Goal: Task Accomplishment & Management: Complete application form

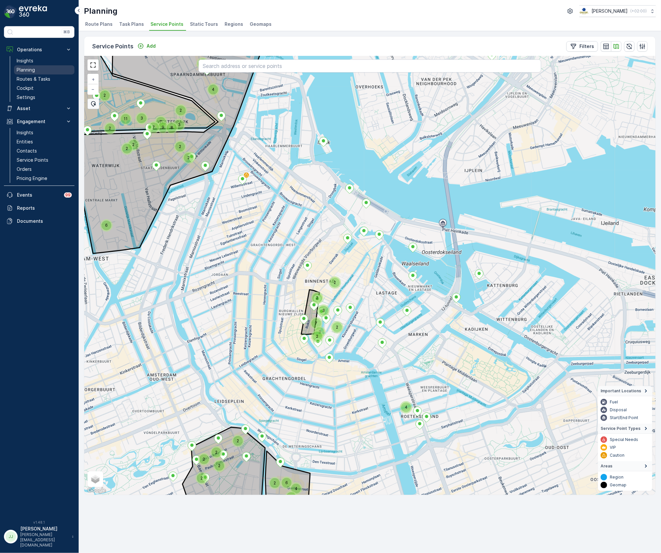
click at [31, 70] on p "Planning" at bounding box center [26, 70] width 18 height 7
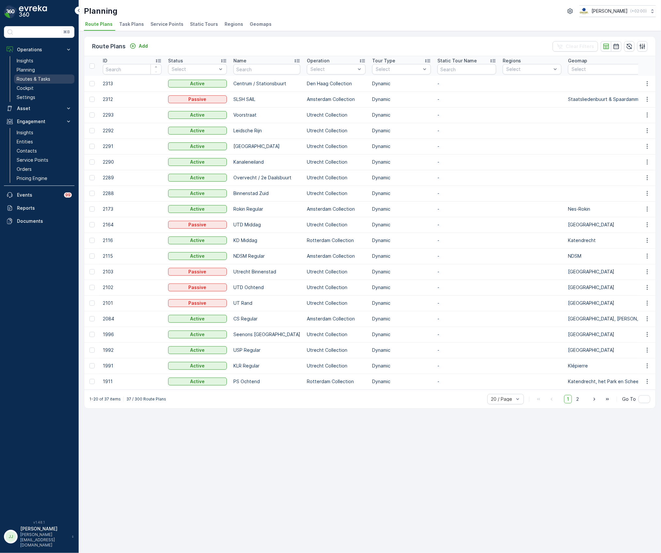
click at [46, 75] on link "Routes & Tasks" at bounding box center [44, 78] width 60 height 9
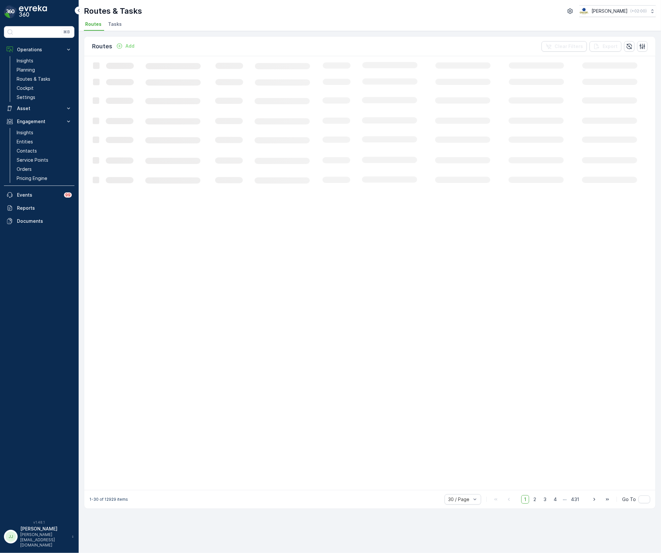
click at [115, 25] on span "Tasks" at bounding box center [115, 24] width 14 height 7
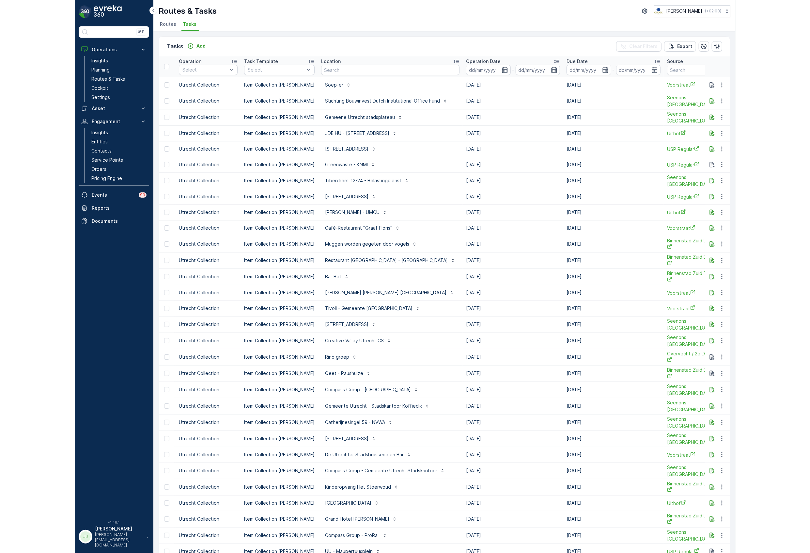
scroll to position [0, 131]
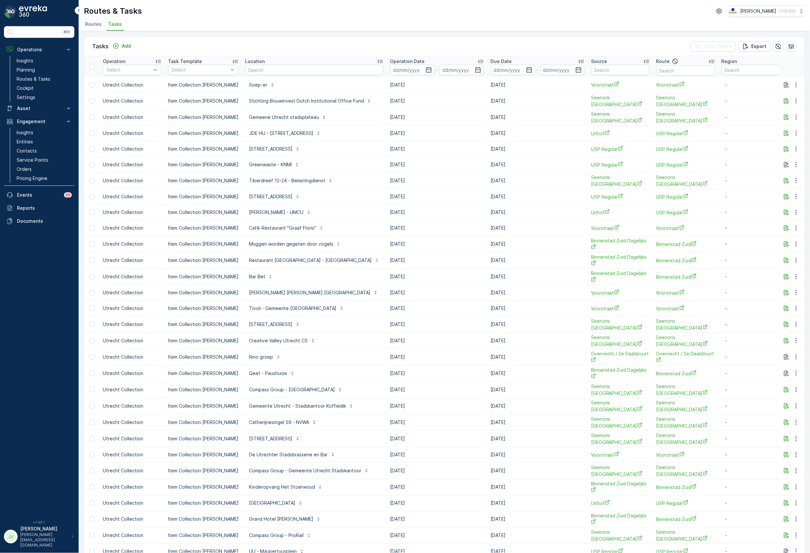
click at [87, 23] on span "Routes" at bounding box center [93, 24] width 16 height 7
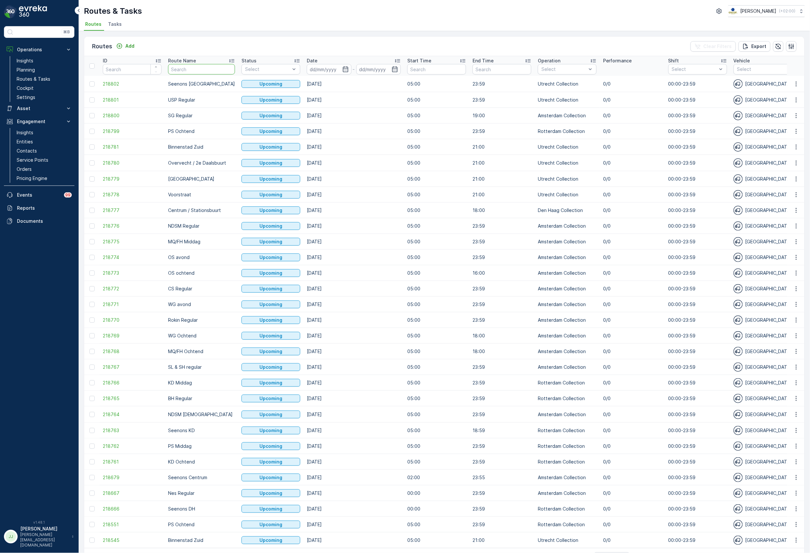
click at [187, 67] on input "text" at bounding box center [201, 69] width 67 height 10
click at [28, 77] on p "Routes & Tasks" at bounding box center [34, 79] width 34 height 7
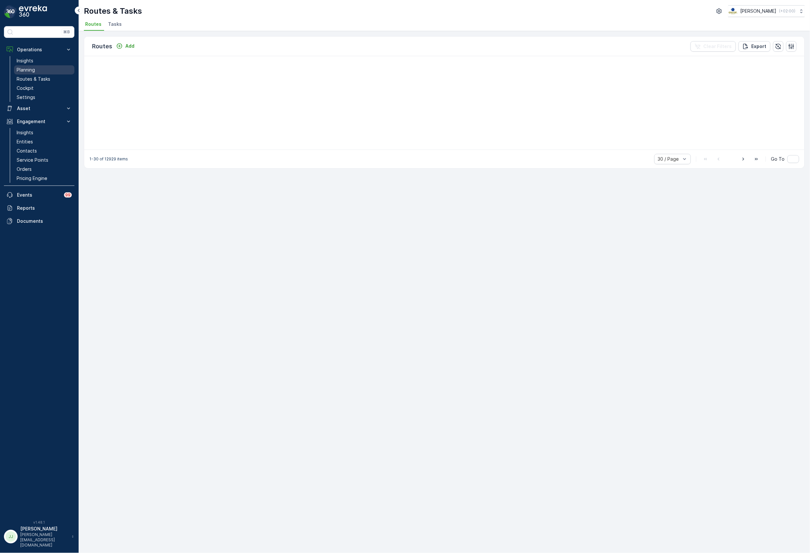
click at [41, 68] on link "Planning" at bounding box center [44, 69] width 60 height 9
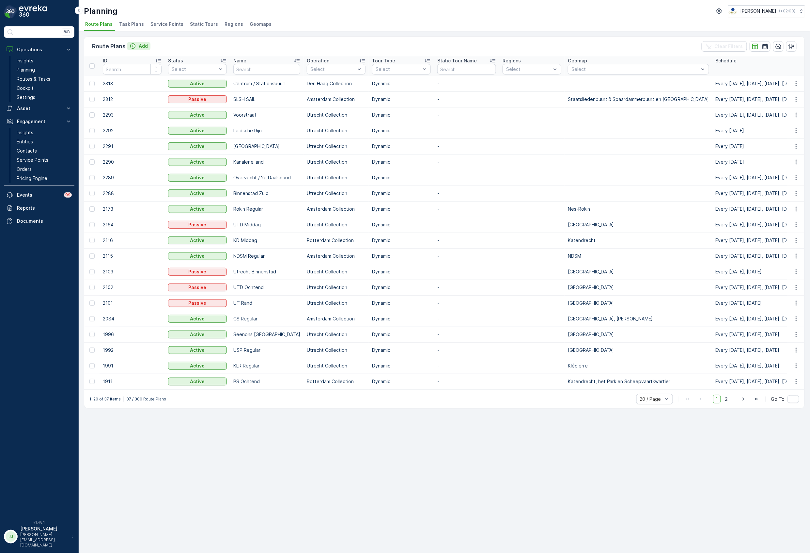
click at [137, 46] on div "Add" at bounding box center [139, 46] width 18 height 7
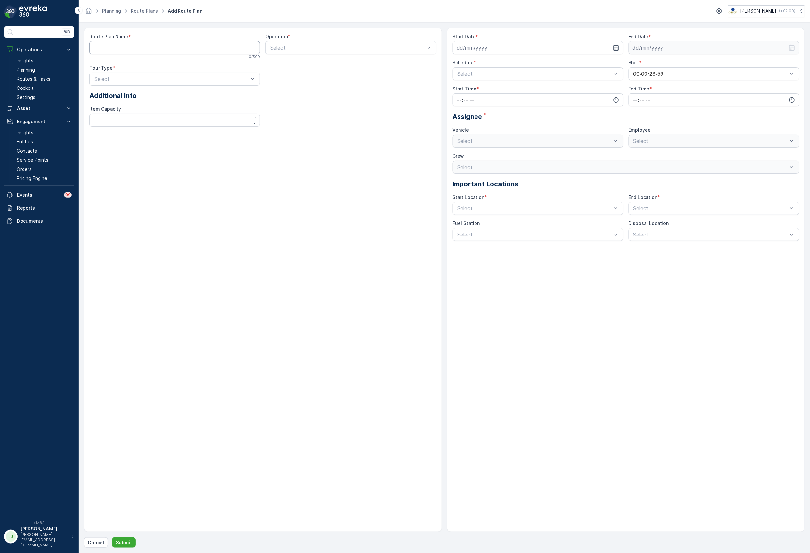
click at [135, 46] on Name "Route Plan Name" at bounding box center [174, 47] width 171 height 13
type Name "o"
type Name "Oosterdok - Marineterrein"
drag, startPoint x: 400, startPoint y: 45, endPoint x: 404, endPoint y: 46, distance: 3.8
click at [400, 45] on div at bounding box center [348, 48] width 156 height 6
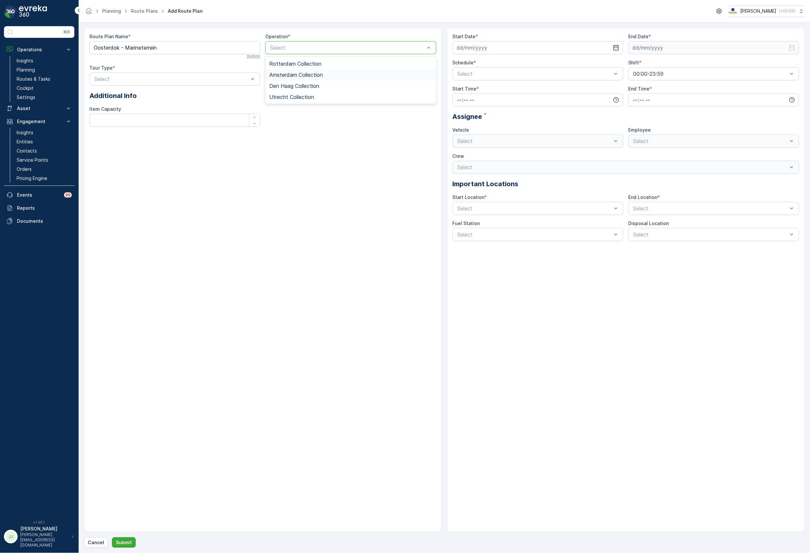
click at [304, 72] on span "Amsterdam Collection" at bounding box center [296, 75] width 54 height 6
click at [138, 85] on div "Select" at bounding box center [174, 78] width 171 height 13
click at [124, 105] on div "Dynamic" at bounding box center [174, 106] width 163 height 6
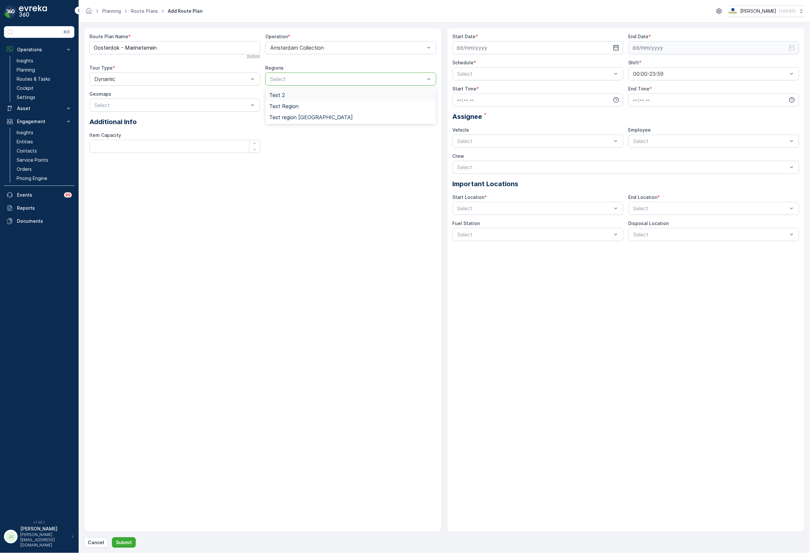
click at [285, 74] on div "Select" at bounding box center [350, 78] width 171 height 13
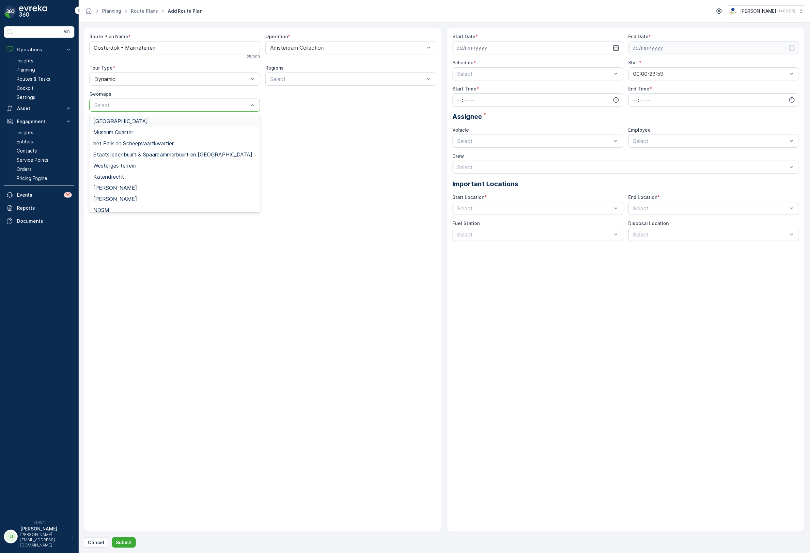
click at [132, 108] on div at bounding box center [172, 105] width 156 height 6
click at [231, 261] on div "Route Plan Name * Oosterdok - [GEOGRAPHIC_DATA] 25 / 500 Operation * Amsterdam …" at bounding box center [263, 280] width 358 height 504
click at [522, 46] on input at bounding box center [538, 47] width 171 height 13
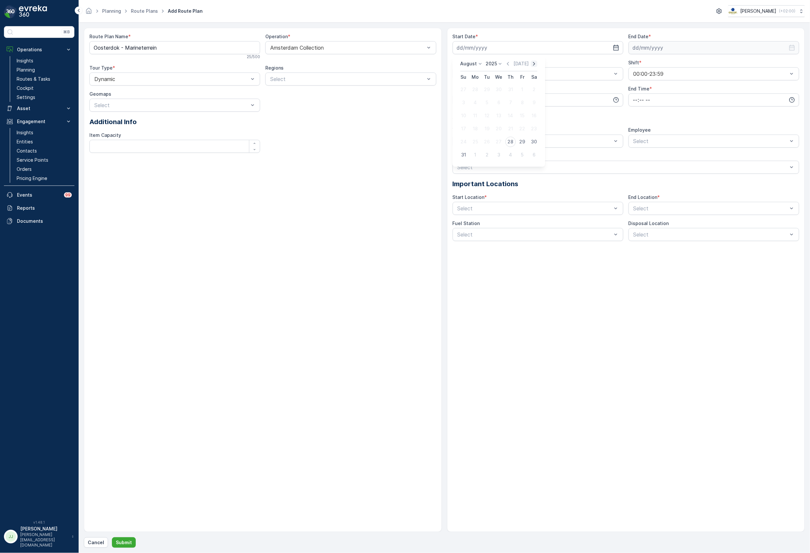
click at [532, 65] on icon "button" at bounding box center [534, 63] width 7 height 7
click at [477, 90] on div "1" at bounding box center [475, 89] width 10 height 10
type input "[DATE]"
click at [644, 43] on input at bounding box center [714, 47] width 171 height 13
click at [649, 64] on p "August" at bounding box center [645, 63] width 17 height 7
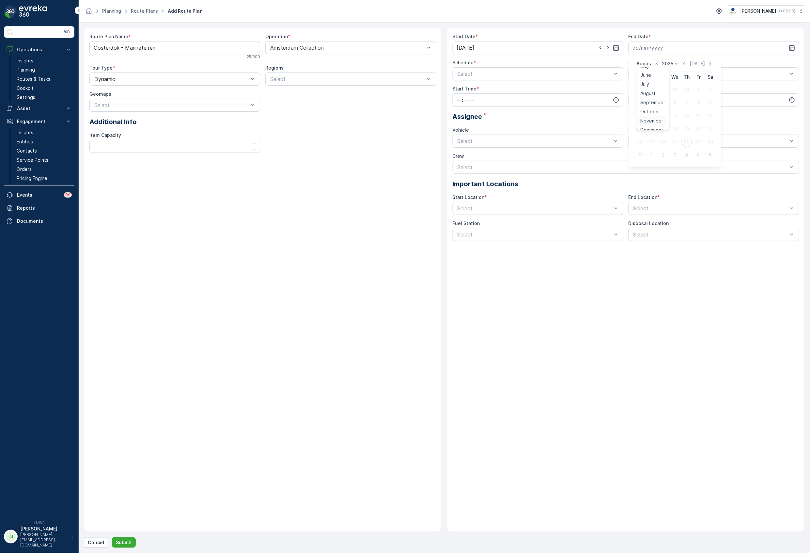
scroll to position [50, 0]
click at [650, 104] on span "October" at bounding box center [650, 105] width 19 height 7
click at [661, 66] on p "2025" at bounding box center [669, 63] width 11 height 7
click at [661, 121] on span "2030" at bounding box center [673, 123] width 11 height 7
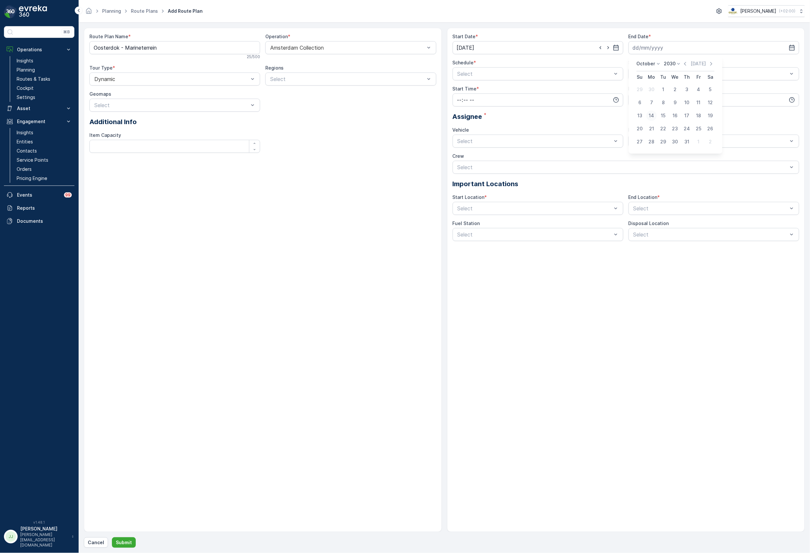
click at [650, 114] on div "14" at bounding box center [651, 115] width 10 height 10
type input "[DATE]"
click at [533, 76] on div at bounding box center [535, 74] width 156 height 6
click at [478, 108] on div "Weekly" at bounding box center [538, 111] width 171 height 11
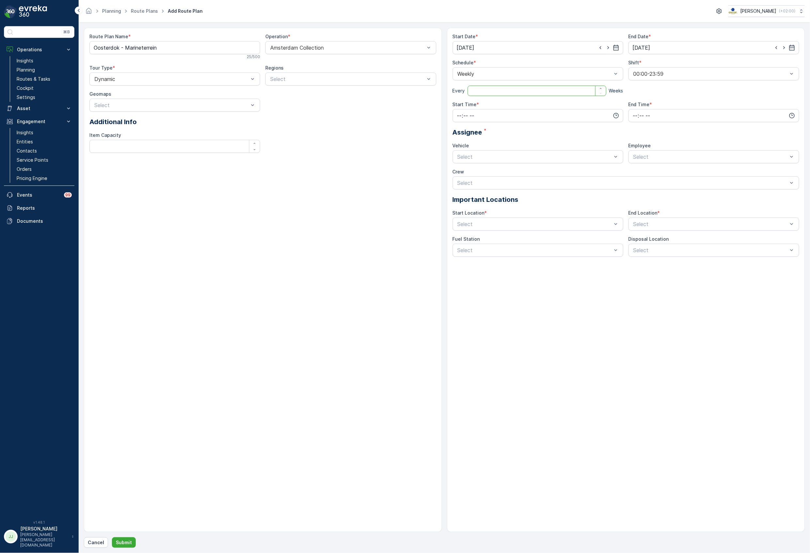
click at [486, 90] on input "number" at bounding box center [537, 91] width 139 height 10
click at [502, 72] on div at bounding box center [535, 74] width 156 height 6
click at [490, 92] on div "Daily" at bounding box center [538, 90] width 163 height 6
click at [478, 91] on input "number" at bounding box center [539, 91] width 142 height 10
click at [480, 77] on div at bounding box center [535, 74] width 156 height 6
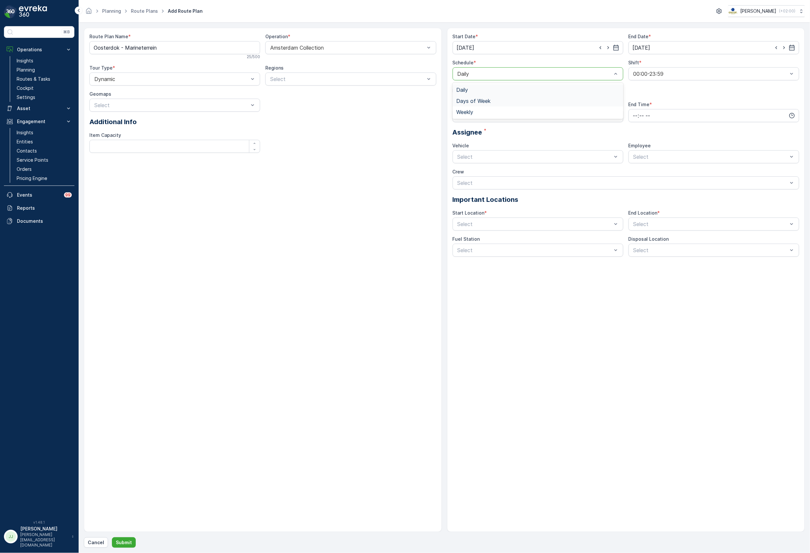
click at [481, 99] on span "Days of Week" at bounding box center [474, 101] width 34 height 6
click at [464, 86] on div "Mon Tue Wed Thu Fri Sat Sun" at bounding box center [538, 88] width 171 height 16
click at [461, 84] on div at bounding box center [458, 85] width 11 height 11
click at [458, 80] on input "Mon" at bounding box center [458, 80] width 0 height 0
click at [476, 86] on div at bounding box center [474, 85] width 5 height 5
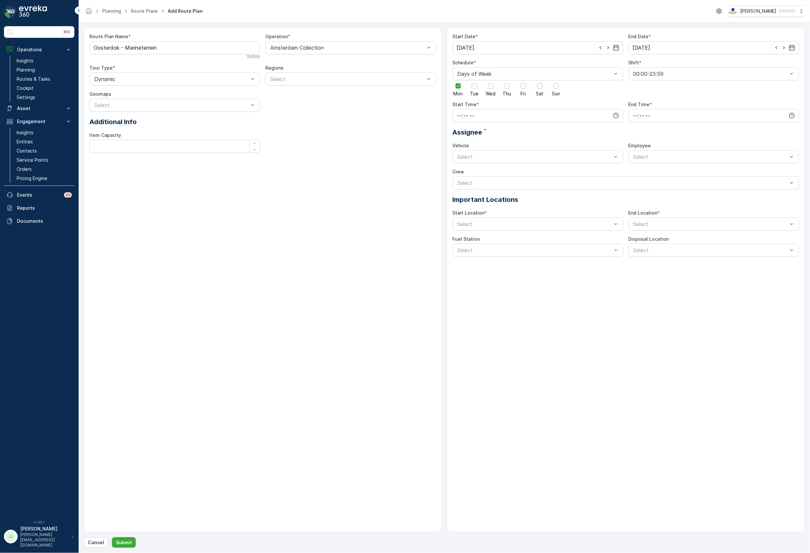
click at [475, 80] on input "Tue" at bounding box center [475, 80] width 0 height 0
click at [492, 84] on div at bounding box center [490, 85] width 5 height 5
click at [491, 80] on input "Wed" at bounding box center [491, 80] width 0 height 0
click at [508, 85] on div at bounding box center [507, 85] width 5 height 5
click at [507, 80] on input "Thu" at bounding box center [507, 80] width 0 height 0
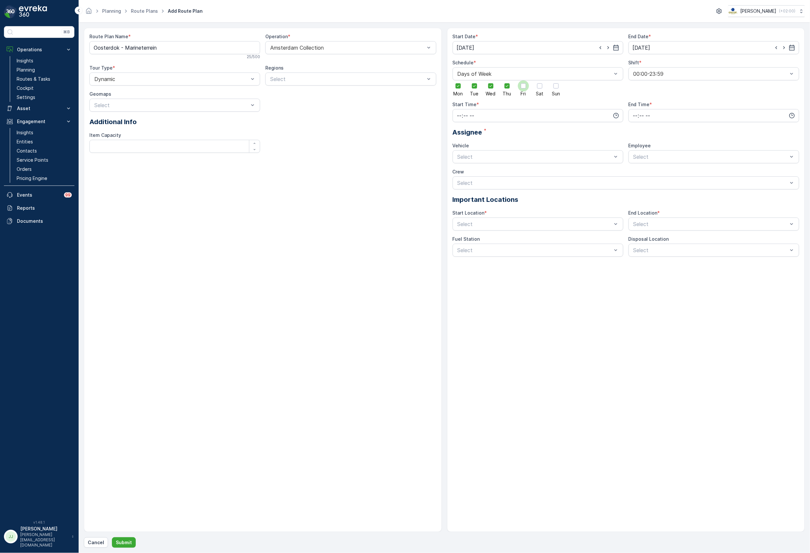
click at [522, 85] on div at bounding box center [523, 85] width 5 height 5
click at [523, 80] on input "Fri" at bounding box center [523, 80] width 0 height 0
click at [540, 85] on div at bounding box center [539, 85] width 5 height 5
click at [540, 80] on input "Sat" at bounding box center [540, 80] width 0 height 0
click at [555, 87] on div at bounding box center [555, 85] width 5 height 5
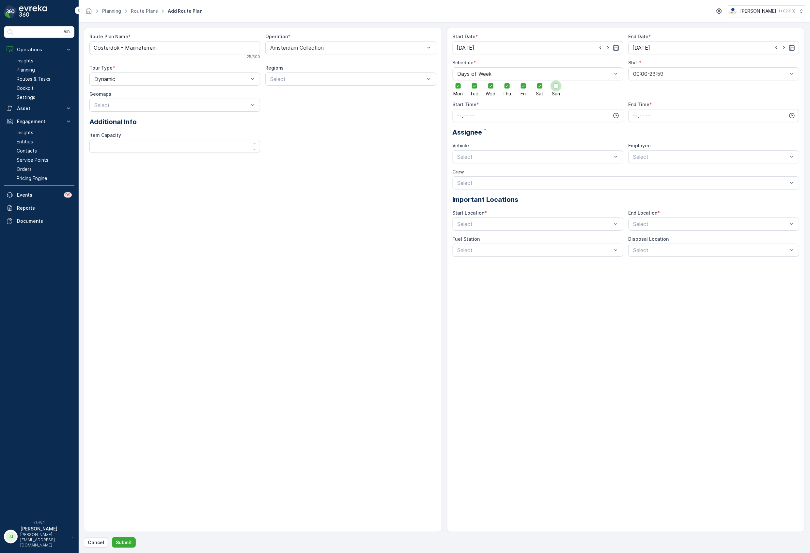
click at [556, 80] on input "Sun" at bounding box center [556, 80] width 0 height 0
click at [654, 77] on div "00:00-23:59" at bounding box center [714, 73] width 171 height 13
click at [650, 91] on span "00:00-23:59" at bounding box center [647, 90] width 30 height 6
click at [489, 113] on input "time" at bounding box center [538, 115] width 171 height 13
click at [460, 175] on span "05" at bounding box center [460, 173] width 6 height 7
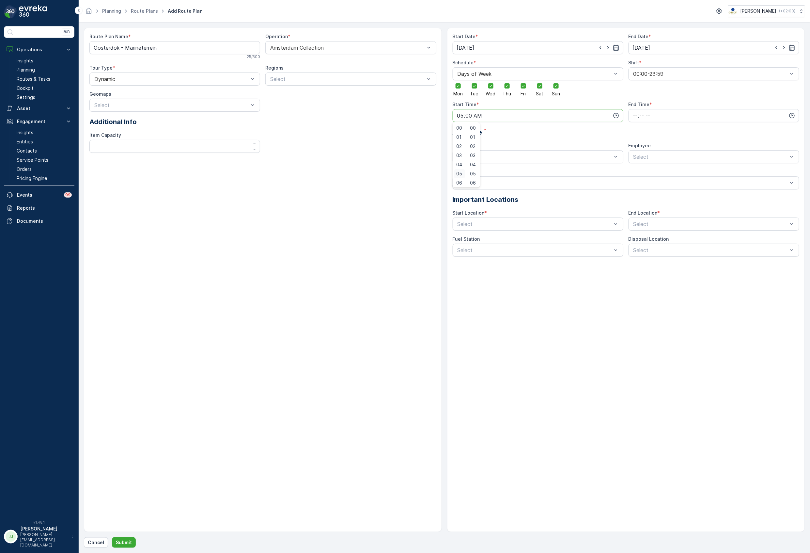
type input "05:00"
click at [661, 114] on input "time" at bounding box center [714, 115] width 171 height 13
click at [636, 172] on span "20" at bounding box center [635, 175] width 6 height 7
type input "20:00"
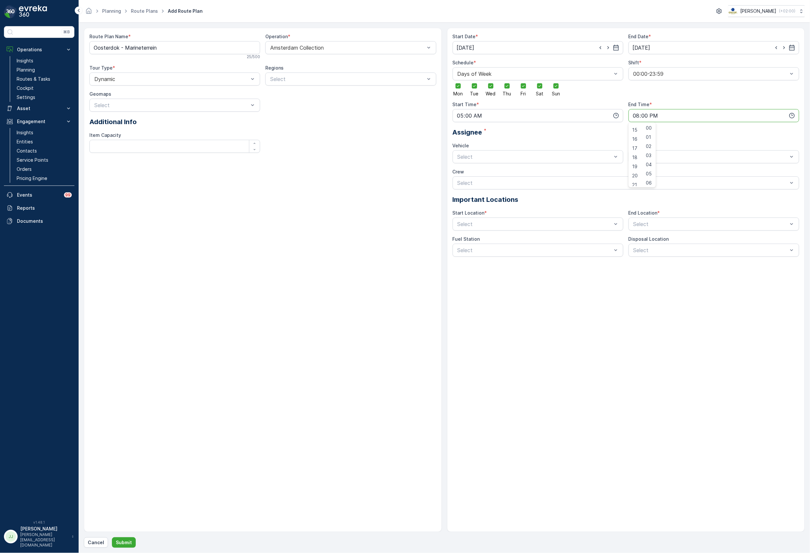
click at [382, 165] on div "Route Plan Name * Oosterdok - [GEOGRAPHIC_DATA] 25 / 500 Operation * Amsterdam …" at bounding box center [263, 280] width 358 height 504
click at [492, 158] on div at bounding box center [535, 157] width 156 height 6
click at [643, 158] on div at bounding box center [711, 157] width 156 height 6
click at [498, 231] on div "Start Date * [DATE] End Date * [DATE] Schedule * Days of Week Mon Tue Wed Thu F…" at bounding box center [626, 144] width 347 height 223
click at [496, 226] on div at bounding box center [535, 224] width 156 height 6
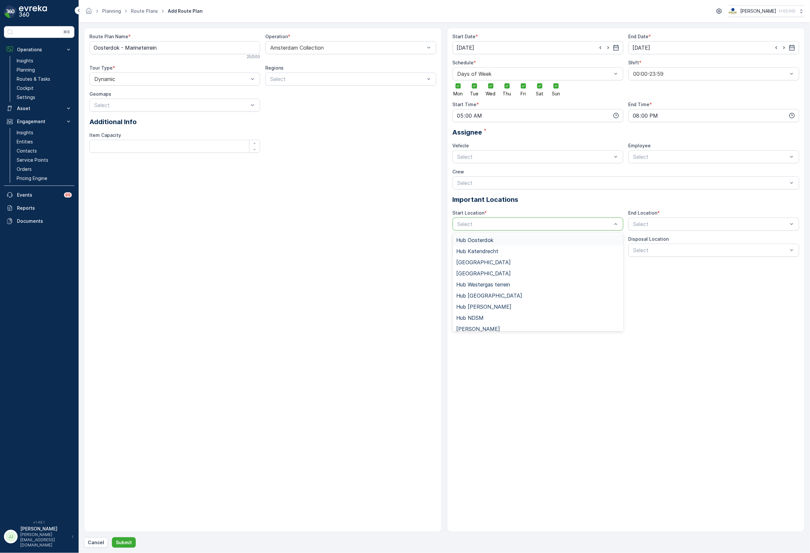
click at [483, 240] on span "Hub Oosterdok" at bounding box center [475, 240] width 37 height 6
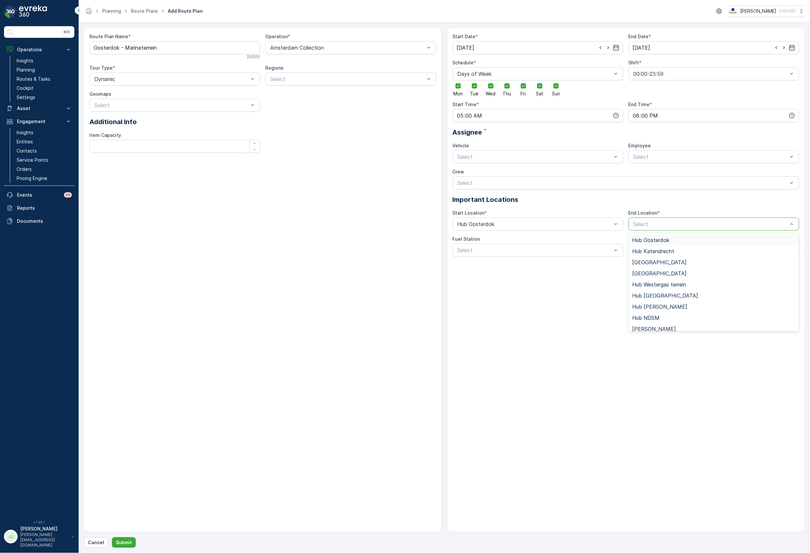
click at [644, 243] on span "Hub Oosterdok" at bounding box center [650, 240] width 37 height 6
click at [523, 155] on div at bounding box center [535, 157] width 156 height 6
click at [506, 170] on div "[GEOGRAPHIC_DATA]" at bounding box center [538, 173] width 163 height 6
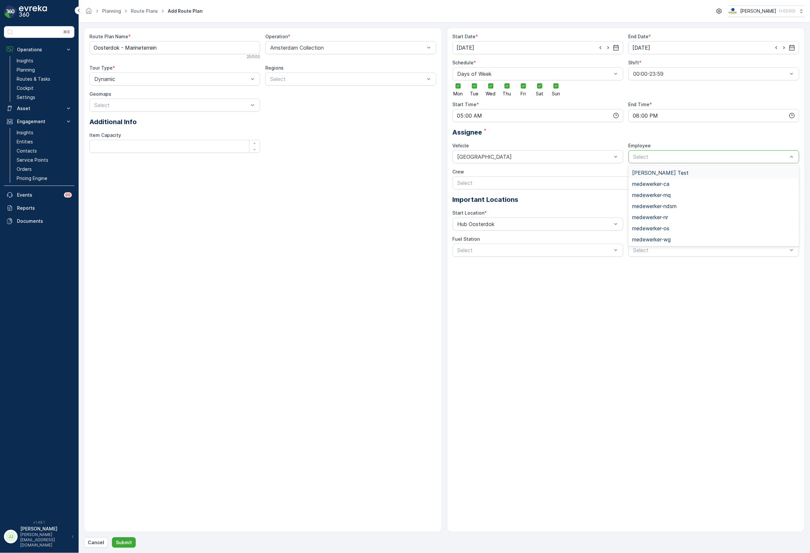
click at [637, 158] on div at bounding box center [711, 157] width 156 height 6
click at [652, 187] on span "medewerker-ca" at bounding box center [650, 184] width 37 height 6
click at [128, 544] on p "Submit" at bounding box center [124, 542] width 16 height 7
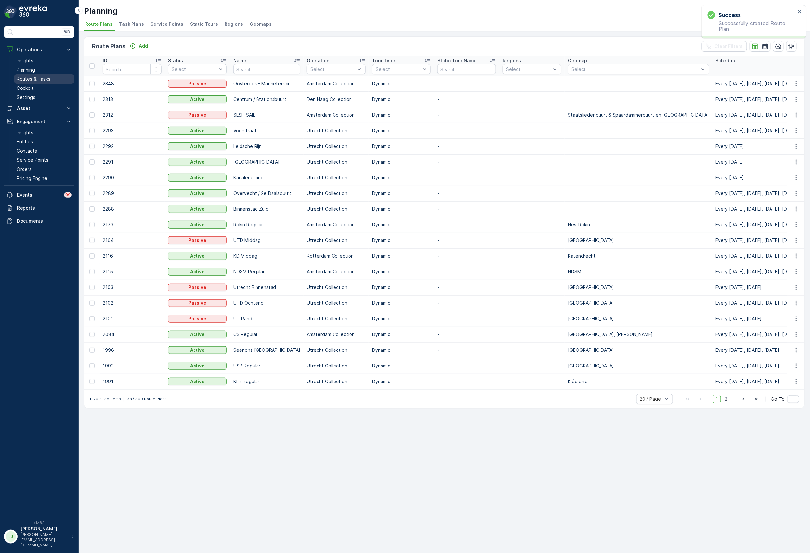
click at [55, 82] on link "Routes & Tasks" at bounding box center [44, 78] width 60 height 9
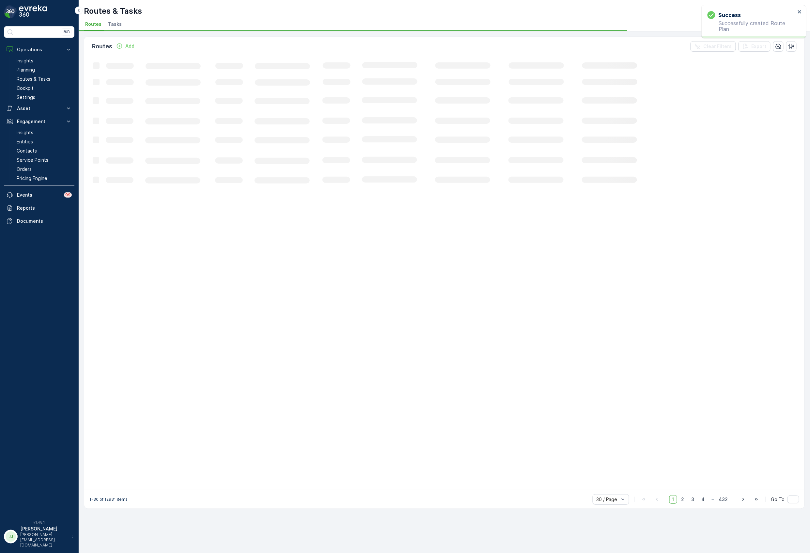
click at [114, 23] on span "Tasks" at bounding box center [115, 24] width 14 height 7
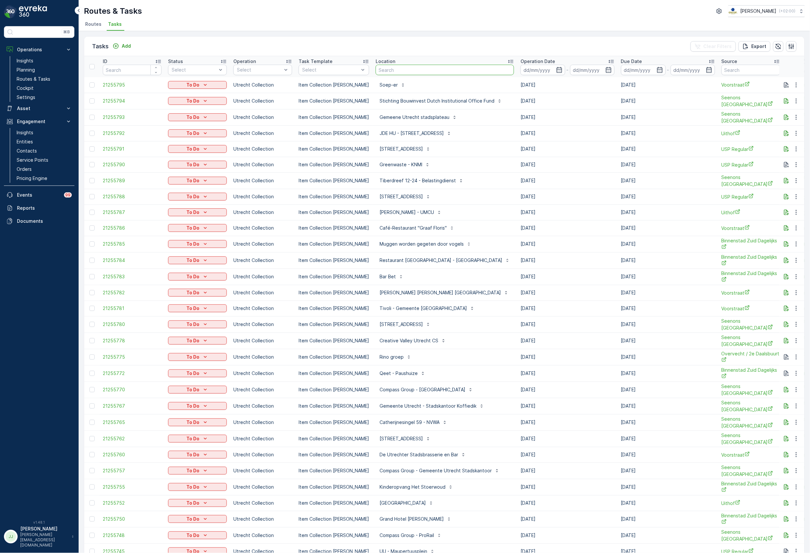
click at [404, 69] on input "text" at bounding box center [445, 70] width 138 height 10
type input "statiegeld"
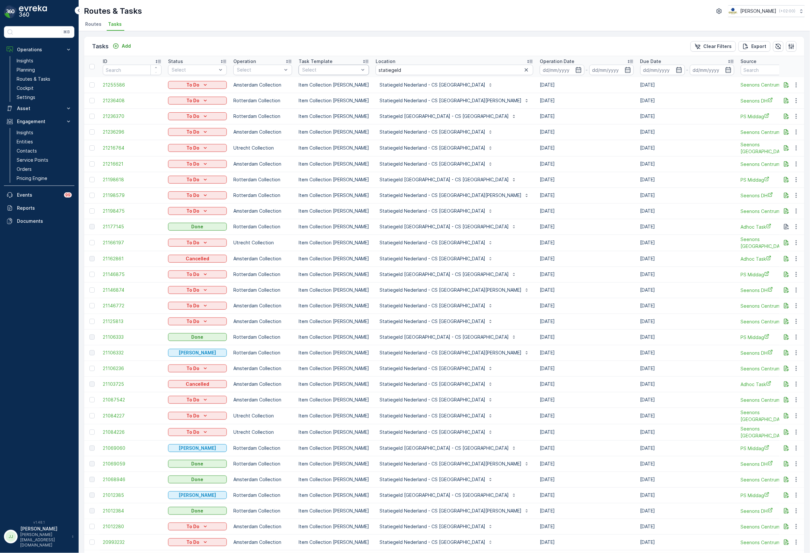
click at [340, 70] on div at bounding box center [331, 69] width 58 height 5
click at [282, 75] on th "Operation Select" at bounding box center [262, 66] width 65 height 21
click at [281, 72] on div at bounding box center [259, 69] width 46 height 5
click at [259, 88] on p "Rotterdam Collection" at bounding box center [266, 88] width 44 height 13
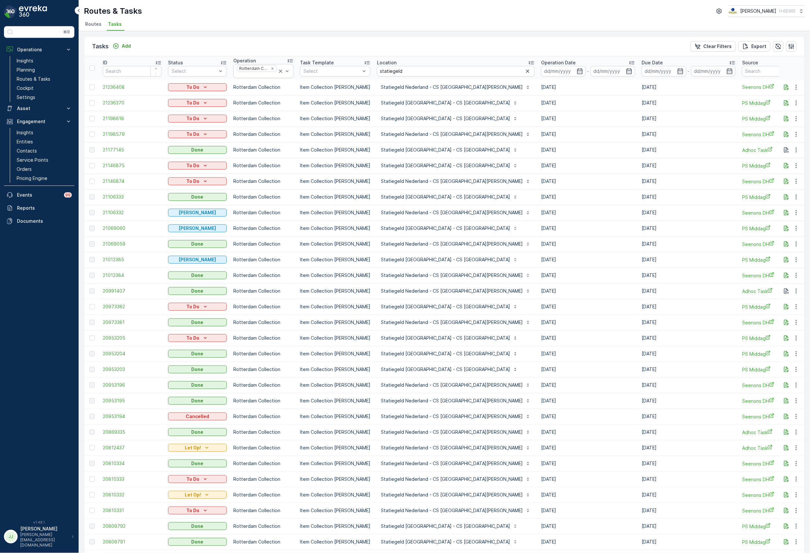
click at [630, 63] on icon at bounding box center [632, 62] width 5 height 3
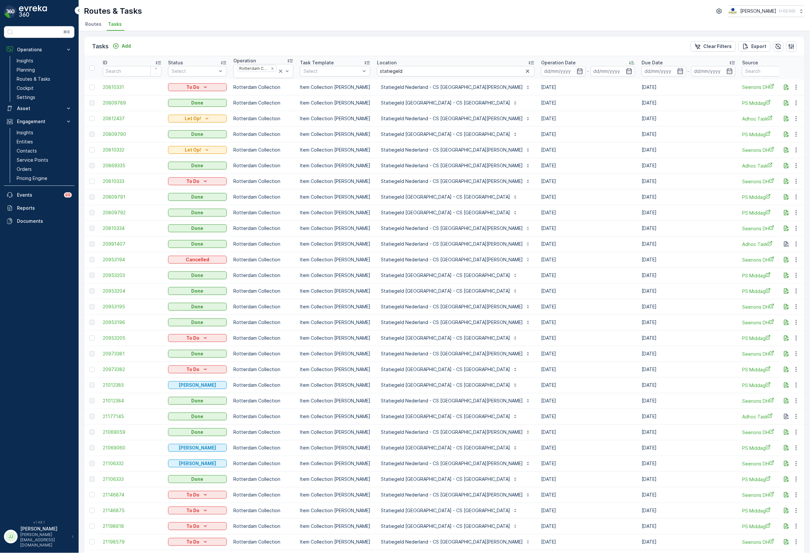
click at [630, 63] on icon at bounding box center [632, 62] width 5 height 3
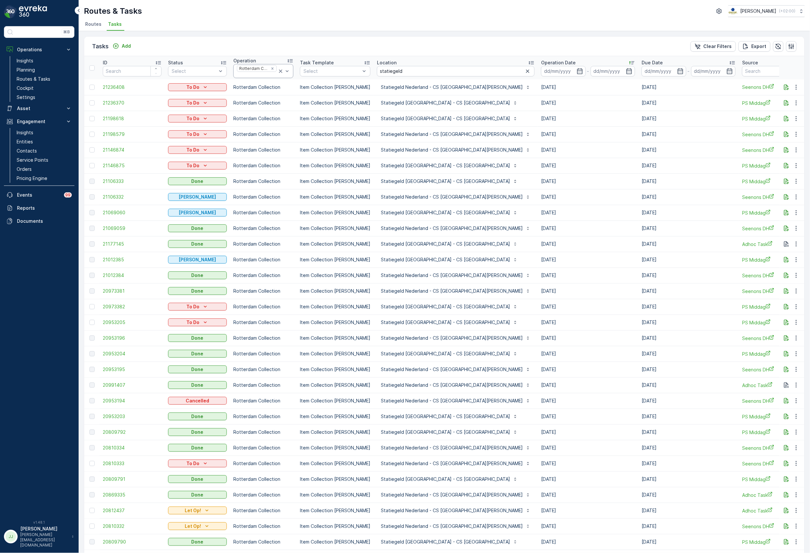
click at [281, 71] on icon at bounding box center [280, 71] width 7 height 7
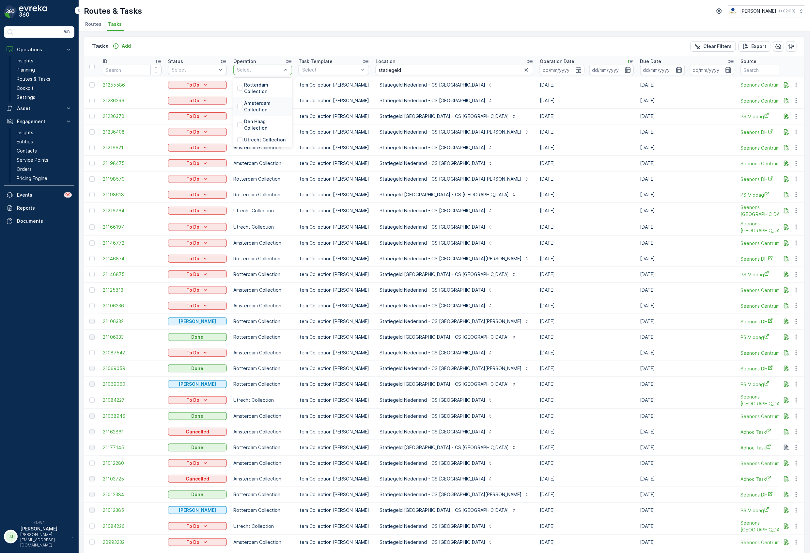
click at [263, 101] on p "Amsterdam Collection" at bounding box center [266, 106] width 44 height 13
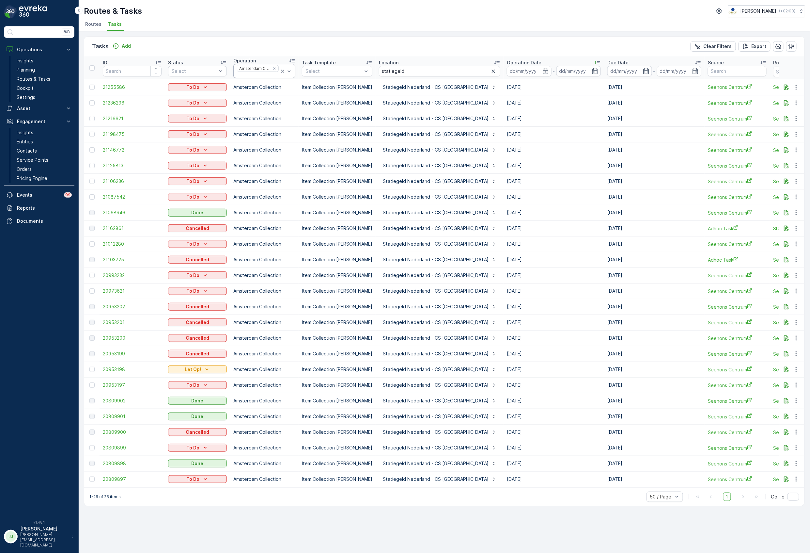
click at [281, 71] on icon at bounding box center [282, 71] width 3 height 3
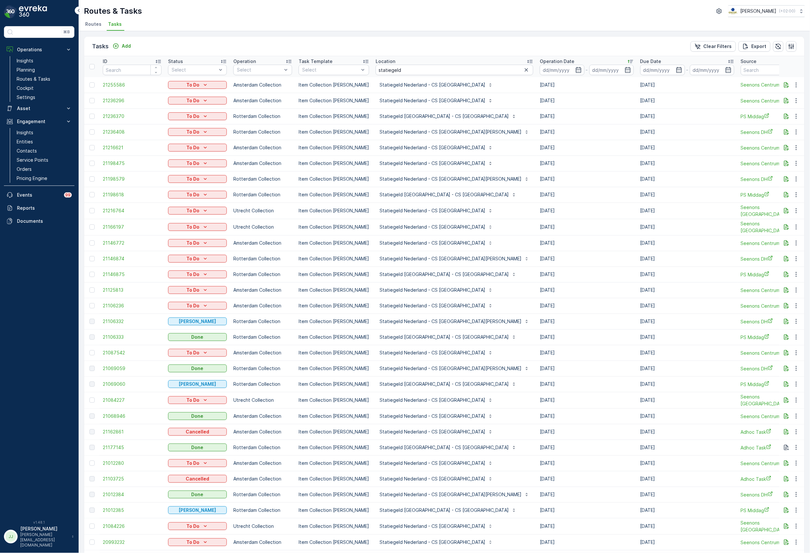
drag, startPoint x: 256, startPoint y: 124, endPoint x: 336, endPoint y: 25, distance: 127.0
click at [340, 12] on div "Routes & Tasks [PERSON_NAME] ( +02:00 ) Routes Tasks Tasks Add Clear Filters Ex…" at bounding box center [444, 276] width 731 height 553
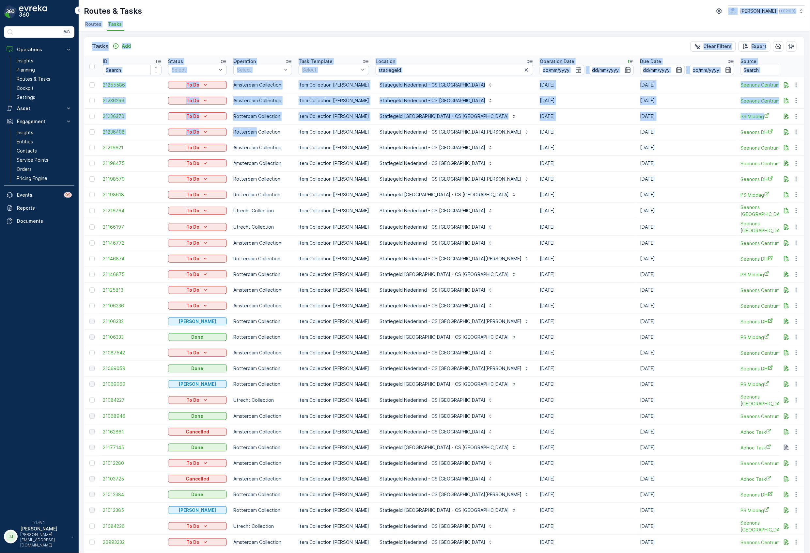
click at [293, 23] on ul "Routes Tasks" at bounding box center [442, 25] width 716 height 11
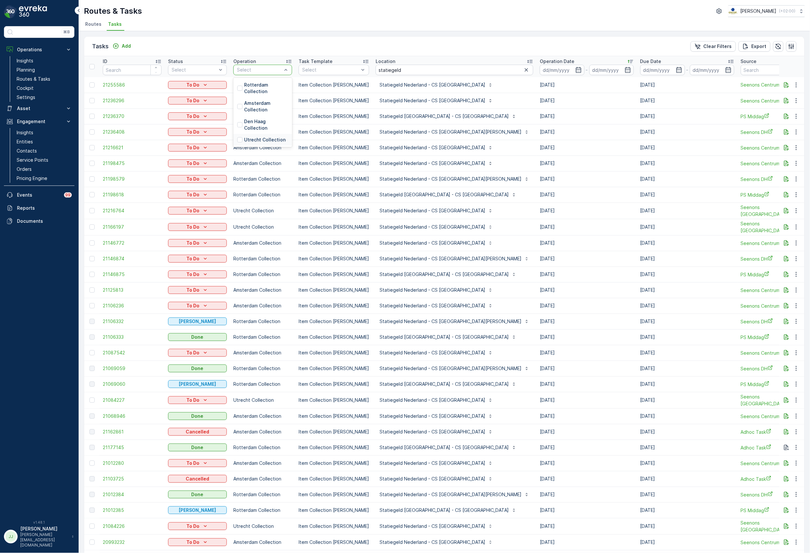
click at [260, 140] on p "Utrecht Collection" at bounding box center [264, 139] width 41 height 7
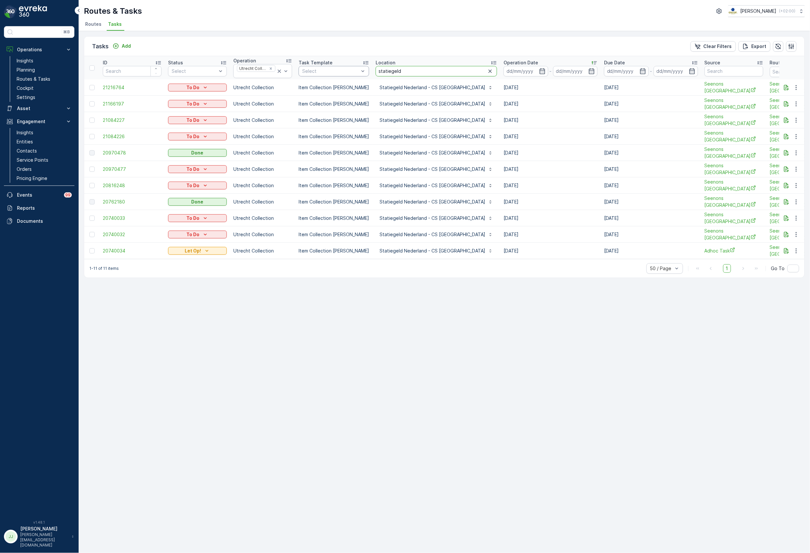
click at [360, 72] on tr "ID Status Select Operation Utrecht Collection Task Template Select Location sta…" at bounding box center [618, 67] width 1069 height 23
click at [265, 96] on p "Rotterdam Collection" at bounding box center [266, 91] width 44 height 13
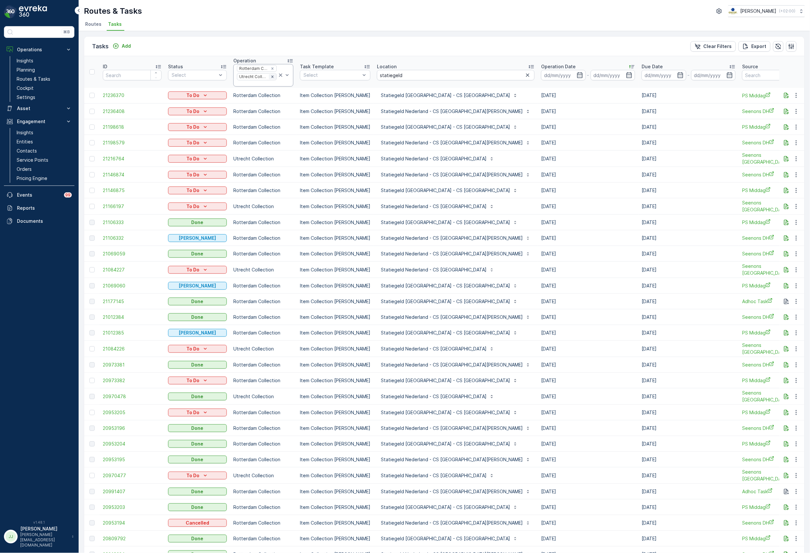
click at [272, 76] on icon "Remove Utrecht Collection" at bounding box center [272, 76] width 5 height 5
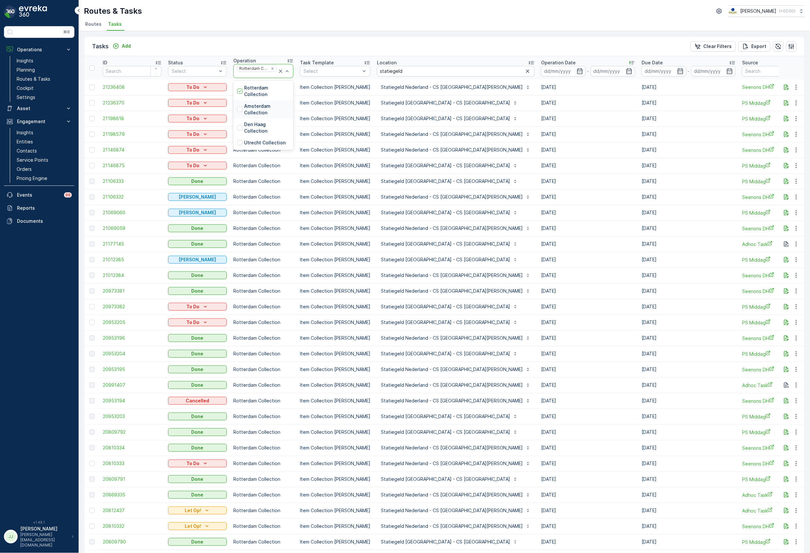
click at [251, 105] on p "Amsterdam Collection" at bounding box center [266, 109] width 45 height 13
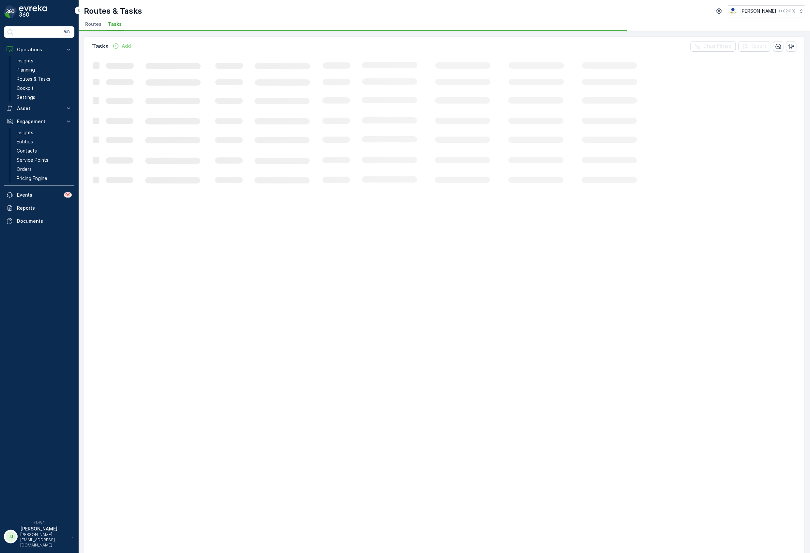
click at [271, 68] on rect at bounding box center [397, 409] width 627 height 707
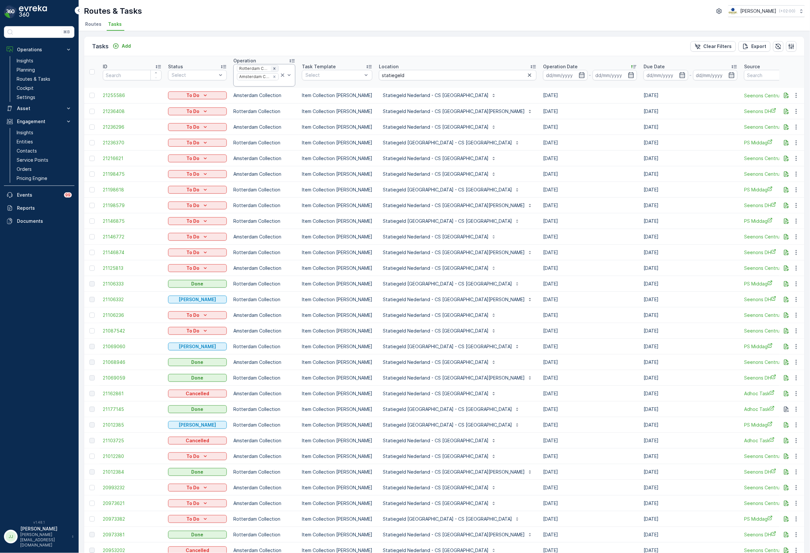
click at [273, 68] on icon "Remove Rotterdam Collection" at bounding box center [274, 68] width 2 height 2
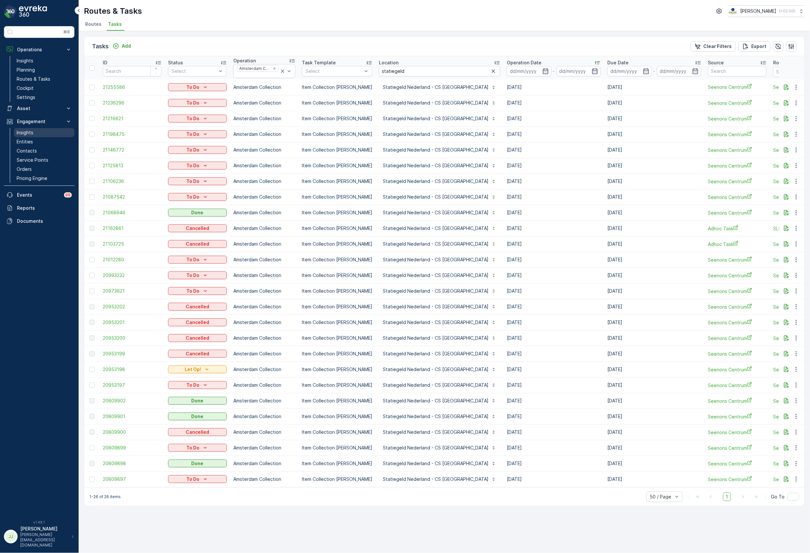
drag, startPoint x: 33, startPoint y: 143, endPoint x: 42, endPoint y: 136, distance: 10.7
click at [33, 143] on link "Entities" at bounding box center [44, 141] width 60 height 9
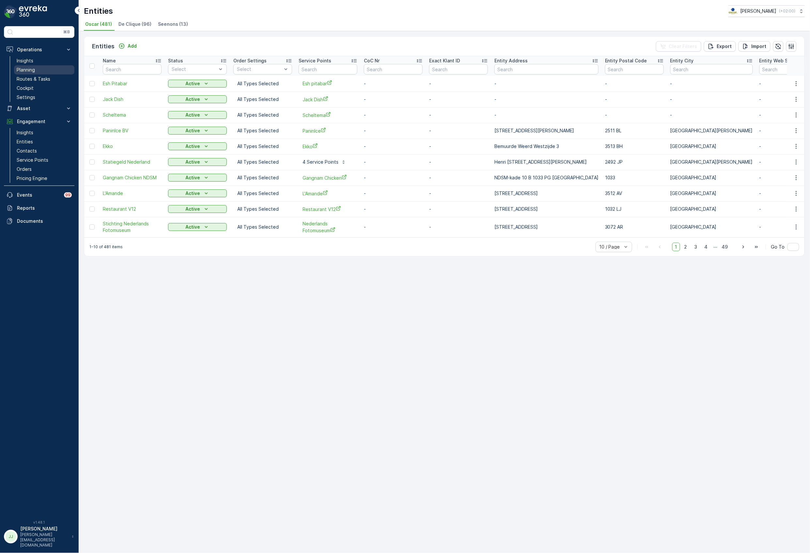
click at [37, 74] on link "Planning" at bounding box center [44, 69] width 60 height 9
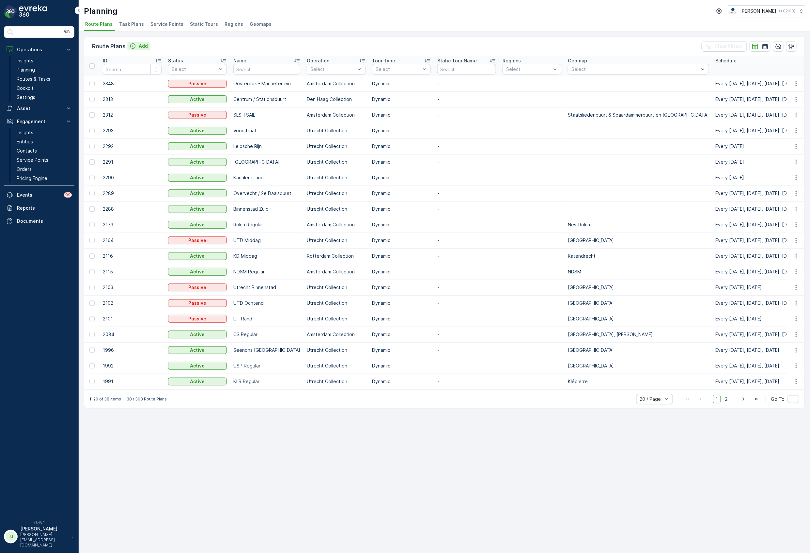
click at [144, 46] on p "Add" at bounding box center [143, 46] width 9 height 7
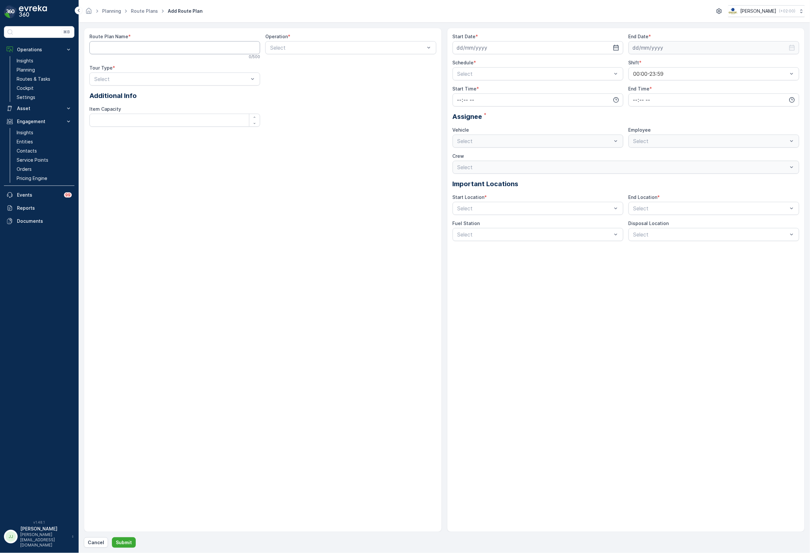
click at [196, 46] on Name "Route Plan Name" at bounding box center [174, 47] width 171 height 13
type Name "SLSH Ochtend"
click at [309, 46] on div at bounding box center [348, 48] width 156 height 6
click at [303, 74] on span "Amsterdam Collection" at bounding box center [296, 75] width 54 height 6
click at [162, 78] on div at bounding box center [172, 79] width 156 height 6
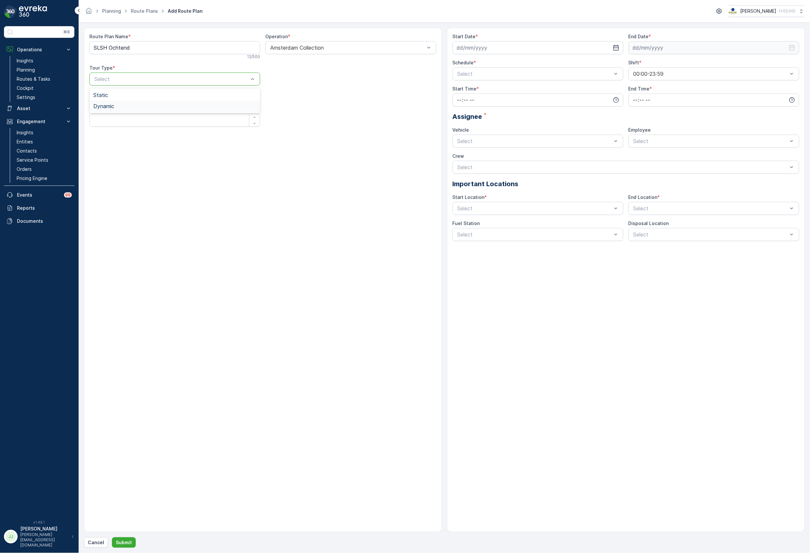
click at [119, 110] on div "Dynamic" at bounding box center [174, 106] width 171 height 11
click at [517, 46] on input at bounding box center [538, 47] width 171 height 13
click at [495, 63] on p "2025" at bounding box center [491, 63] width 11 height 7
click at [540, 63] on div "[DATE] [DATE] Su Mo Tu We Th Fr Sa 27 28 29 30 31 1 2 3 4 5 6 7 8 9 10 11 12 13…" at bounding box center [499, 110] width 93 height 111
click at [535, 63] on icon "button" at bounding box center [534, 63] width 7 height 7
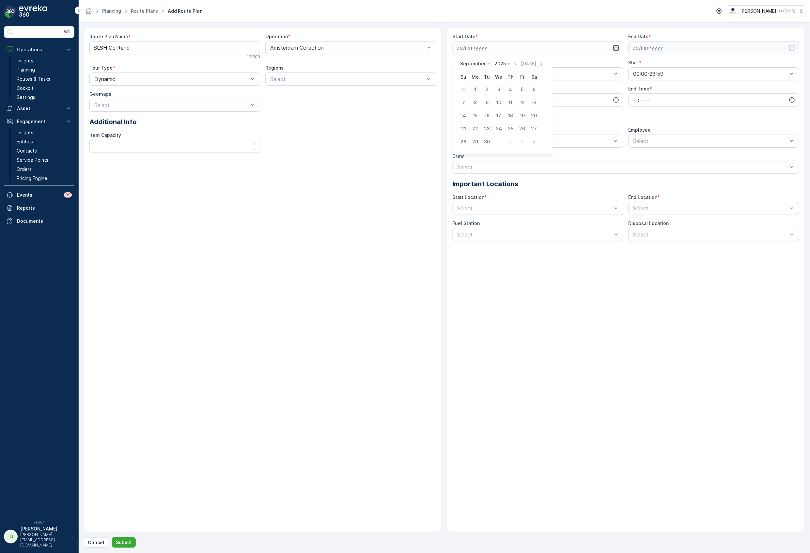
click at [476, 86] on div "1" at bounding box center [475, 89] width 10 height 10
type input "[DATE]"
click at [648, 47] on input at bounding box center [714, 47] width 171 height 13
click at [661, 65] on p "2025" at bounding box center [667, 63] width 11 height 7
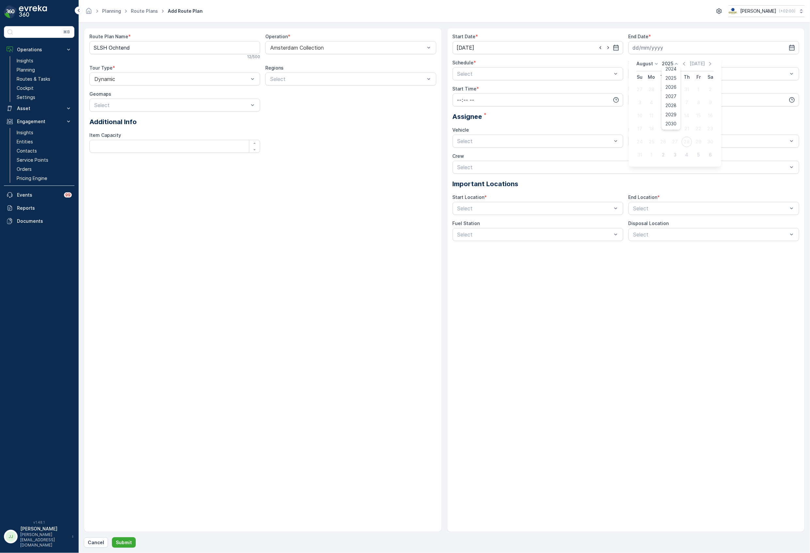
drag, startPoint x: 672, startPoint y: 123, endPoint x: 655, endPoint y: 81, distance: 45.2
click at [661, 123] on span "2030" at bounding box center [671, 123] width 11 height 7
click at [648, 65] on p "August" at bounding box center [645, 63] width 17 height 7
click at [656, 104] on span "October" at bounding box center [650, 105] width 19 height 7
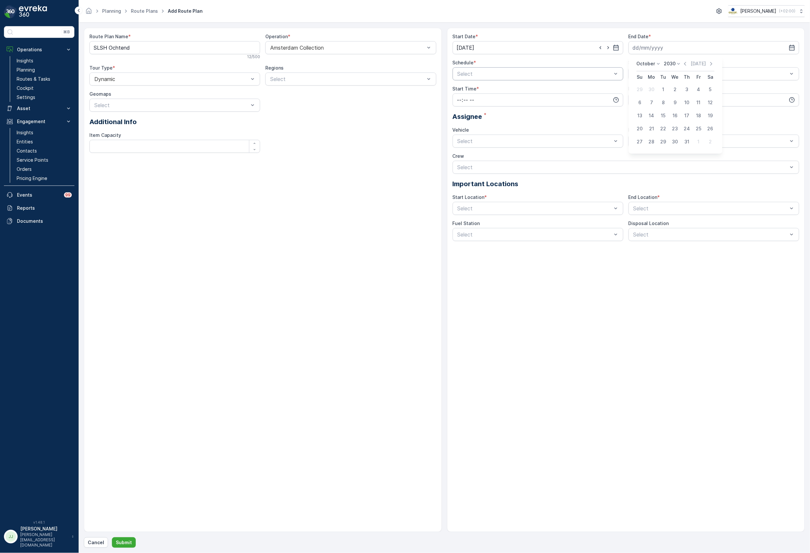
click at [584, 74] on div at bounding box center [535, 74] width 156 height 6
click at [479, 112] on div "Weekly" at bounding box center [538, 112] width 163 height 6
click at [480, 76] on div at bounding box center [535, 74] width 156 height 6
click at [481, 101] on span "Days of Week" at bounding box center [474, 101] width 34 height 6
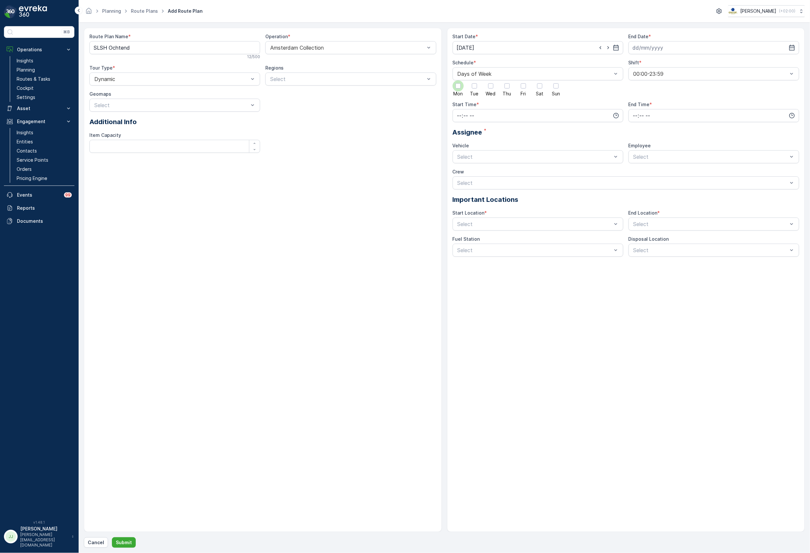
click at [458, 88] on div at bounding box center [458, 85] width 5 height 5
click at [458, 80] on input "Mon" at bounding box center [458, 80] width 0 height 0
drag, startPoint x: 474, startPoint y: 89, endPoint x: 495, endPoint y: 84, distance: 21.5
click at [474, 88] on div at bounding box center [474, 85] width 5 height 5
click at [475, 80] on input "Tue" at bounding box center [475, 80] width 0 height 0
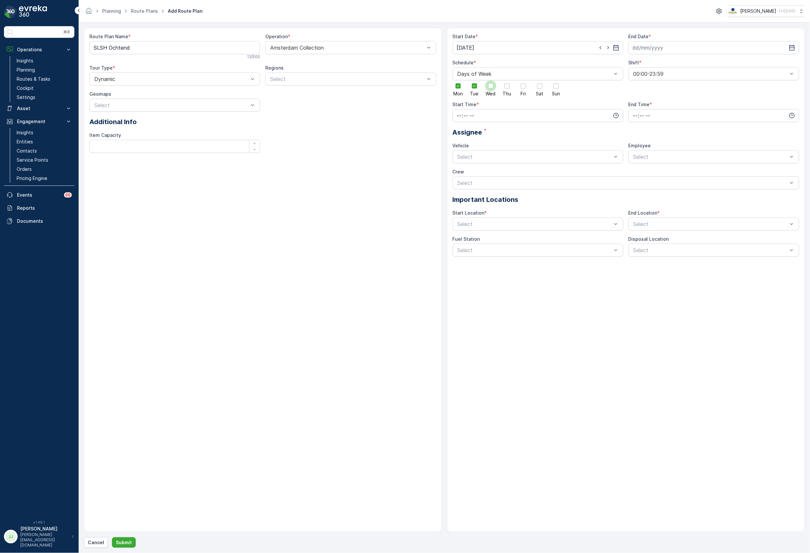
click at [495, 84] on div at bounding box center [490, 85] width 11 height 11
click at [491, 80] on input "Wed" at bounding box center [491, 80] width 0 height 0
click at [512, 85] on div at bounding box center [507, 85] width 11 height 11
click at [507, 80] on input "Thu" at bounding box center [507, 80] width 0 height 0
click at [521, 85] on div at bounding box center [523, 85] width 5 height 5
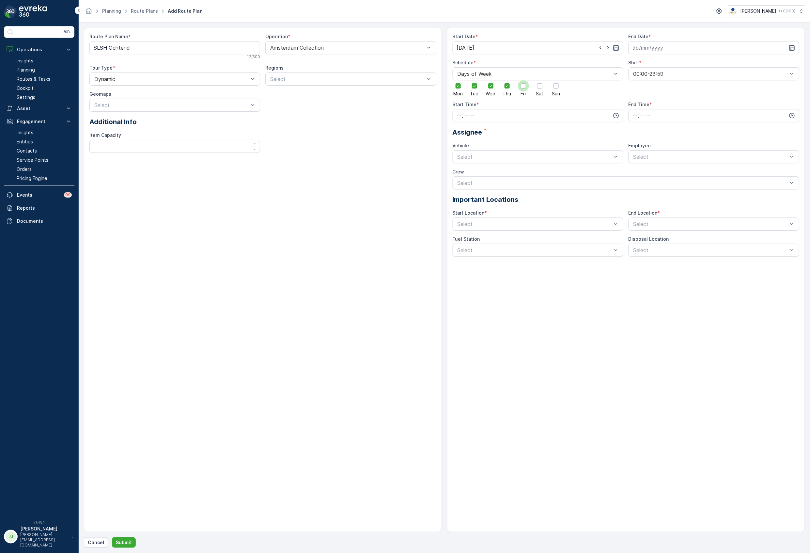
click at [523, 80] on input "Fri" at bounding box center [523, 80] width 0 height 0
click at [539, 87] on div at bounding box center [539, 85] width 5 height 5
click at [540, 80] on input "Sat" at bounding box center [540, 80] width 0 height 0
click at [554, 87] on div at bounding box center [556, 85] width 11 height 11
click at [556, 80] on input "Sun" at bounding box center [556, 80] width 0 height 0
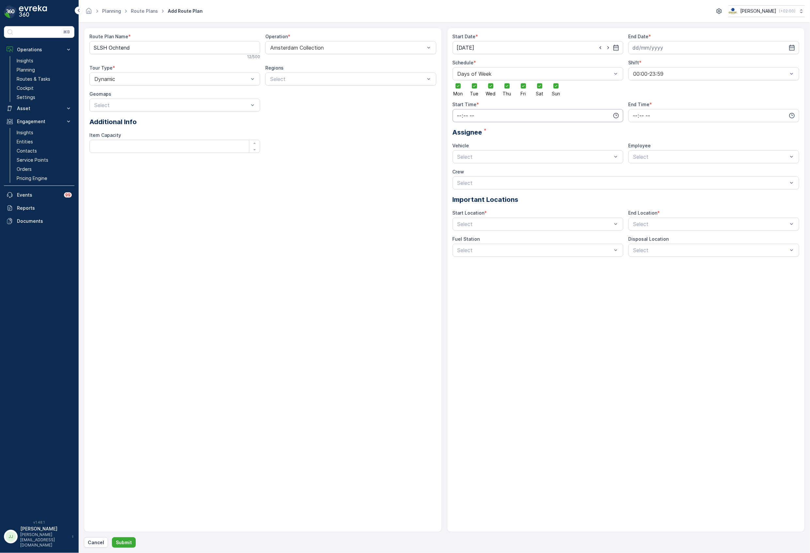
click at [570, 120] on input "time" at bounding box center [538, 115] width 171 height 13
click at [459, 175] on span "05" at bounding box center [460, 173] width 6 height 7
type input "05:00"
click at [651, 118] on input "time" at bounding box center [714, 115] width 171 height 13
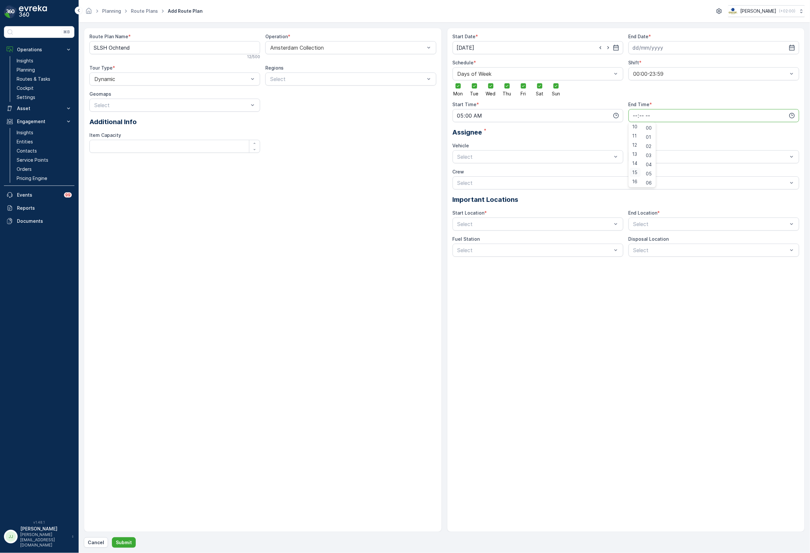
click at [634, 170] on span "15" at bounding box center [634, 172] width 5 height 7
type input "15:00"
click at [597, 133] on div "Assignee *" at bounding box center [626, 132] width 347 height 10
click at [537, 157] on div at bounding box center [535, 157] width 156 height 6
click at [481, 173] on span "[GEOGRAPHIC_DATA]" at bounding box center [484, 173] width 54 height 6
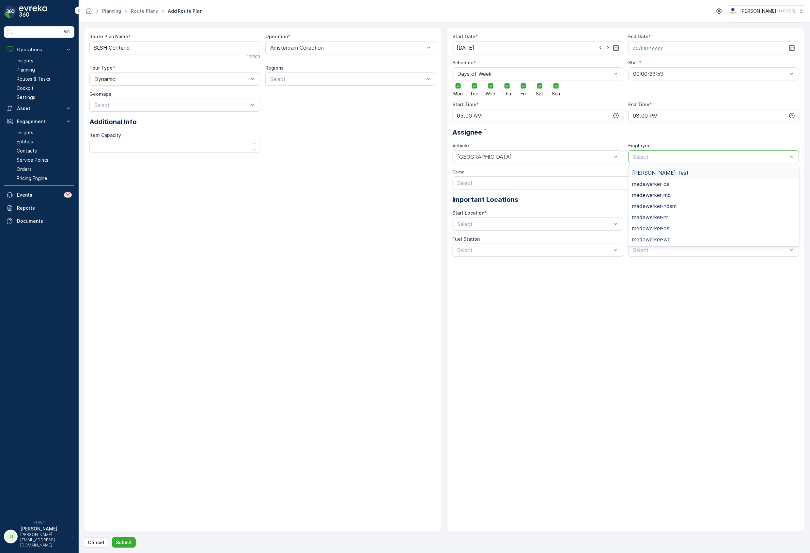
click at [647, 151] on div "Select" at bounding box center [714, 156] width 171 height 13
click at [530, 230] on div "Select" at bounding box center [538, 223] width 171 height 13
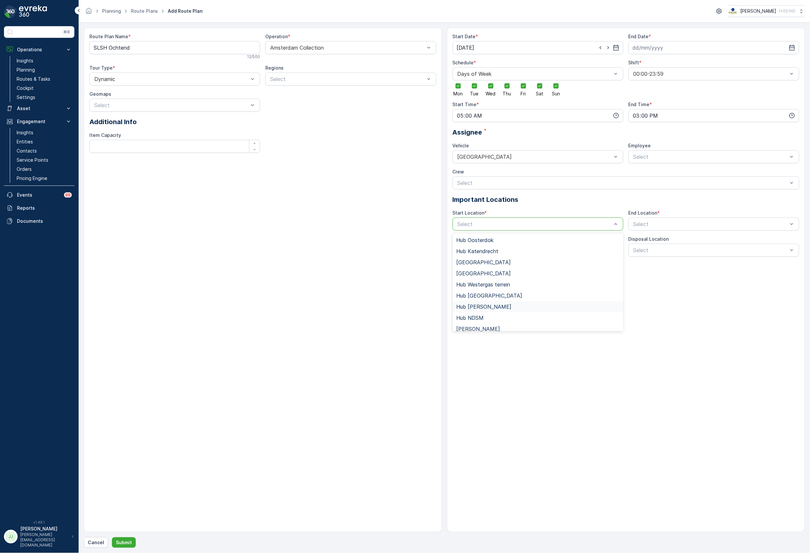
scroll to position [5, 0]
click at [487, 281] on span "Hub Westergas terrein" at bounding box center [484, 280] width 54 height 6
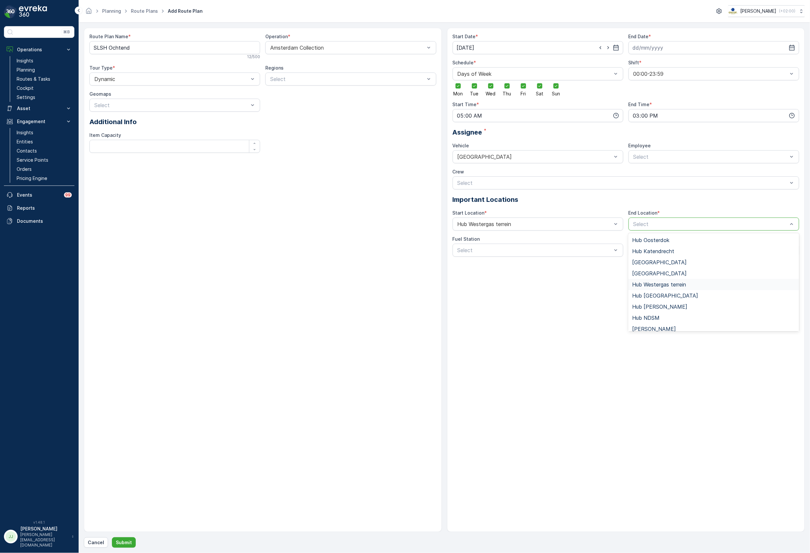
click at [646, 287] on span "Hub Westergas terrein" at bounding box center [659, 284] width 54 height 6
click at [132, 540] on button "Submit" at bounding box center [124, 542] width 24 height 10
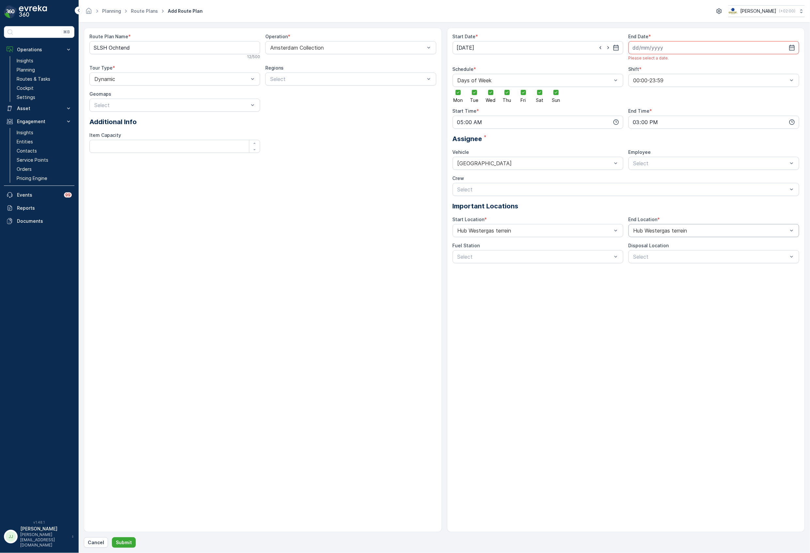
click at [639, 50] on input at bounding box center [714, 47] width 171 height 13
click at [661, 60] on div "[DATE] [DATE] Su Mo Tu We Th Fr Sa 27 28 29 30 31 1 2 3 4 5 6 7 8 9 10 11 12 13…" at bounding box center [675, 110] width 93 height 111
click at [661, 66] on p "2025" at bounding box center [667, 63] width 11 height 7
click at [661, 125] on span "2030" at bounding box center [671, 123] width 11 height 7
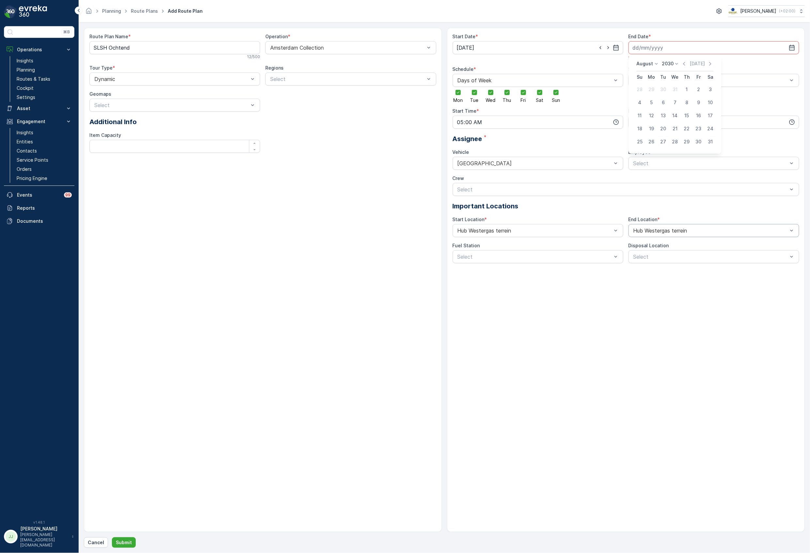
click at [645, 62] on p "August" at bounding box center [645, 63] width 17 height 7
click at [652, 109] on span "October" at bounding box center [650, 109] width 19 height 7
click at [651, 113] on div "14" at bounding box center [651, 115] width 10 height 10
type input "[DATE]"
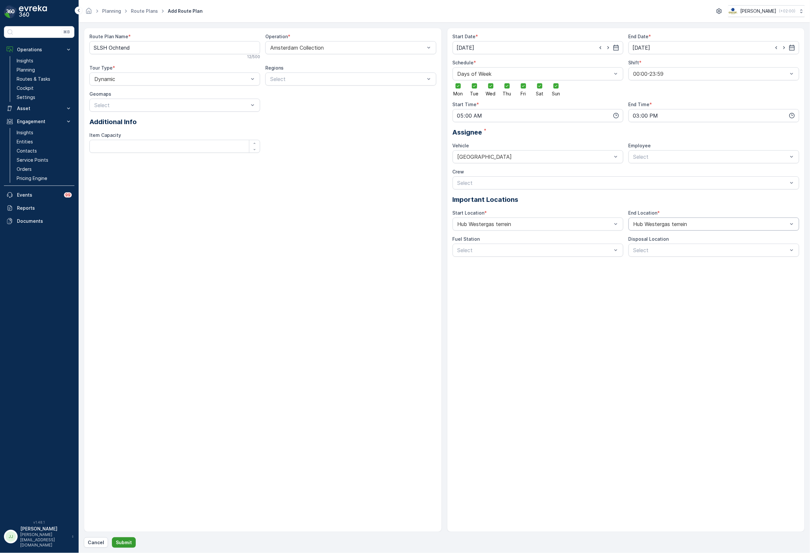
click at [131, 547] on button "Submit" at bounding box center [124, 542] width 24 height 10
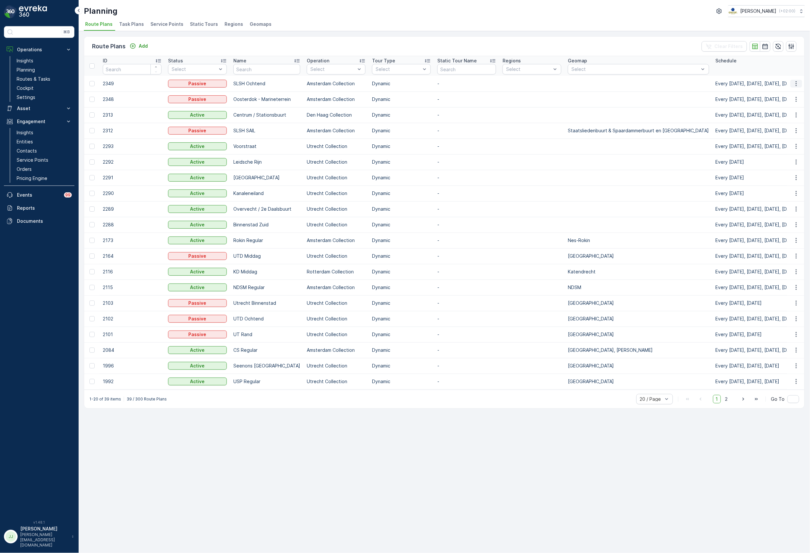
click at [661, 84] on icon "button" at bounding box center [796, 83] width 7 height 7
click at [31, 139] on p "Entities" at bounding box center [25, 141] width 16 height 7
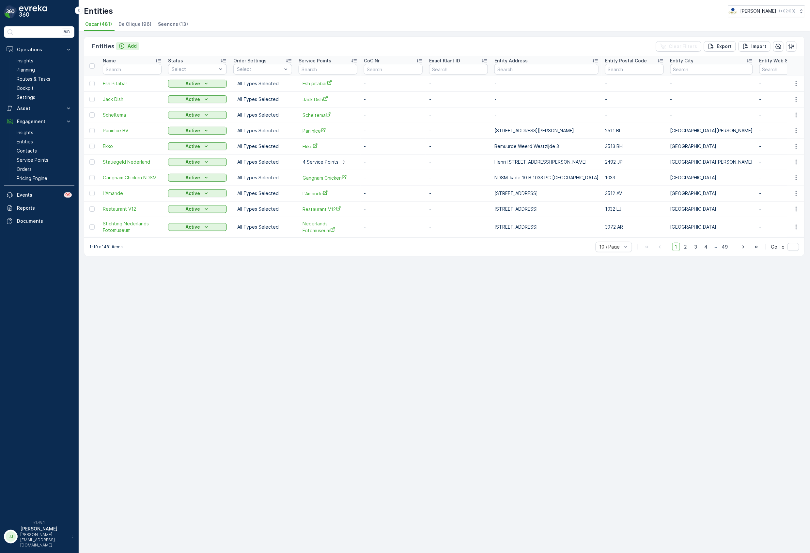
click at [128, 46] on p "Add" at bounding box center [132, 46] width 9 height 7
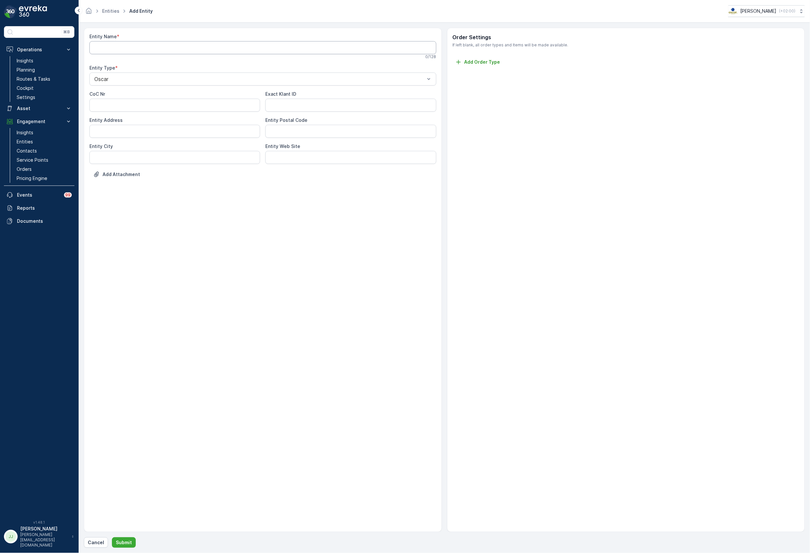
click at [131, 40] on div "Entity Name * 0 / 128" at bounding box center [262, 46] width 347 height 26
click at [131, 46] on Name "Entity Name" at bounding box center [262, 47] width 347 height 13
paste Name "DoubleTree by [GEOGRAPHIC_DATA]"
type Name "DoubleTree by [GEOGRAPHIC_DATA]"
click at [300, 107] on ID "Exact Klant ID" at bounding box center [350, 106] width 171 height 13
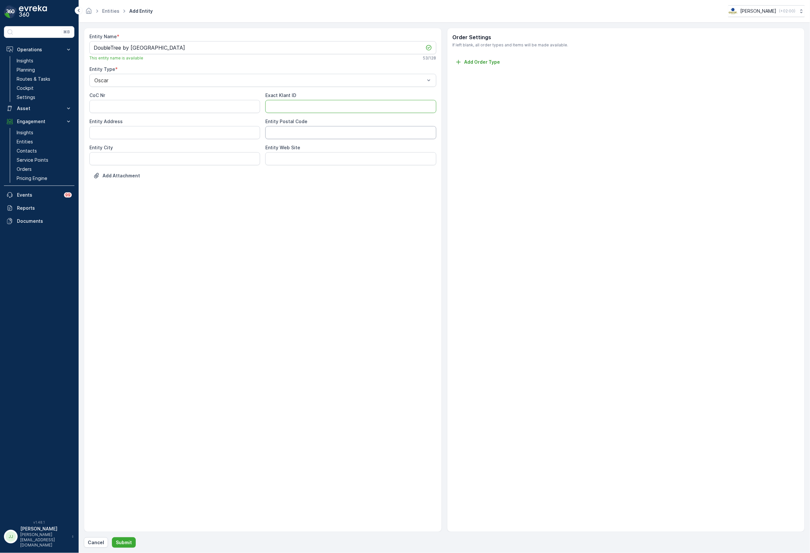
drag, startPoint x: 281, startPoint y: 132, endPoint x: 285, endPoint y: 131, distance: 4.4
click at [281, 132] on Code "Entity Postal Code" at bounding box center [350, 132] width 171 height 13
type Code "1011DK"
click at [156, 157] on City "Entity City" at bounding box center [174, 158] width 171 height 13
type City "[GEOGRAPHIC_DATA]"
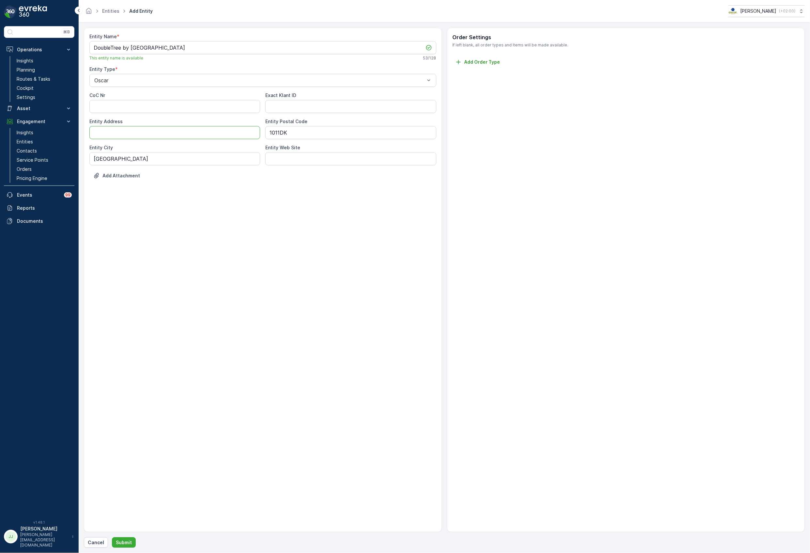
click at [152, 130] on Address "Entity Address" at bounding box center [174, 132] width 171 height 13
paste Address "[STREET_ADDRESS]"
drag, startPoint x: 144, startPoint y: 130, endPoint x: 278, endPoint y: 131, distance: 133.8
click at [278, 131] on div "CoC Nr Exact Klant ID Entity Address [STREET_ADDRESS] Entity Postal Code 1011DK…" at bounding box center [262, 128] width 347 height 73
type Address "[STREET_ADDRESS]"
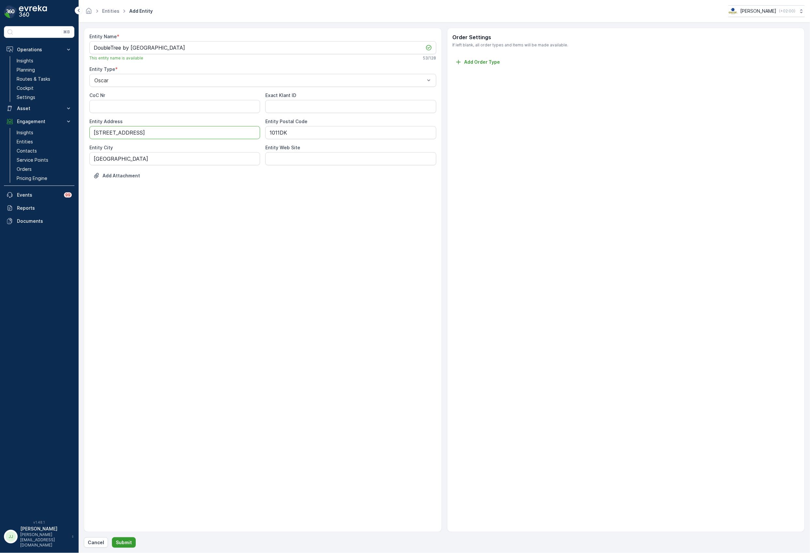
click at [124, 541] on p "Submit" at bounding box center [124, 542] width 16 height 7
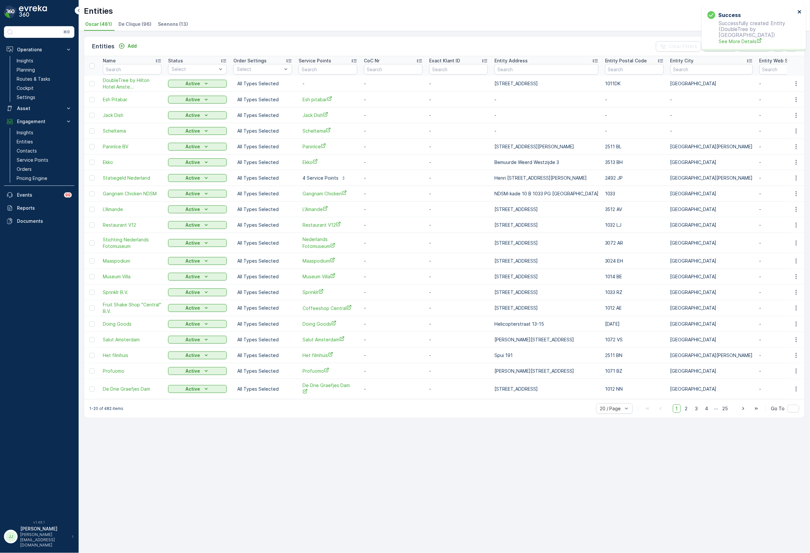
click at [661, 9] on icon "close" at bounding box center [800, 11] width 5 height 5
click at [27, 161] on p "Service Points" at bounding box center [33, 160] width 32 height 7
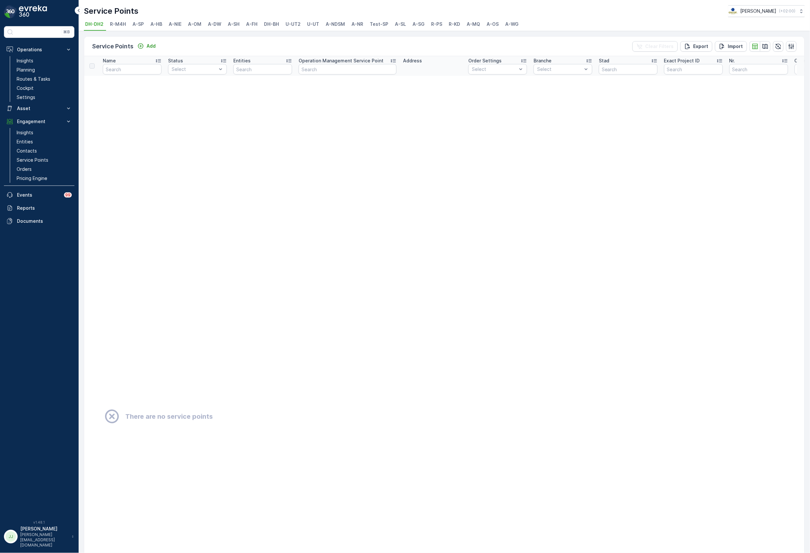
click at [189, 25] on span "A-OM" at bounding box center [194, 24] width 13 height 7
click at [140, 46] on icon "Add" at bounding box center [141, 46] width 6 height 6
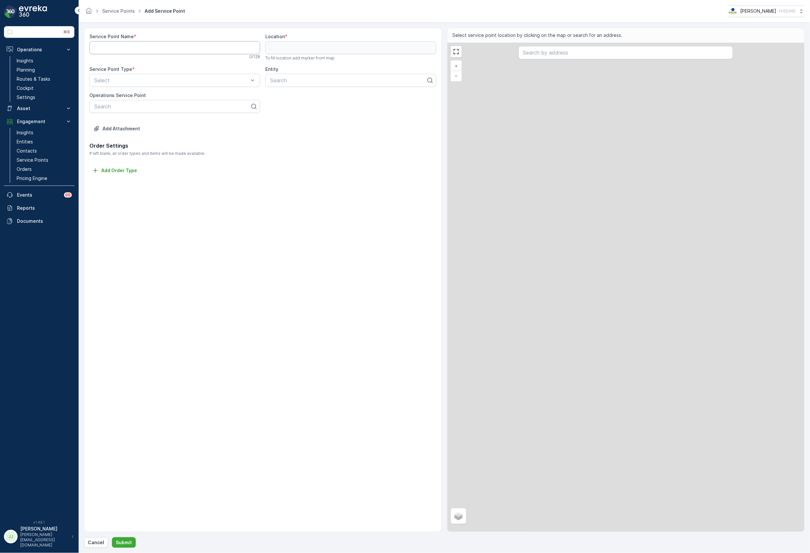
click at [127, 46] on Name "Service Point Name" at bounding box center [174, 47] width 171 height 13
paste Name "[STREET_ADDRESS]"
type Name "[STREET_ADDRESS]"
paste Name "DoubleTree by [GEOGRAPHIC_DATA]"
type Name "DoubleTree by [GEOGRAPHIC_DATA]"
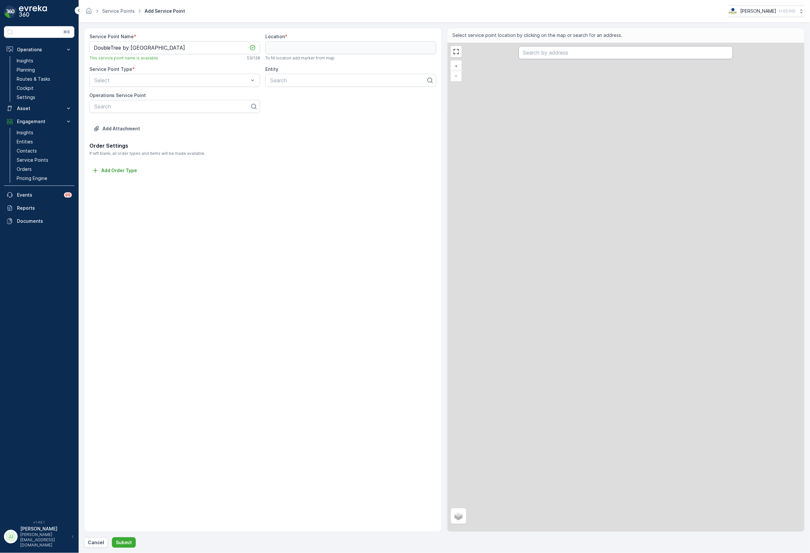
click at [538, 55] on input "text" at bounding box center [626, 52] width 214 height 13
type input "[STREET_ADDRESS]"
drag, startPoint x: 575, startPoint y: 54, endPoint x: 484, endPoint y: 49, distance: 91.2
click at [484, 49] on div "+ − Satellite Roadmap Terrain Hybrid Leaflet oosterdokstraat 4 Locations [STREE…" at bounding box center [625, 287] width 357 height 489
type input "52.05685428128779,4.342969789558167"
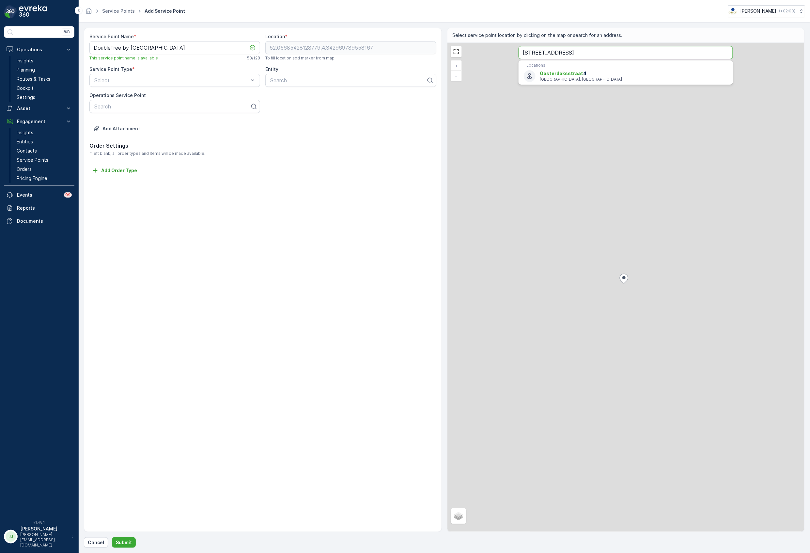
paste input "[STREET_ADDRESS]"
type input "[STREET_ADDRESS]"
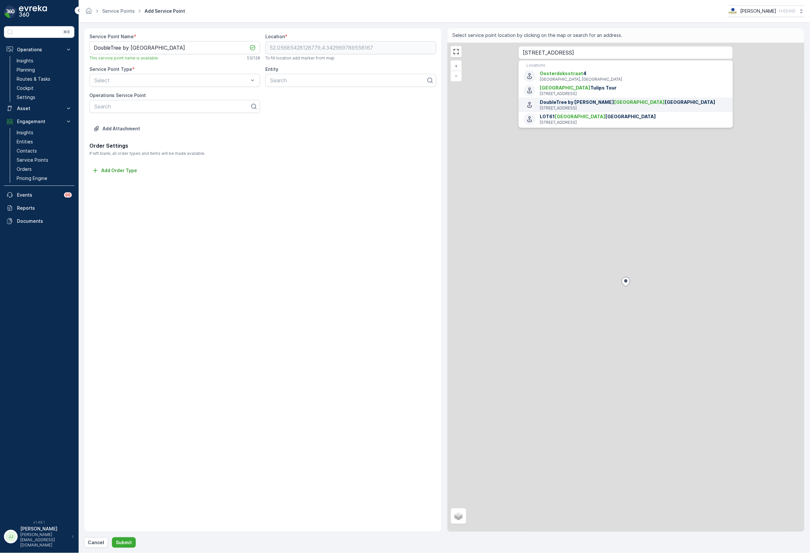
click at [614, 105] on span "[GEOGRAPHIC_DATA]" at bounding box center [639, 102] width 51 height 6
type input "52.37657160000001,4.905489"
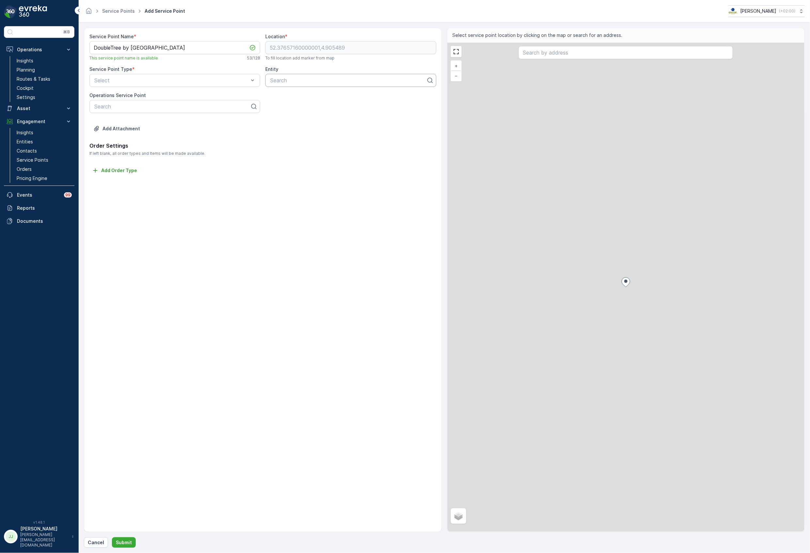
click at [316, 79] on div at bounding box center [348, 80] width 157 height 6
type input "double"
click at [311, 98] on span "DoubleTree by [GEOGRAPHIC_DATA]" at bounding box center [314, 96] width 91 height 6
click at [137, 76] on div "Select" at bounding box center [174, 80] width 171 height 13
click at [112, 149] on div "A-OM" at bounding box center [174, 152] width 163 height 6
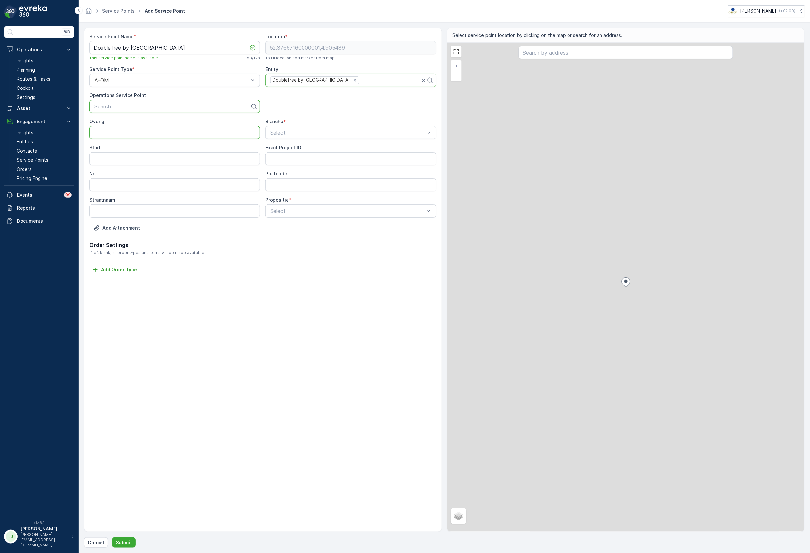
click at [112, 131] on input "Overig" at bounding box center [174, 132] width 171 height 13
click at [286, 194] on div "Hotel" at bounding box center [350, 193] width 163 height 6
click at [176, 161] on input "Stad" at bounding box center [174, 158] width 171 height 13
type input "[GEOGRAPHIC_DATA]"
type input "4"
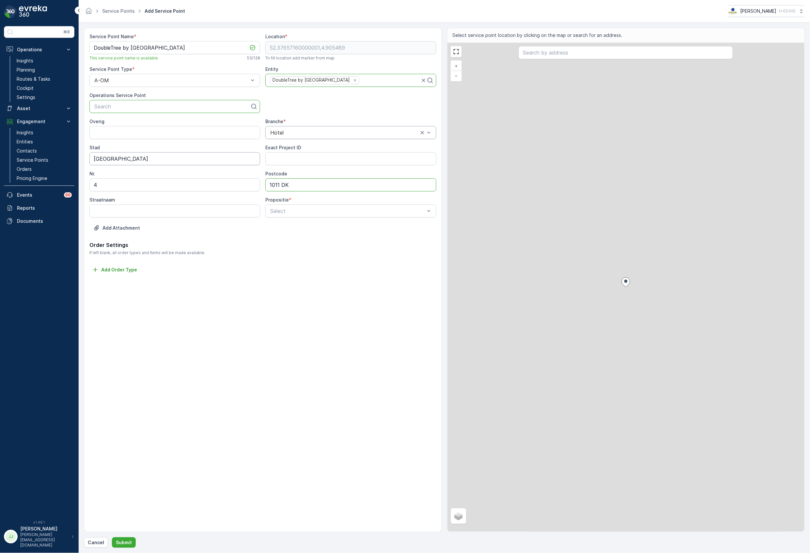
type input "1011 DK"
click at [284, 225] on span "Volledig" at bounding box center [278, 227] width 19 height 6
click at [122, 211] on input "[GEOGRAPHIC_DATA]" at bounding box center [174, 210] width 171 height 13
type input "Oosterdoksstraat"
click at [129, 542] on p "Submit" at bounding box center [124, 542] width 16 height 7
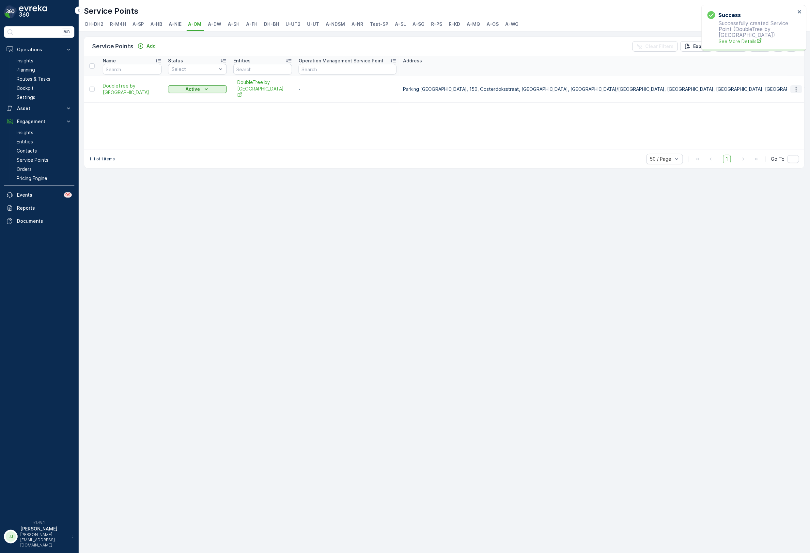
click at [661, 89] on button "button" at bounding box center [796, 89] width 12 height 8
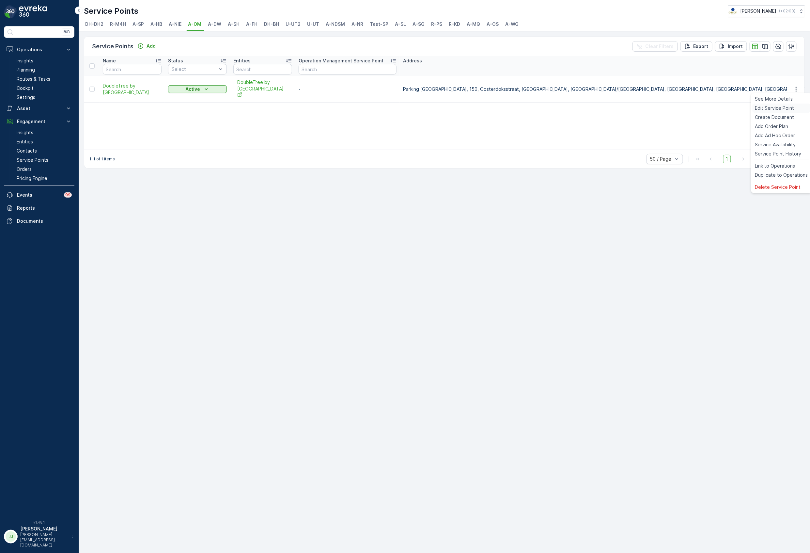
click at [661, 110] on span "Edit Service Point" at bounding box center [774, 108] width 39 height 7
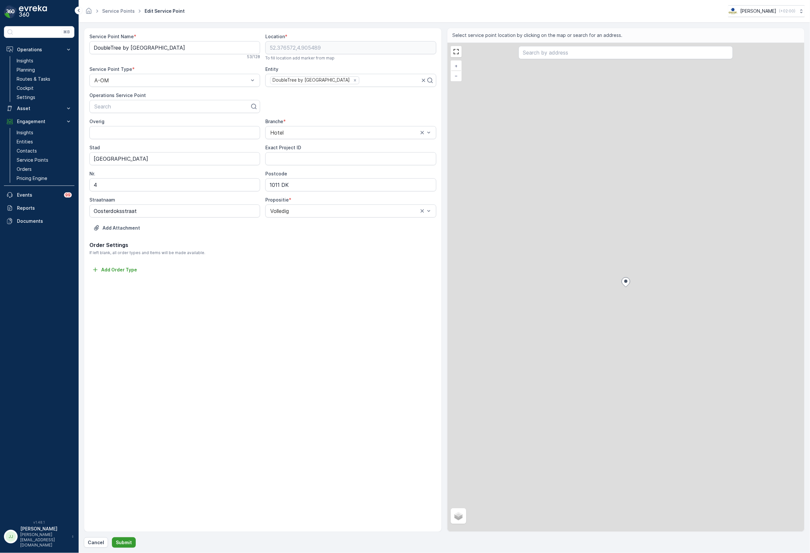
click at [121, 542] on p "Submit" at bounding box center [124, 542] width 16 height 7
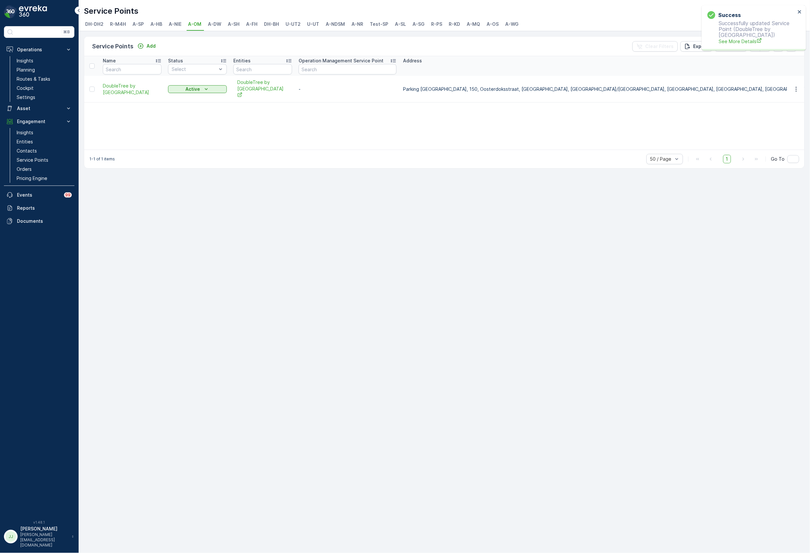
click at [661, 89] on button "button" at bounding box center [796, 89] width 12 height 8
click at [661, 177] on span "Duplicate to Operations" at bounding box center [781, 175] width 53 height 7
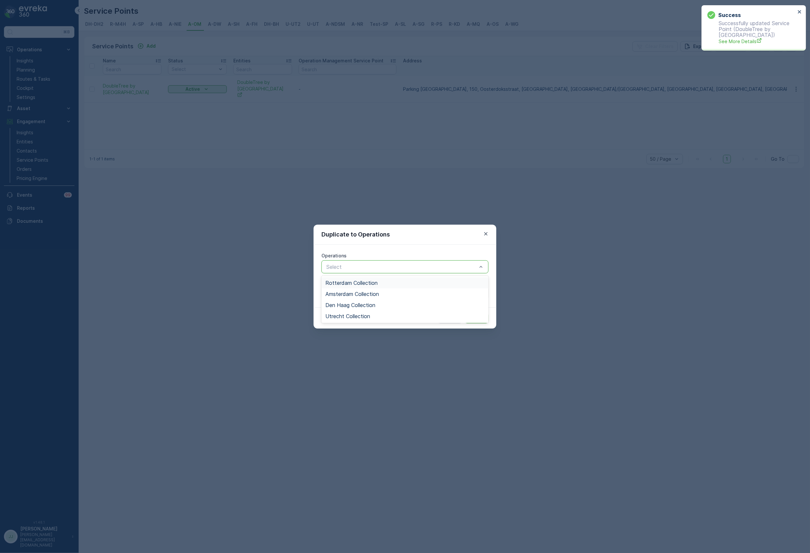
click at [366, 267] on div at bounding box center [402, 267] width 152 height 6
click at [352, 293] on span "Amsterdam Collection" at bounding box center [352, 294] width 54 height 6
click at [469, 319] on button "Submit" at bounding box center [477, 318] width 24 height 10
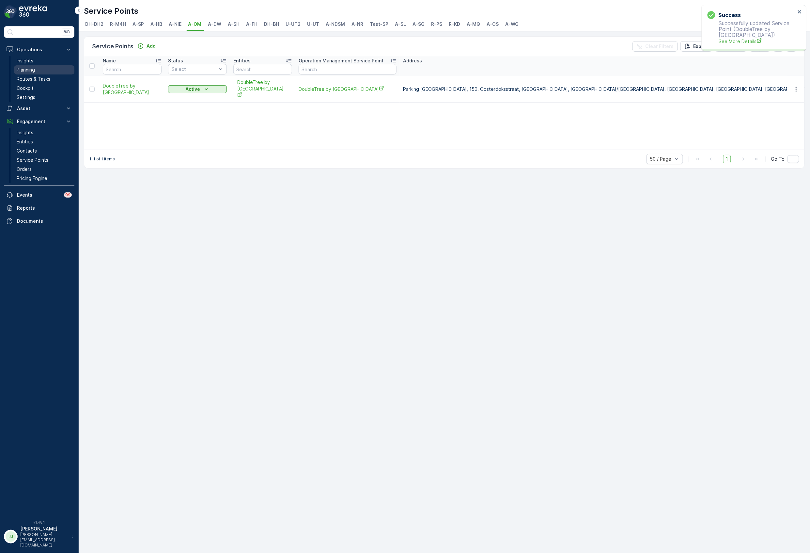
click at [26, 71] on p "Planning" at bounding box center [26, 70] width 18 height 7
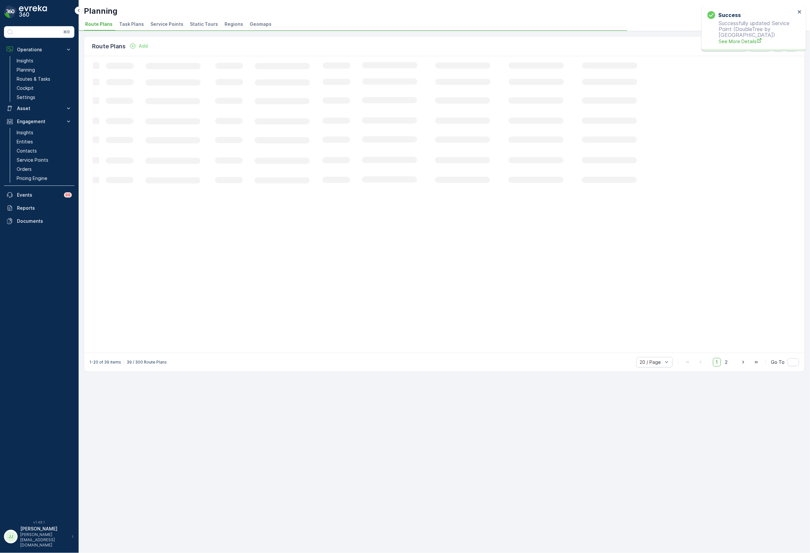
click at [134, 23] on span "Task Plans" at bounding box center [131, 24] width 25 height 7
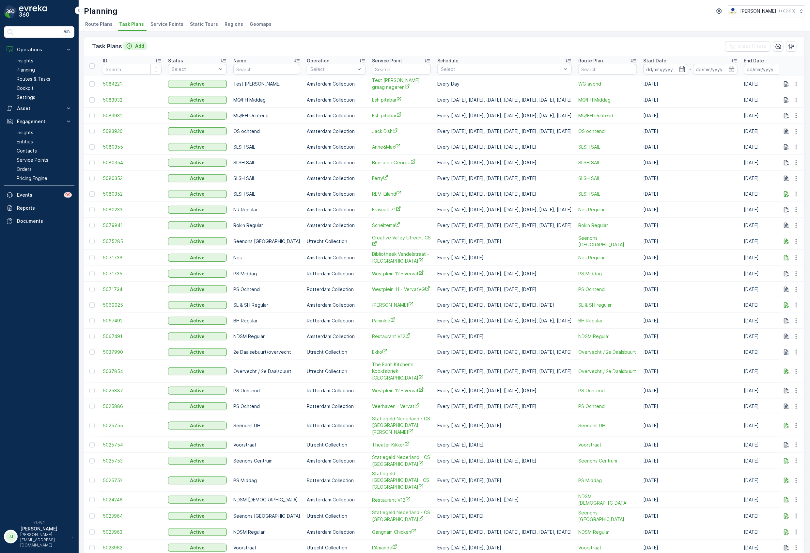
click at [142, 48] on p "Add" at bounding box center [139, 46] width 9 height 7
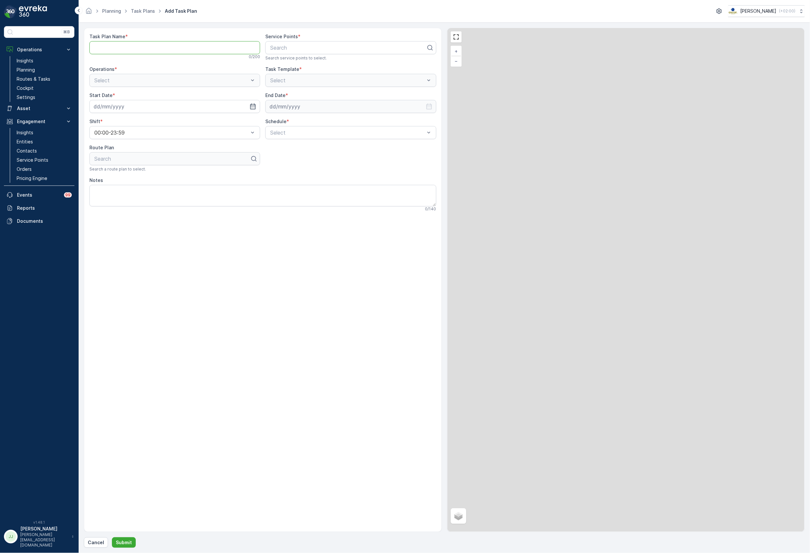
click at [172, 46] on Name "Task Plan Name" at bounding box center [174, 47] width 171 height 13
type Name "OM Regular"
click at [283, 52] on div "Search" at bounding box center [350, 47] width 171 height 13
type input "doubl"
click at [297, 67] on span "DoubleTree by [GEOGRAPHIC_DATA]" at bounding box center [314, 64] width 91 height 6
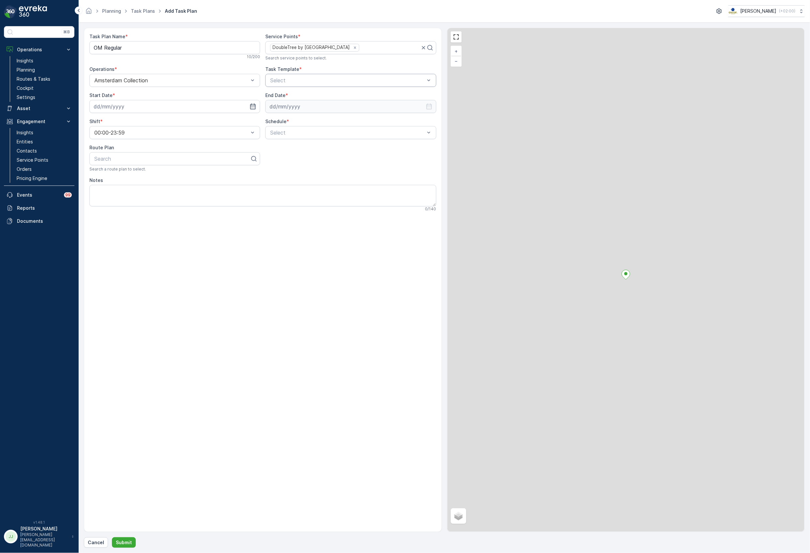
click at [335, 81] on div at bounding box center [348, 80] width 156 height 6
click at [304, 95] on span "Item Collection [PERSON_NAME]" at bounding box center [310, 96] width 82 height 6
click at [136, 114] on div "Task Plan Name * OM Regular 10 / 200 Service Points * DoubleTree by [GEOGRAPHIC…" at bounding box center [262, 122] width 347 height 178
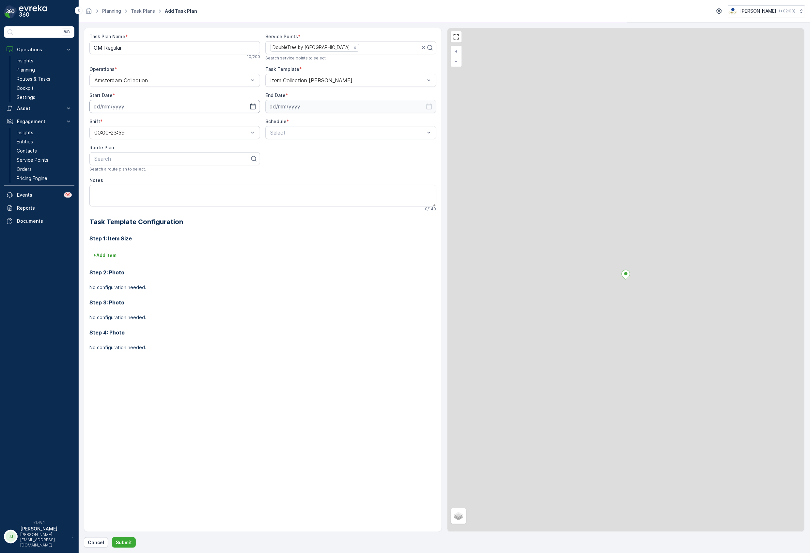
click at [134, 108] on input at bounding box center [174, 106] width 171 height 13
click at [172, 122] on icon "button" at bounding box center [171, 123] width 2 height 4
click at [113, 146] on div "1" at bounding box center [112, 148] width 10 height 10
type input "[DATE]"
click at [324, 104] on input at bounding box center [350, 106] width 171 height 13
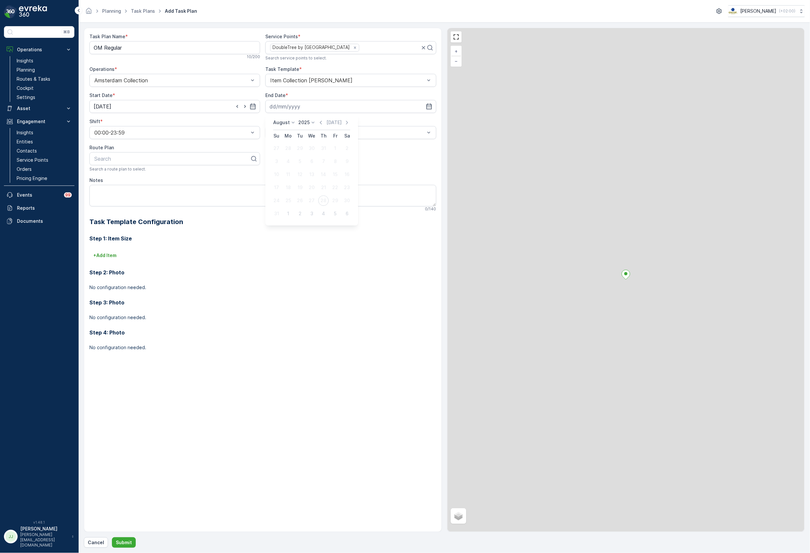
click at [304, 120] on p "2025" at bounding box center [304, 122] width 11 height 7
click at [307, 182] on span "2030" at bounding box center [308, 182] width 11 height 7
click at [287, 126] on div "[DATE] [DATE]" at bounding box center [311, 124] width 77 height 11
click at [287, 123] on p "August" at bounding box center [281, 122] width 17 height 7
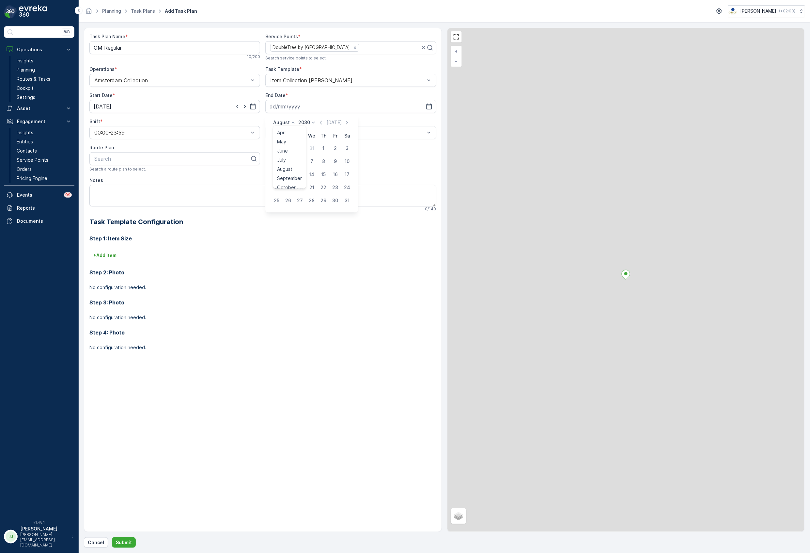
scroll to position [50, 0]
click at [289, 162] on span "October" at bounding box center [286, 164] width 19 height 7
click at [287, 175] on div "14" at bounding box center [288, 174] width 10 height 10
type input "[DATE]"
click at [287, 137] on div "Select" at bounding box center [350, 132] width 171 height 13
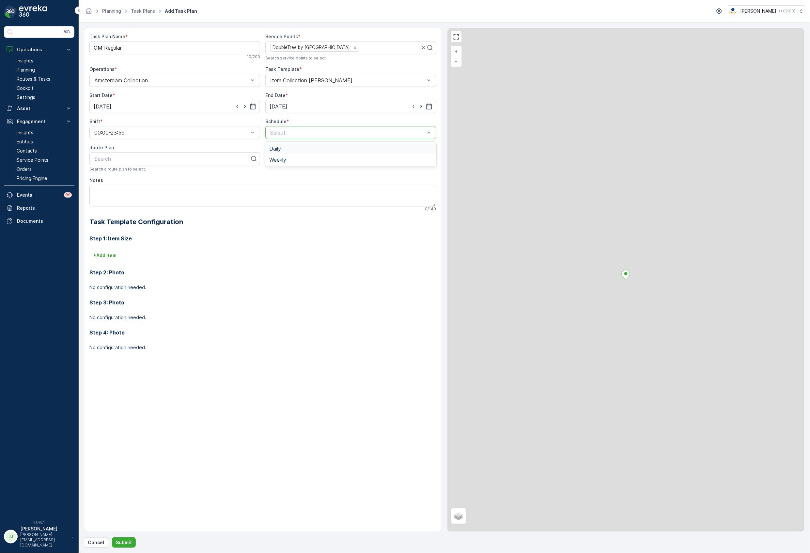
click at [285, 149] on div "Daily" at bounding box center [350, 149] width 163 height 6
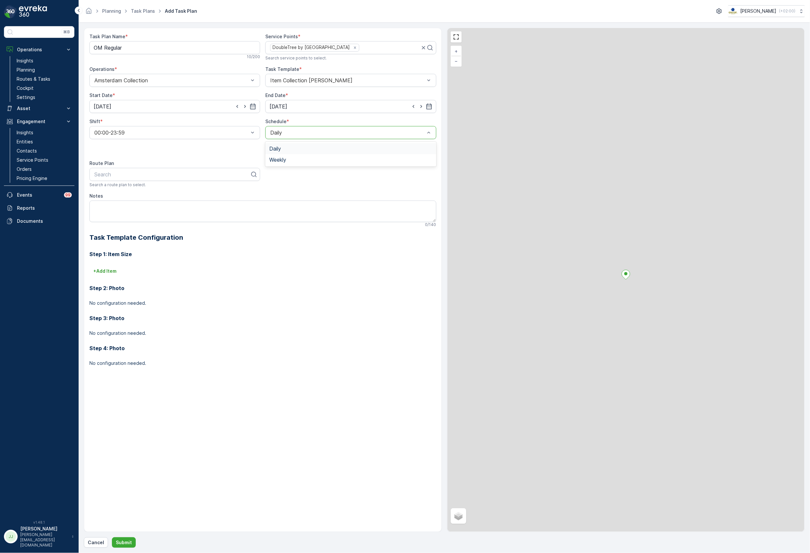
click at [285, 132] on div at bounding box center [348, 133] width 156 height 6
click at [288, 161] on div "Weekly" at bounding box center [350, 160] width 163 height 6
click at [272, 144] on div at bounding box center [270, 144] width 5 height 5
click at [271, 139] on input "Mon" at bounding box center [271, 139] width 0 height 0
click at [285, 147] on div at bounding box center [287, 144] width 5 height 5
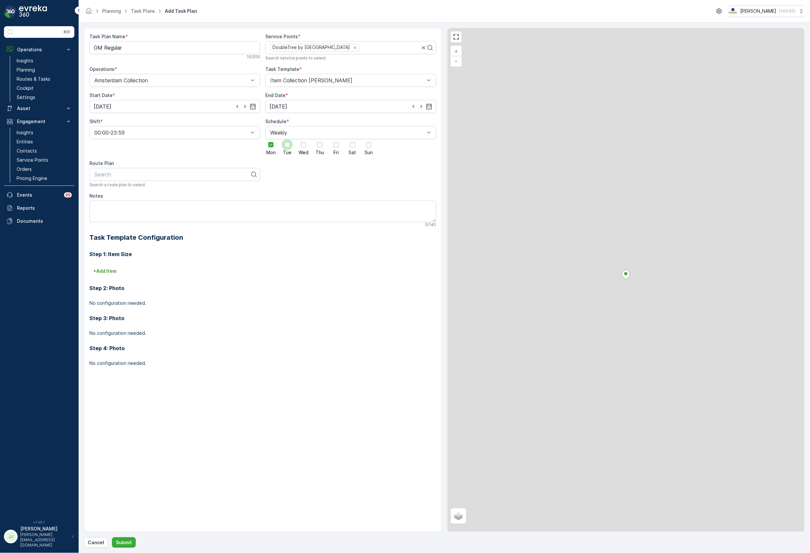
click at [287, 139] on input "Tue" at bounding box center [287, 139] width 0 height 0
click at [301, 146] on div at bounding box center [303, 144] width 5 height 5
click at [304, 139] on input "Wed" at bounding box center [304, 139] width 0 height 0
click at [326, 147] on div "Mon Tue Wed Thu Fri Sat Sun" at bounding box center [350, 147] width 171 height 16
click at [321, 147] on div at bounding box center [319, 144] width 5 height 5
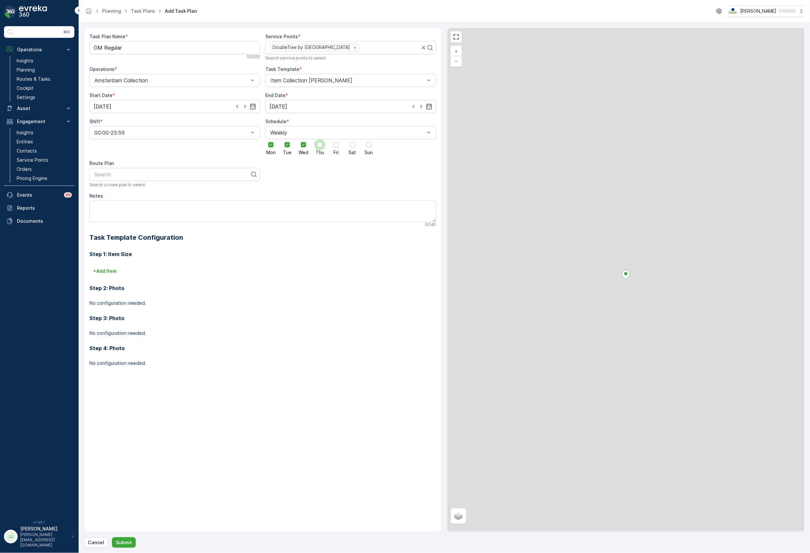
click at [320, 139] on input "Thu" at bounding box center [320, 139] width 0 height 0
click at [341, 148] on label "Fri" at bounding box center [336, 147] width 11 height 16
click at [336, 139] on input "Fri" at bounding box center [336, 139] width 0 height 0
click at [346, 144] on div "Mon Tue Wed Thu Fri Sat Sun" at bounding box center [350, 147] width 171 height 16
click at [354, 144] on div at bounding box center [352, 144] width 5 height 5
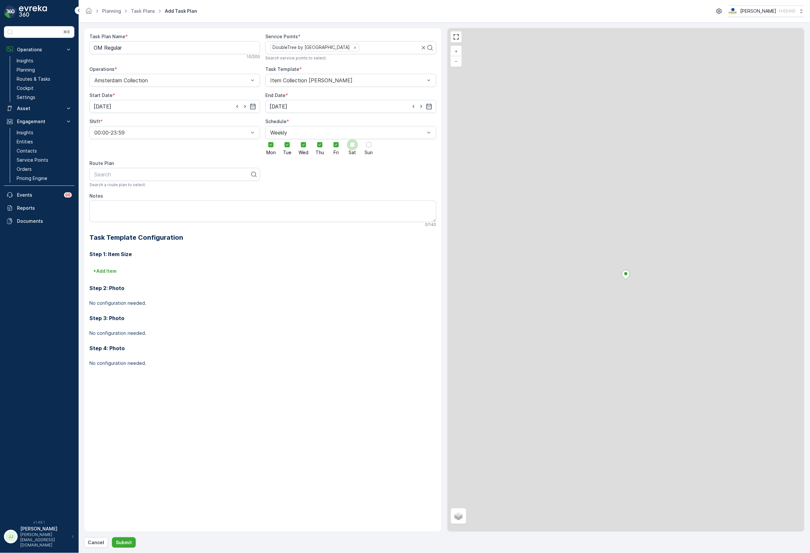
click at [352, 139] on input "Sat" at bounding box center [352, 139] width 0 height 0
click at [366, 144] on div at bounding box center [368, 144] width 11 height 11
click at [369, 139] on input "Sun" at bounding box center [369, 139] width 0 height 0
click at [163, 174] on div at bounding box center [172, 174] width 157 height 6
type input "oo"
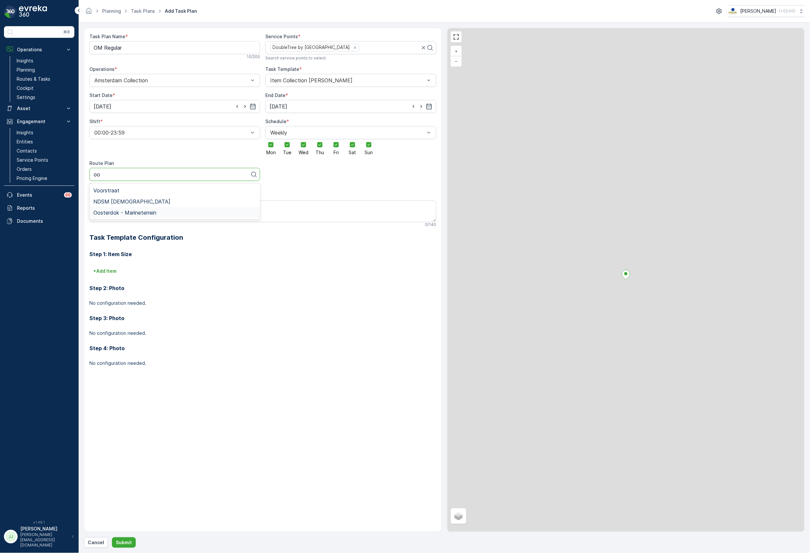
click at [129, 214] on span "Oosterdok - Marineterrein" at bounding box center [124, 213] width 63 height 6
click at [112, 268] on p "+ Add Item" at bounding box center [104, 271] width 23 height 7
click at [116, 280] on div at bounding box center [233, 280] width 278 height 6
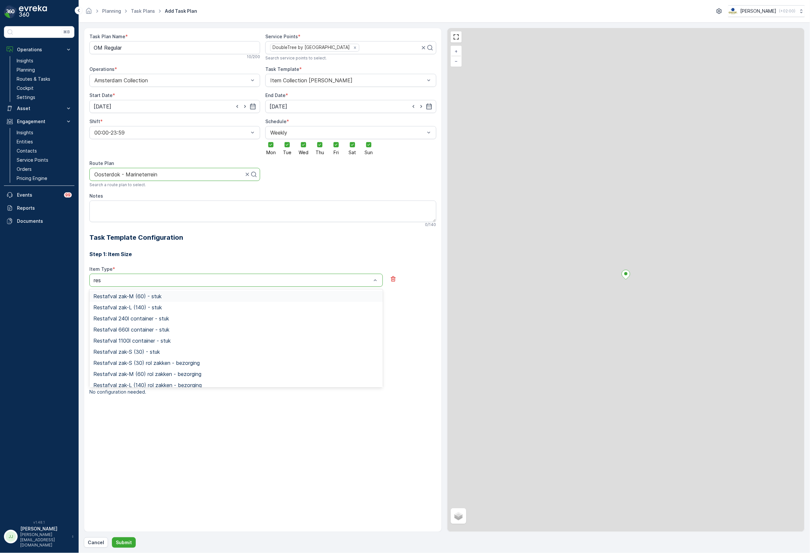
type input "rest"
click at [115, 332] on span "Restafval 660l container - stuk" at bounding box center [131, 329] width 76 height 6
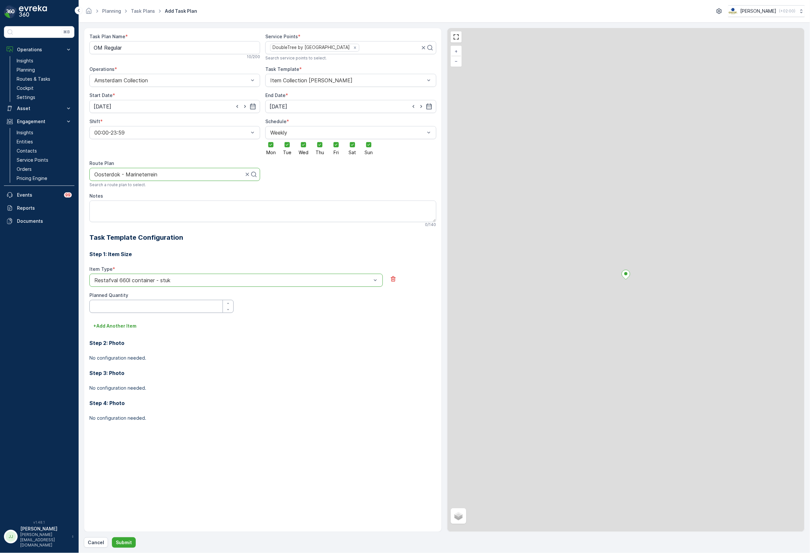
click at [111, 305] on Quantity "Planned Quantity" at bounding box center [161, 306] width 144 height 13
type Quantity "1"
click at [117, 329] on p "+ Add Another Item" at bounding box center [114, 325] width 43 height 7
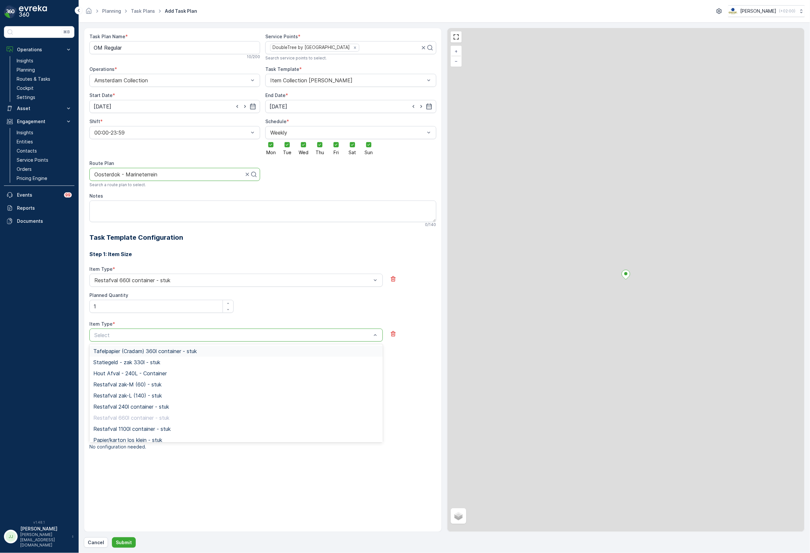
click at [117, 337] on div at bounding box center [233, 335] width 278 height 6
click at [109, 303] on Quantity "1" at bounding box center [161, 306] width 144 height 13
type Quantity "8"
click at [98, 336] on div at bounding box center [233, 335] width 278 height 6
type input "papier"
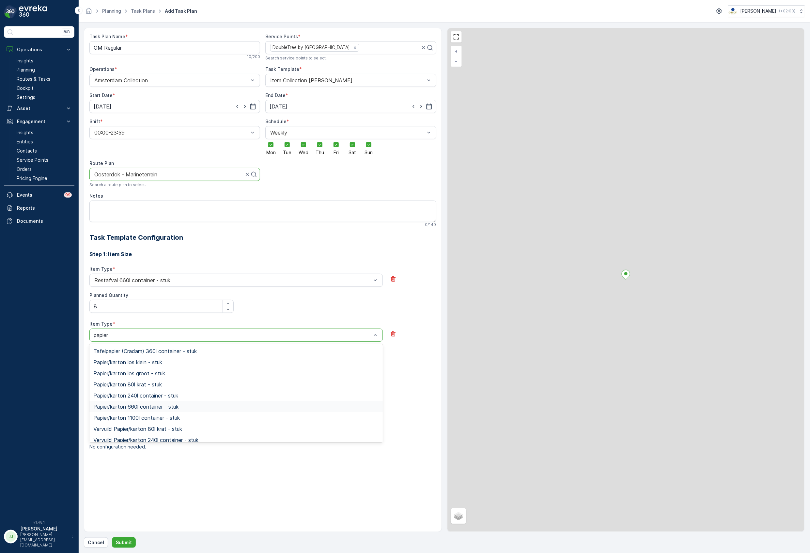
click at [129, 407] on span "Papier/karton 660l container - stuk" at bounding box center [135, 406] width 85 height 6
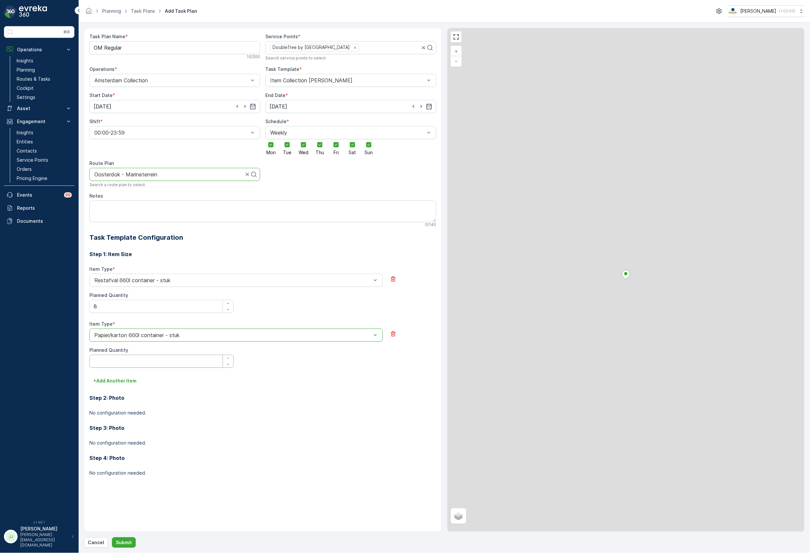
click at [112, 357] on Quantity "Planned Quantity" at bounding box center [161, 360] width 144 height 13
type Quantity "4"
click at [106, 384] on p "+ Add Another Item" at bounding box center [114, 380] width 43 height 7
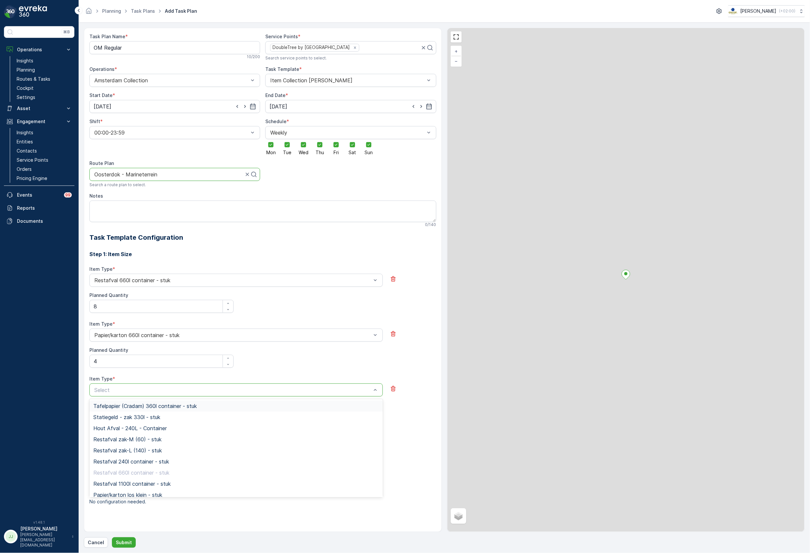
click at [112, 392] on div at bounding box center [233, 390] width 278 height 6
type input "Pd"
click at [113, 440] on span "PD zak-XL (240) - stuk" at bounding box center [121, 439] width 56 height 6
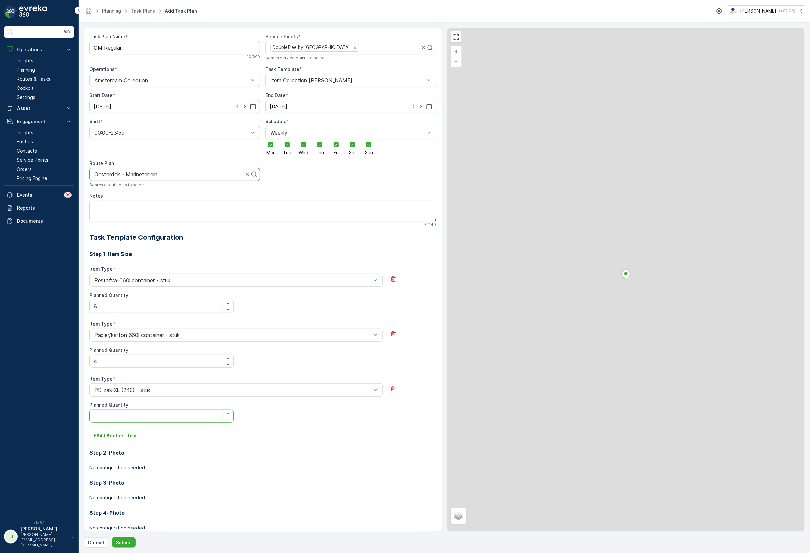
click at [111, 419] on Quantity "Planned Quantity" at bounding box center [161, 415] width 144 height 13
type Quantity "4"
click at [116, 439] on p "+ Add Another Item" at bounding box center [114, 435] width 43 height 7
click at [115, 444] on div at bounding box center [233, 445] width 278 height 6
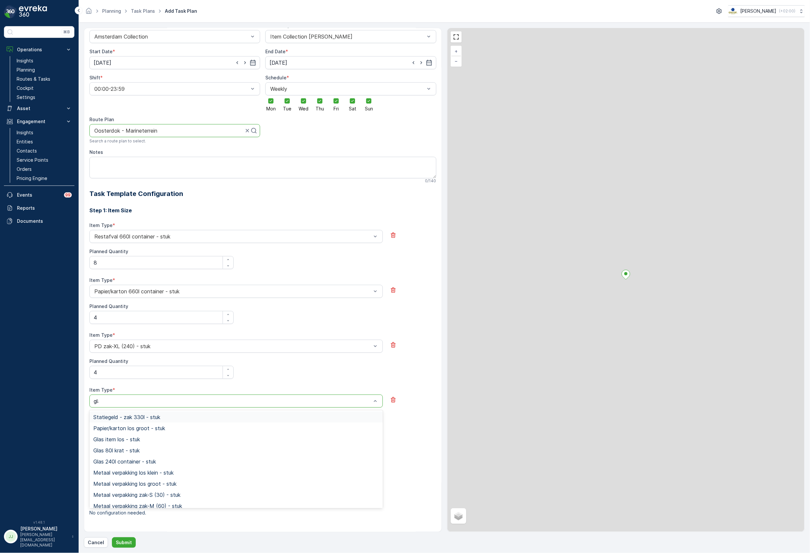
type input "glas"
click at [138, 442] on span "Glas 240l container - stuk" at bounding box center [124, 439] width 63 height 6
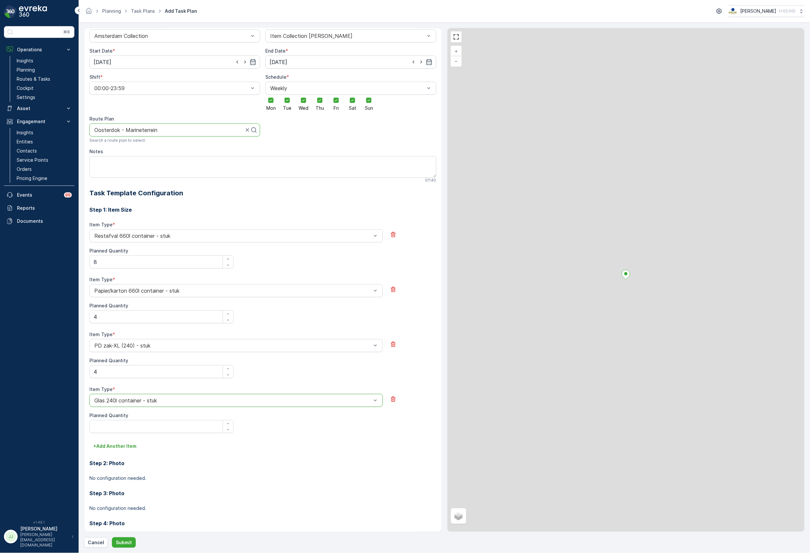
click at [123, 426] on Quantity "Planned Quantity" at bounding box center [161, 426] width 144 height 13
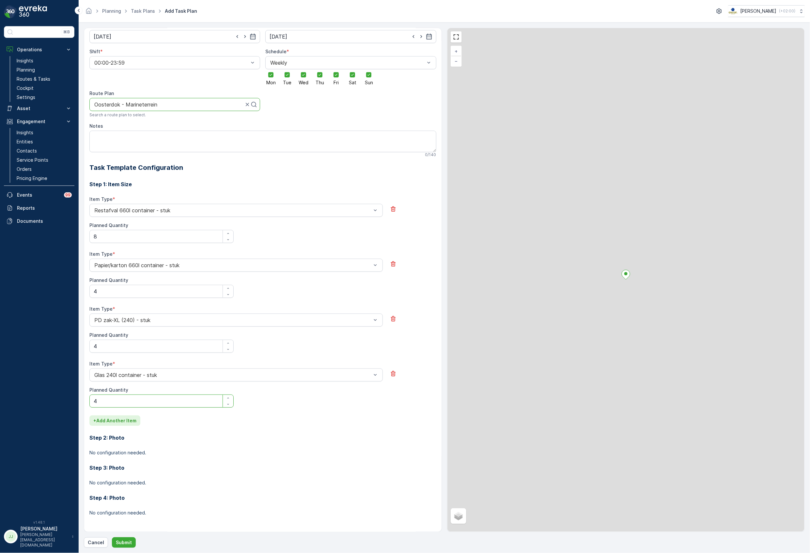
type Quantity "4"
click at [123, 424] on button "+ Add Another Item" at bounding box center [114, 420] width 51 height 10
click at [123, 431] on div at bounding box center [233, 429] width 278 height 6
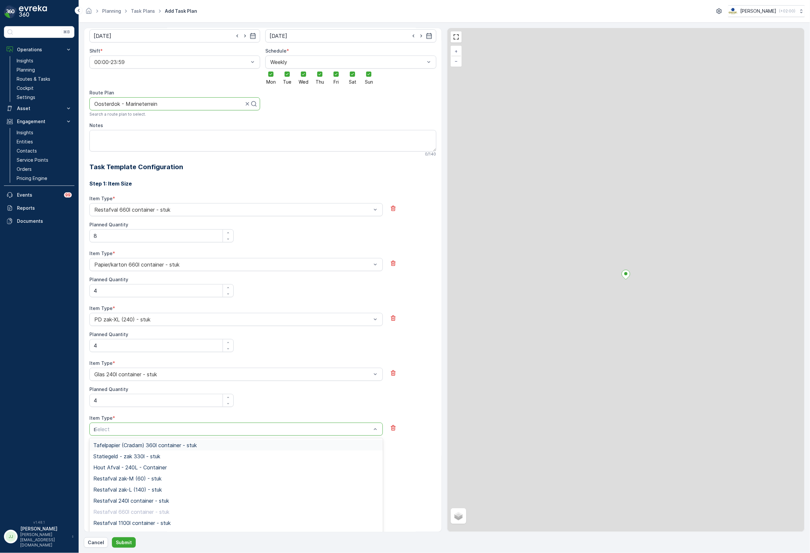
type input "sw"
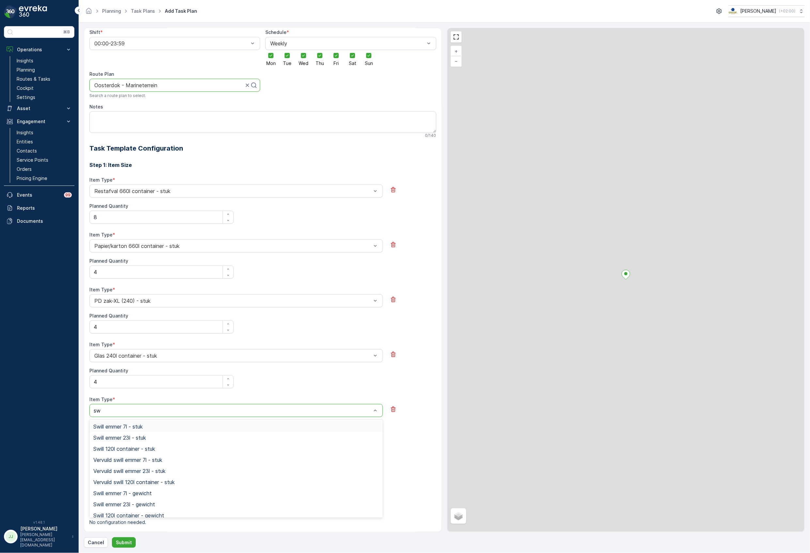
scroll to position [99, 0]
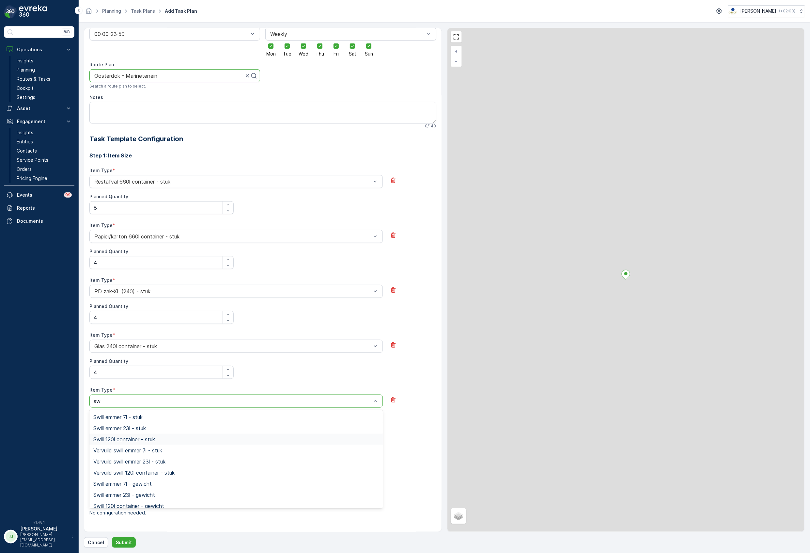
click at [148, 436] on div "Swill 120l container - stuk" at bounding box center [235, 438] width 293 height 11
click at [136, 423] on Quantity "Planned Quantity" at bounding box center [161, 426] width 144 height 13
type Quantity "1"
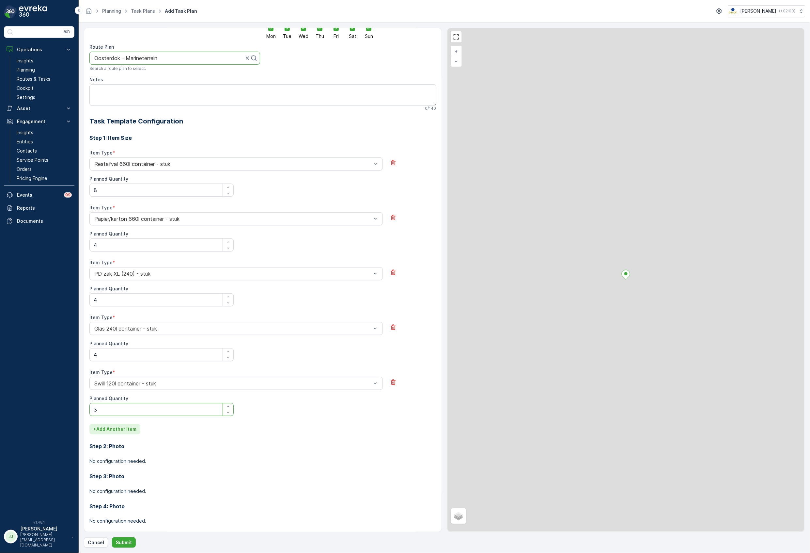
scroll to position [125, 0]
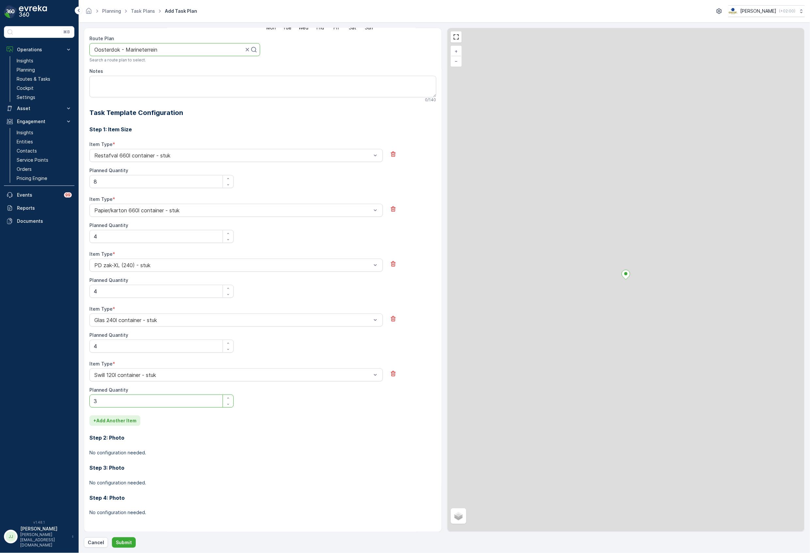
type Quantity "3"
click at [96, 422] on p "+ Add Another Item" at bounding box center [114, 420] width 43 height 7
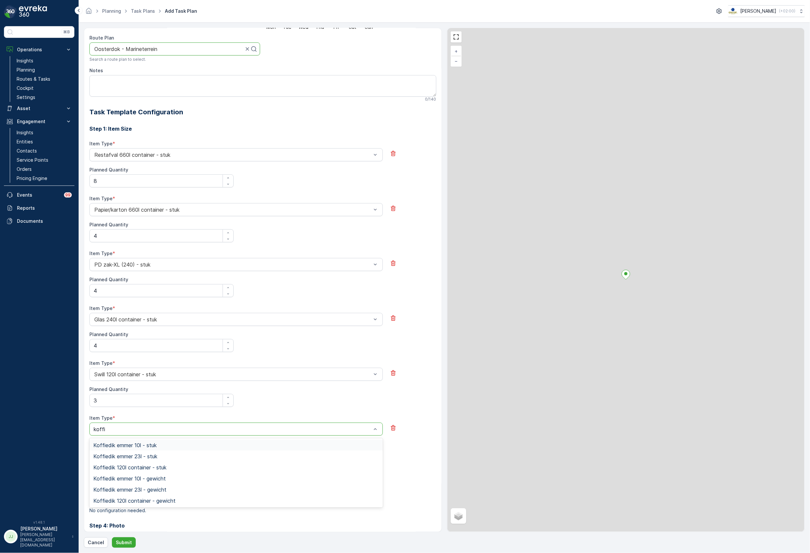
type input "koffie"
click at [144, 457] on span "Koffiedik emmer 23l - stuk" at bounding box center [125, 456] width 64 height 6
click at [125, 455] on Quantity "Planned Quantity" at bounding box center [161, 454] width 144 height 13
type Quantity "4"
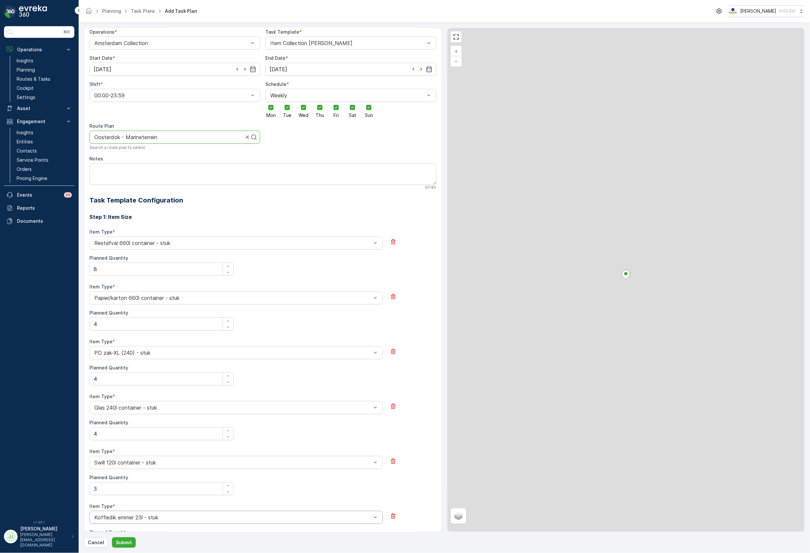
scroll to position [0, 0]
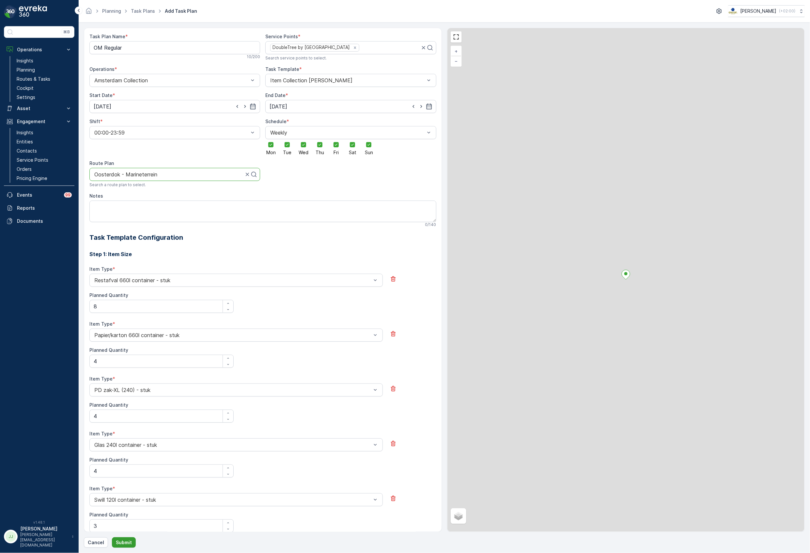
click at [129, 542] on p "Submit" at bounding box center [124, 542] width 16 height 7
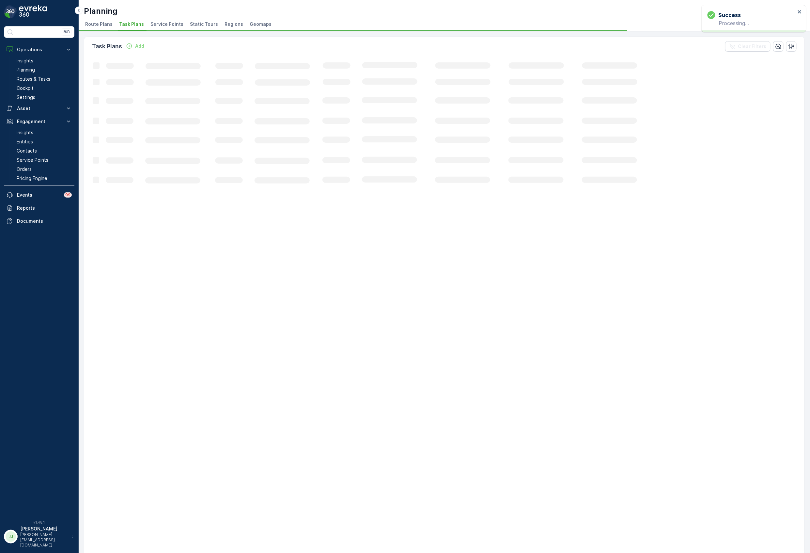
click at [105, 23] on span "Route Plans" at bounding box center [98, 24] width 27 height 7
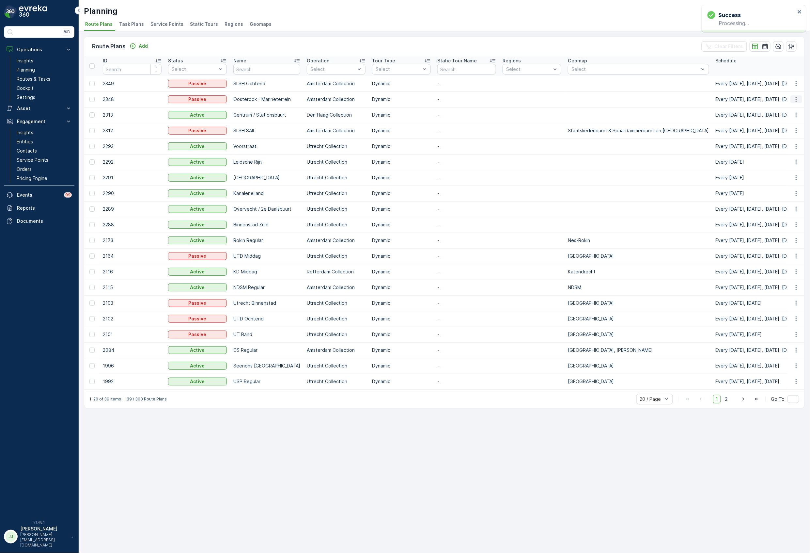
click at [661, 100] on icon "button" at bounding box center [796, 99] width 7 height 7
click at [661, 109] on span "Edit Route Plan" at bounding box center [790, 109] width 34 height 7
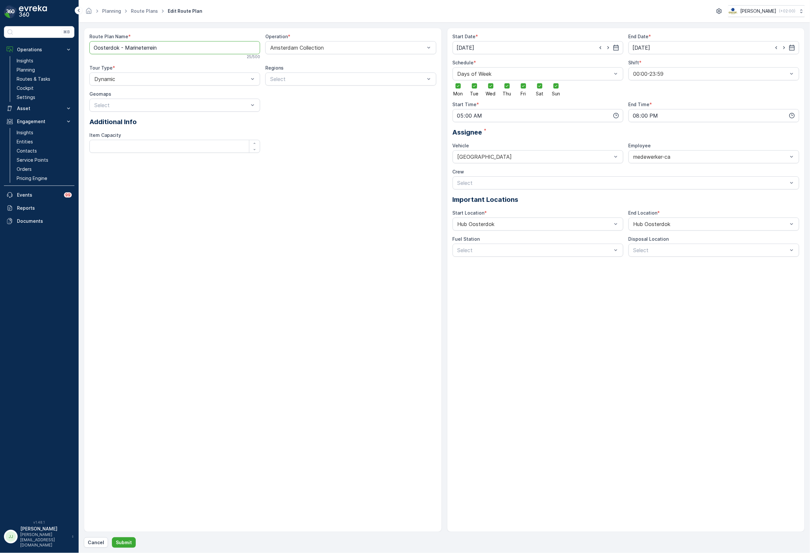
drag, startPoint x: 172, startPoint y: 45, endPoint x: 97, endPoint y: 49, distance: 75.2
click at [97, 49] on Name "Oosterdok - Marineterrein" at bounding box center [174, 47] width 171 height 13
type Name "OM Ochtend"
click at [661, 118] on input "20:00" at bounding box center [714, 115] width 171 height 13
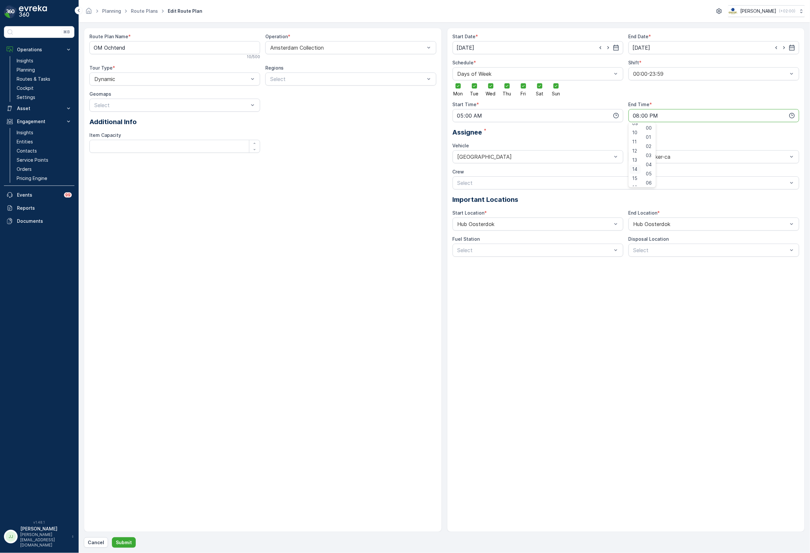
click at [637, 170] on span "14" at bounding box center [634, 169] width 5 height 7
click at [637, 176] on span "15" at bounding box center [634, 178] width 5 height 7
type input "15:00"
click at [293, 402] on div "Route Plan Name * OM Ochtend 10 / 500 Operation * Amsterdam Collection Tour Typ…" at bounding box center [263, 280] width 358 height 504
click at [126, 539] on p "Submit" at bounding box center [124, 542] width 16 height 7
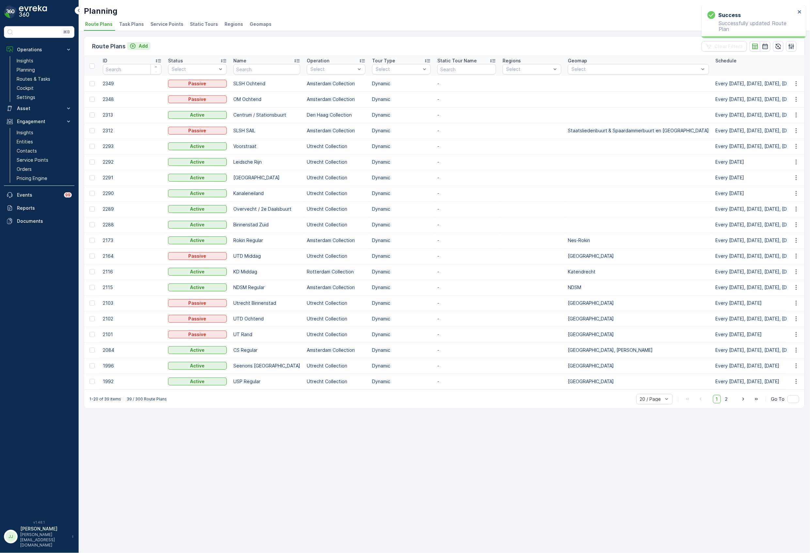
click at [136, 46] on div "Add" at bounding box center [139, 46] width 18 height 7
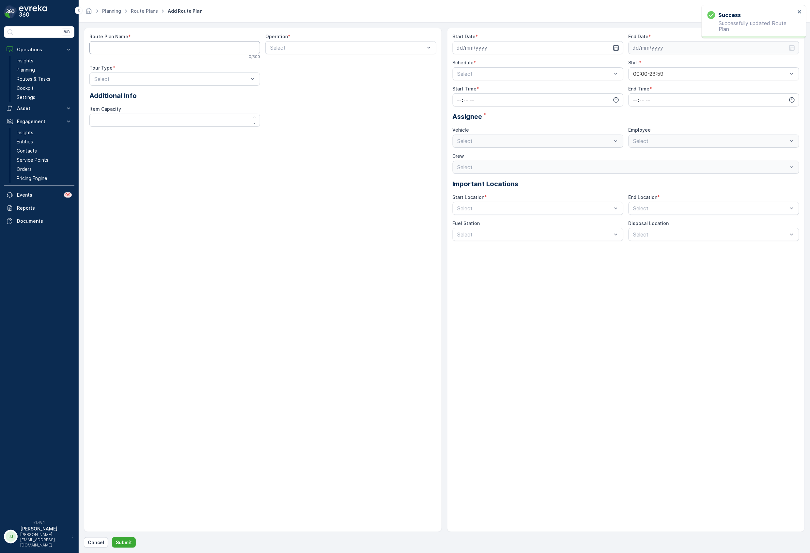
click at [132, 46] on Name "Route Plan Name" at bounding box center [174, 47] width 171 height 13
type Name "OM Middag"
click at [307, 50] on div at bounding box center [348, 48] width 156 height 6
click at [301, 72] on span "Amsterdam Collection" at bounding box center [296, 75] width 54 height 6
click at [132, 78] on div at bounding box center [172, 79] width 156 height 6
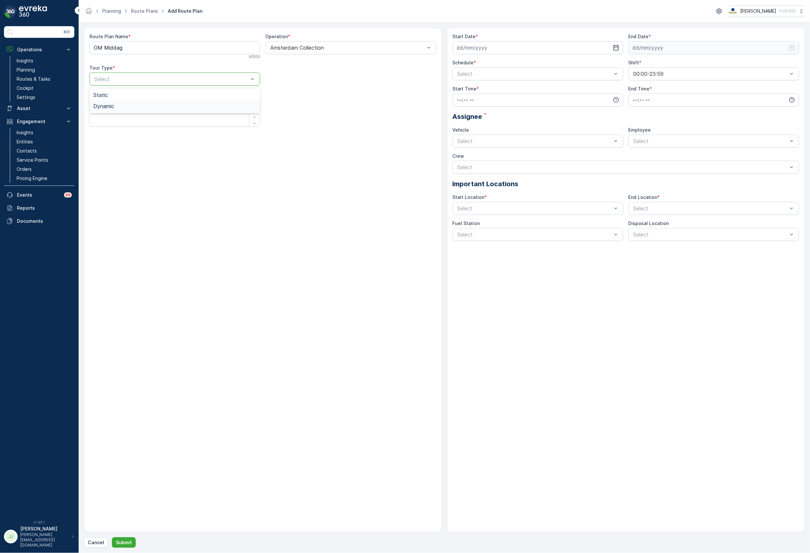
click at [123, 108] on div "Dynamic" at bounding box center [174, 106] width 163 height 6
click at [503, 46] on input at bounding box center [538, 47] width 171 height 13
click at [533, 64] on icon "button" at bounding box center [534, 63] width 7 height 7
click at [475, 90] on div "1" at bounding box center [475, 89] width 10 height 10
type input "[DATE]"
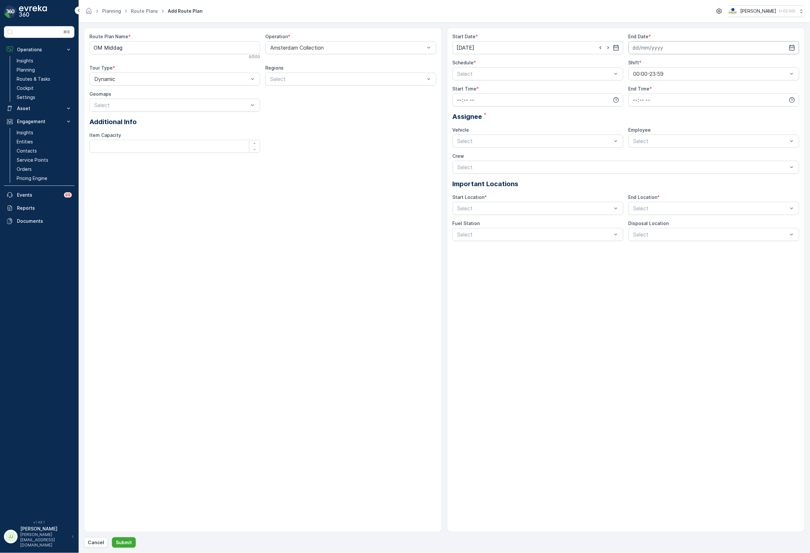
click at [661, 46] on input at bounding box center [714, 47] width 171 height 13
click at [661, 63] on p "2025" at bounding box center [667, 63] width 11 height 7
click at [661, 121] on span "2030" at bounding box center [671, 123] width 11 height 7
click at [648, 66] on p "August" at bounding box center [645, 63] width 17 height 7
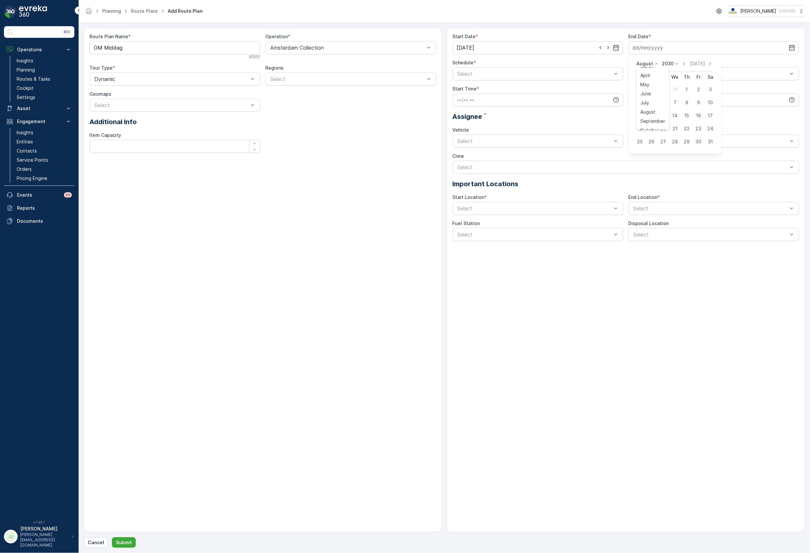
scroll to position [50, 0]
click at [652, 105] on span "October" at bounding box center [650, 105] width 19 height 7
click at [653, 117] on div "14" at bounding box center [651, 115] width 10 height 10
type input "[DATE]"
click at [640, 102] on input "time" at bounding box center [714, 99] width 171 height 13
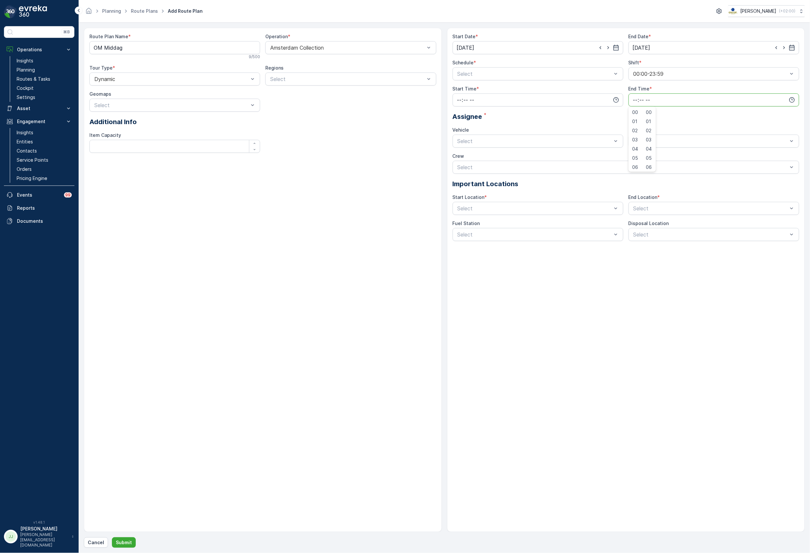
click at [480, 93] on div "Start Time *" at bounding box center [538, 96] width 171 height 21
click at [476, 100] on input "time" at bounding box center [538, 99] width 171 height 13
click at [459, 133] on span "12" at bounding box center [459, 135] width 5 height 7
click at [655, 99] on input "time" at bounding box center [714, 99] width 171 height 13
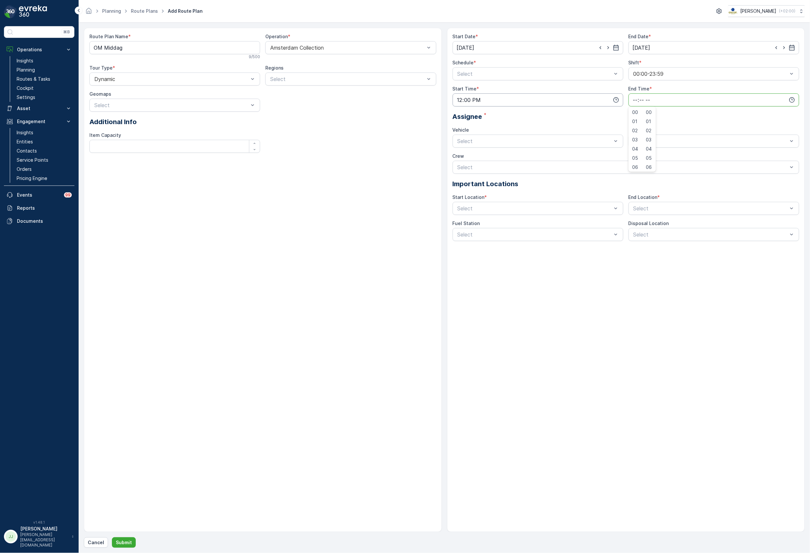
click at [470, 98] on input "12:00" at bounding box center [538, 99] width 171 height 13
click at [459, 164] on span "11" at bounding box center [459, 166] width 5 height 7
type input "11:00"
click at [646, 97] on input "time" at bounding box center [714, 99] width 171 height 13
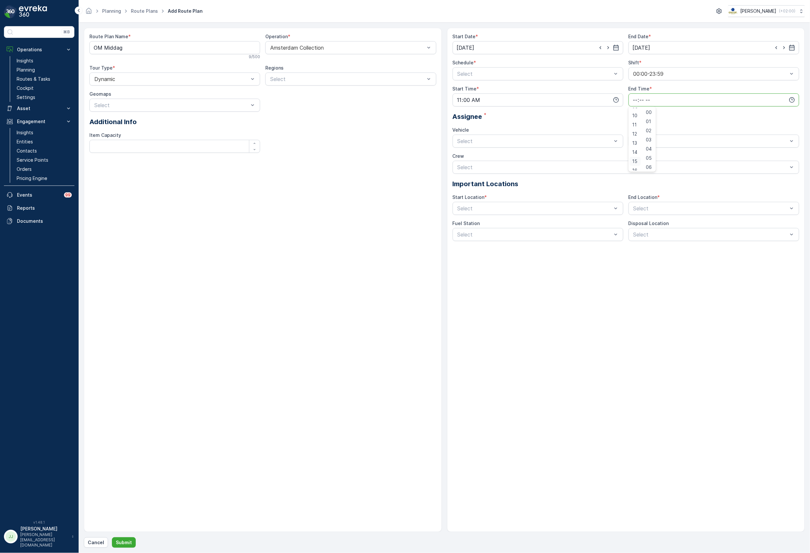
scroll to position [132, 0]
click at [636, 163] on span "20" at bounding box center [635, 163] width 6 height 7
type input "20:00"
click at [486, 140] on div at bounding box center [535, 141] width 156 height 6
click at [478, 157] on span "[GEOGRAPHIC_DATA]" at bounding box center [484, 157] width 54 height 6
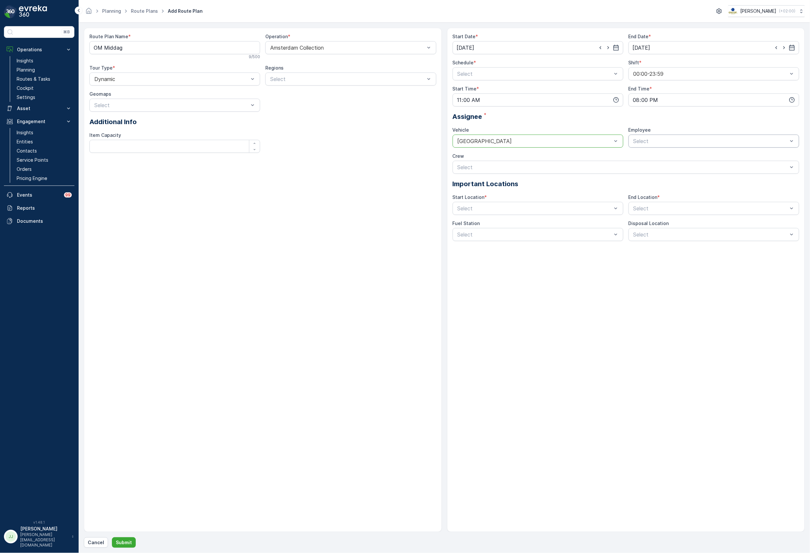
click at [661, 143] on div at bounding box center [711, 141] width 156 height 6
click at [661, 169] on span "medewerker-ca" at bounding box center [650, 168] width 37 height 6
click at [500, 209] on div at bounding box center [535, 208] width 156 height 6
click at [490, 225] on span "Hub Oosterdok" at bounding box center [475, 224] width 37 height 6
click at [644, 205] on div at bounding box center [711, 208] width 156 height 6
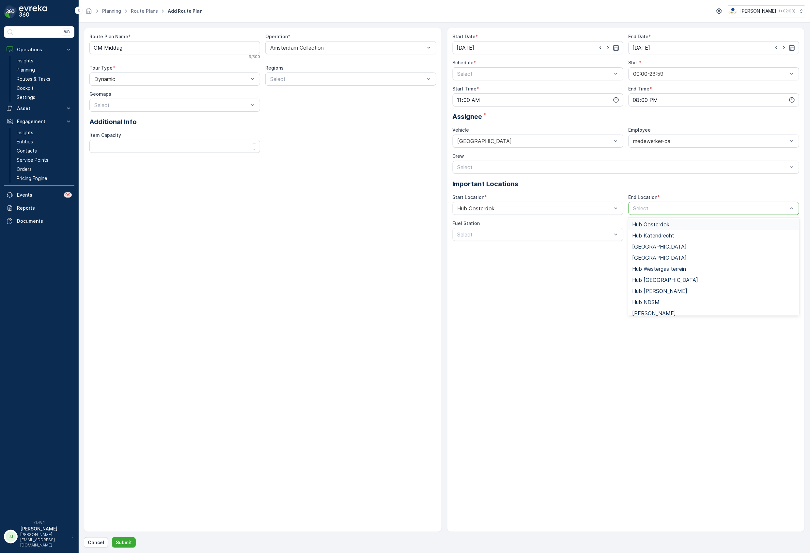
click at [646, 225] on span "Hub Oosterdok" at bounding box center [650, 224] width 37 height 6
click at [130, 544] on p "Submit" at bounding box center [124, 542] width 16 height 7
click at [475, 70] on div "Select" at bounding box center [538, 73] width 171 height 13
click at [478, 101] on span "Days of Week" at bounding box center [474, 101] width 34 height 6
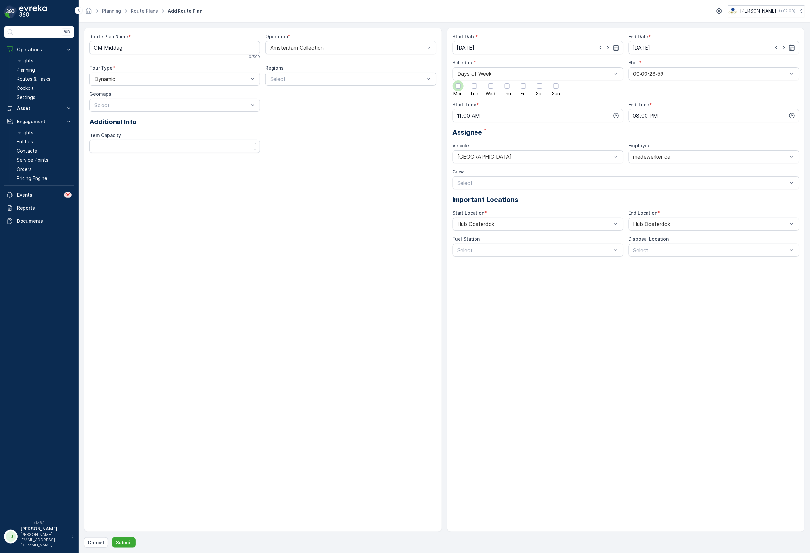
click at [455, 86] on div at bounding box center [458, 85] width 11 height 11
click at [458, 80] on input "Mon" at bounding box center [458, 80] width 0 height 0
drag, startPoint x: 474, startPoint y: 88, endPoint x: 478, endPoint y: 87, distance: 3.9
click at [476, 88] on div at bounding box center [474, 85] width 5 height 5
click at [475, 80] on input "Tue" at bounding box center [475, 80] width 0 height 0
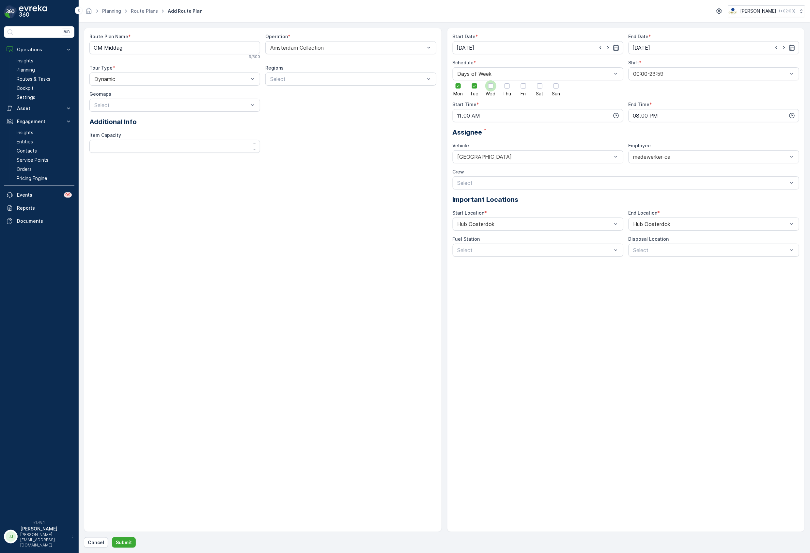
drag, startPoint x: 485, startPoint y: 85, endPoint x: 492, endPoint y: 83, distance: 7.9
click at [488, 84] on div "Mon Tue Wed Thu Fri Sat Sun" at bounding box center [538, 88] width 171 height 16
click at [492, 83] on div at bounding box center [490, 85] width 11 height 11
click at [491, 80] on input "Wed" at bounding box center [491, 80] width 0 height 0
click at [524, 83] on div at bounding box center [523, 85] width 11 height 11
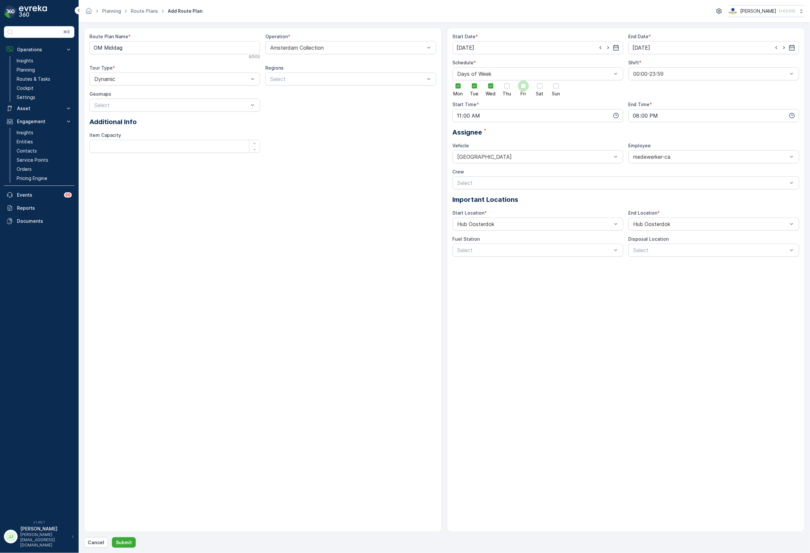
click at [523, 80] on input "Fri" at bounding box center [523, 80] width 0 height 0
drag, startPoint x: 506, startPoint y: 85, endPoint x: 528, endPoint y: 85, distance: 22.5
click at [508, 85] on div at bounding box center [507, 85] width 5 height 5
click at [507, 80] on input "Thu" at bounding box center [507, 80] width 0 height 0
click at [540, 86] on div at bounding box center [539, 85] width 5 height 5
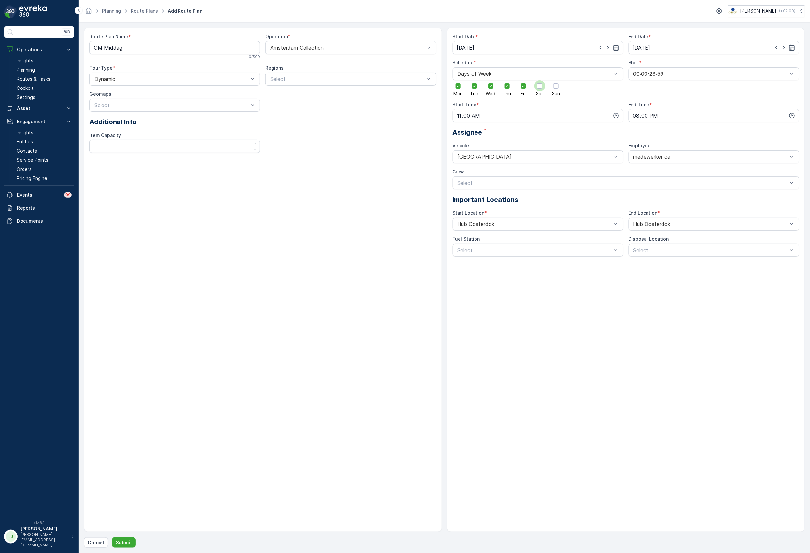
click at [540, 80] on input "Sat" at bounding box center [540, 80] width 0 height 0
click at [553, 86] on div at bounding box center [555, 85] width 5 height 5
click at [556, 80] on input "Sun" at bounding box center [556, 80] width 0 height 0
click at [122, 540] on p "Submit" at bounding box center [124, 542] width 16 height 7
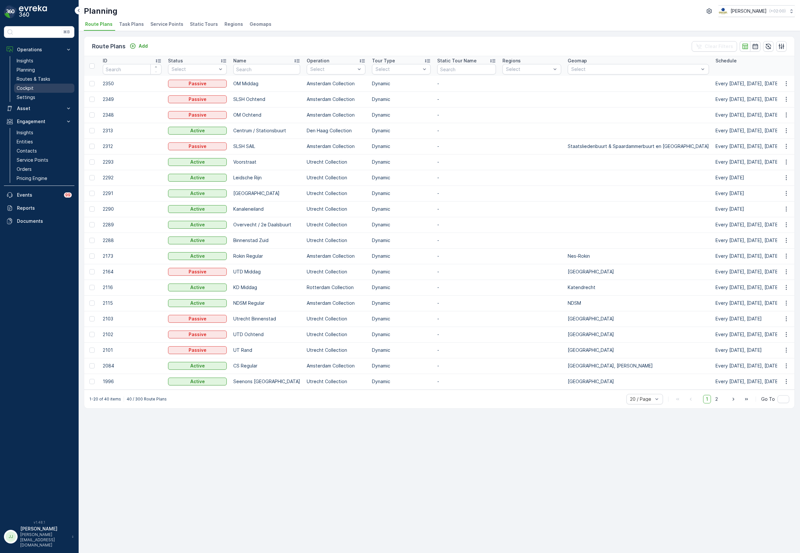
click at [28, 89] on p "Cockpit" at bounding box center [25, 88] width 17 height 7
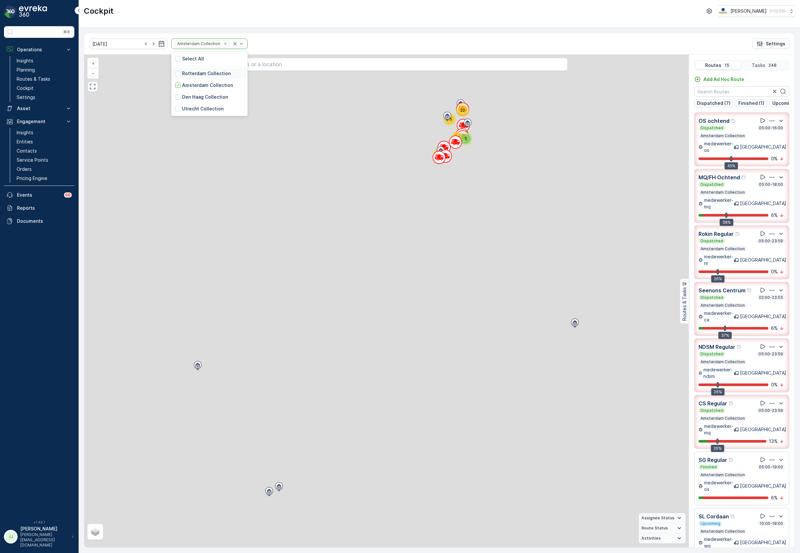
click at [184, 75] on p "Rotterdam Collection" at bounding box center [206, 73] width 49 height 7
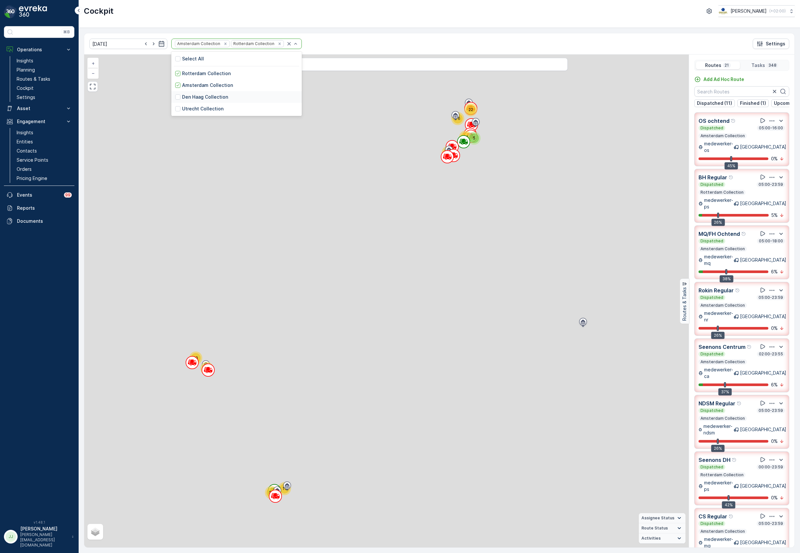
click at [175, 95] on div at bounding box center [177, 96] width 5 height 5
click at [175, 106] on div "Utrecht Collection" at bounding box center [199, 108] width 48 height 7
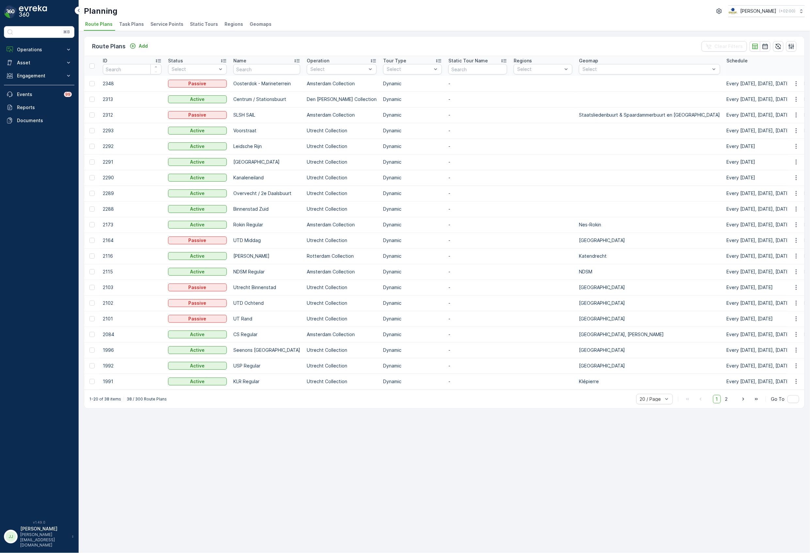
click at [156, 21] on span "Service Points" at bounding box center [166, 24] width 33 height 7
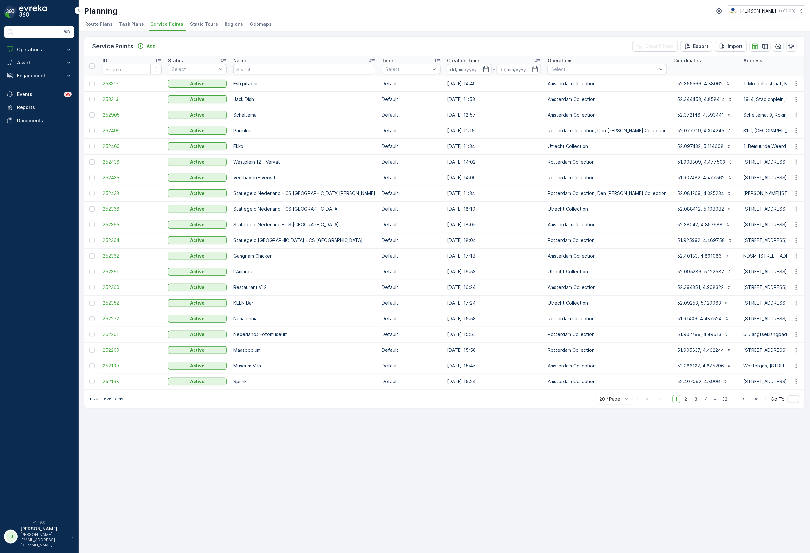
click at [765, 48] on icon "button" at bounding box center [765, 46] width 7 height 7
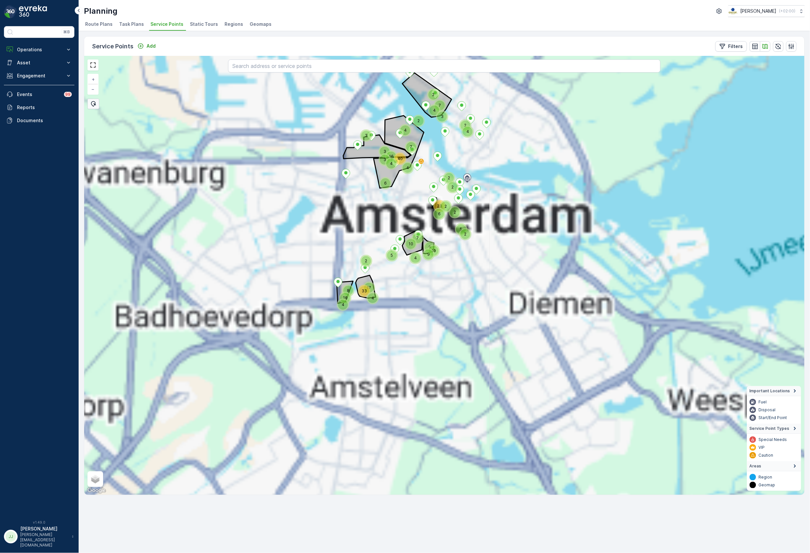
drag, startPoint x: 490, startPoint y: 215, endPoint x: 487, endPoint y: 218, distance: 4.2
click at [492, 233] on div "2 6 4 2 2 23 7 2 3 2 2 4 2 2 6 5 2 4 4 4 4 3 3 7 3 40 16 17 9 10 5 8 9 10 7 33 …" at bounding box center [444, 275] width 720 height 438
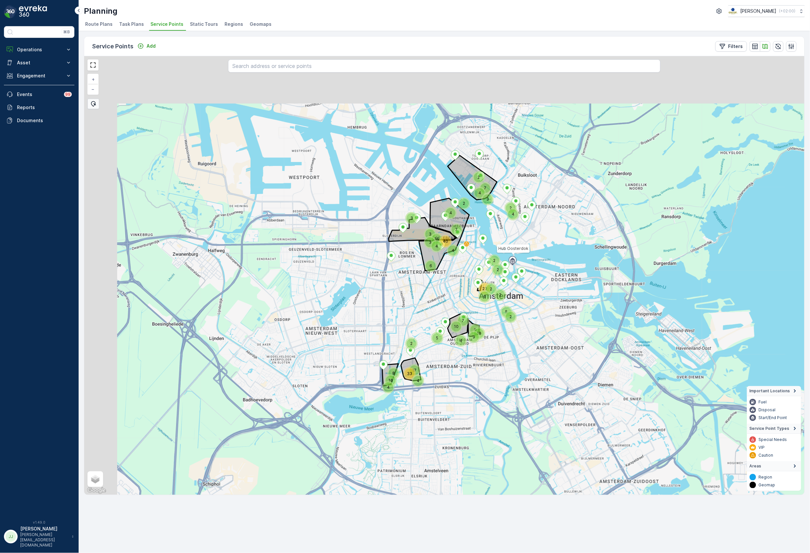
drag, startPoint x: 475, startPoint y: 188, endPoint x: 519, endPoint y: 266, distance: 88.5
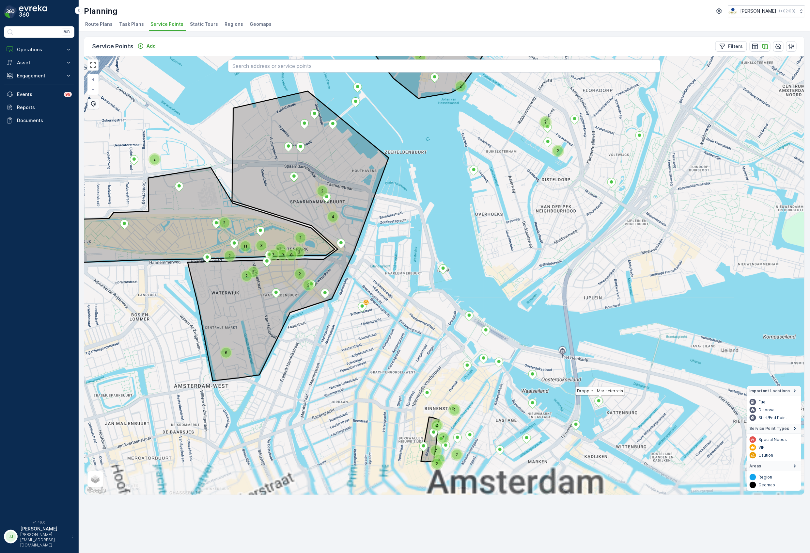
drag, startPoint x: 502, startPoint y: 290, endPoint x: 516, endPoint y: 273, distance: 22.2
click at [516, 275] on div "6 2 2 2 3 2 3 3 3 7 2 2 2 2 11 9 7 3 2 2 2 7 2 3 8 2 2 4 2 2 Hub Oosterdok Drop…" at bounding box center [444, 275] width 720 height 438
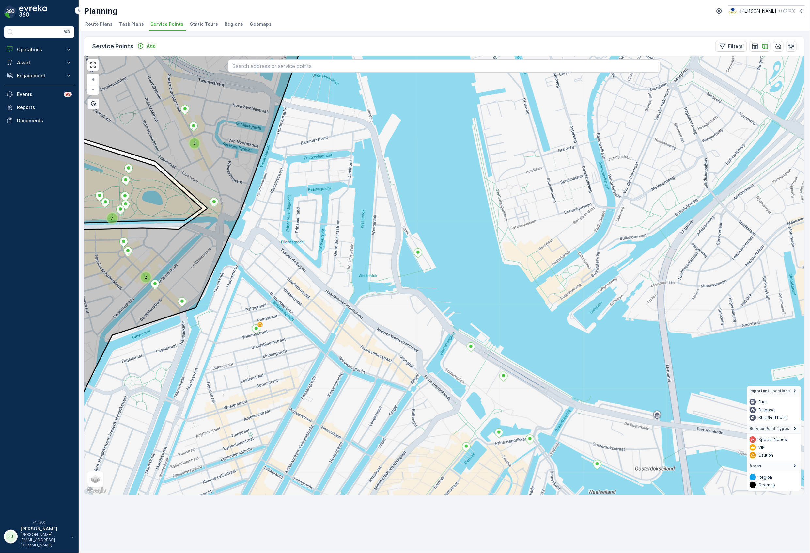
drag, startPoint x: 397, startPoint y: 261, endPoint x: 412, endPoint y: 300, distance: 41.0
click at [412, 300] on div "2 7 3 Droppie - Marineterrein + − Satellite Roadmap Terrain Hybrid Leaflet Keyb…" at bounding box center [444, 275] width 720 height 438
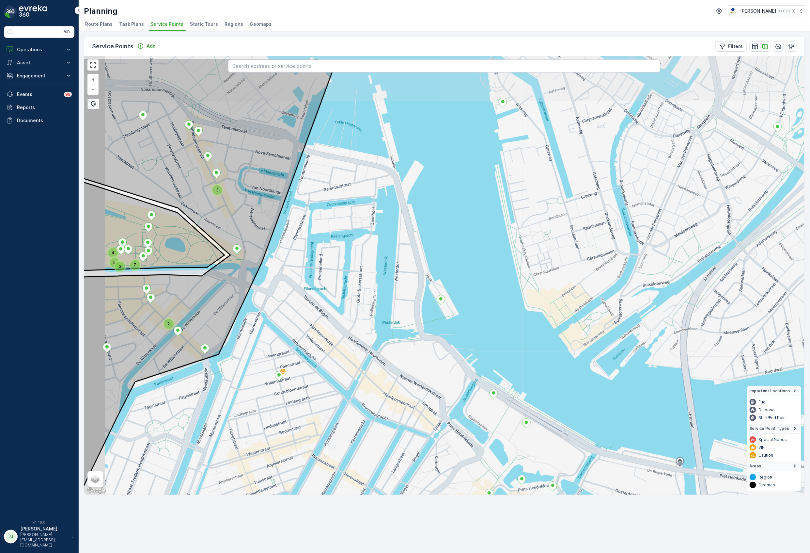
drag, startPoint x: 423, startPoint y: 298, endPoint x: 439, endPoint y: 313, distance: 21.7
click at [437, 329] on div "2 7 3 5 4 3 + − Satellite Roadmap Terrain Hybrid Leaflet Keyboard shortcuts Map…" at bounding box center [444, 275] width 720 height 438
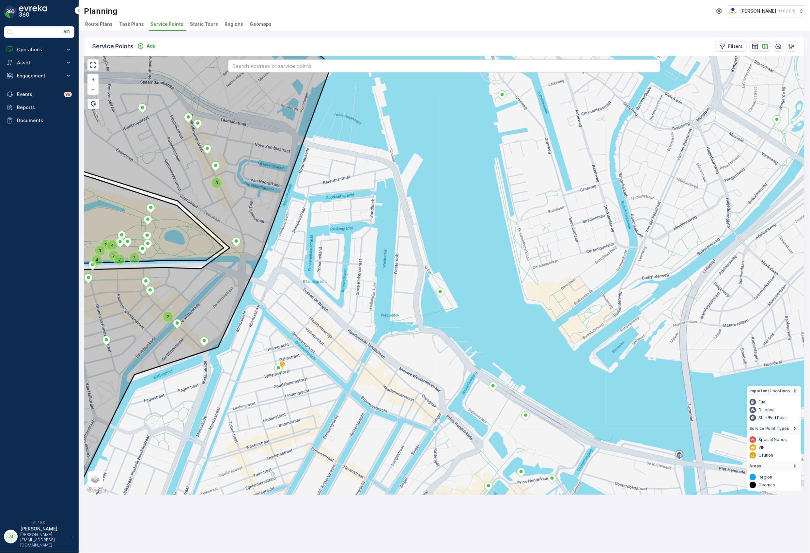
drag, startPoint x: 457, startPoint y: 340, endPoint x: 419, endPoint y: 277, distance: 73.8
click at [418, 277] on div "2 7 3 5 4 3 2 4 3 Ijdok 20 - Rechtbank Amsterdam + − Satellite Roadmap Terrain …" at bounding box center [444, 275] width 720 height 438
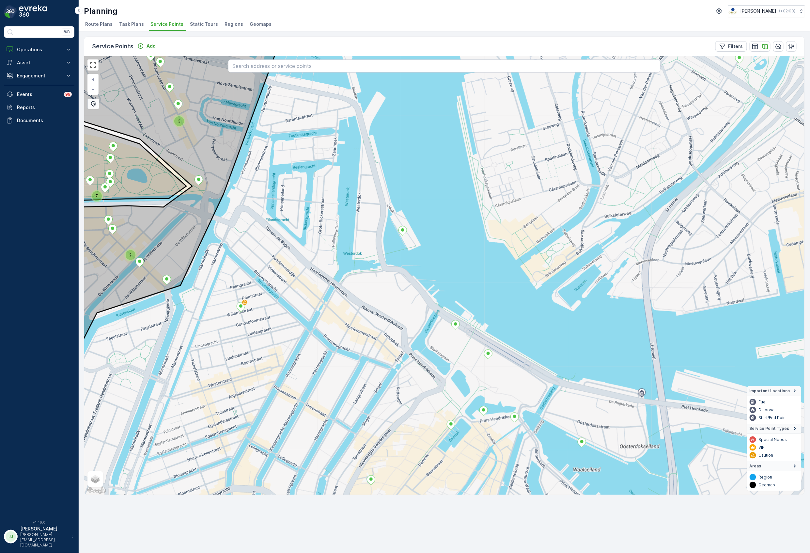
drag, startPoint x: 395, startPoint y: 371, endPoint x: 428, endPoint y: 371, distance: 33.0
click at [428, 371] on div "2 7 3 + − Satellite Roadmap Terrain Hybrid Leaflet Keyboard shortcuts Map Data …" at bounding box center [444, 275] width 720 height 438
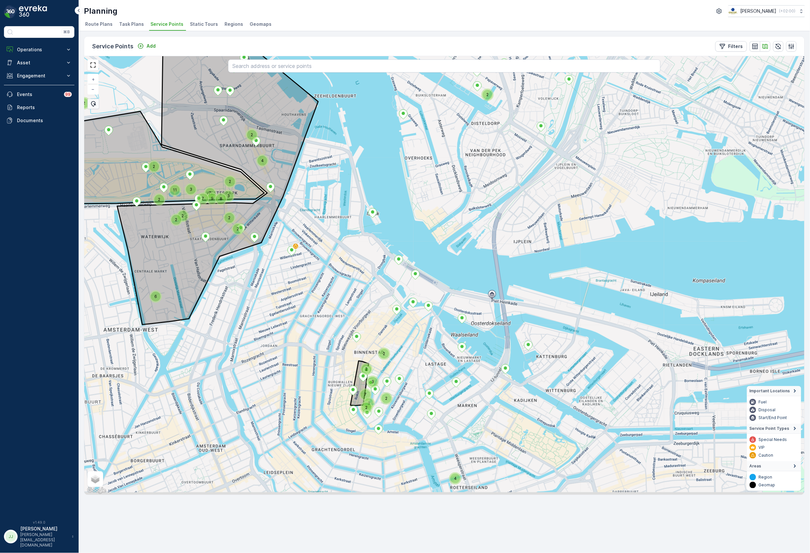
drag, startPoint x: 391, startPoint y: 260, endPoint x: 372, endPoint y: 244, distance: 24.4
click at [372, 244] on div "2 4 2 2 2 2 3 3 7 2 2 2 11 9 7 3 2 2 7 2 3 8 2 2 4 2 2 6 + − Satellite Roadmap …" at bounding box center [444, 275] width 720 height 438
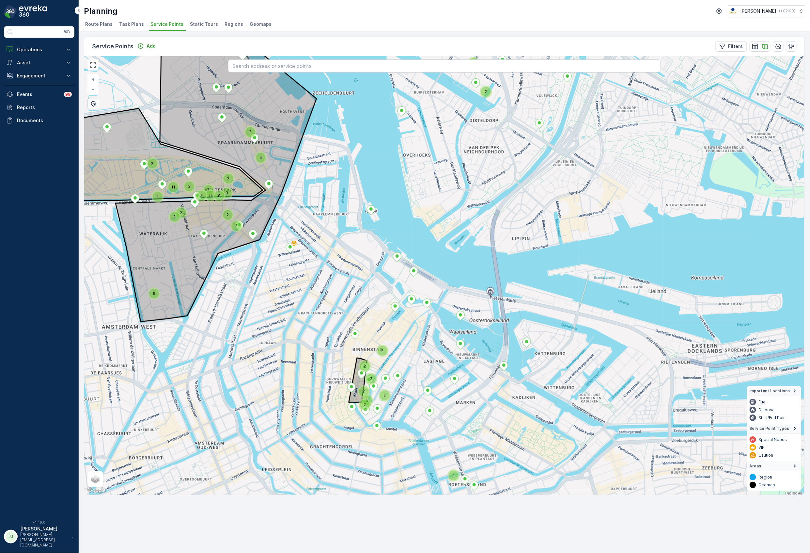
drag, startPoint x: 136, startPoint y: 25, endPoint x: 294, endPoint y: 16, distance: 158.5
click at [294, 16] on div "Planning Oscar Circulair ( +02:00 )" at bounding box center [444, 11] width 721 height 12
click at [133, 24] on span "Task Plans" at bounding box center [131, 24] width 25 height 7
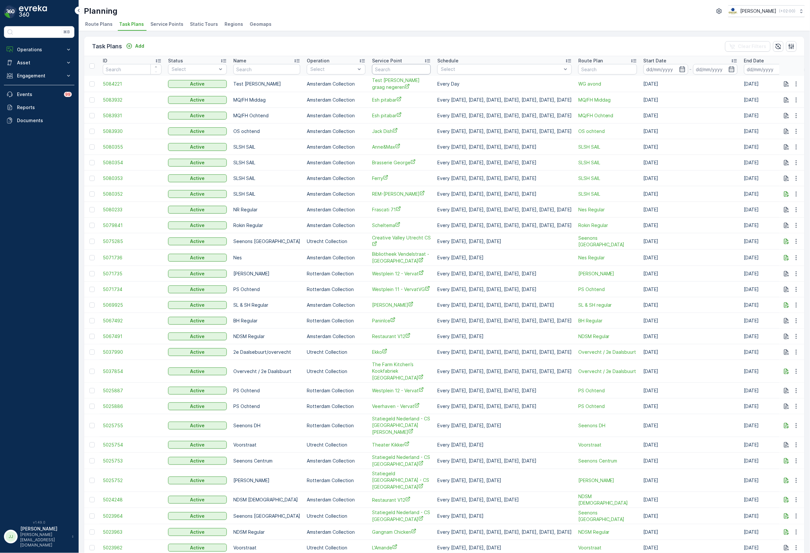
click at [380, 67] on input "text" at bounding box center [401, 69] width 59 height 10
type input "i"
type input "ijdok"
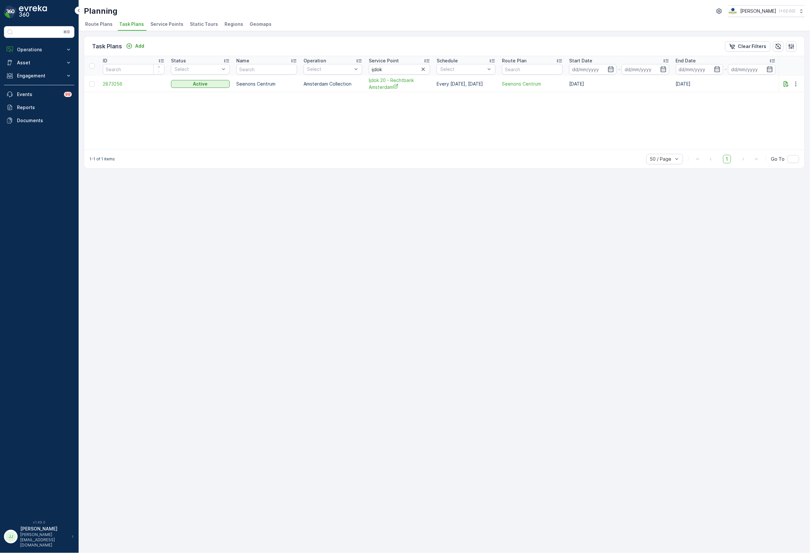
drag, startPoint x: 347, startPoint y: 61, endPoint x: 343, endPoint y: 61, distance: 4.0
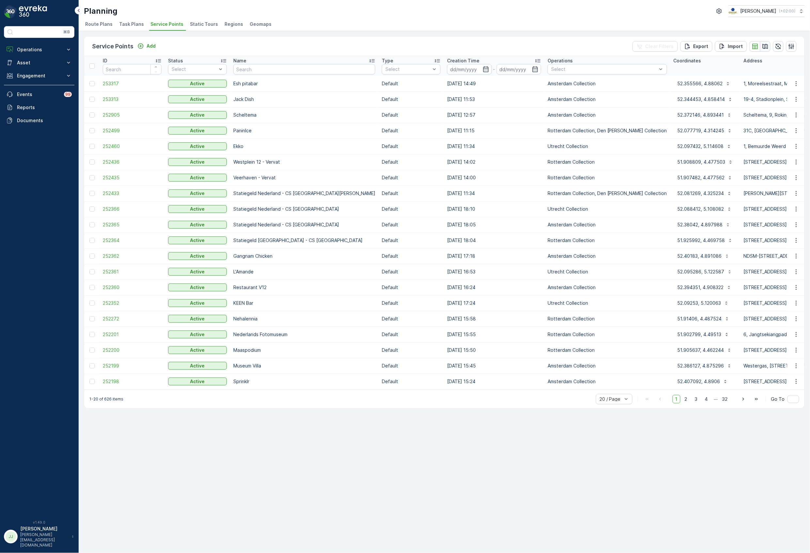
click at [762, 44] on icon "button" at bounding box center [765, 46] width 7 height 7
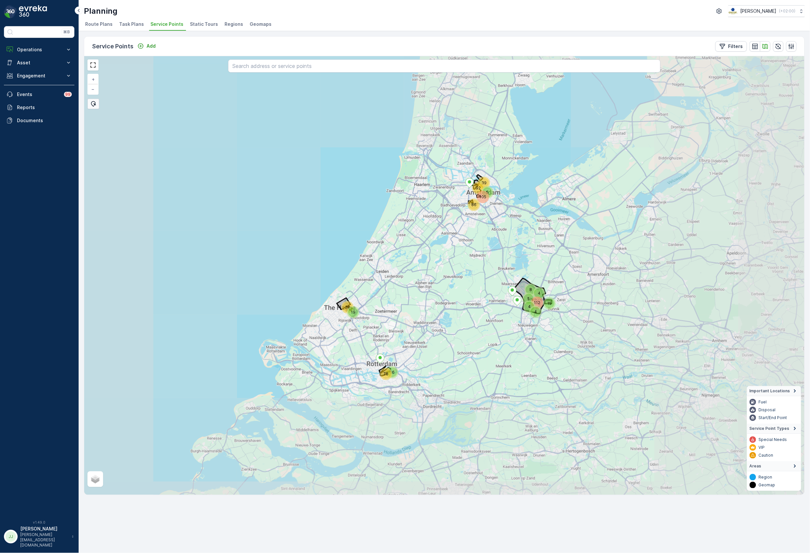
drag, startPoint x: 482, startPoint y: 260, endPoint x: 448, endPoint y: 347, distance: 92.9
click at [447, 361] on div "105 86 39 112 78 39 92 15 19 8 5 4 4 5 4 16 + − Satellite Roadmap Terrain Hybri…" at bounding box center [444, 275] width 720 height 438
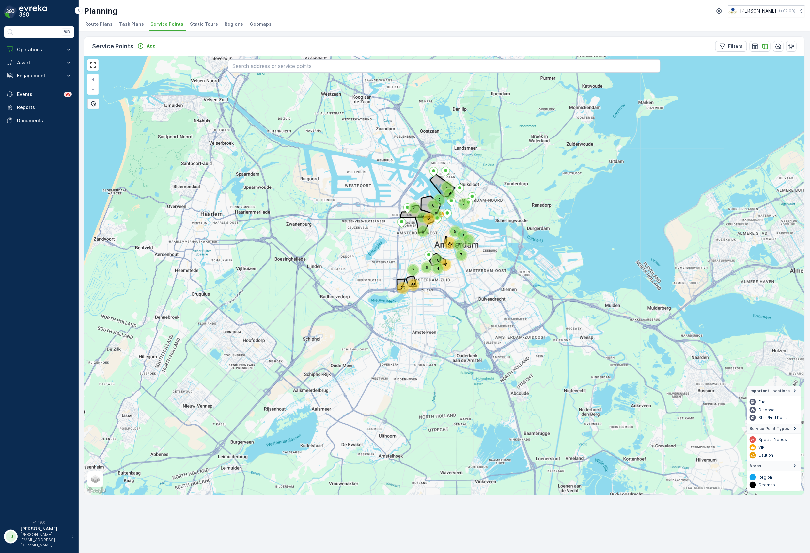
drag, startPoint x: 534, startPoint y: 216, endPoint x: 529, endPoint y: 304, distance: 88.9
click at [531, 304] on div "3 2 7 55 6 65 29 2 18 6 4 6 8 6 4 28 33 5 16 2 2 3 7 + − Satellite Roadmap Terr…" at bounding box center [444, 275] width 720 height 438
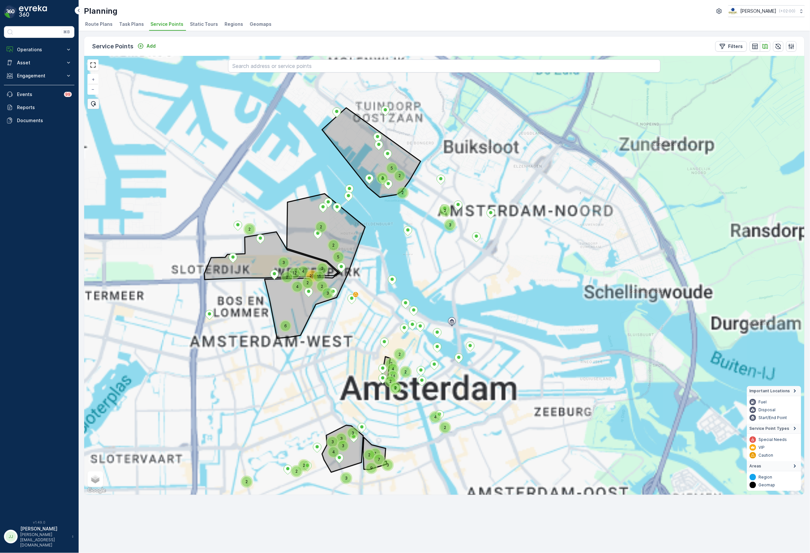
drag, startPoint x: 414, startPoint y: 297, endPoint x: 483, endPoint y: 305, distance: 69.4
click at [485, 305] on div "2 6 9 2 3 2 2 7 3 7 3 3 5 2 14 2 2 2 4 2 4 12 2 4 4 4 3 2 23 3 3 2 11 2 2 5 2 2…" at bounding box center [444, 275] width 720 height 438
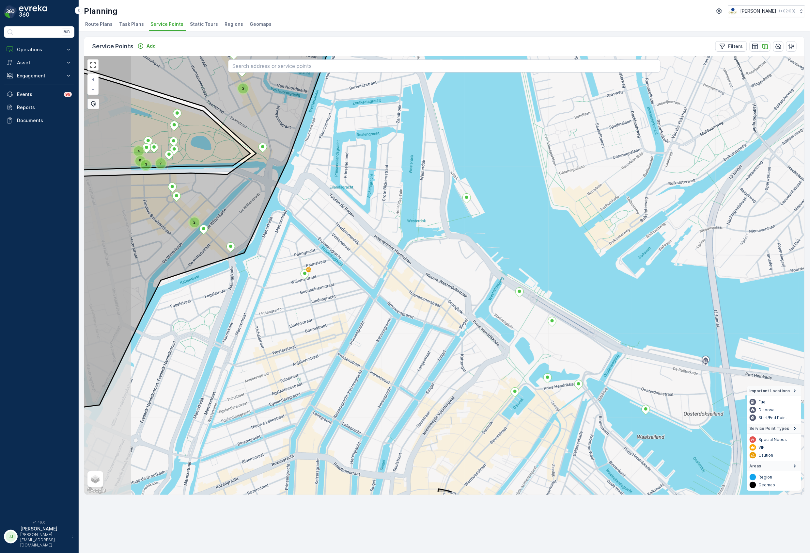
drag, startPoint x: 508, startPoint y: 319, endPoint x: 584, endPoint y: 254, distance: 100.0
click at [584, 254] on div "5 4 3 7 2 3 + − Satellite Roadmap Terrain Hybrid Leaflet Keyboard shortcuts Map…" at bounding box center [444, 275] width 720 height 438
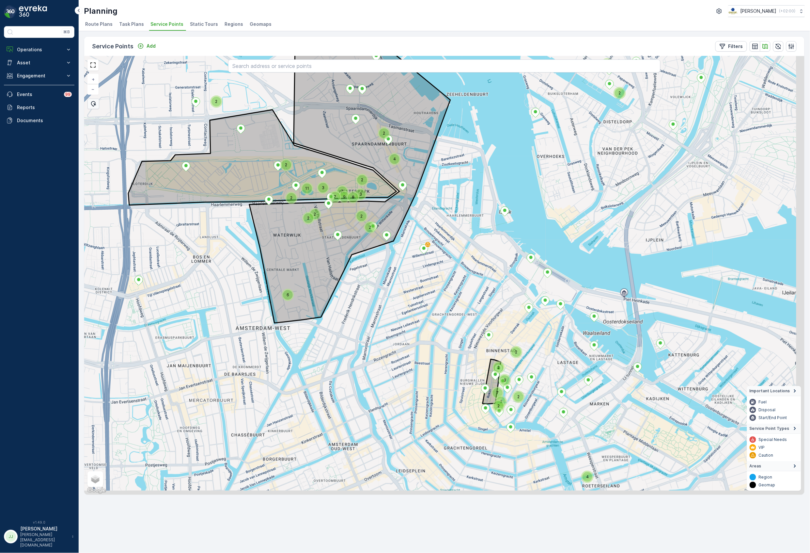
drag, startPoint x: 672, startPoint y: 247, endPoint x: 626, endPoint y: 229, distance: 50.0
click at [626, 229] on div "2 2 4 2 2 2 2 3 3 7 2 2 2 11 9 7 3 2 2 7 3 8 2 2 4 2 2 6 + − Satellite Roadmap …" at bounding box center [444, 275] width 720 height 438
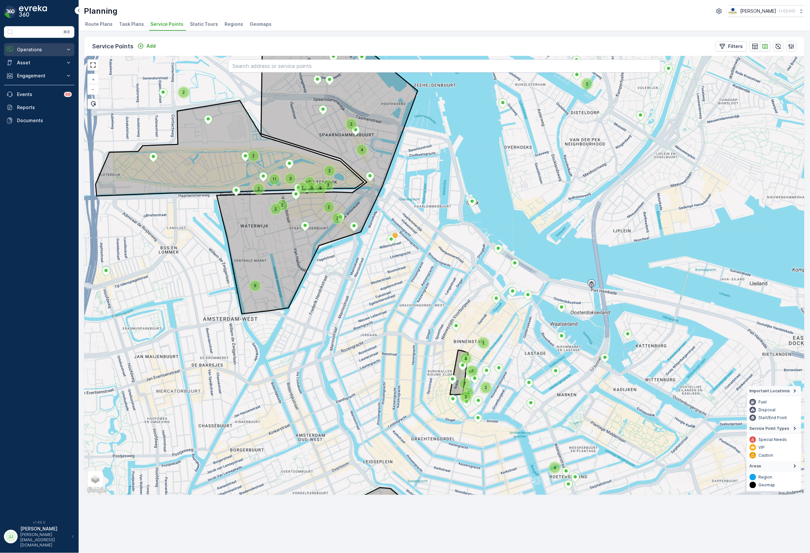
click at [30, 52] on p "Operations" at bounding box center [39, 49] width 44 height 7
click at [33, 98] on p "Settings" at bounding box center [26, 97] width 19 height 7
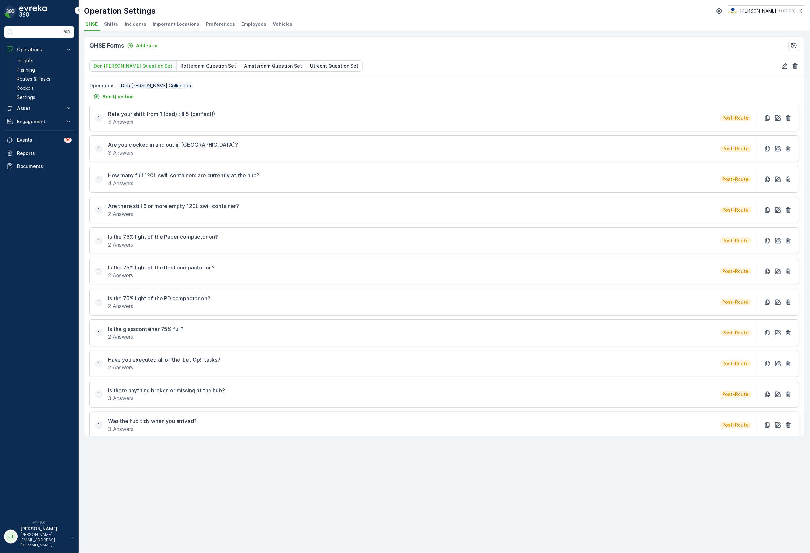
click at [247, 24] on span "Employees" at bounding box center [253, 24] width 25 height 7
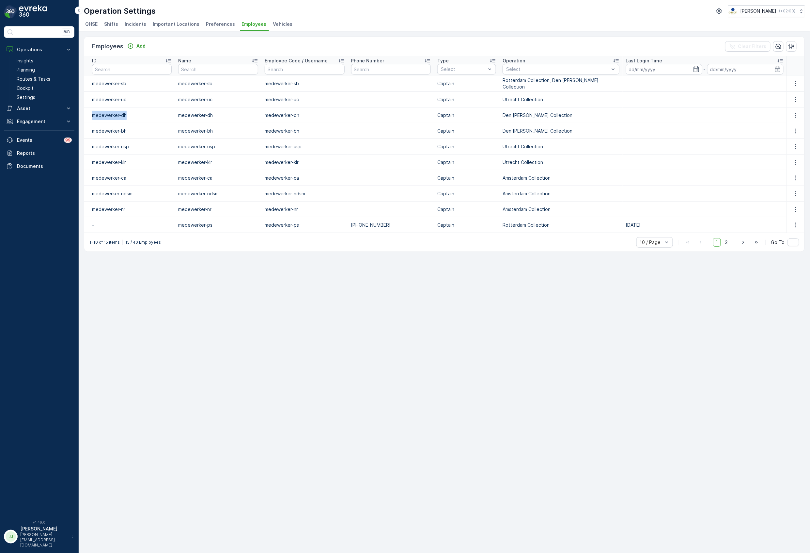
drag, startPoint x: 126, startPoint y: 114, endPoint x: 89, endPoint y: 117, distance: 36.7
click at [89, 117] on td "medewerker-dh" at bounding box center [129, 115] width 91 height 16
drag, startPoint x: 126, startPoint y: 130, endPoint x: 107, endPoint y: 125, distance: 19.2
click at [107, 125] on td "medewerker-bh" at bounding box center [129, 131] width 91 height 16
click at [192, 301] on div "Employees Add Clear Filters ID Name Employee Code / Username Phone Number Type …" at bounding box center [444, 291] width 731 height 521
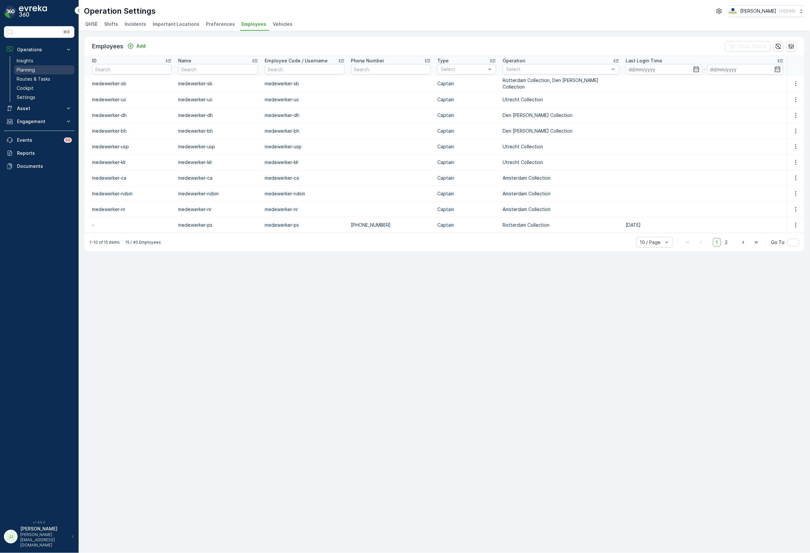
click at [31, 67] on p "Planning" at bounding box center [26, 70] width 18 height 7
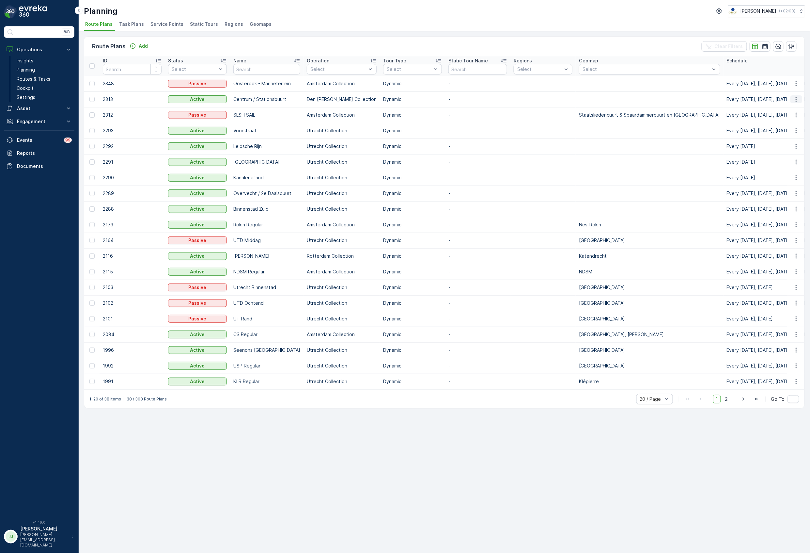
click at [798, 100] on icon "button" at bounding box center [796, 99] width 7 height 7
click at [788, 109] on span "Edit Route Plan" at bounding box center [790, 109] width 34 height 7
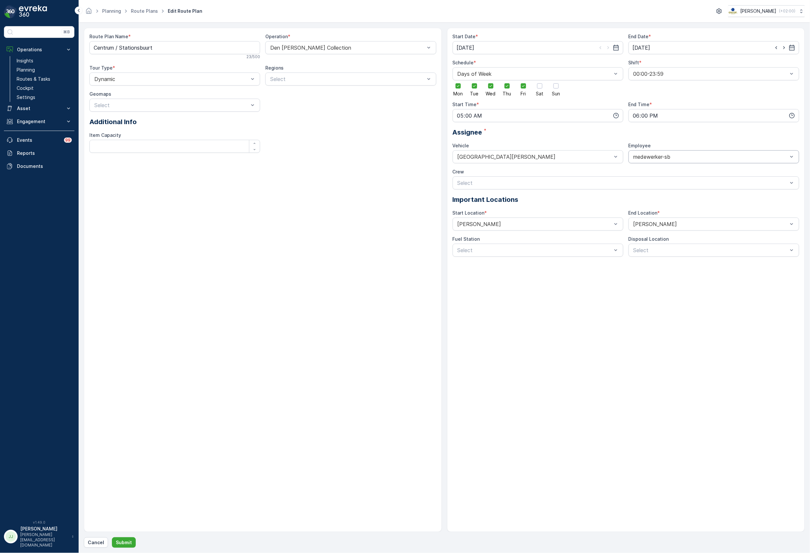
click at [660, 155] on div at bounding box center [711, 157] width 156 height 6
click at [670, 195] on span "medewerker-dh" at bounding box center [651, 195] width 38 height 6
click at [126, 538] on button "Submit" at bounding box center [124, 542] width 24 height 10
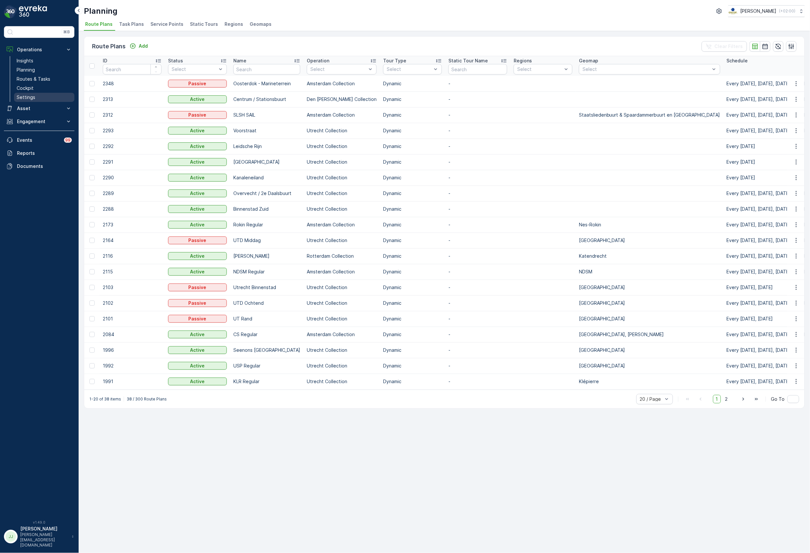
click at [25, 96] on p "Settings" at bounding box center [26, 97] width 19 height 7
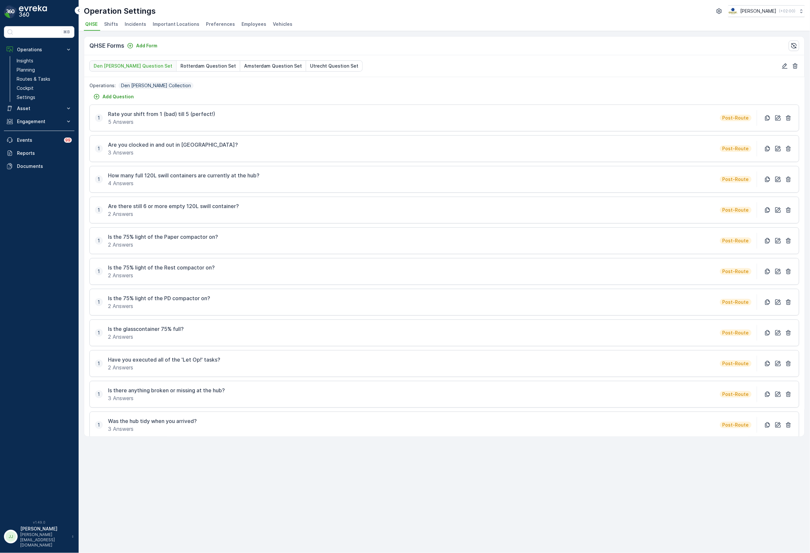
click at [258, 22] on span "Employees" at bounding box center [253, 24] width 25 height 7
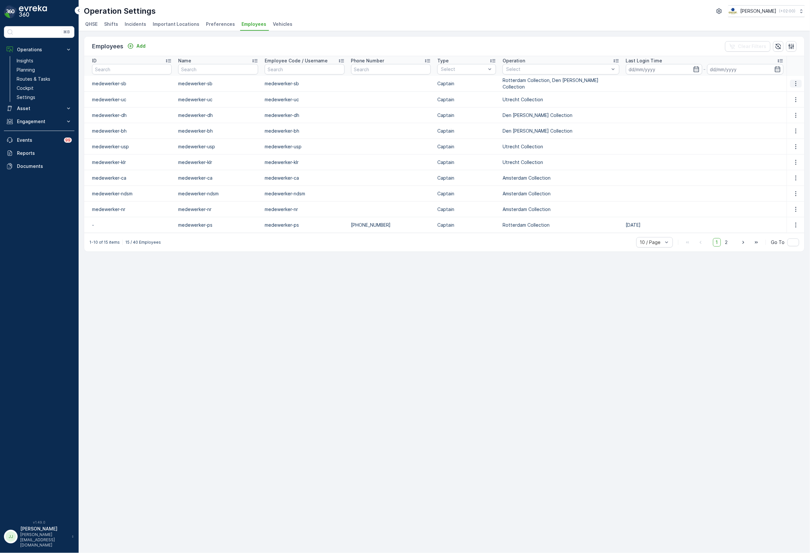
click at [794, 84] on icon "button" at bounding box center [796, 83] width 7 height 7
click at [795, 93] on span "Edit" at bounding box center [796, 93] width 8 height 7
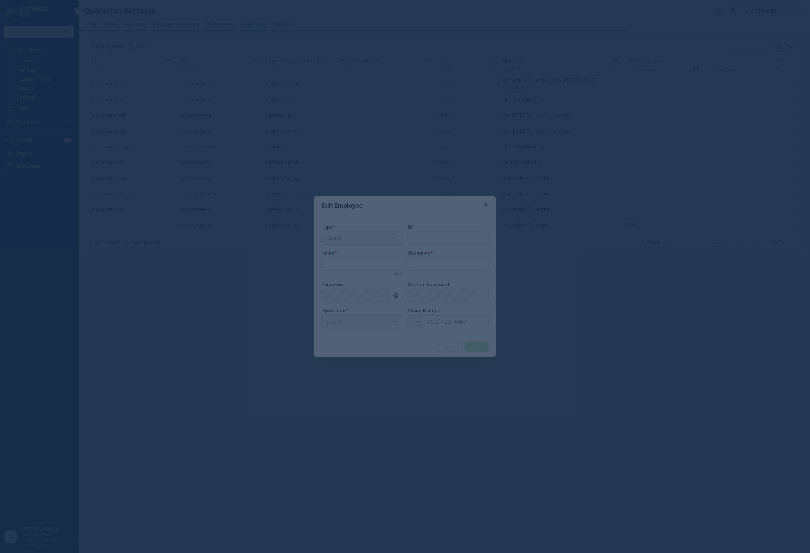
type input "medewerker-sb"
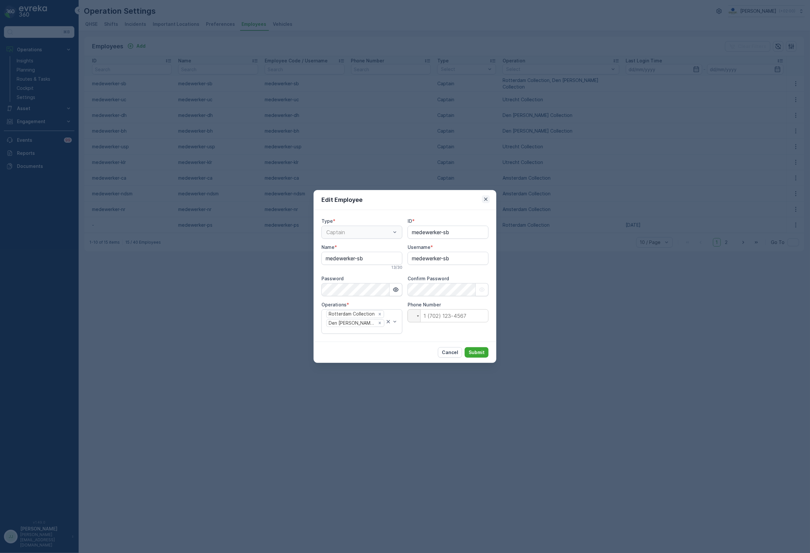
click at [487, 202] on icon "button" at bounding box center [486, 199] width 7 height 7
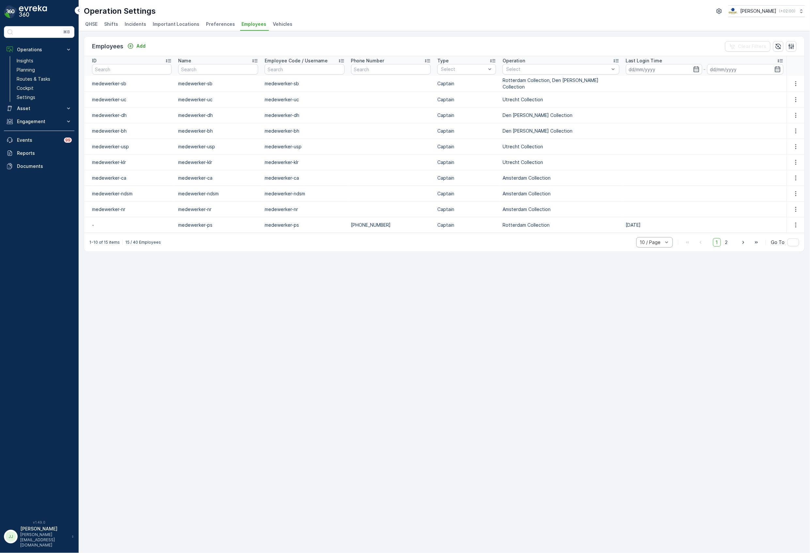
click at [651, 241] on div at bounding box center [651, 242] width 24 height 5
click at [649, 208] on span "20 / Page" at bounding box center [650, 207] width 21 height 5
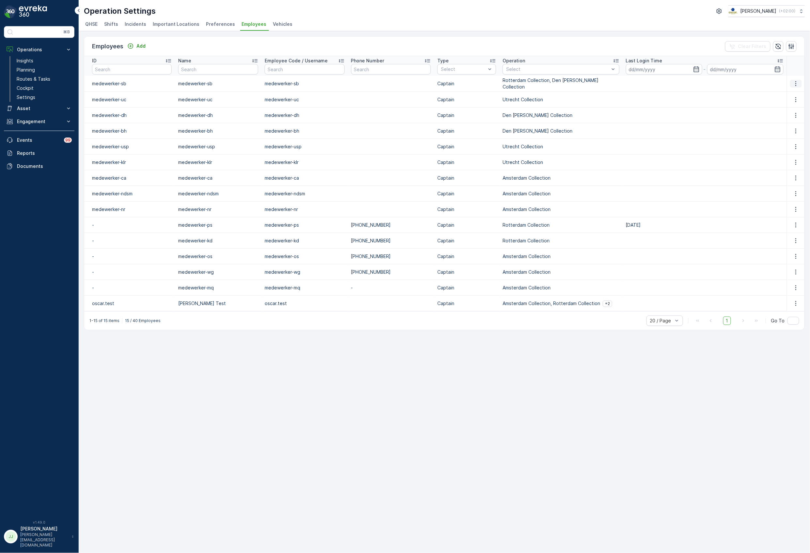
click at [794, 85] on icon "button" at bounding box center [796, 83] width 7 height 7
click at [796, 94] on span "Edit" at bounding box center [796, 93] width 8 height 7
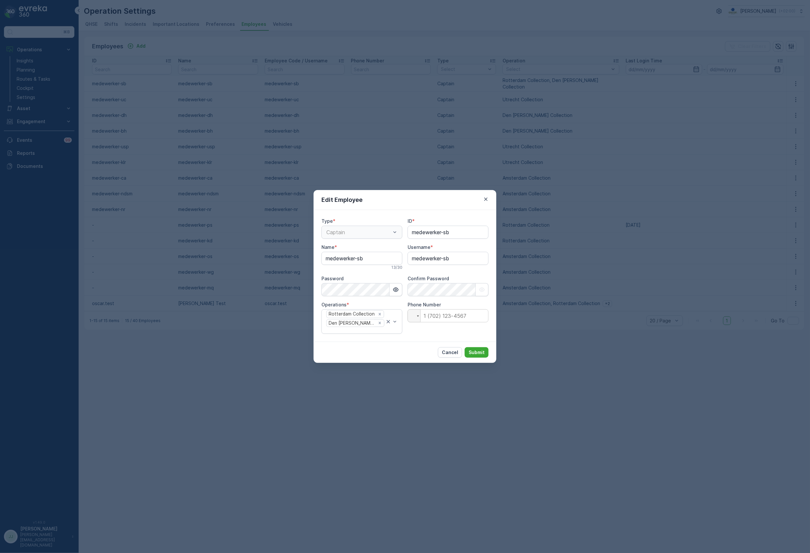
click at [354, 234] on div "Captain" at bounding box center [361, 232] width 81 height 13
click at [457, 234] on input "medewerker-sb" at bounding box center [448, 232] width 81 height 13
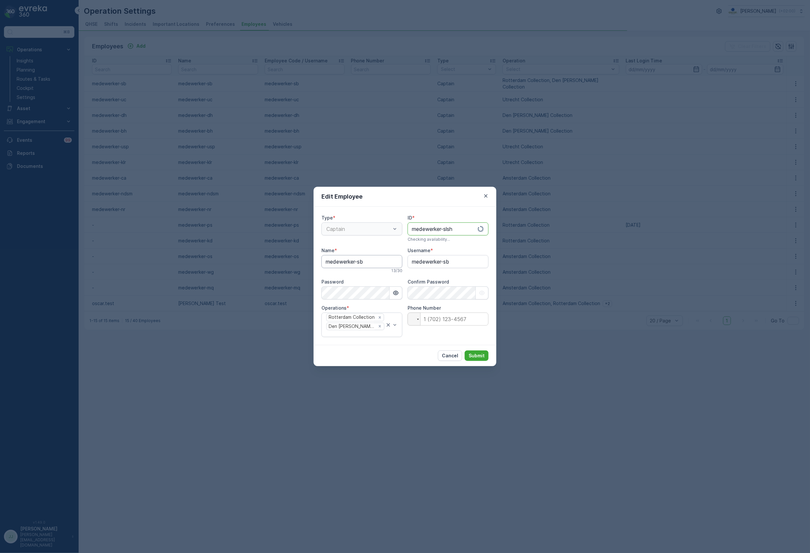
type input "medewerker-slsh"
click at [369, 266] on input "medewerker-sb" at bounding box center [361, 261] width 81 height 13
type input "medewerker-slsh"
click at [469, 267] on input "medewerker-sb" at bounding box center [448, 261] width 81 height 13
type input "medewerker-slsh"
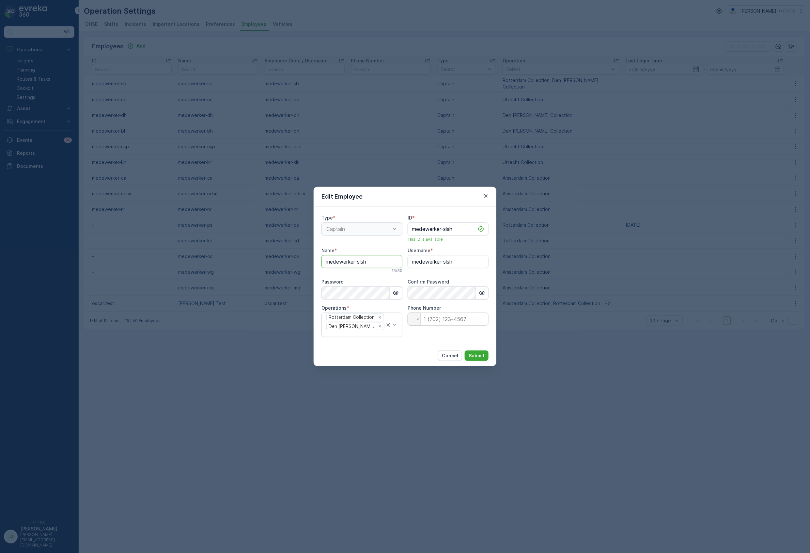
drag, startPoint x: 381, startPoint y: 267, endPoint x: 287, endPoint y: 262, distance: 94.1
click at [287, 262] on div "Edit Employee Type * Captain ID * medewerker-slsh This ID is available Name * m…" at bounding box center [405, 276] width 810 height 553
click at [296, 296] on div "Edit Employee Type * Captain ID * medewerker-slsh This ID is available Name * m…" at bounding box center [405, 276] width 810 height 553
drag, startPoint x: 359, startPoint y: 358, endPoint x: 366, endPoint y: 349, distance: 11.5
click at [359, 358] on p "Amsterdam Collection" at bounding box center [357, 355] width 51 height 7
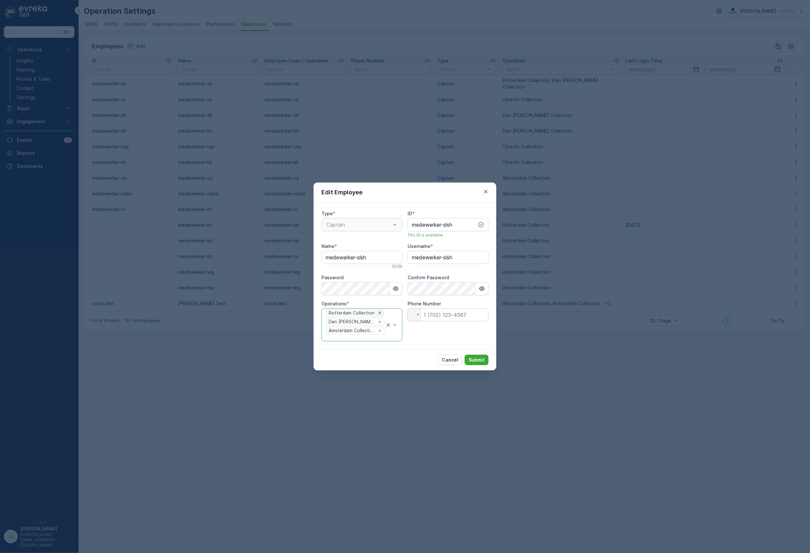
click at [380, 311] on icon "Remove Rotterdam Collection" at bounding box center [380, 312] width 5 height 5
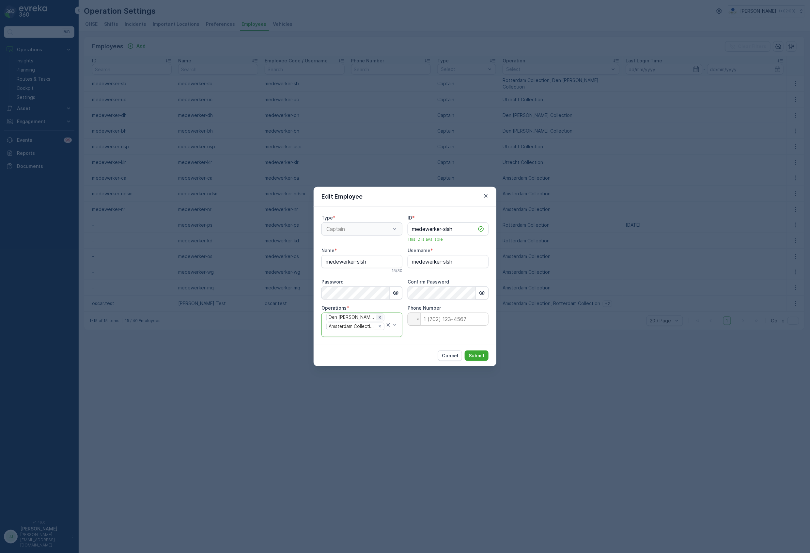
click at [378, 317] on icon "Remove Den Haag Collection" at bounding box center [380, 317] width 5 height 5
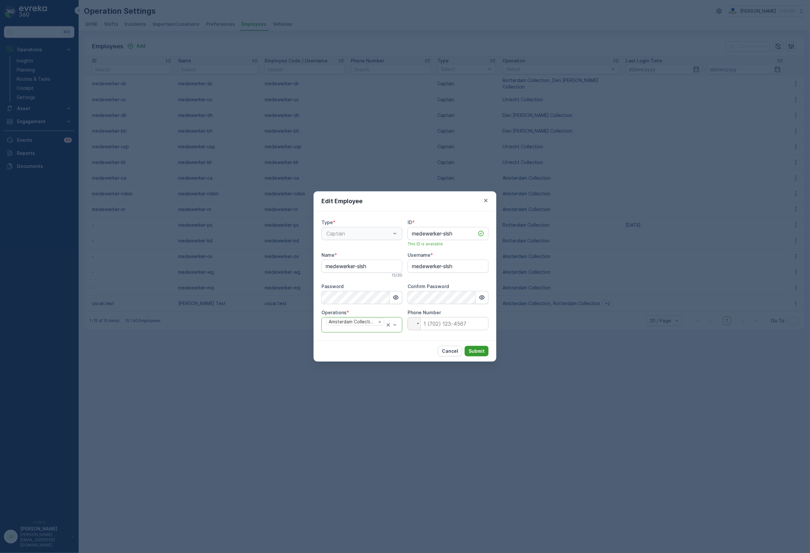
click at [480, 351] on p "Submit" at bounding box center [477, 351] width 16 height 7
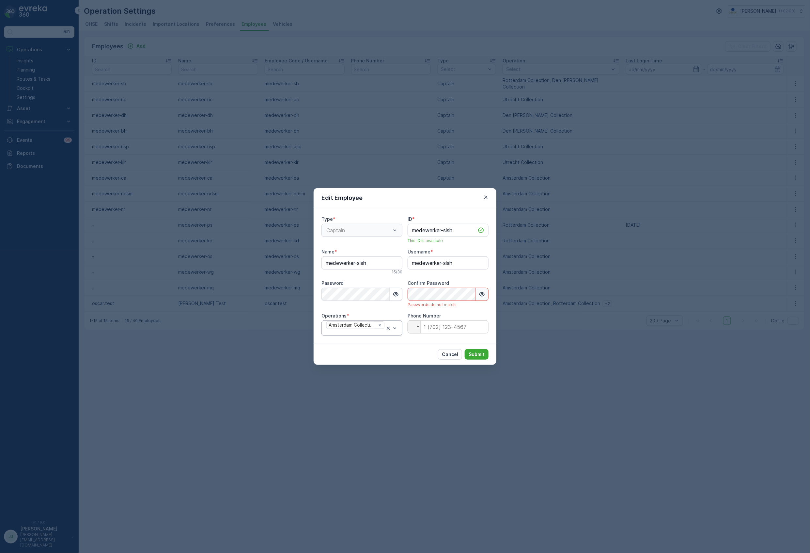
click at [482, 296] on icon "button" at bounding box center [482, 294] width 7 height 7
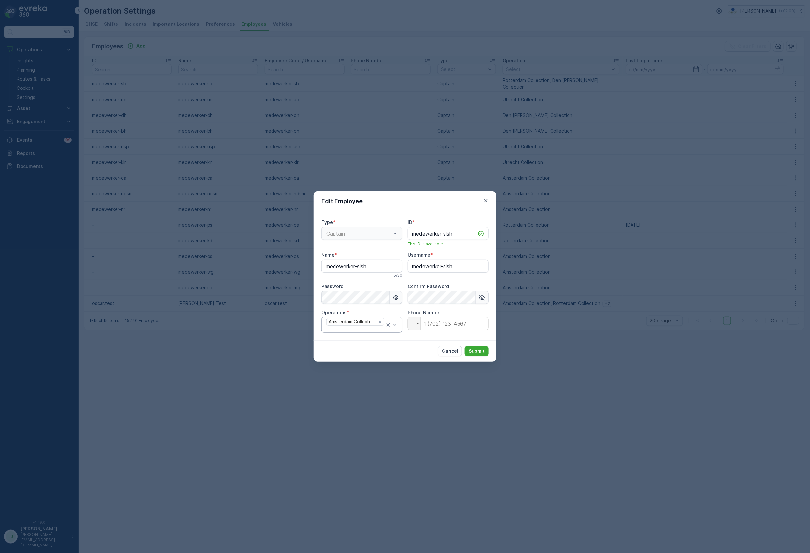
click at [391, 299] on button "button" at bounding box center [396, 297] width 13 height 13
click at [480, 349] on p "Submit" at bounding box center [477, 351] width 16 height 7
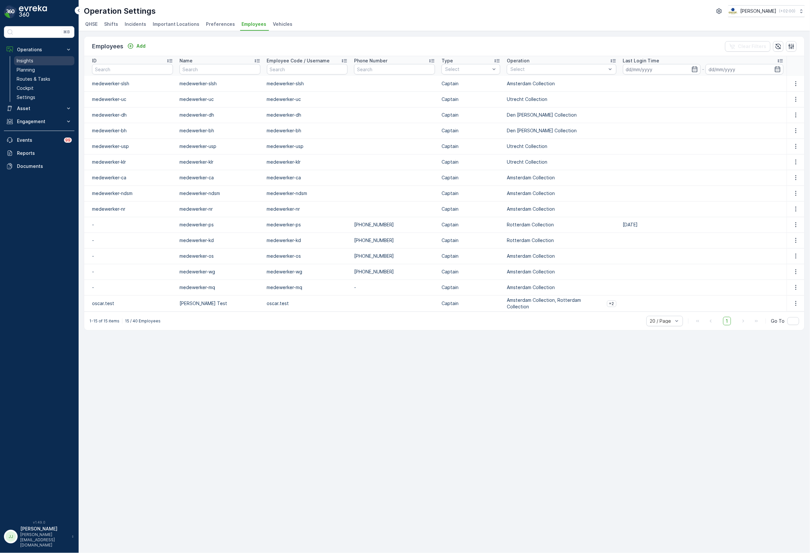
drag, startPoint x: 45, startPoint y: 69, endPoint x: 60, endPoint y: 58, distance: 18.7
click at [45, 69] on link "Planning" at bounding box center [44, 69] width 60 height 9
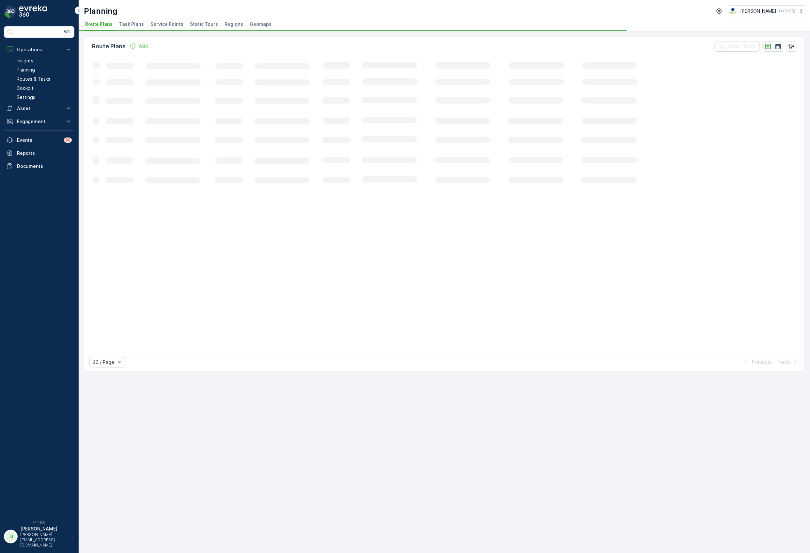
click at [125, 25] on span "Task Plans" at bounding box center [131, 24] width 25 height 7
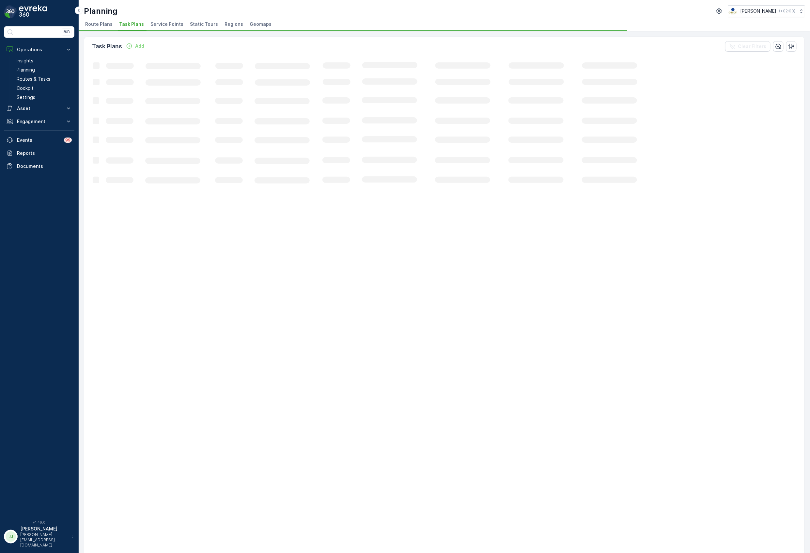
click at [96, 26] on span "Route Plans" at bounding box center [98, 24] width 27 height 7
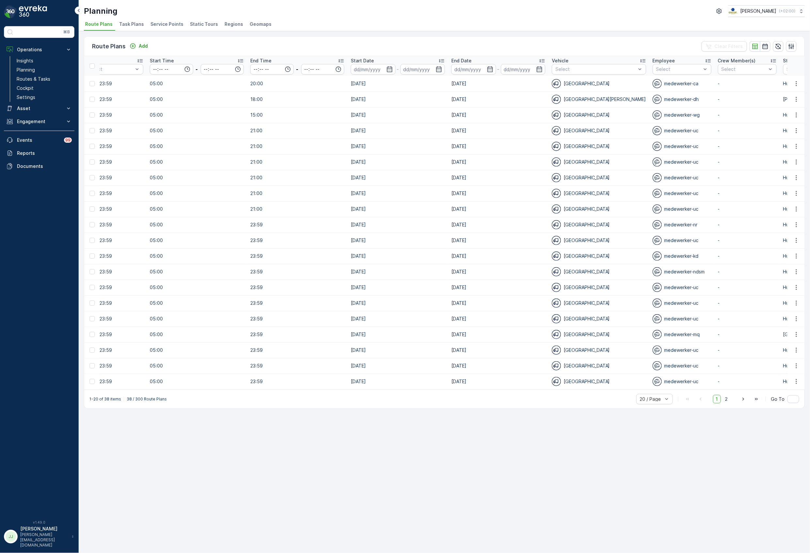
scroll to position [0, 739]
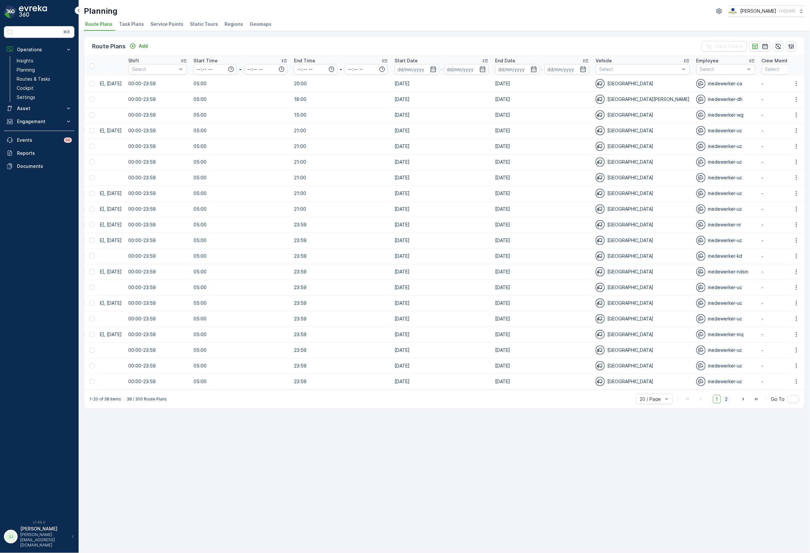
click at [727, 402] on span "2" at bounding box center [726, 399] width 9 height 8
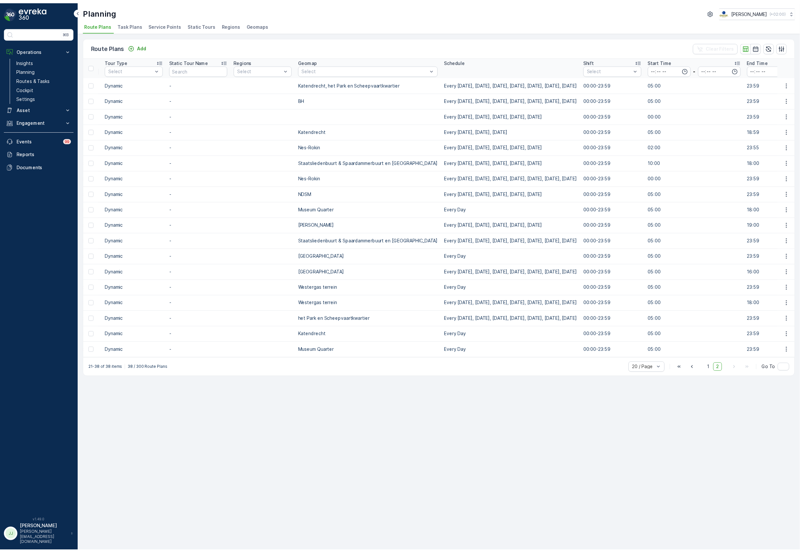
scroll to position [0, 174]
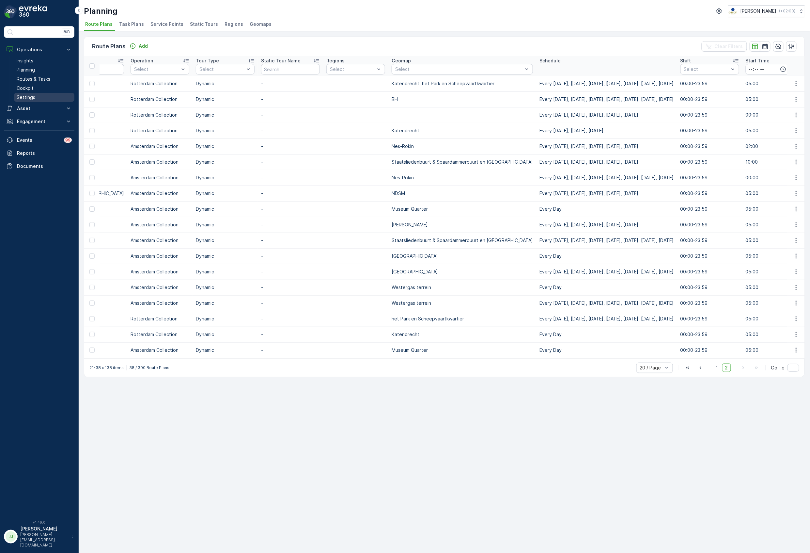
click at [36, 97] on link "Settings" at bounding box center [44, 97] width 60 height 9
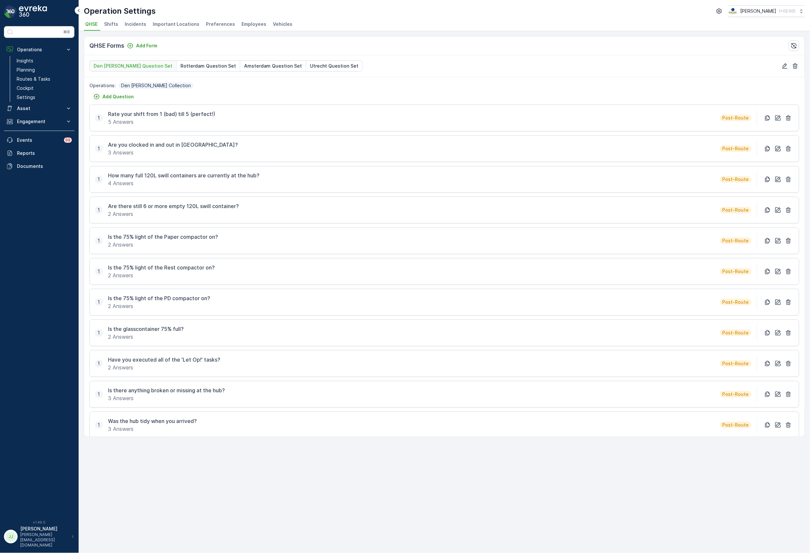
click at [252, 23] on span "Employees" at bounding box center [253, 24] width 25 height 7
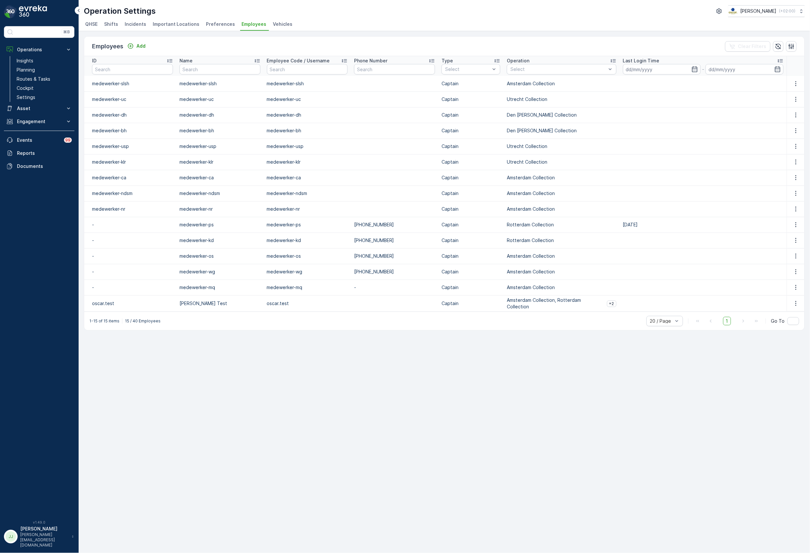
click at [200, 334] on div "Employees Add Clear Filters ID Name Employee Code / Username Phone Number Type …" at bounding box center [444, 291] width 731 height 521
click at [294, 119] on td "medewerker-dh" at bounding box center [307, 115] width 87 height 16
click at [264, 112] on td "medewerker-dh" at bounding box center [307, 115] width 87 height 16
drag, startPoint x: 234, startPoint y: 113, endPoint x: 191, endPoint y: 111, distance: 43.1
click at [215, 112] on td "medewerker-dh" at bounding box center [219, 115] width 87 height 16
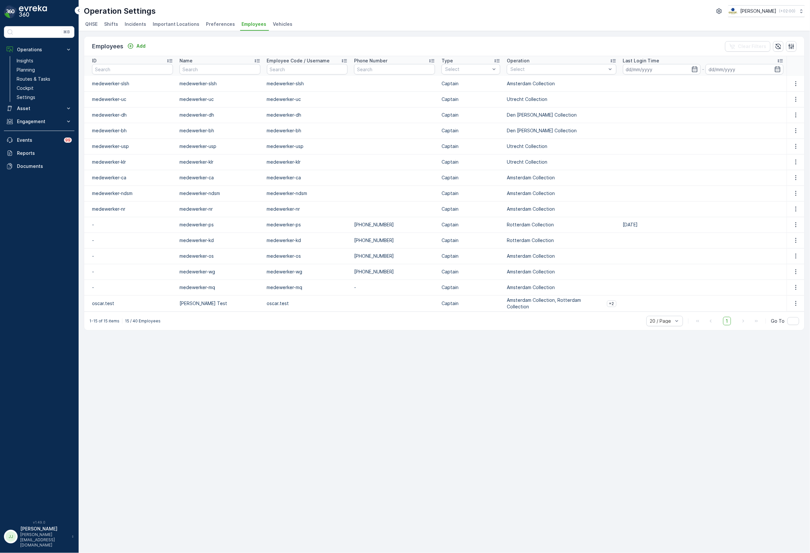
click at [191, 111] on td "medewerker-dh" at bounding box center [219, 115] width 87 height 16
drag, startPoint x: 191, startPoint y: 111, endPoint x: 327, endPoint y: 120, distance: 136.0
click at [327, 120] on tr "medewerker-dh medewerker-dh medewerker-dh Captain Den Haag Collection" at bounding box center [444, 115] width 720 height 16
drag, startPoint x: 321, startPoint y: 127, endPoint x: 309, endPoint y: 133, distance: 13.6
click at [319, 130] on td "medewerker-bh" at bounding box center [307, 131] width 87 height 16
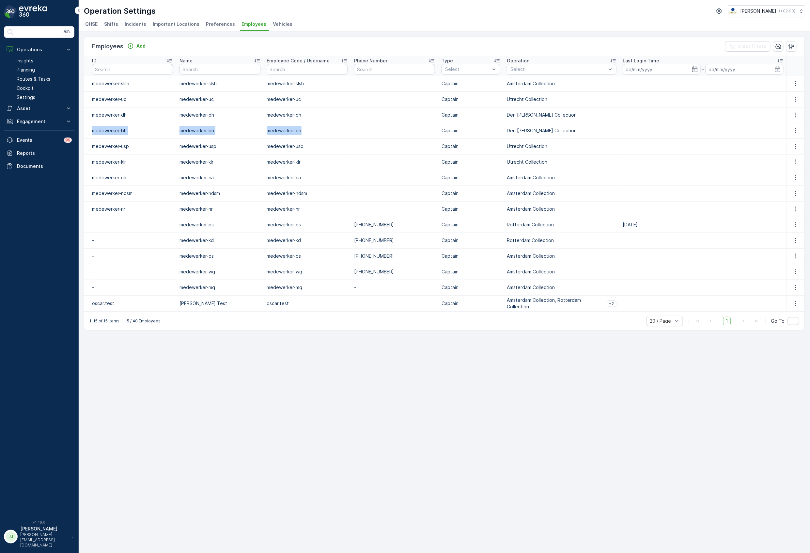
drag, startPoint x: 305, startPoint y: 134, endPoint x: 91, endPoint y: 127, distance: 214.2
click at [91, 127] on tr "medewerker-bh medewerker-bh medewerker-bh Captain Den Haag Collection" at bounding box center [444, 131] width 720 height 16
click at [208, 143] on td "medewerker-usp" at bounding box center [219, 146] width 87 height 16
click at [208, 133] on td "medewerker-bh" at bounding box center [219, 131] width 87 height 16
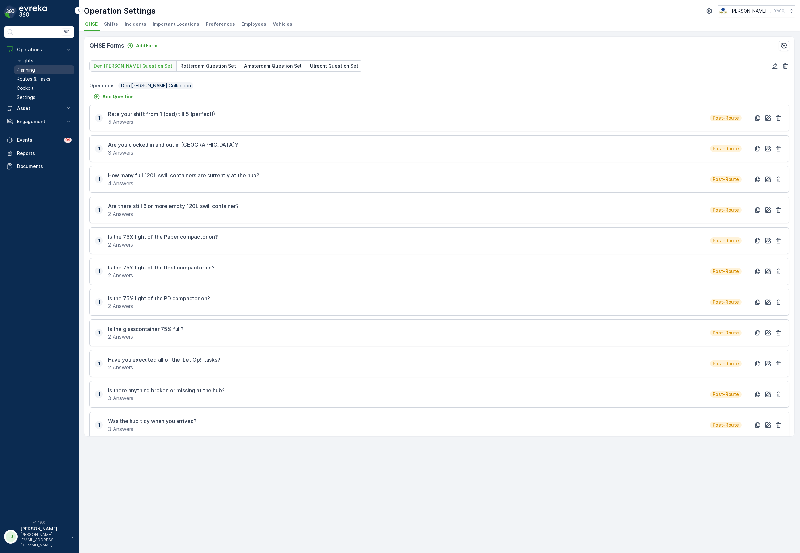
click at [38, 71] on link "Planning" at bounding box center [44, 69] width 60 height 9
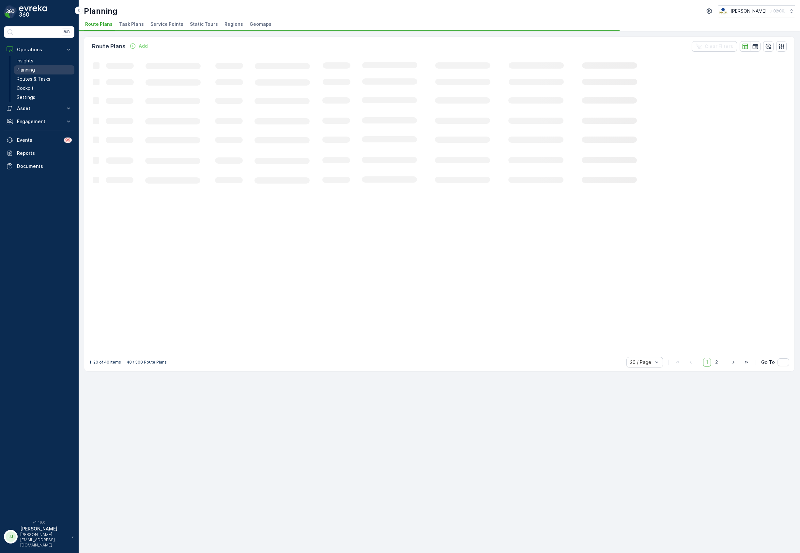
click at [54, 77] on link "Routes & Tasks" at bounding box center [44, 78] width 60 height 9
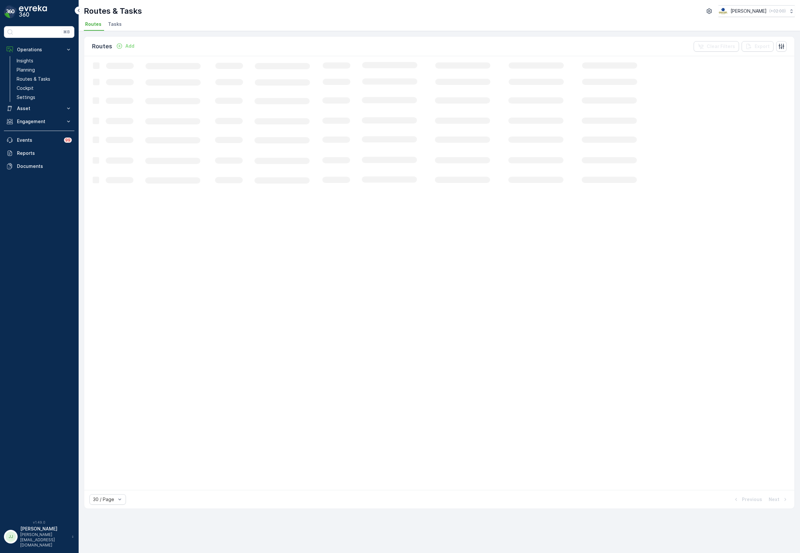
click at [116, 24] on span "Tasks" at bounding box center [115, 24] width 14 height 7
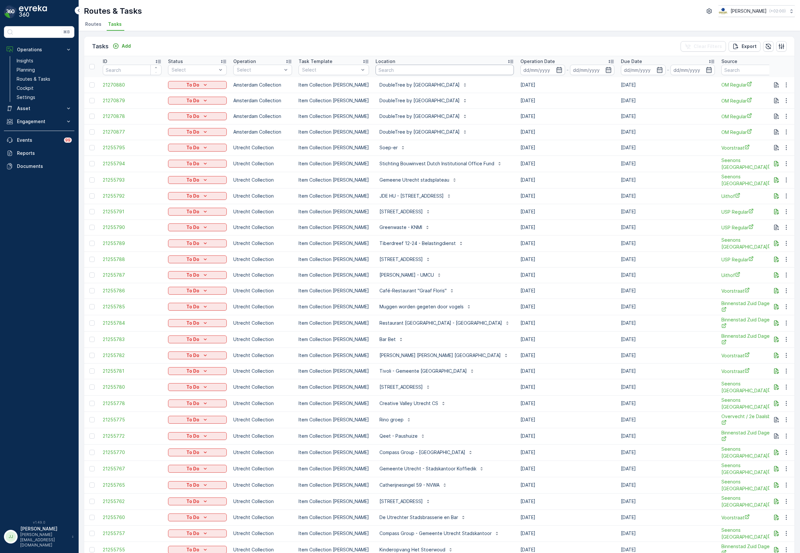
click at [396, 70] on input "text" at bounding box center [445, 70] width 138 height 10
type input "statiegeld rott"
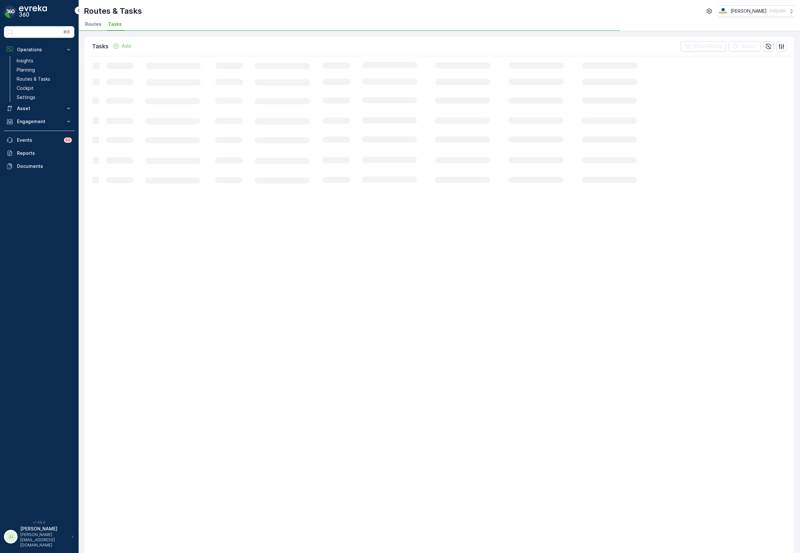
drag, startPoint x: 414, startPoint y: 72, endPoint x: 316, endPoint y: 72, distance: 97.9
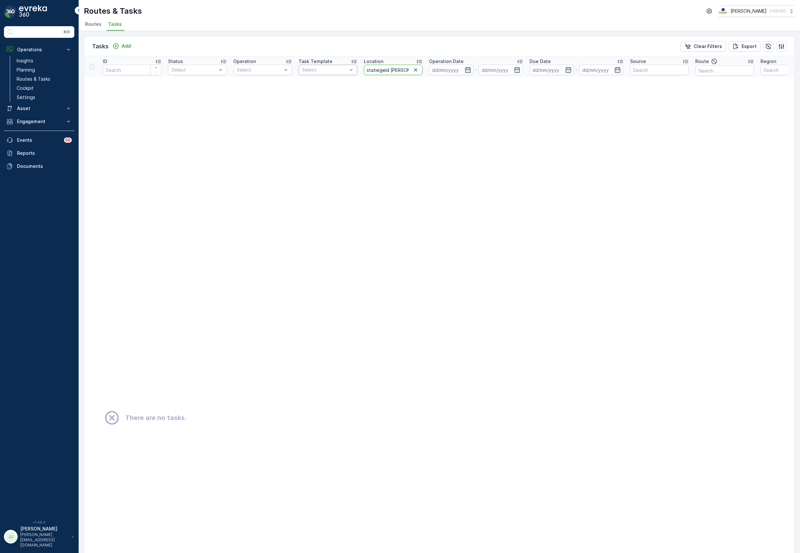
drag, startPoint x: 408, startPoint y: 71, endPoint x: 354, endPoint y: 67, distance: 53.4
click at [354, 67] on tr "ID Status Select Operation Select Task Template Select Location statiegeld rott…" at bounding box center [572, 66] width 977 height 21
type input "rotterdam cen"
drag, startPoint x: 390, startPoint y: 69, endPoint x: 432, endPoint y: 64, distance: 42.0
click at [395, 68] on input "rotterdam cen" at bounding box center [393, 70] width 59 height 10
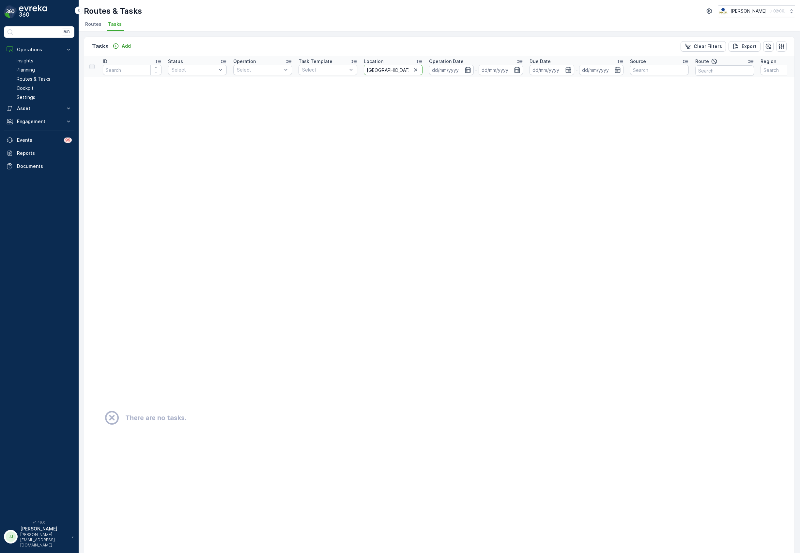
type input "rotterdam"
click at [367, 68] on input "rotterdam" at bounding box center [393, 70] width 59 height 10
type input "CS rotterdam"
drag, startPoint x: 399, startPoint y: 69, endPoint x: 353, endPoint y: 68, distance: 45.7
click at [353, 68] on tr "ID Status Select Operation Select Task Template Select Location CS rotterdam Op…" at bounding box center [572, 66] width 977 height 21
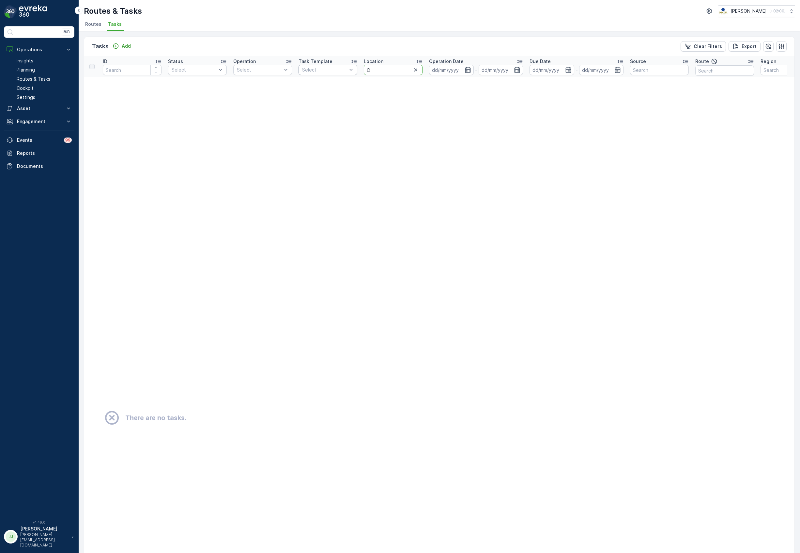
type input "CS"
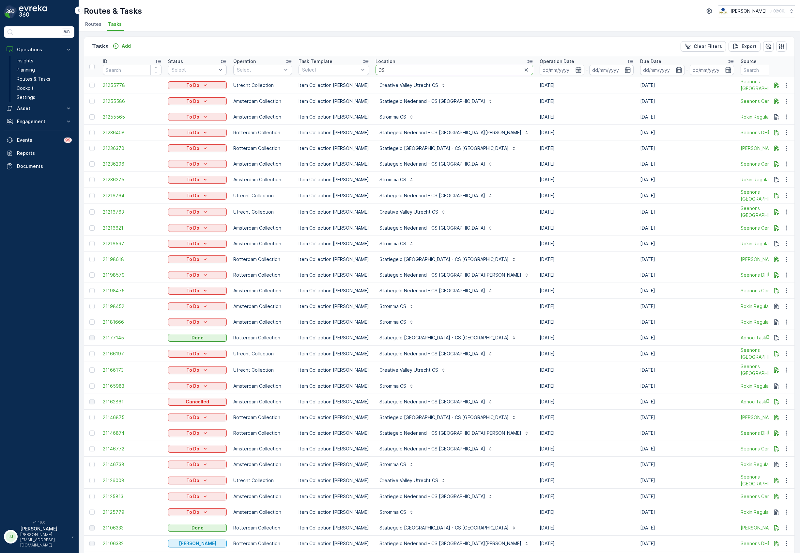
click at [392, 68] on input "CS" at bounding box center [455, 70] width 158 height 10
type input "CS rott"
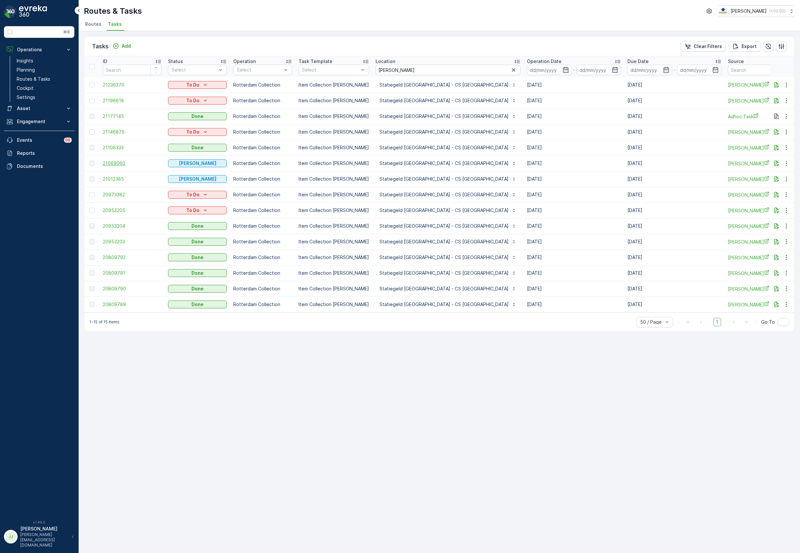
click at [110, 162] on span "21069060" at bounding box center [132, 163] width 59 height 7
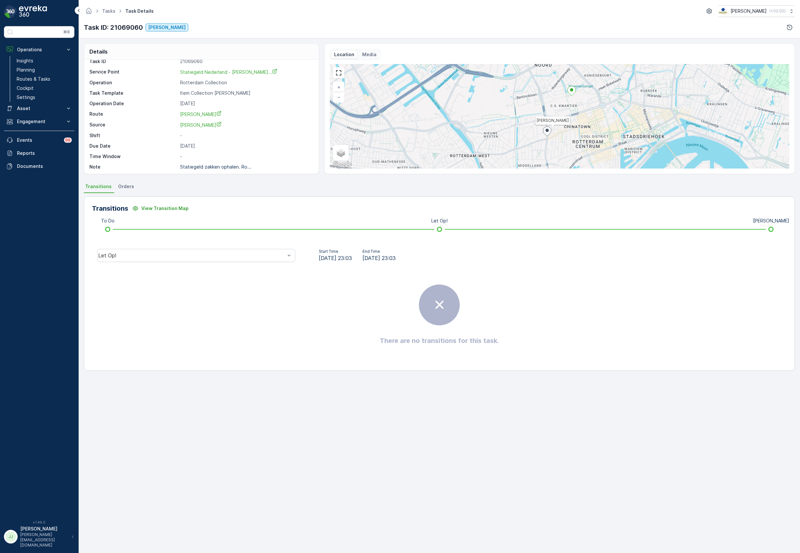
scroll to position [9, 0]
click at [224, 252] on div "Let Op!" at bounding box center [196, 255] width 198 height 13
click at [153, 212] on div "[PERSON_NAME]" at bounding box center [196, 216] width 198 height 11
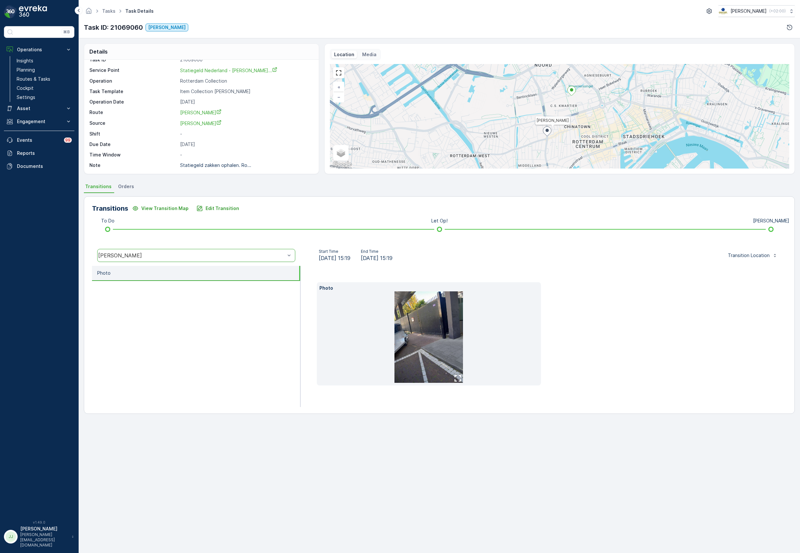
click at [433, 323] on img at bounding box center [429, 336] width 69 height 91
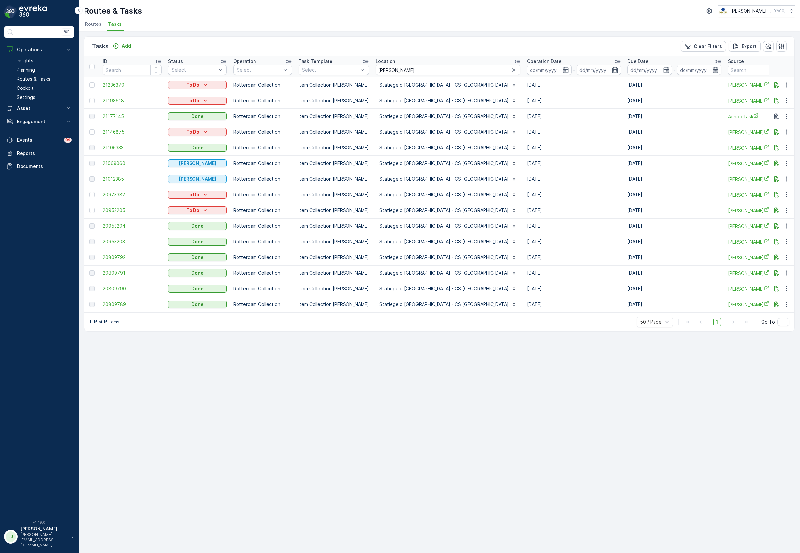
click at [115, 196] on span "20973382" at bounding box center [132, 194] width 59 height 7
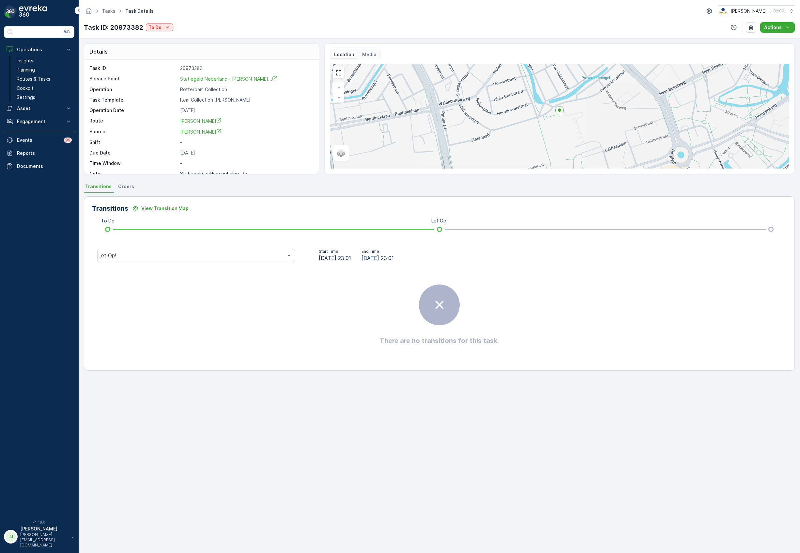
scroll to position [9, 0]
drag, startPoint x: 226, startPoint y: 258, endPoint x: 211, endPoint y: 251, distance: 16.4
click at [226, 258] on div "Let Op!" at bounding box center [196, 255] width 198 height 13
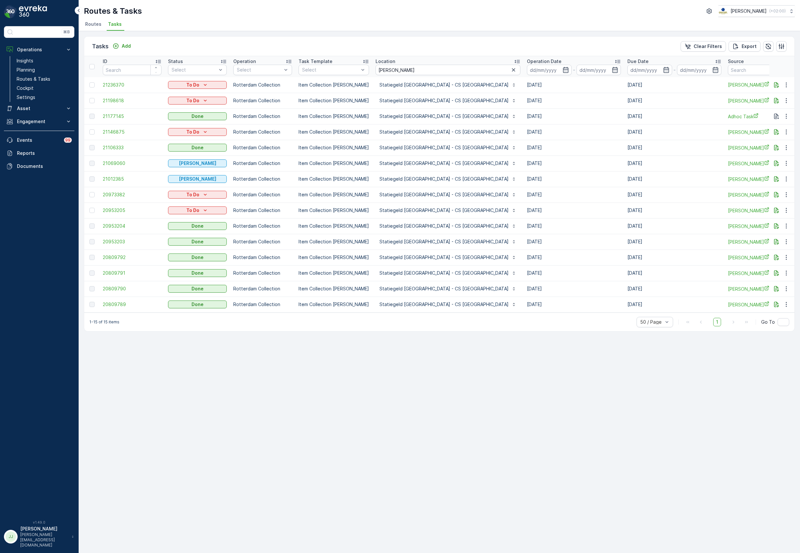
click at [123, 175] on td "21012385" at bounding box center [132, 179] width 65 height 16
click at [121, 179] on span "21012385" at bounding box center [132, 179] width 59 height 7
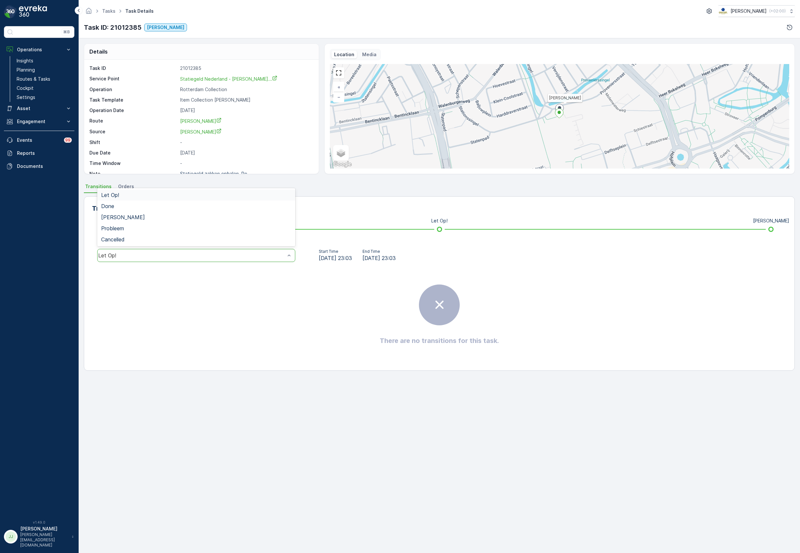
click at [174, 259] on div "Let Op!" at bounding box center [196, 255] width 198 height 13
click at [121, 218] on span "[PERSON_NAME]" at bounding box center [123, 217] width 44 height 6
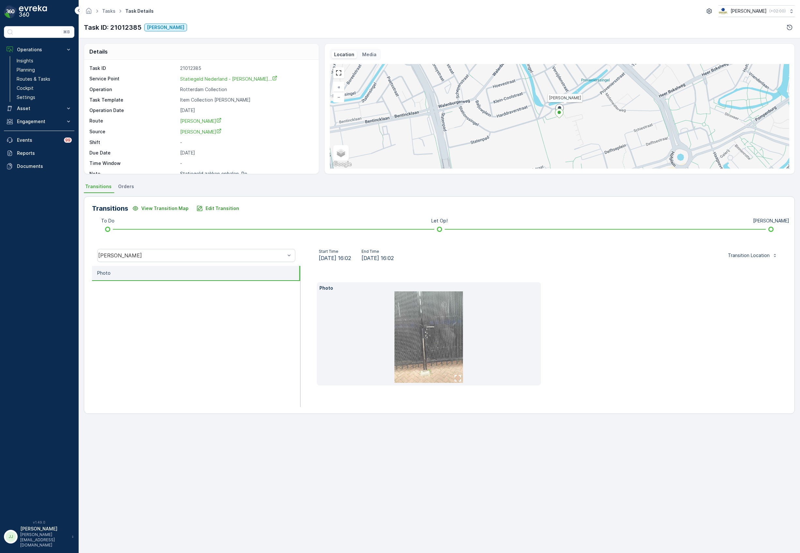
click at [428, 353] on img at bounding box center [429, 336] width 69 height 91
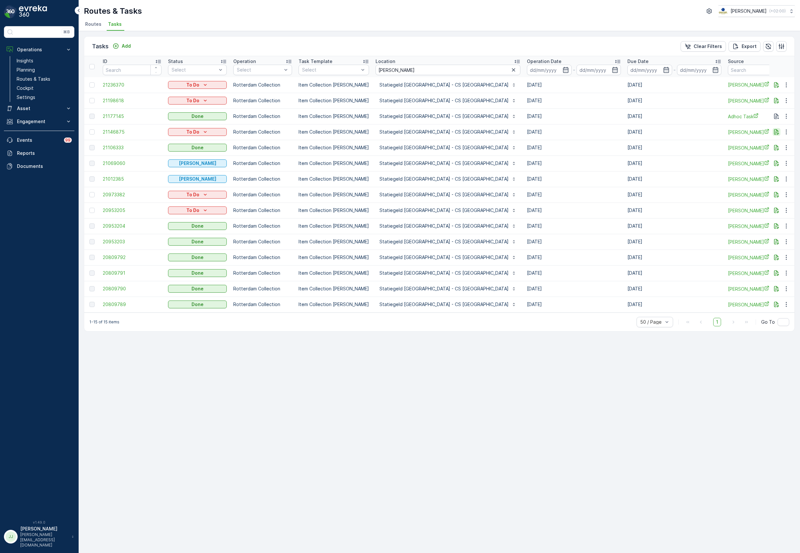
click at [777, 130] on icon "button" at bounding box center [776, 132] width 5 height 6
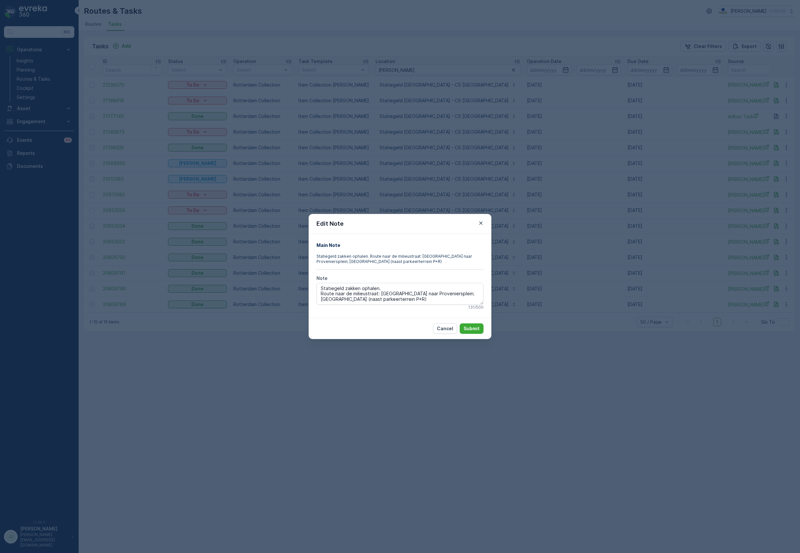
click at [469, 152] on div "Edit Note Main Note Statiegeld zakken ophalen. Route naar de milieustraat: Navi…" at bounding box center [400, 276] width 800 height 553
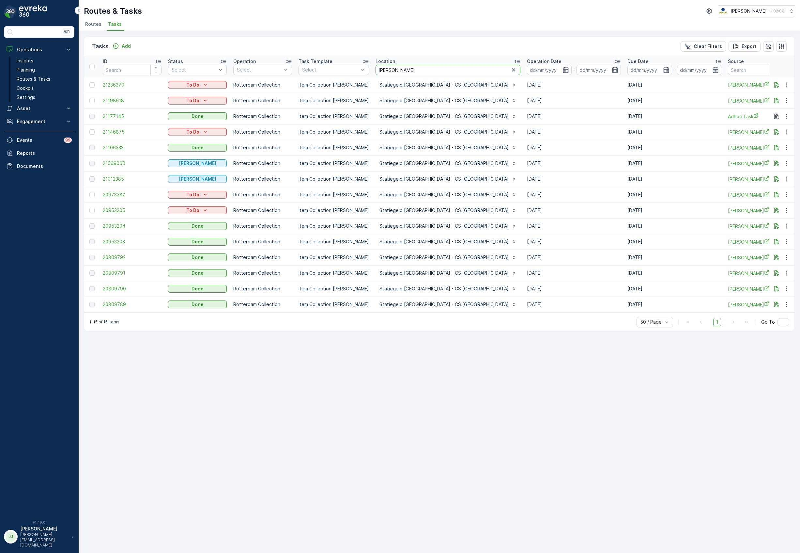
drag, startPoint x: 402, startPoint y: 71, endPoint x: 381, endPoint y: 71, distance: 20.9
click at [381, 71] on input "CS rott" at bounding box center [448, 70] width 145 height 10
type input "CS den"
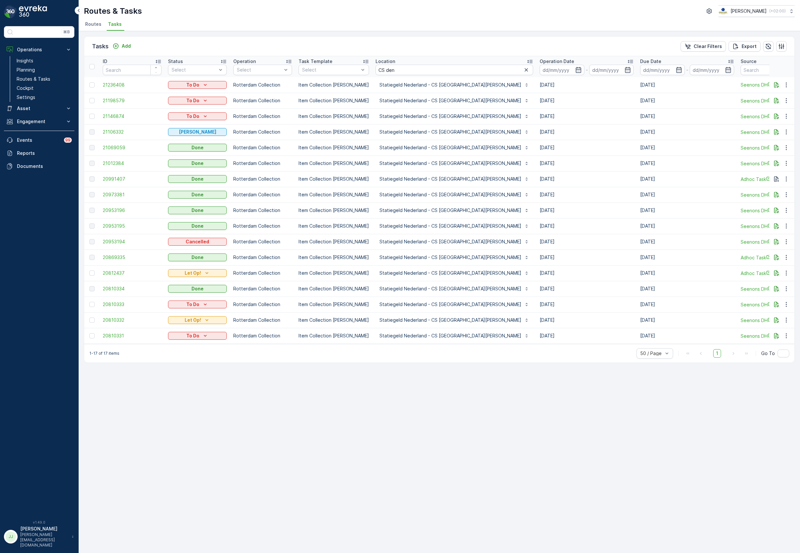
click at [627, 59] on icon at bounding box center [630, 61] width 7 height 7
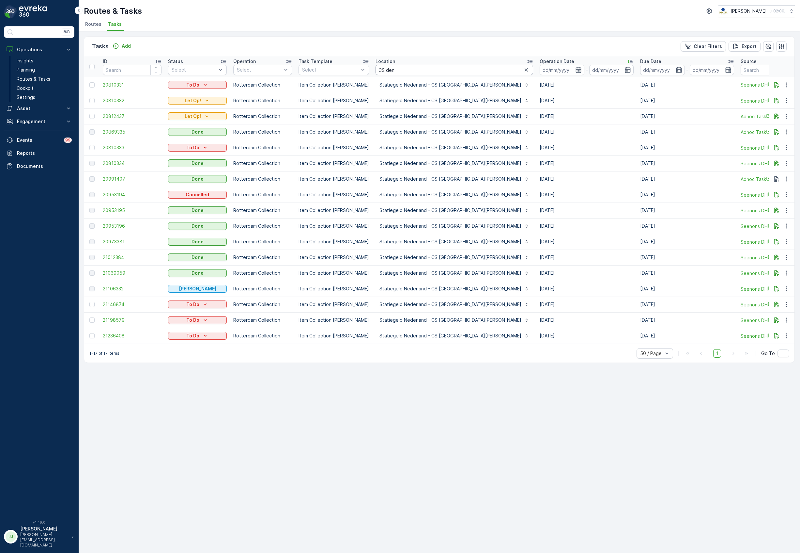
click at [399, 71] on input "CS den" at bounding box center [455, 70] width 158 height 10
type input "CS utr"
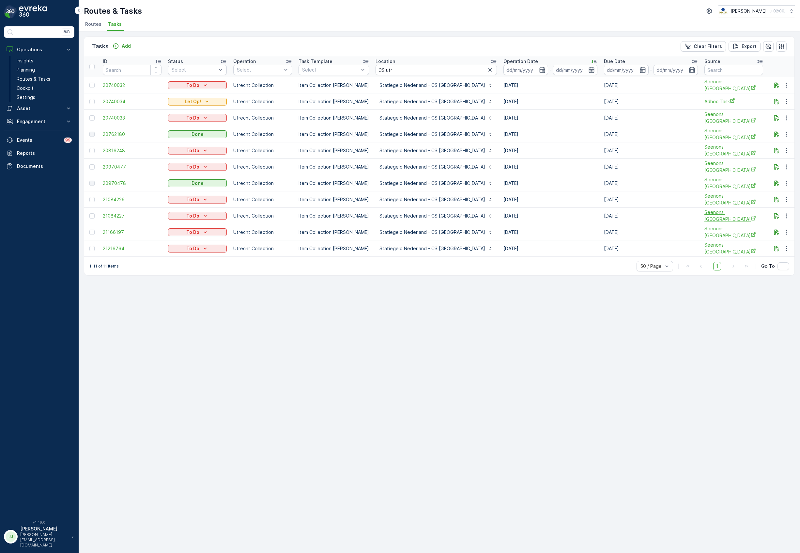
click at [705, 212] on span "Seenons [GEOGRAPHIC_DATA]" at bounding box center [734, 215] width 59 height 13
click at [32, 69] on p "Planning" at bounding box center [26, 70] width 18 height 7
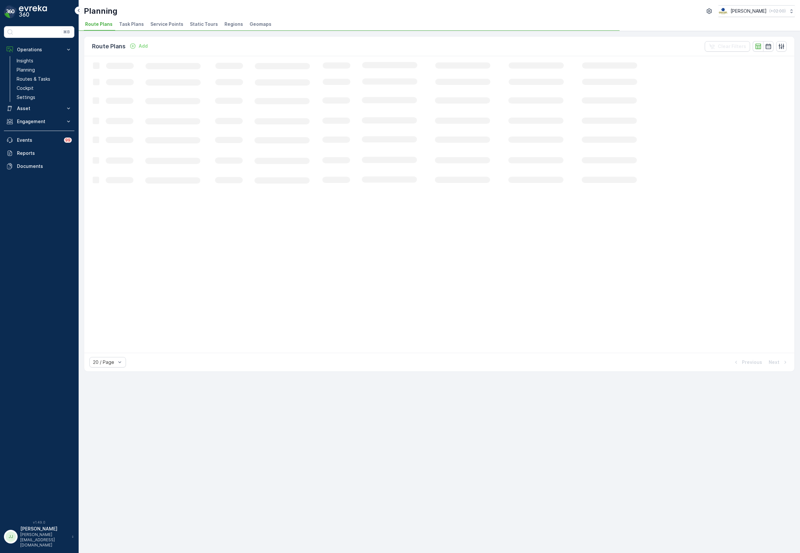
click at [163, 22] on span "Service Points" at bounding box center [166, 24] width 33 height 7
click at [756, 47] on icon "button" at bounding box center [755, 46] width 7 height 7
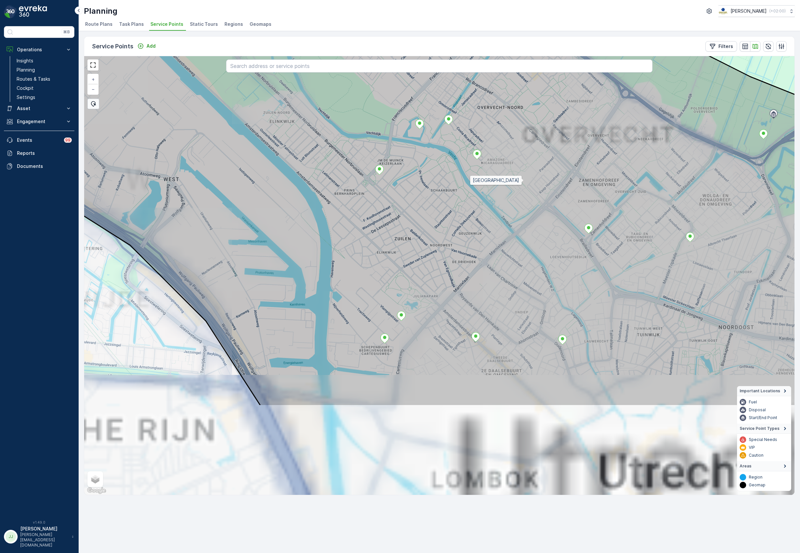
drag, startPoint x: 525, startPoint y: 184, endPoint x: 524, endPoint y: 198, distance: 14.4
click at [525, 181] on icon at bounding box center [433, 142] width 854 height 528
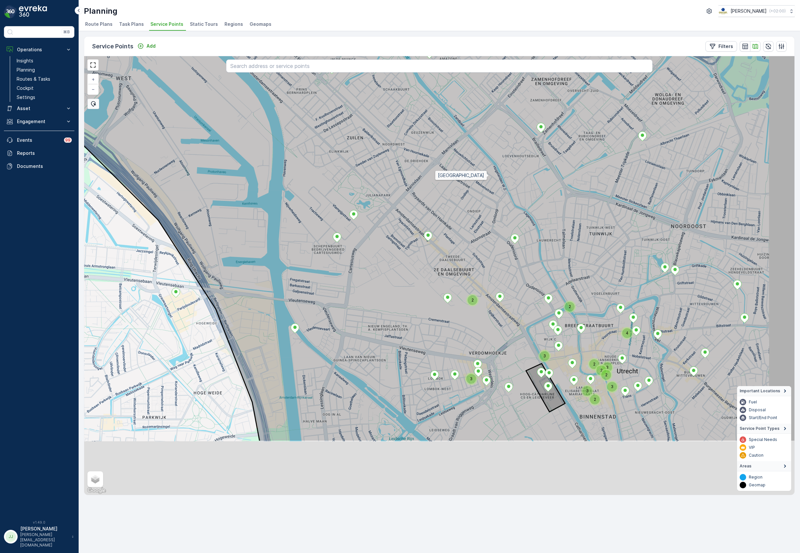
drag, startPoint x: 537, startPoint y: 274, endPoint x: 490, endPoint y: 178, distance: 107.1
click at [490, 178] on icon at bounding box center [391, 177] width 854 height 528
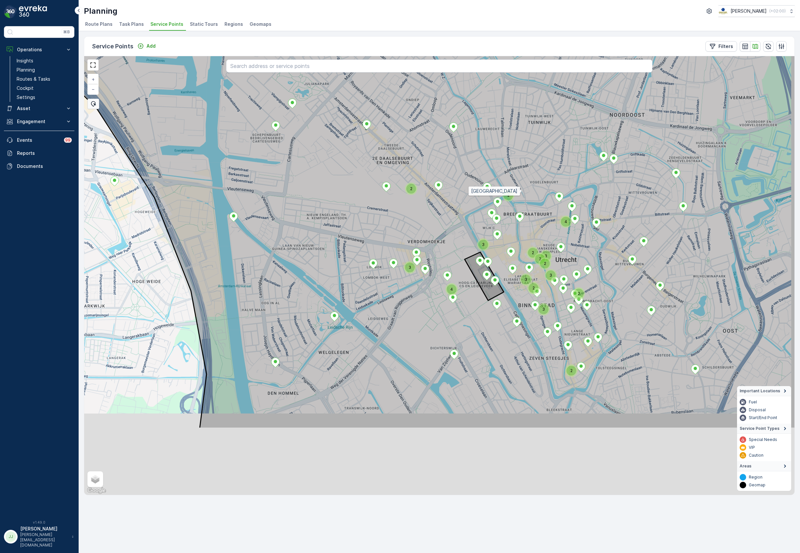
drag, startPoint x: 568, startPoint y: 257, endPoint x: 523, endPoint y: 192, distance: 78.6
click at [523, 192] on icon at bounding box center [378, 164] width 854 height 528
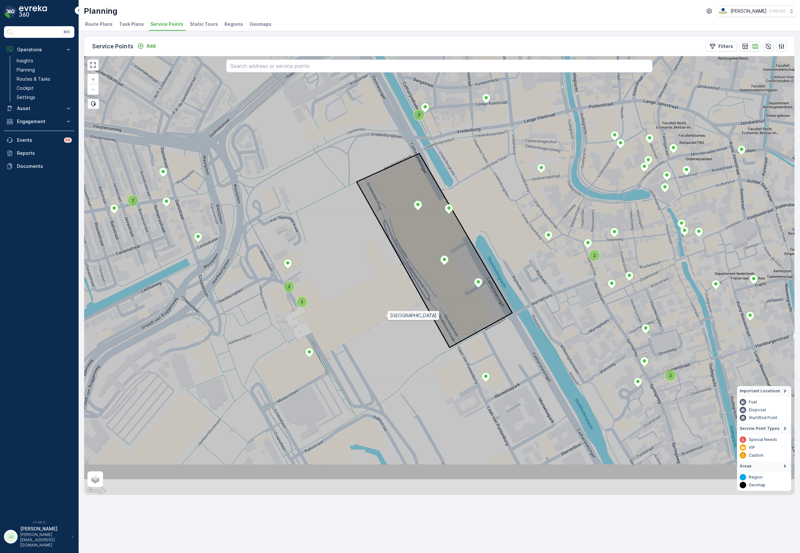
drag, startPoint x: 380, startPoint y: 332, endPoint x: 396, endPoint y: 316, distance: 21.9
click at [386, 316] on icon at bounding box center [446, 216] width 854 height 528
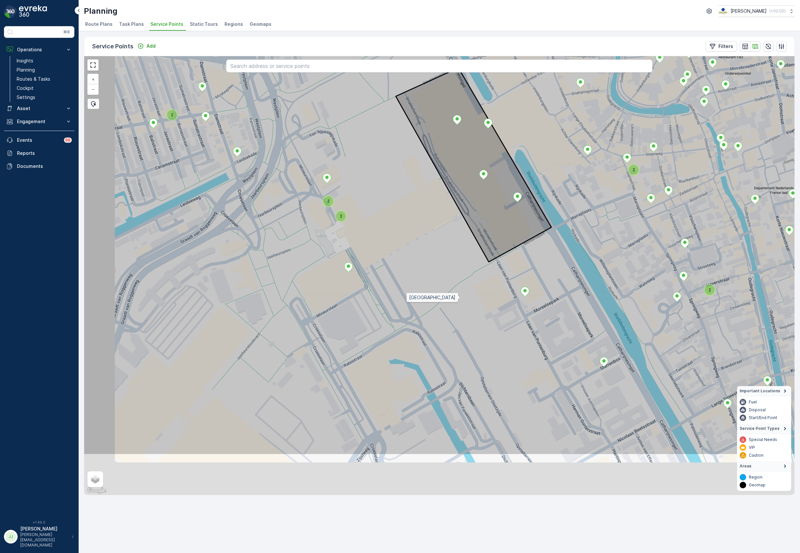
drag, startPoint x: 418, startPoint y: 398, endPoint x: 470, endPoint y: 319, distance: 94.9
click at [456, 307] on icon at bounding box center [477, 191] width 854 height 528
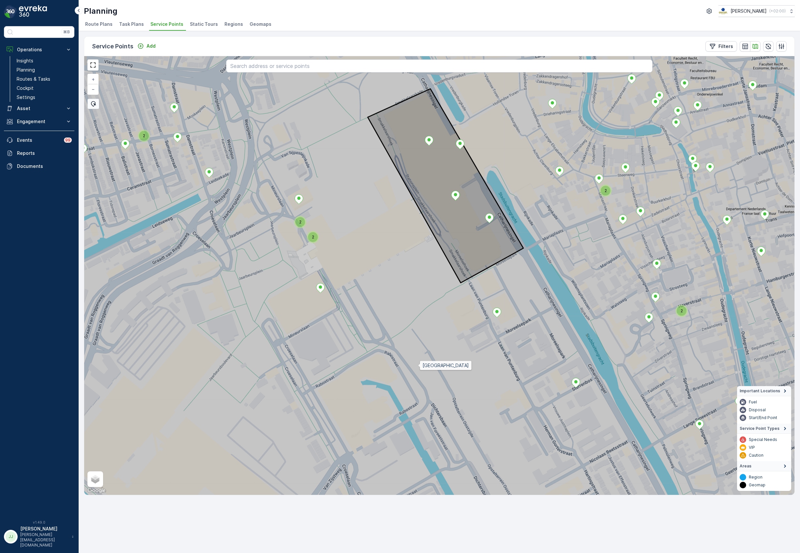
drag, startPoint x: 448, startPoint y: 339, endPoint x: 407, endPoint y: 340, distance: 41.5
click at [419, 366] on icon at bounding box center [410, 302] width 854 height 528
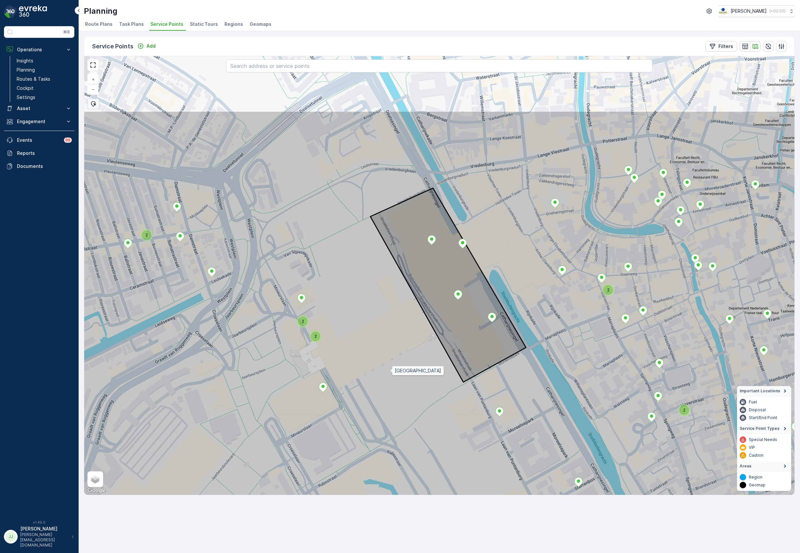
click at [391, 371] on icon at bounding box center [442, 375] width 854 height 528
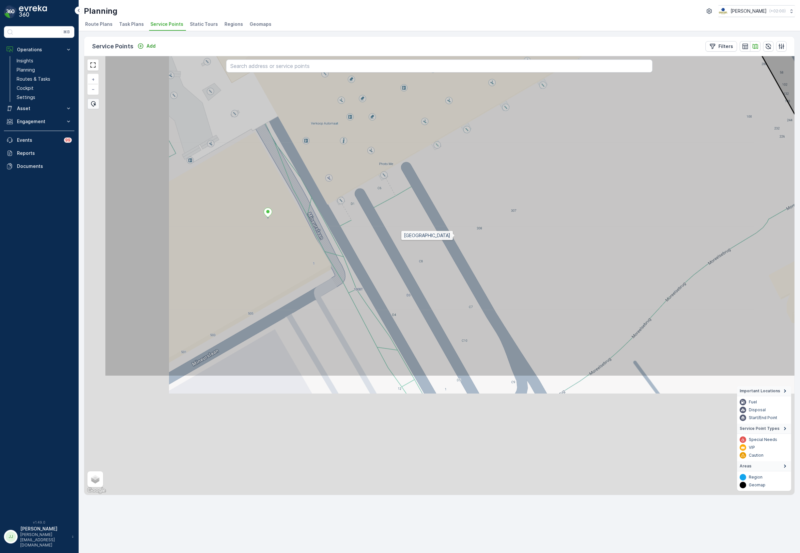
drag, startPoint x: 361, startPoint y: 399, endPoint x: 453, endPoint y: 238, distance: 185.8
click at [454, 238] on icon at bounding box center [531, 112] width 854 height 528
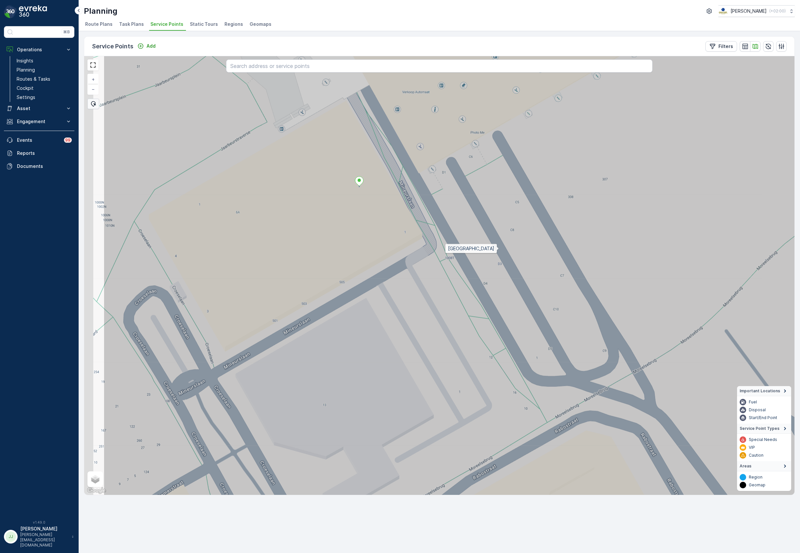
drag, startPoint x: 409, startPoint y: 274, endPoint x: 495, endPoint y: 256, distance: 88.5
click at [499, 247] on icon at bounding box center [530, 244] width 854 height 528
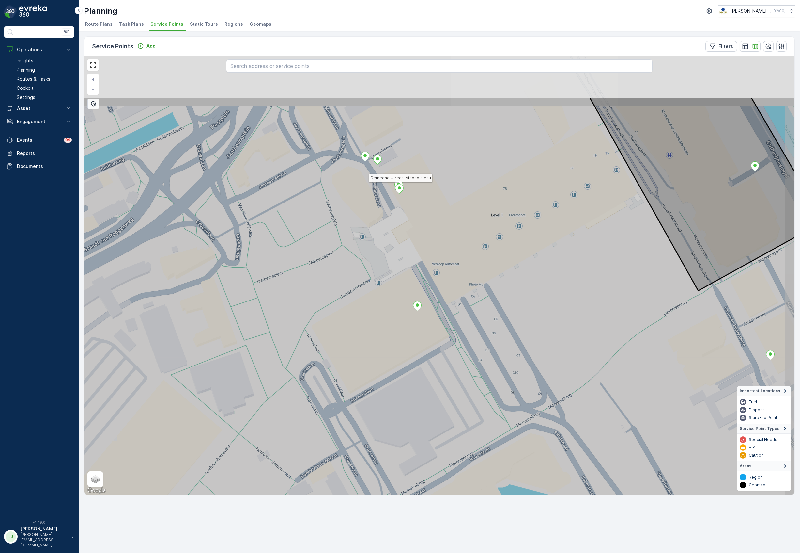
drag, startPoint x: 402, startPoint y: 128, endPoint x: 397, endPoint y: 185, distance: 56.7
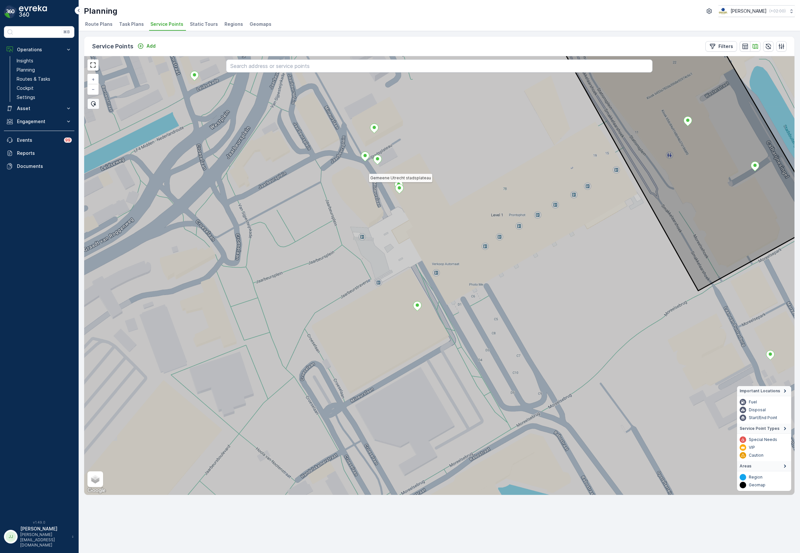
click at [398, 186] on icon at bounding box center [400, 188] width 8 height 9
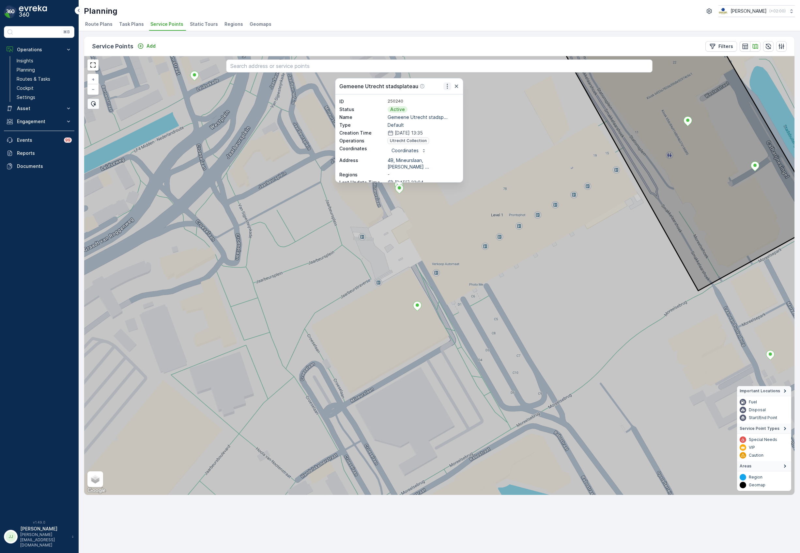
click at [446, 86] on icon "button" at bounding box center [447, 86] width 7 height 7
click at [443, 103] on span "Edit Service Point" at bounding box center [430, 105] width 39 height 7
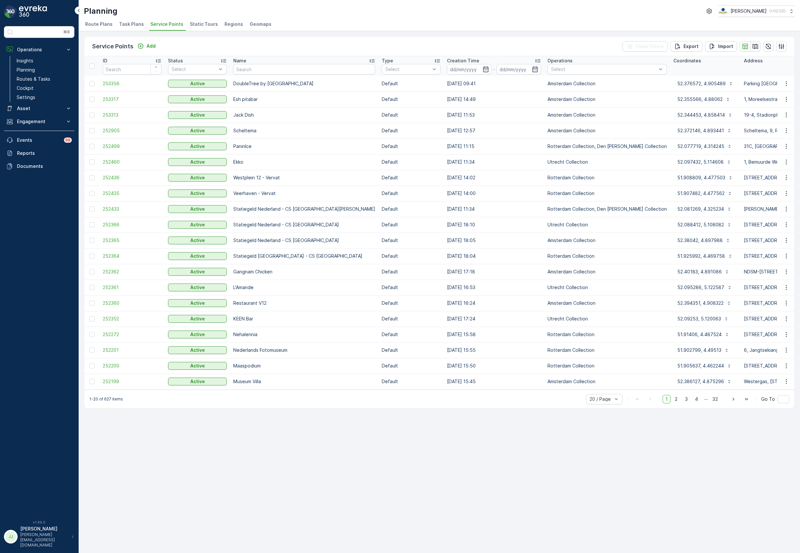
click at [755, 46] on icon "button" at bounding box center [756, 46] width 6 height 5
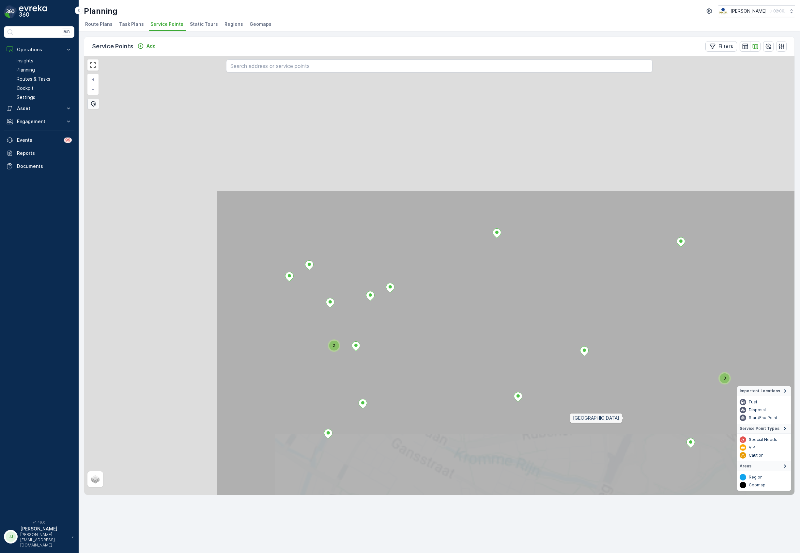
drag, startPoint x: 601, startPoint y: 409, endPoint x: 499, endPoint y: 326, distance: 131.5
click at [603, 407] on icon at bounding box center [571, 454] width 710 height 528
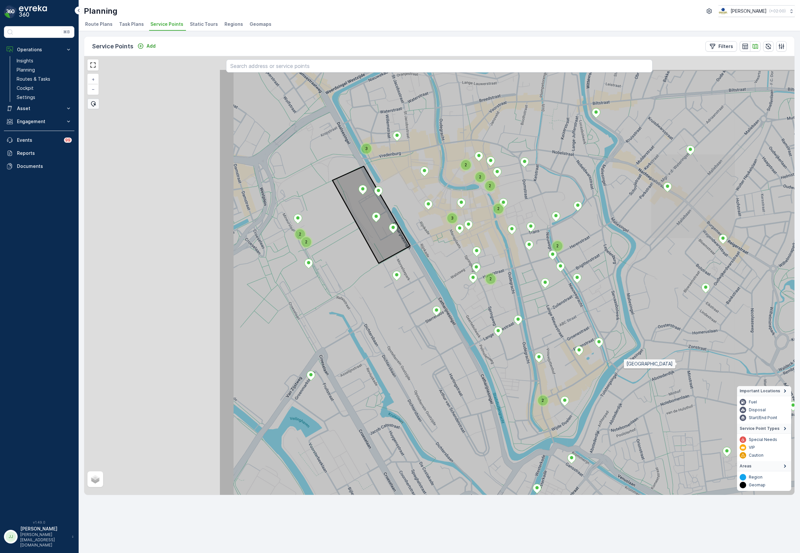
drag, startPoint x: 480, startPoint y: 320, endPoint x: 668, endPoint y: 363, distance: 192.8
click at [669, 364] on icon at bounding box center [646, 333] width 854 height 528
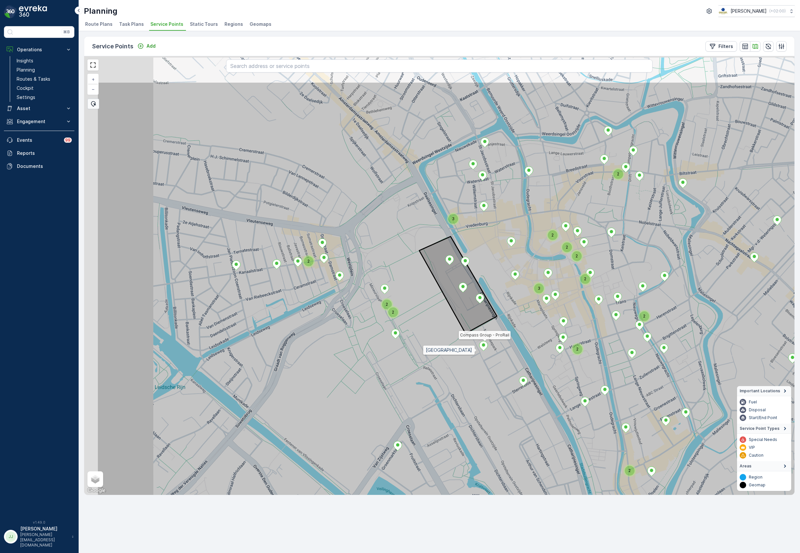
drag, startPoint x: 465, startPoint y: 341, endPoint x: 477, endPoint y: 350, distance: 15.1
click at [477, 350] on icon at bounding box center [524, 346] width 854 height 528
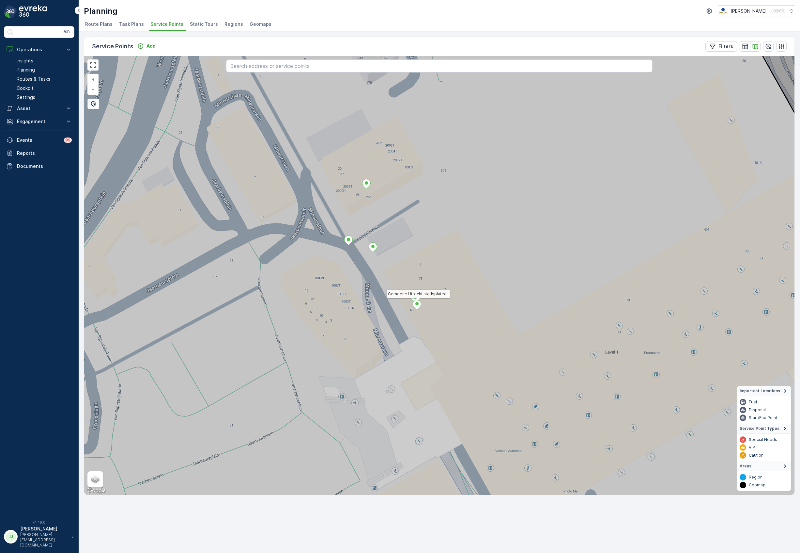
click at [418, 306] on icon at bounding box center [417, 304] width 8 height 9
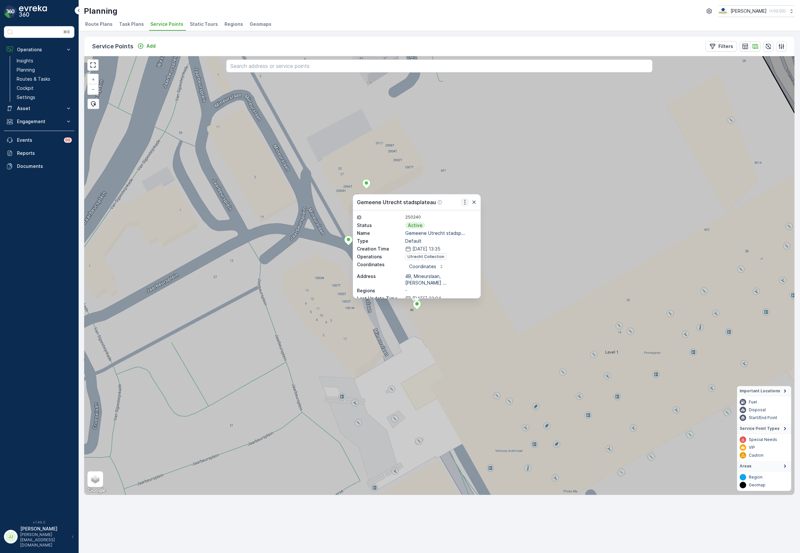
click at [464, 200] on icon "button" at bounding box center [465, 202] width 7 height 7
click at [458, 209] on span "See More Details" at bounding box center [448, 212] width 38 height 7
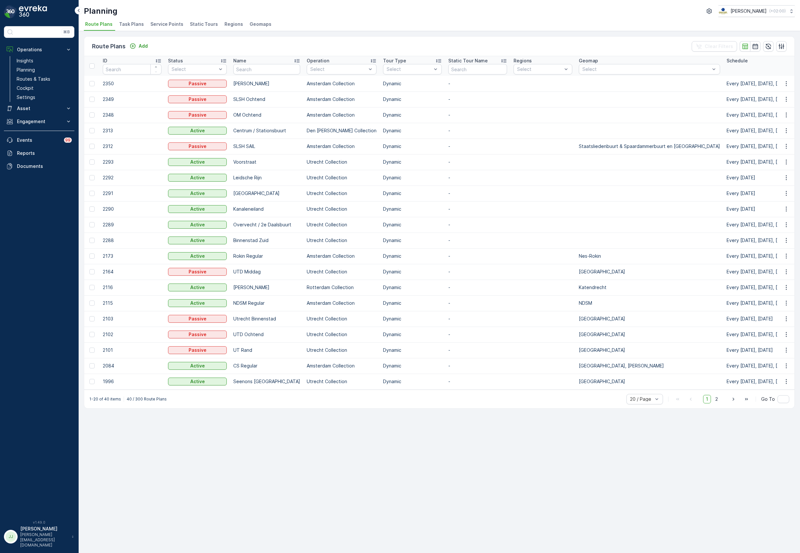
click at [163, 22] on span "Service Points" at bounding box center [166, 24] width 33 height 7
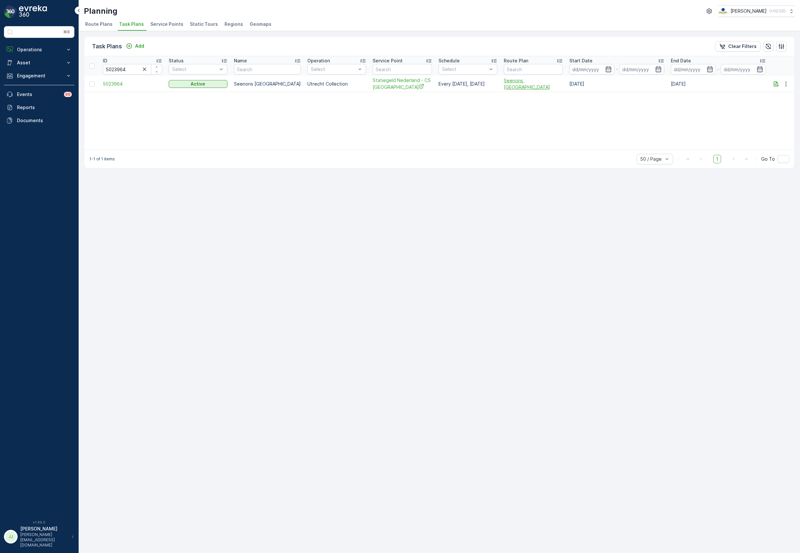
click at [529, 83] on span "Seenons [GEOGRAPHIC_DATA]" at bounding box center [533, 83] width 59 height 13
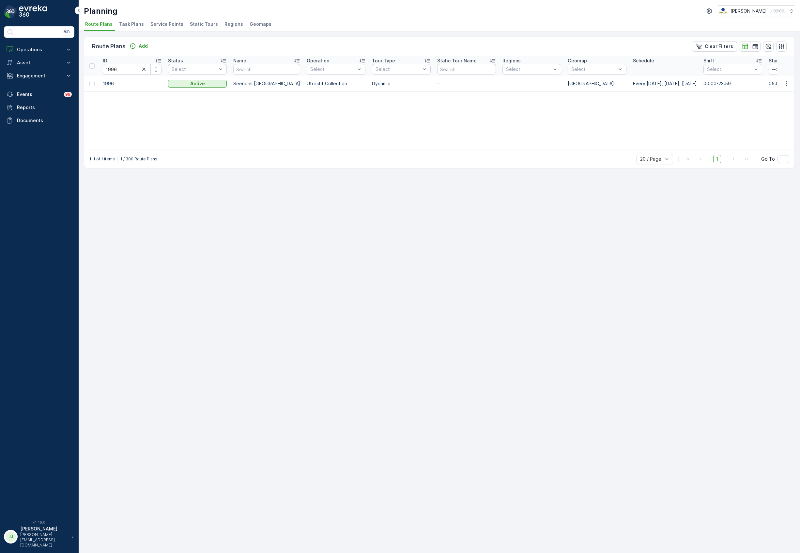
drag, startPoint x: 329, startPoint y: 107, endPoint x: 251, endPoint y: 98, distance: 78.2
drag, startPoint x: 239, startPoint y: 96, endPoint x: 222, endPoint y: 94, distance: 16.7
click at [38, 48] on p "Operations" at bounding box center [39, 49] width 44 height 7
click at [41, 78] on p "Routes & Tasks" at bounding box center [34, 79] width 34 height 7
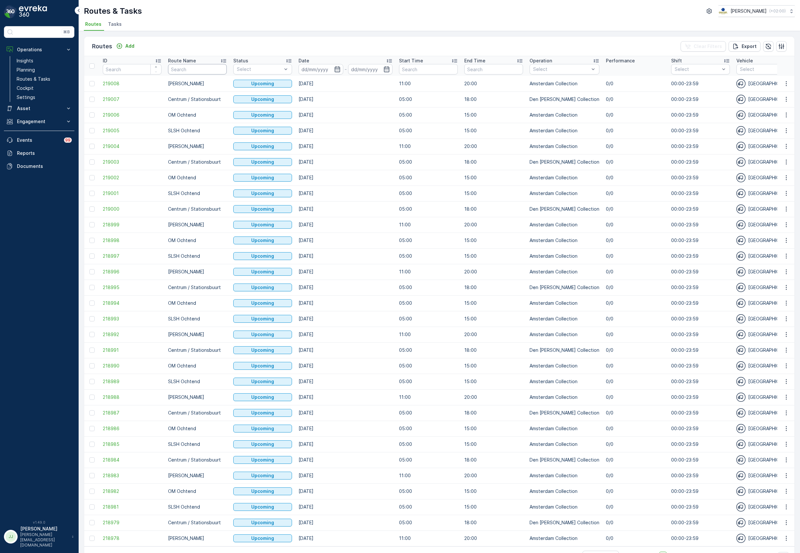
click at [197, 69] on input "text" at bounding box center [197, 69] width 59 height 10
type input "seenons ut"
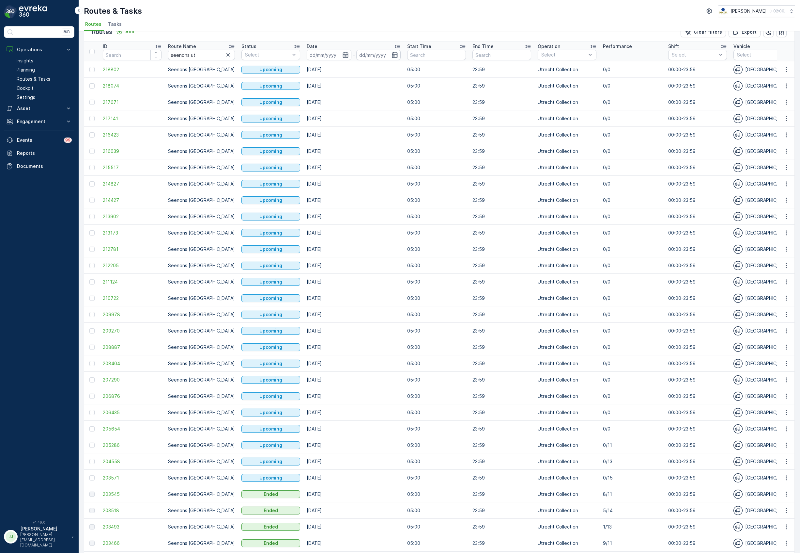
scroll to position [21, 0]
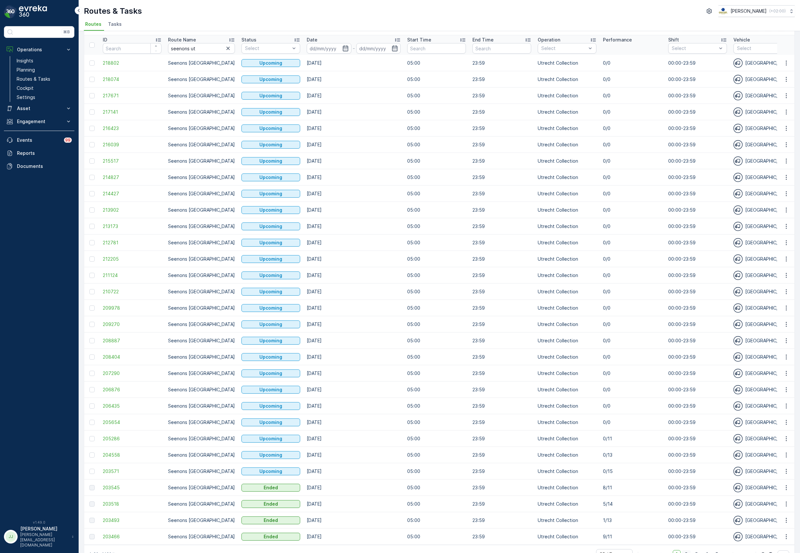
click at [687, 550] on span "2" at bounding box center [686, 554] width 9 height 8
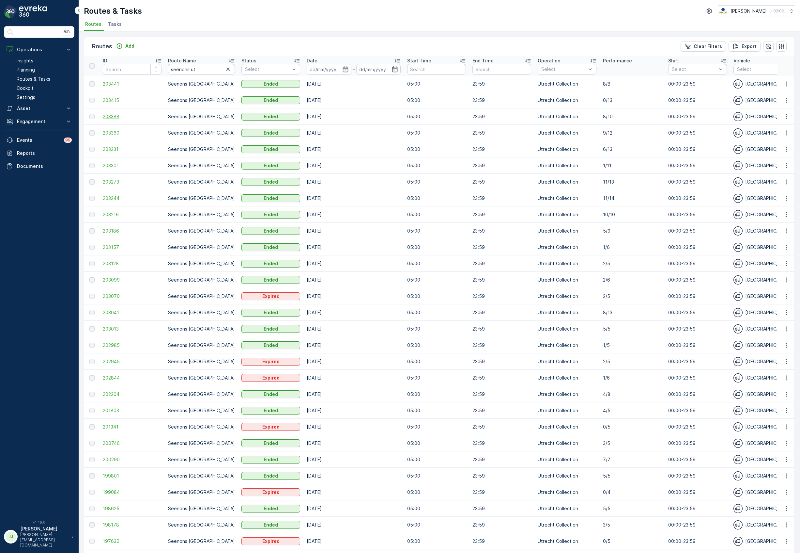
click at [115, 114] on span "203388" at bounding box center [132, 116] width 59 height 7
click at [120, 130] on span "203360" at bounding box center [132, 133] width 59 height 7
click at [111, 115] on span "203388" at bounding box center [132, 116] width 59 height 7
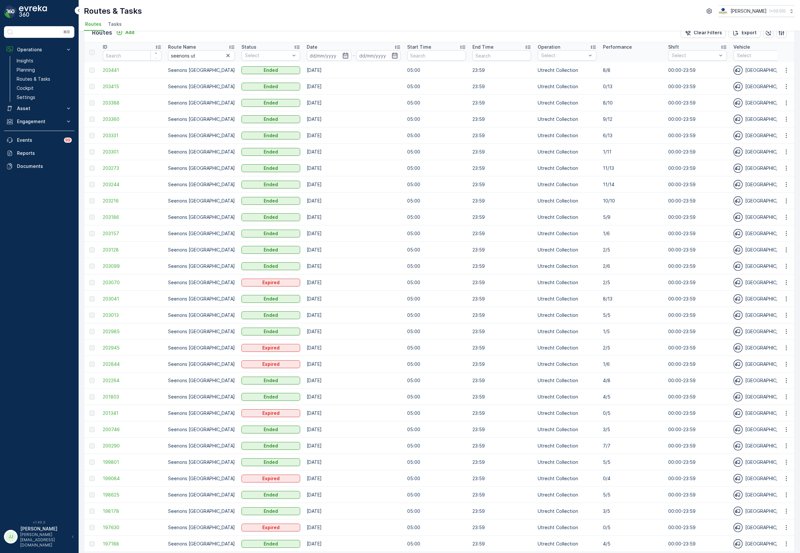
scroll to position [21, 0]
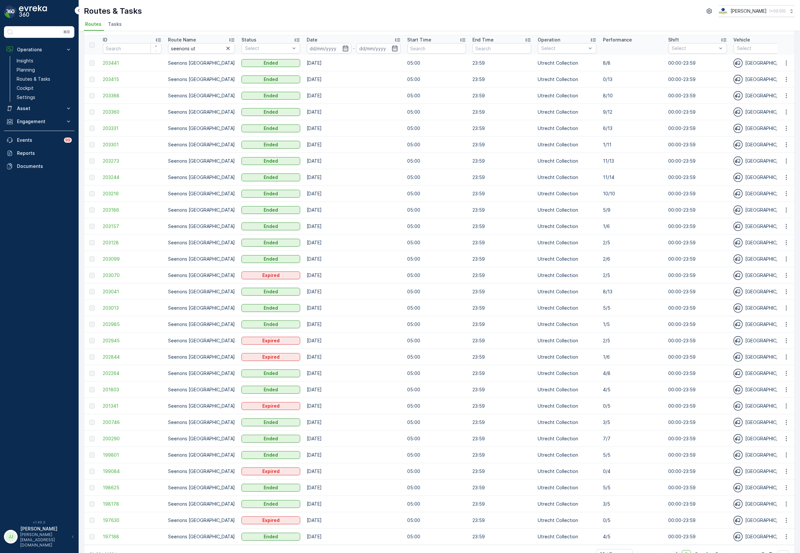
click at [673, 550] on span "1" at bounding box center [677, 554] width 8 height 8
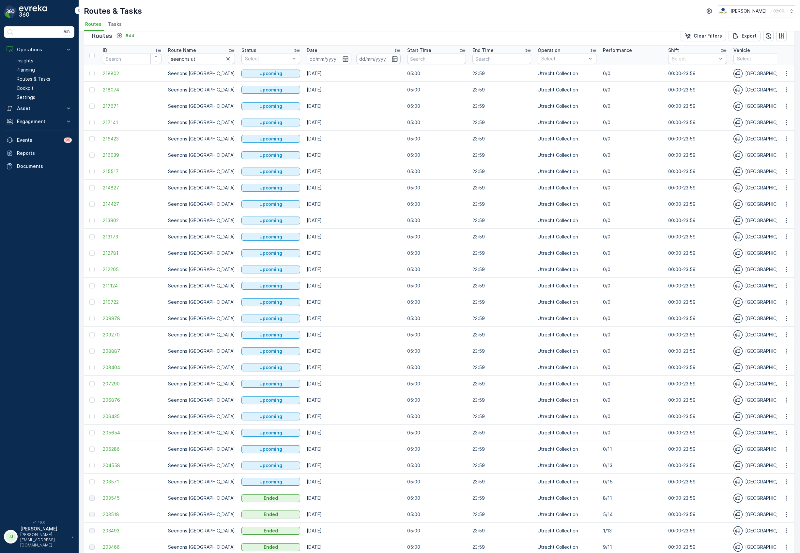
scroll to position [21, 0]
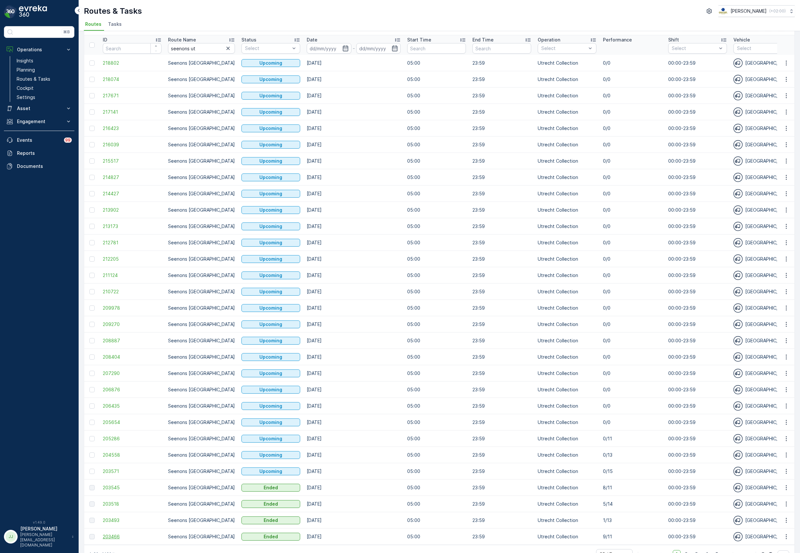
click at [117, 533] on span "203466" at bounding box center [132, 536] width 59 height 7
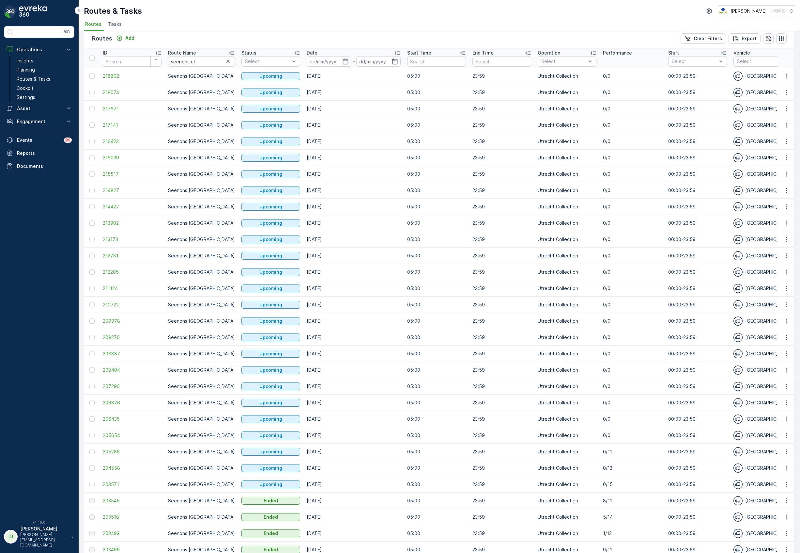
scroll to position [21, 0]
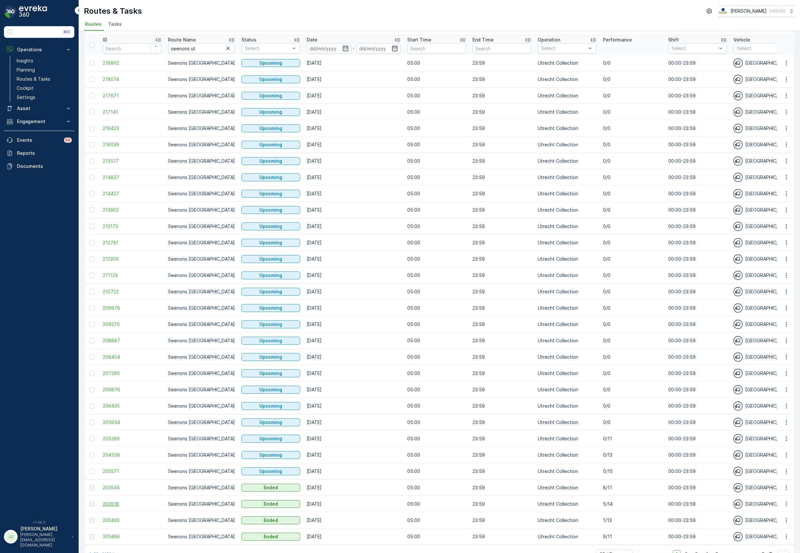
click at [120, 500] on span "203518" at bounding box center [132, 503] width 59 height 7
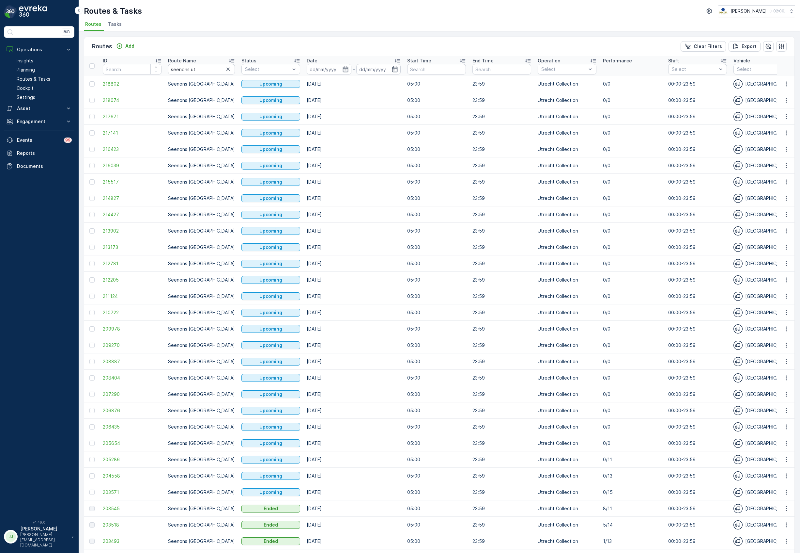
click at [110, 25] on span "Tasks" at bounding box center [115, 24] width 14 height 7
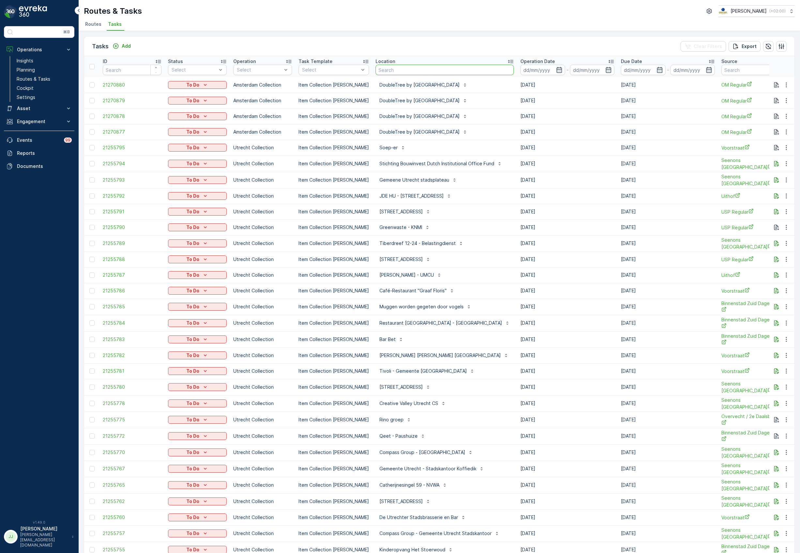
click at [390, 69] on input "text" at bounding box center [445, 70] width 138 height 10
type input "s"
type input "cs ams"
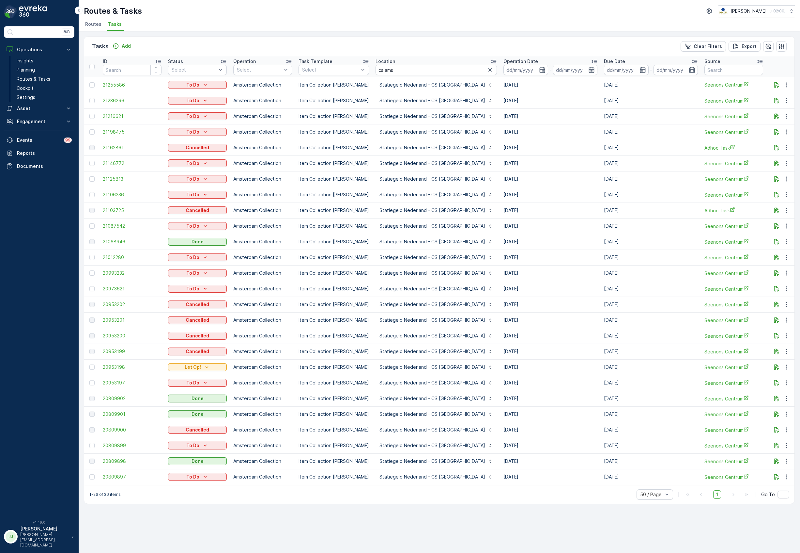
click at [125, 240] on span "21068946" at bounding box center [132, 241] width 59 height 7
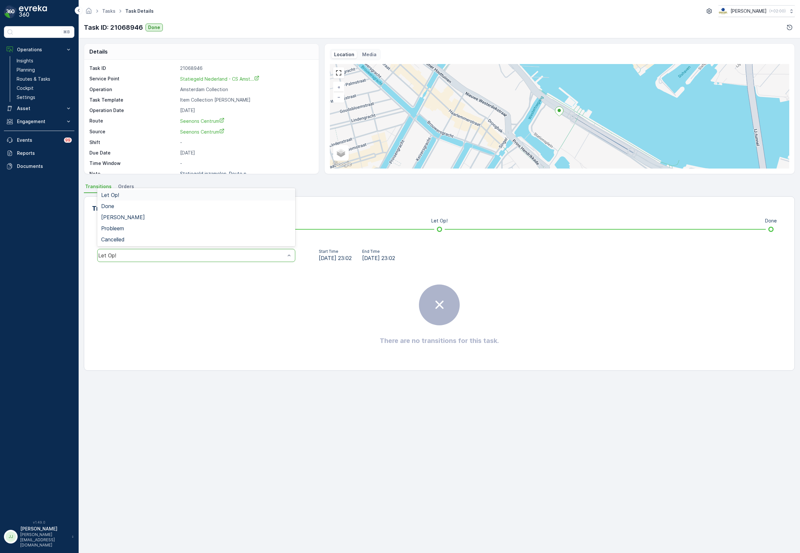
click at [196, 258] on div "Let Op!" at bounding box center [196, 255] width 198 height 13
click at [118, 205] on div "Done" at bounding box center [196, 206] width 190 height 6
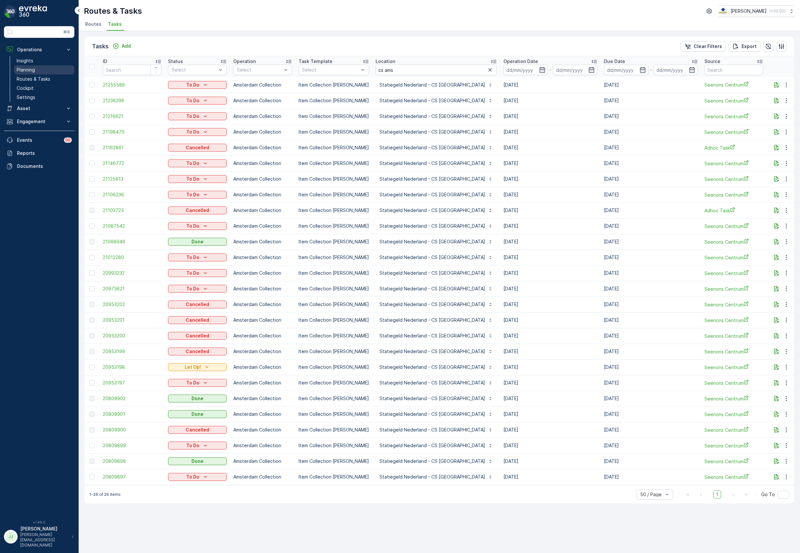
click at [17, 72] on p "Planning" at bounding box center [26, 70] width 18 height 7
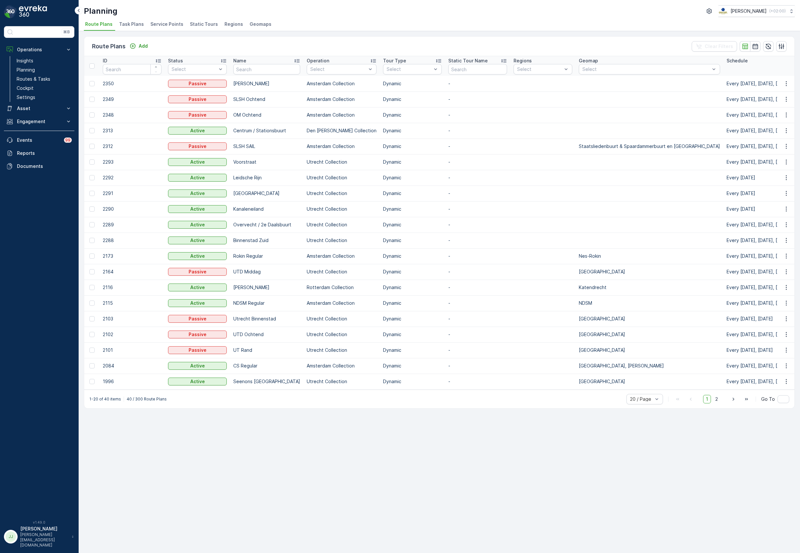
click at [133, 25] on span "Task Plans" at bounding box center [131, 24] width 25 height 7
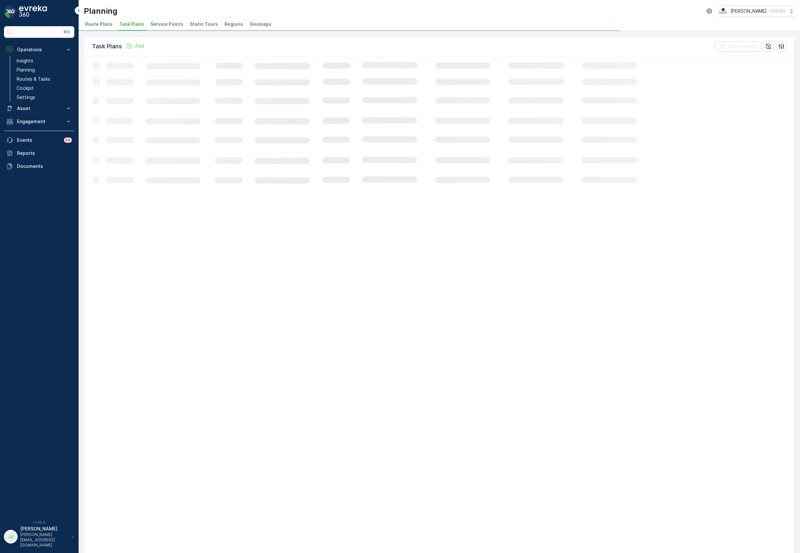
click at [102, 23] on span "Route Plans" at bounding box center [98, 24] width 27 height 7
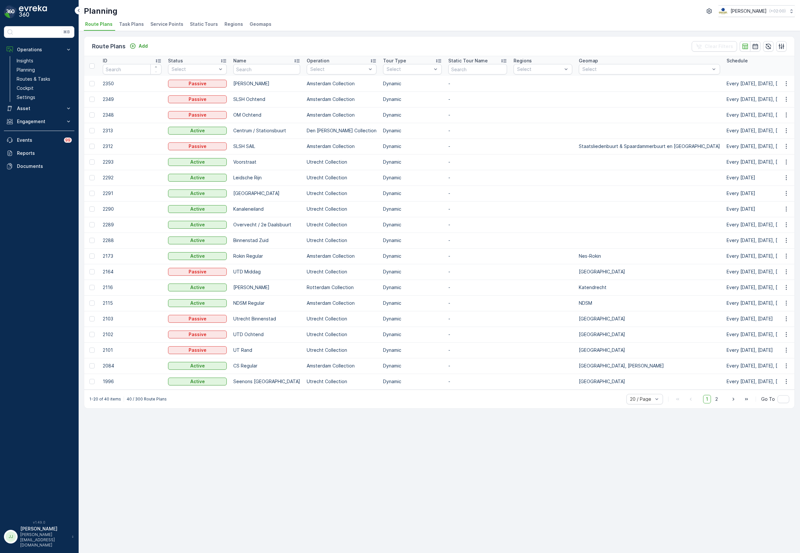
click at [136, 24] on span "Task Plans" at bounding box center [131, 24] width 25 height 7
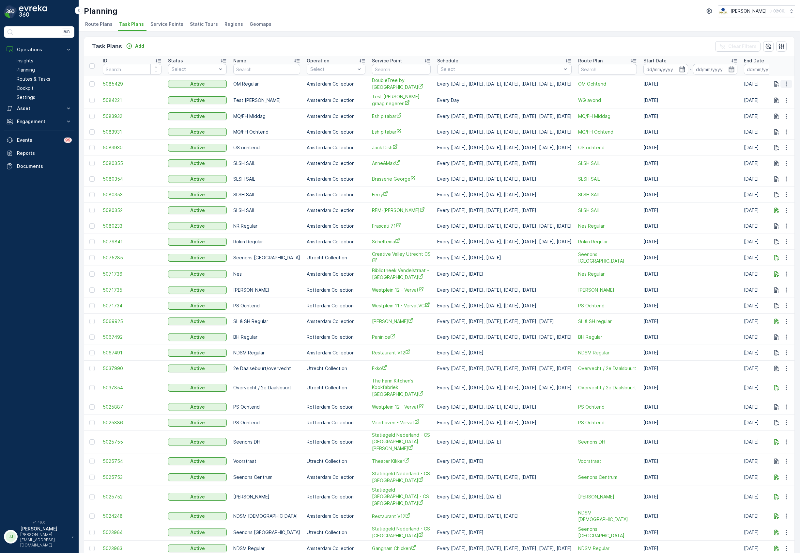
click at [787, 87] on icon "button" at bounding box center [786, 84] width 7 height 7
click at [775, 106] on span "Edit Task Plan" at bounding box center [775, 106] width 30 height 7
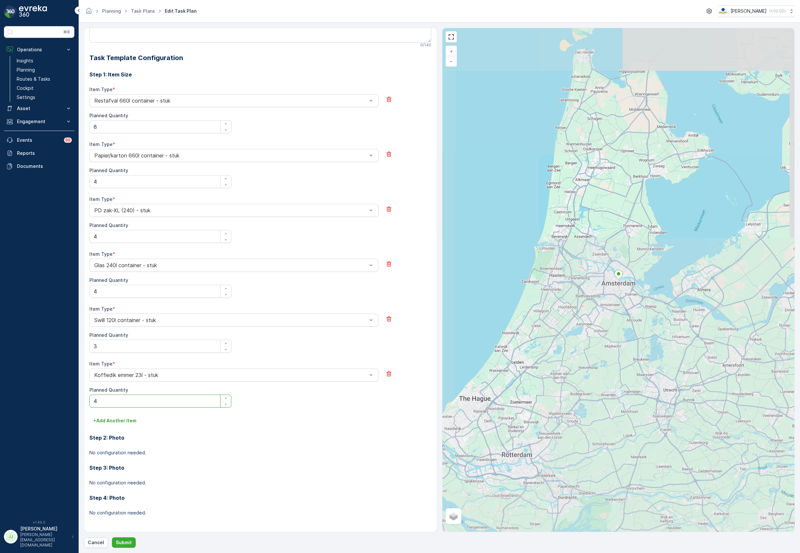
drag, startPoint x: 117, startPoint y: 66, endPoint x: 105, endPoint y: 67, distance: 11.8
click at [105, 67] on div "All future tasks generated from this task plan will be affected by this edit. T…" at bounding box center [260, 179] width 342 height 693
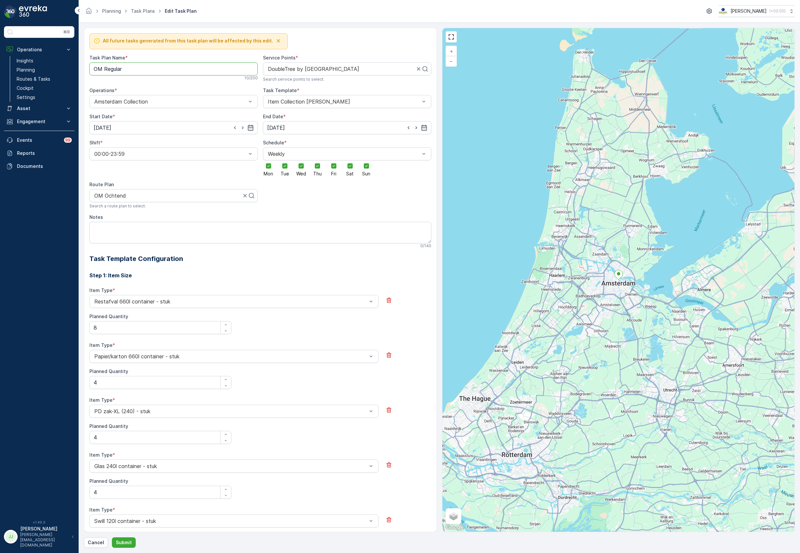
drag, startPoint x: 133, startPoint y: 74, endPoint x: 105, endPoint y: 66, distance: 29.1
click at [105, 66] on Name "OM Regular" at bounding box center [173, 68] width 168 height 13
type Name "OM Ochtend"
click at [128, 543] on p "Submit" at bounding box center [124, 542] width 16 height 7
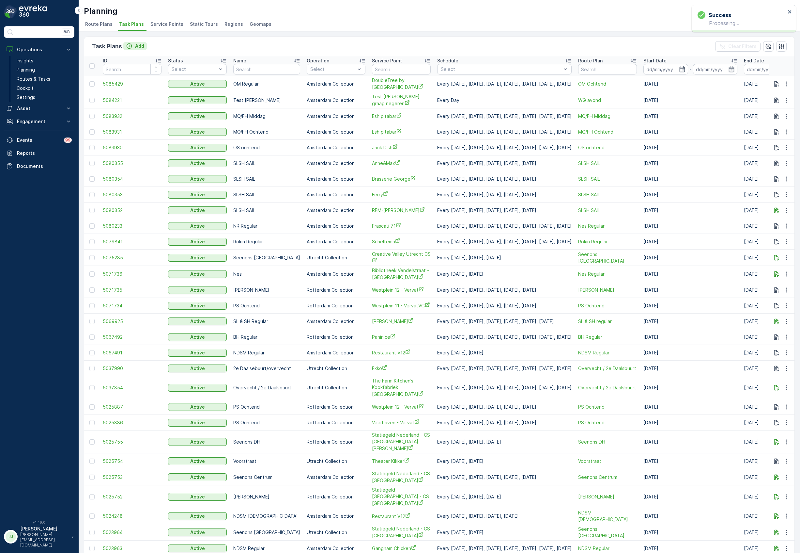
click at [139, 44] on p "Add" at bounding box center [139, 46] width 9 height 7
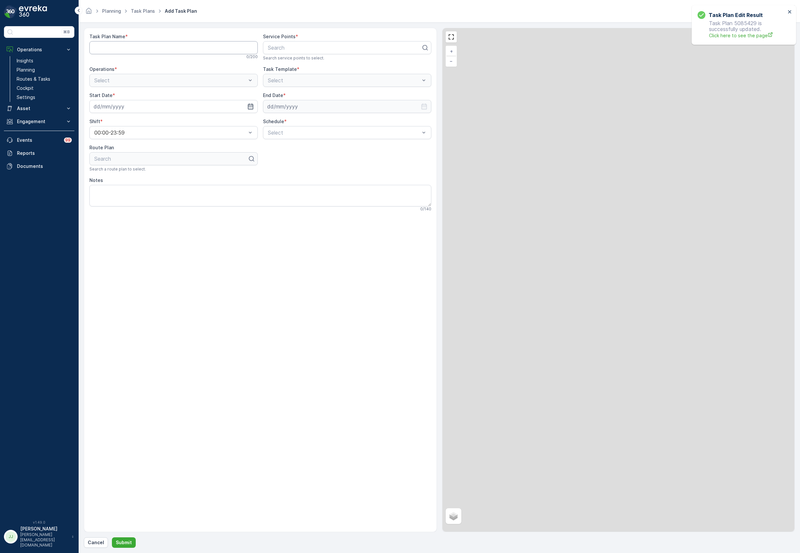
click at [162, 46] on Name "Task Plan Name" at bounding box center [173, 47] width 168 height 13
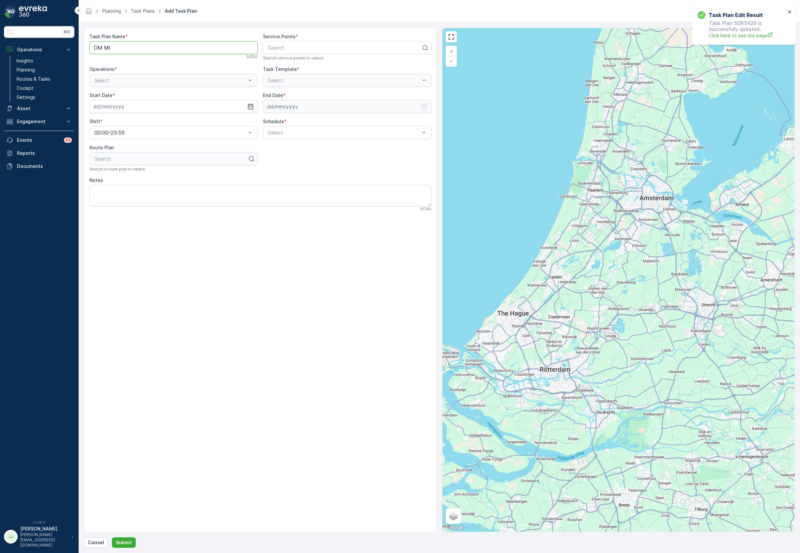
type Name "OM Middag"
click at [284, 50] on div at bounding box center [344, 48] width 155 height 6
type input "hilton"
click at [289, 65] on span "DoubleTree by [GEOGRAPHIC_DATA]" at bounding box center [312, 64] width 91 height 6
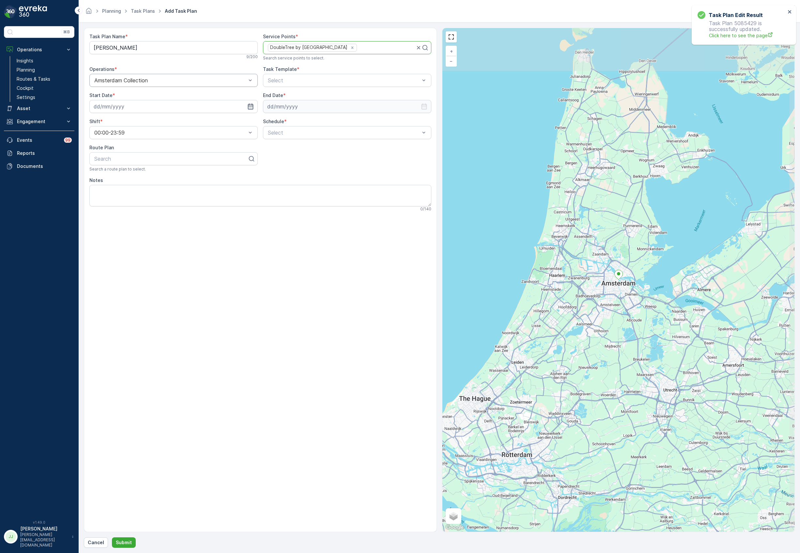
click at [178, 79] on div at bounding box center [170, 80] width 153 height 6
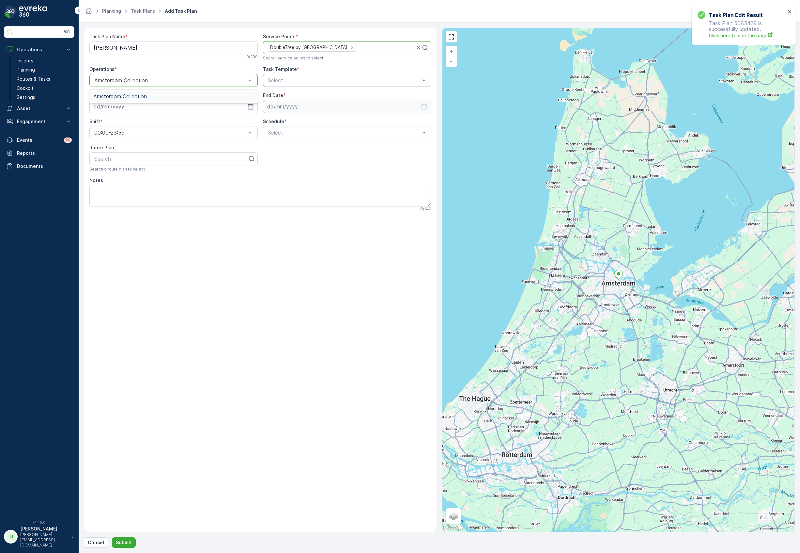
click at [337, 78] on div at bounding box center [343, 80] width 153 height 6
click at [290, 97] on span "Item Collection [PERSON_NAME]" at bounding box center [308, 96] width 82 height 6
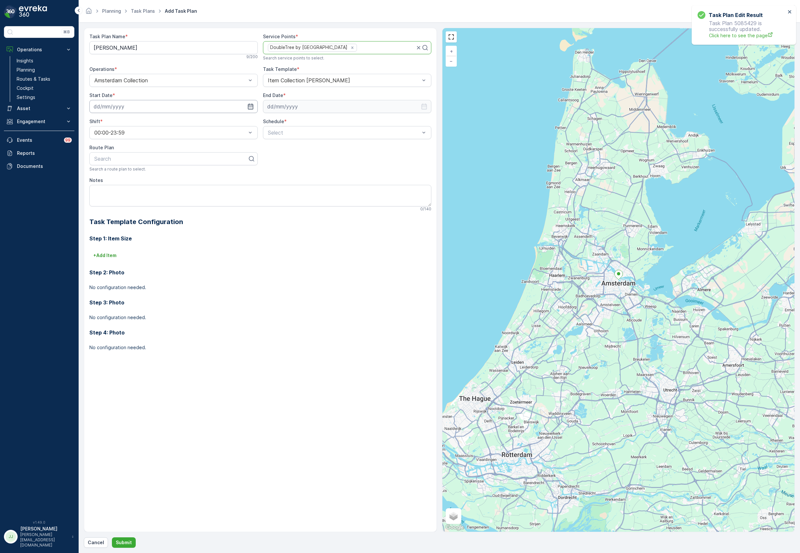
click at [141, 104] on input at bounding box center [173, 106] width 168 height 13
click at [172, 120] on icon "button" at bounding box center [171, 122] width 7 height 7
click at [113, 146] on div "1" at bounding box center [112, 148] width 10 height 10
type input "[DATE]"
click at [318, 101] on input at bounding box center [347, 106] width 168 height 13
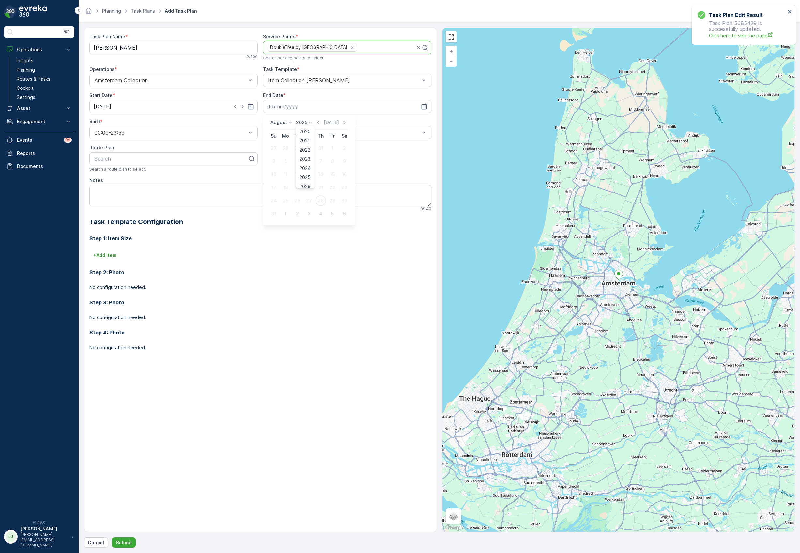
click at [305, 120] on p "2025" at bounding box center [301, 122] width 11 height 7
drag, startPoint x: 304, startPoint y: 181, endPoint x: 288, endPoint y: 138, distance: 46.2
click at [304, 180] on span "2030" at bounding box center [305, 182] width 11 height 7
click at [284, 123] on p "August" at bounding box center [279, 122] width 17 height 7
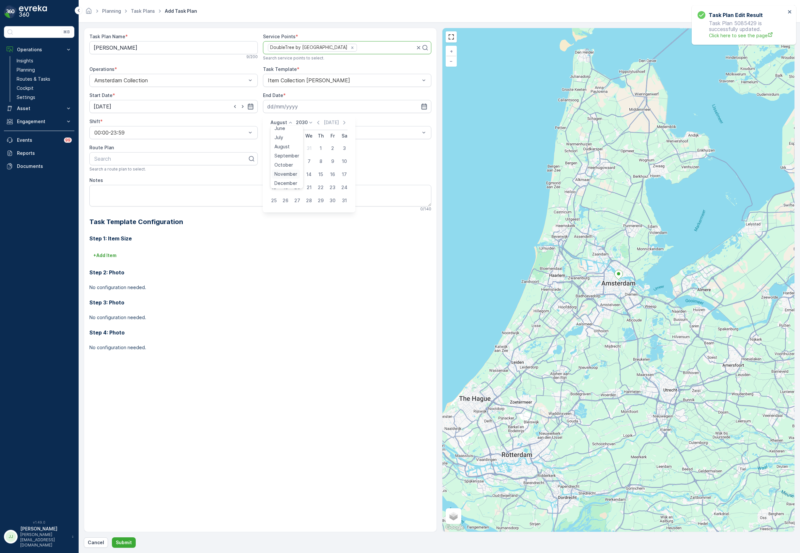
scroll to position [50, 0]
click at [286, 164] on span "October" at bounding box center [283, 164] width 19 height 7
click at [352, 108] on input at bounding box center [347, 106] width 168 height 13
click at [313, 106] on input at bounding box center [347, 106] width 168 height 13
click at [307, 123] on icon at bounding box center [310, 122] width 7 height 7
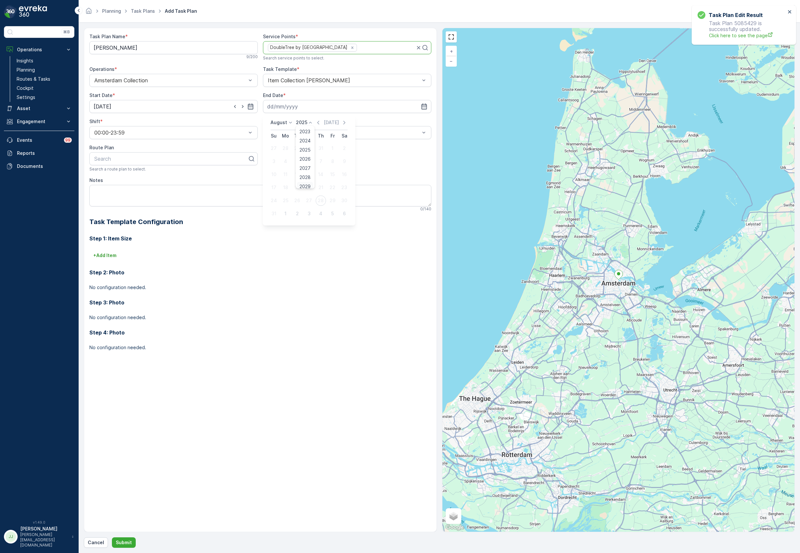
scroll to position [40, 0]
click at [305, 182] on span "2030" at bounding box center [305, 182] width 11 height 7
click at [285, 122] on p "August" at bounding box center [279, 122] width 17 height 7
click at [285, 161] on span "October" at bounding box center [283, 164] width 19 height 7
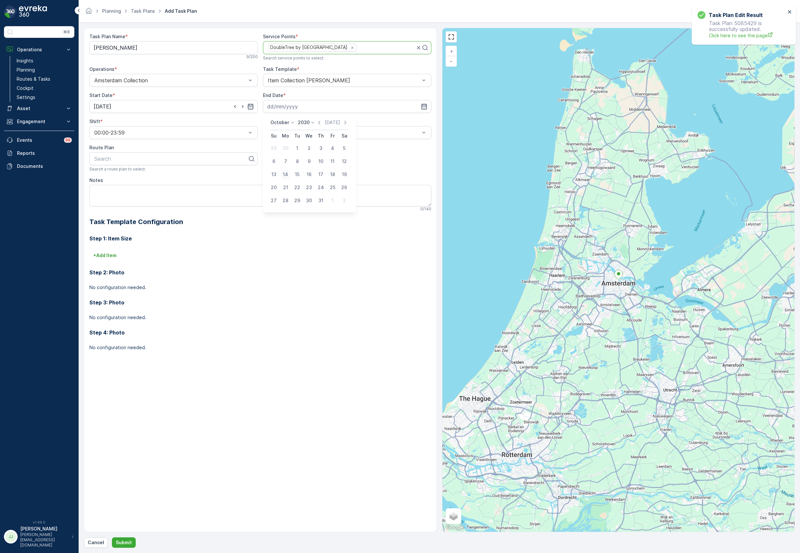
click at [285, 173] on div "14" at bounding box center [285, 174] width 10 height 10
type input "[DATE]"
click at [177, 158] on div at bounding box center [171, 159] width 155 height 6
type input "OM"
click at [121, 198] on span "OM Middag" at bounding box center [115, 197] width 44 height 6
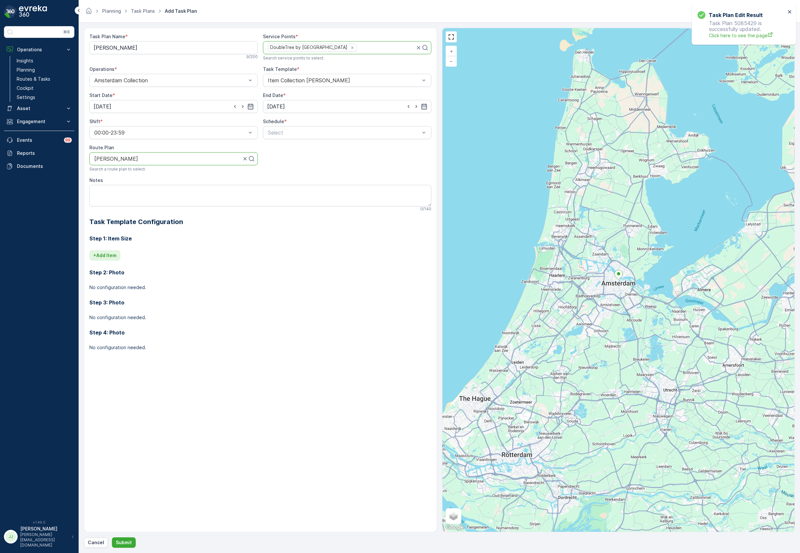
click at [120, 255] on button "+ Add Item" at bounding box center [104, 255] width 31 height 10
drag, startPoint x: 120, startPoint y: 255, endPoint x: 121, endPoint y: 260, distance: 6.0
click at [121, 260] on div "Select" at bounding box center [233, 264] width 289 height 13
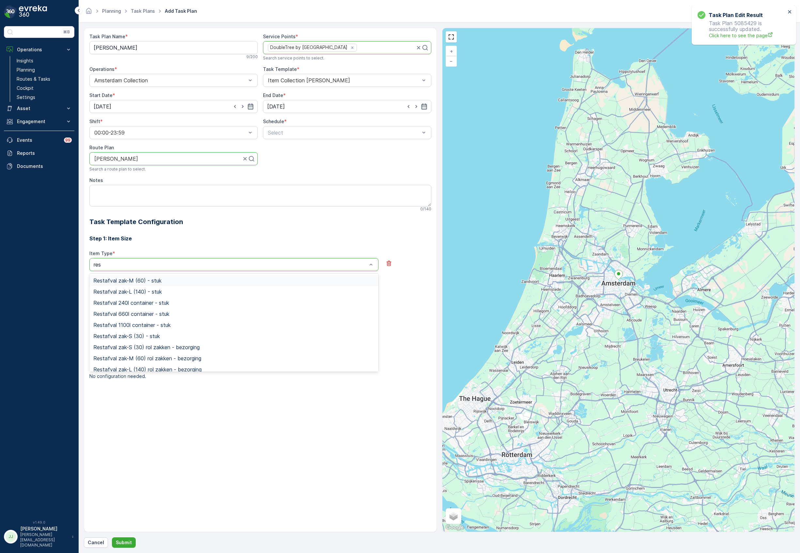
type input "rest"
click at [132, 313] on span "Restafval 660l container - stuk" at bounding box center [131, 314] width 76 height 6
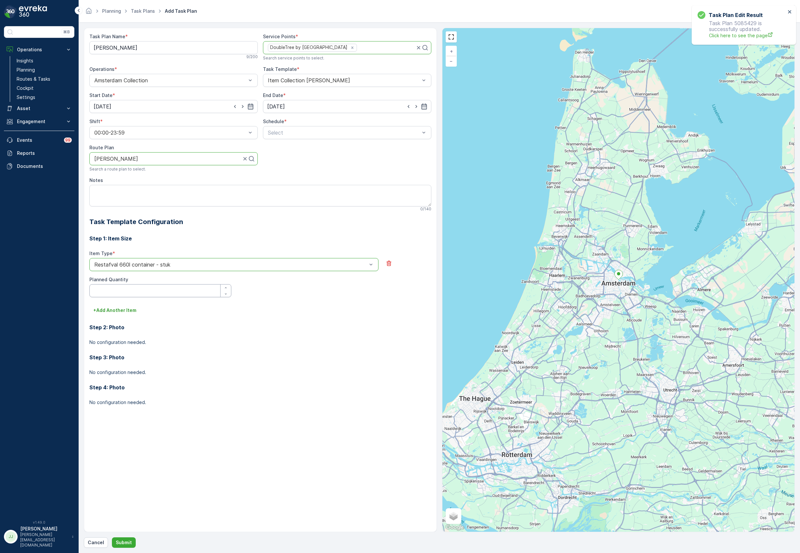
click at [121, 284] on div "Planned Quantity" at bounding box center [160, 286] width 142 height 21
click at [121, 291] on Quantity "Planned Quantity" at bounding box center [160, 290] width 142 height 13
type Quantity "8"
click at [113, 311] on p "+ Add Another Item" at bounding box center [114, 310] width 43 height 7
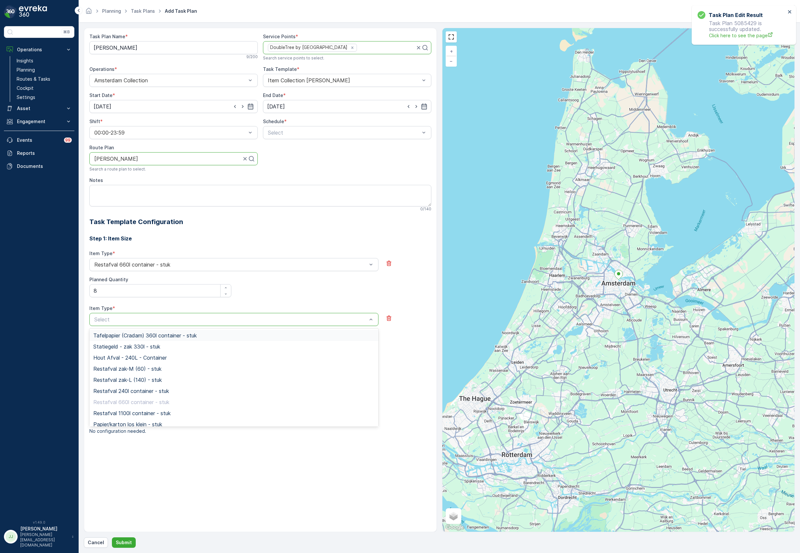
click at [112, 321] on div at bounding box center [231, 319] width 274 height 6
type input "pap"
click at [136, 393] on span "Papier/karton 660l container - stuk" at bounding box center [135, 391] width 85 height 6
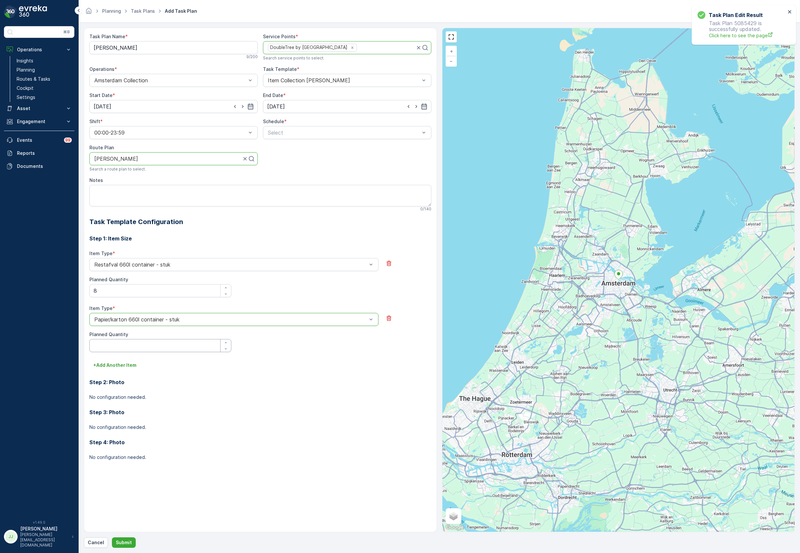
click at [127, 342] on Quantity "Planned Quantity" at bounding box center [160, 345] width 142 height 13
type Quantity "4"
click at [135, 365] on p "+ Add Another Item" at bounding box center [114, 365] width 43 height 7
click at [128, 379] on div "Select" at bounding box center [233, 373] width 289 height 13
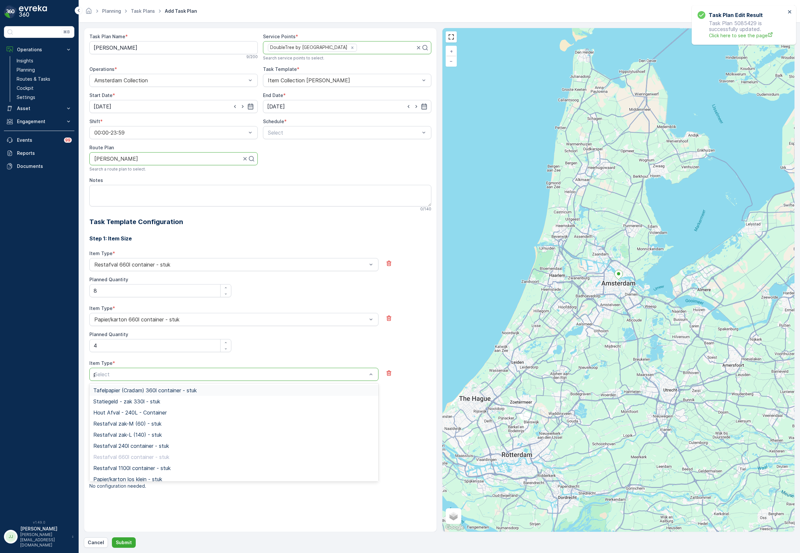
type input "pd"
click at [105, 425] on span "PD zak-XL (240) - stuk" at bounding box center [121, 423] width 56 height 6
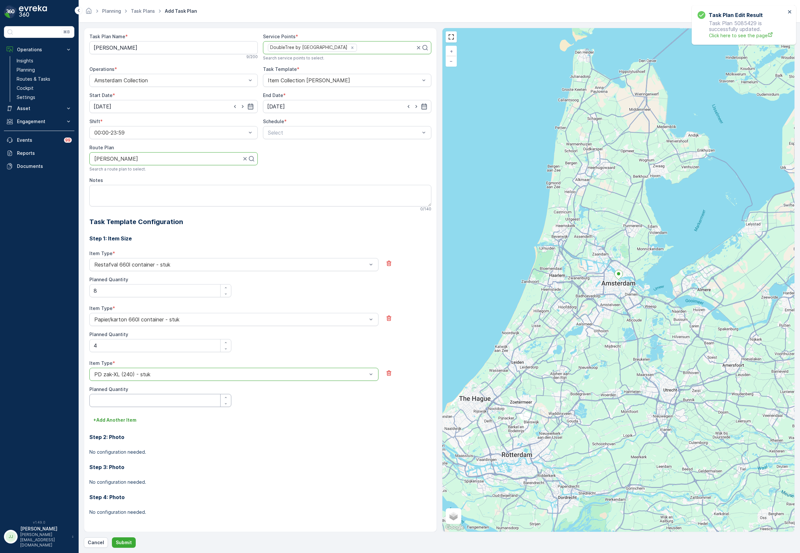
click at [113, 399] on Quantity "Planned Quantity" at bounding box center [160, 400] width 142 height 13
type Quantity "3"
type Quantity "4"
click at [123, 422] on p "+ Add Another Item" at bounding box center [114, 419] width 43 height 7
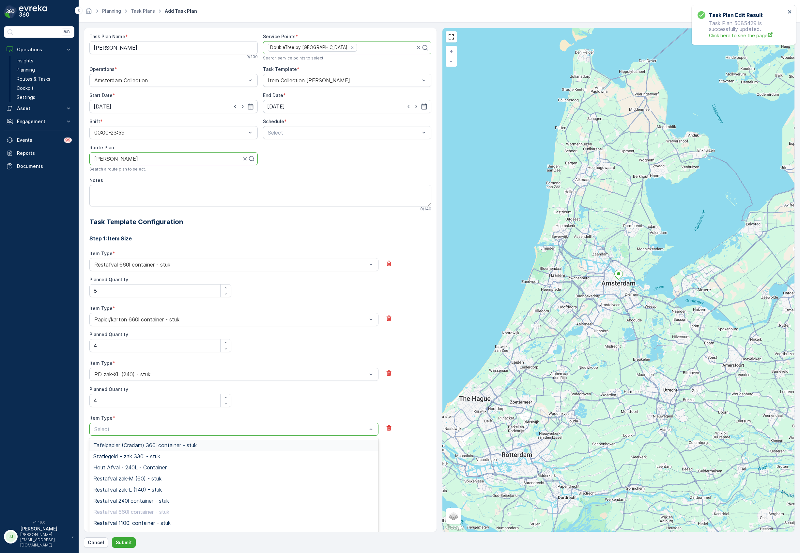
click at [123, 428] on div at bounding box center [231, 429] width 274 height 6
type input "glas"
click at [120, 466] on span "Glas 240l container - stuk" at bounding box center [124, 467] width 63 height 6
drag, startPoint x: 120, startPoint y: 448, endPoint x: 120, endPoint y: 452, distance: 3.6
click at [120, 450] on div "Planned Quantity" at bounding box center [160, 451] width 142 height 21
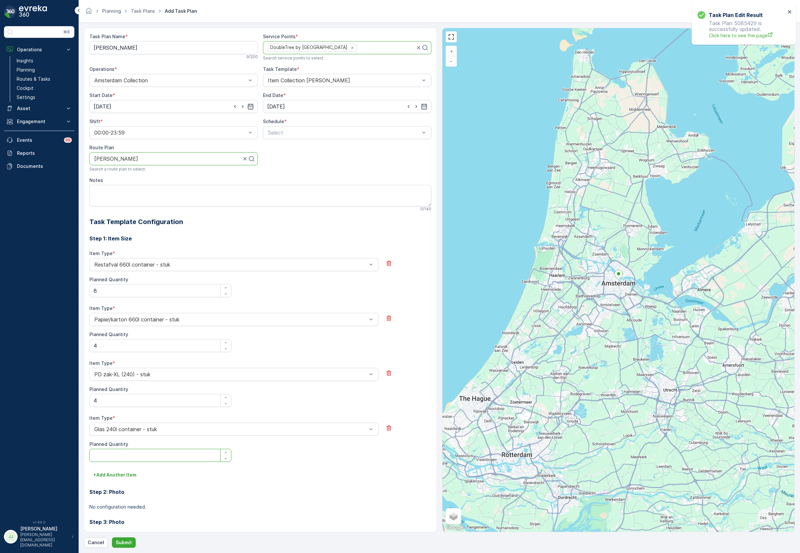
click at [121, 456] on Quantity "Planned Quantity" at bounding box center [160, 454] width 142 height 13
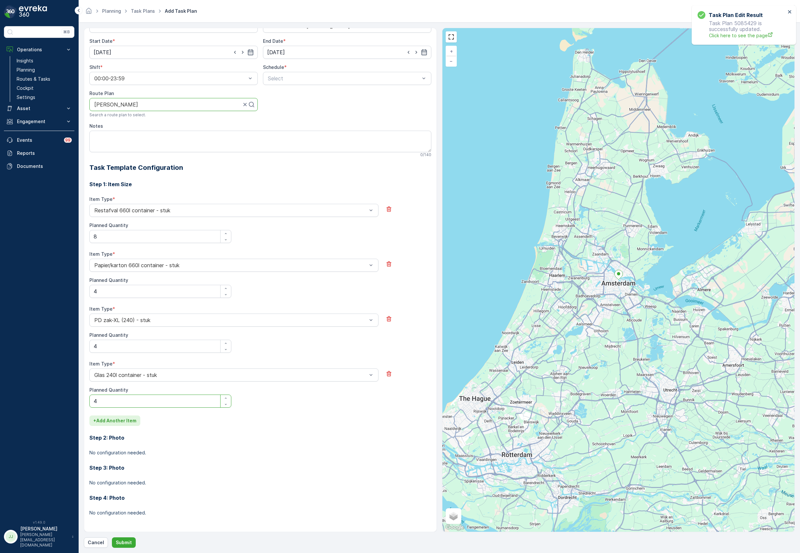
type Quantity "4"
click at [114, 423] on p "+ Add Another Item" at bounding box center [114, 420] width 43 height 7
click at [113, 437] on div "Item Type * Select" at bounding box center [260, 428] width 342 height 29
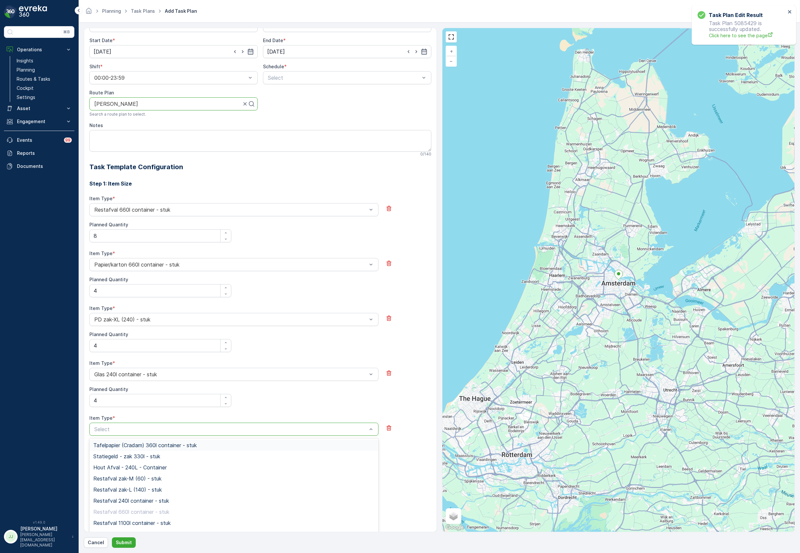
click at [113, 431] on div at bounding box center [231, 429] width 274 height 6
type input "sw"
click at [141, 469] on span "Swill 120l container - stuk" at bounding box center [124, 467] width 62 height 6
drag, startPoint x: 138, startPoint y: 464, endPoint x: 128, endPoint y: 459, distance: 11.5
click at [127, 451] on Quantity "Planned Quantity" at bounding box center [160, 454] width 142 height 13
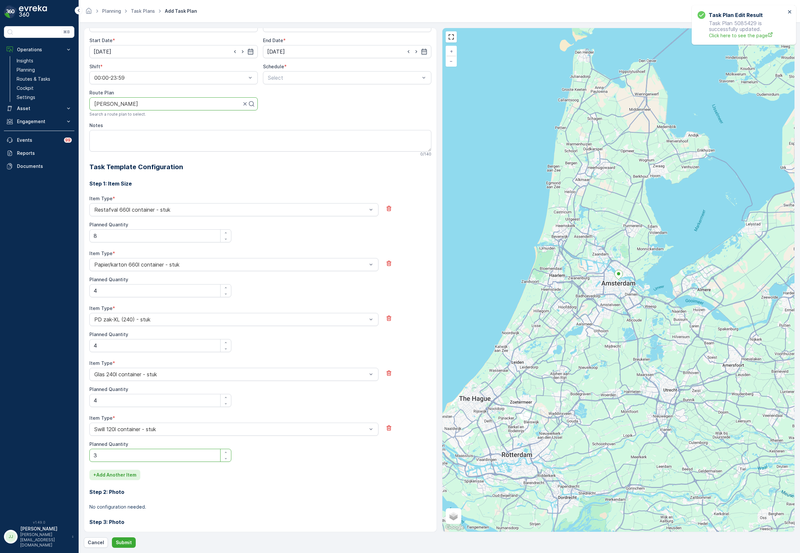
type Quantity "3"
click at [125, 474] on p "+ Add Another Item" at bounding box center [114, 474] width 43 height 7
click at [127, 480] on div "Select" at bounding box center [233, 483] width 289 height 13
type input "koffi"
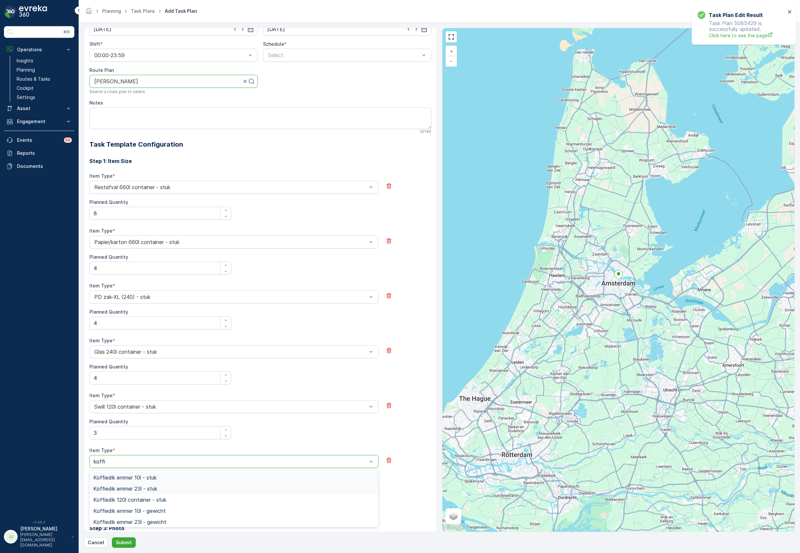
scroll to position [98, 0]
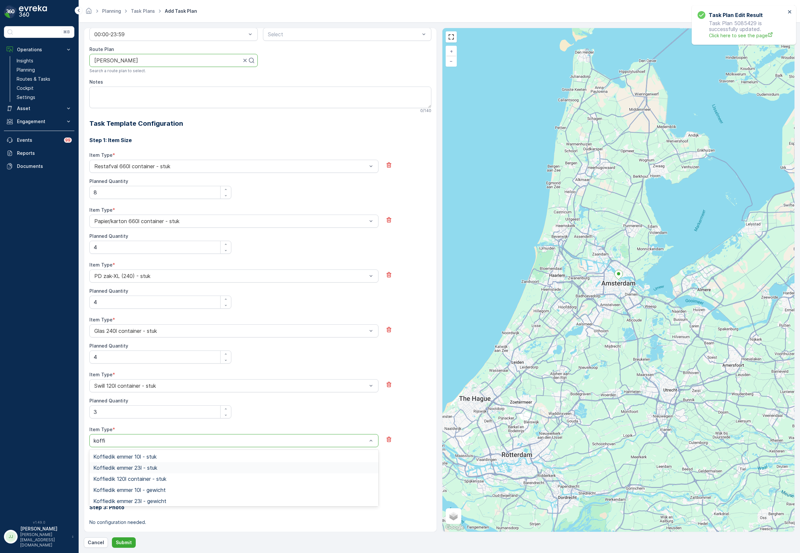
click at [157, 467] on span "Koffiedik emmer 23l - stuk" at bounding box center [125, 467] width 64 height 6
click at [146, 462] on Quantity "Planned Quantity" at bounding box center [160, 466] width 142 height 13
type Quantity "4"
drag, startPoint x: 125, startPoint y: 543, endPoint x: 463, endPoint y: 356, distance: 386.7
click at [463, 357] on div "Task Plan Name * OM Middag 9 / 200 Service Points * DoubleTree by Hilton Hotel …" at bounding box center [439, 288] width 711 height 520
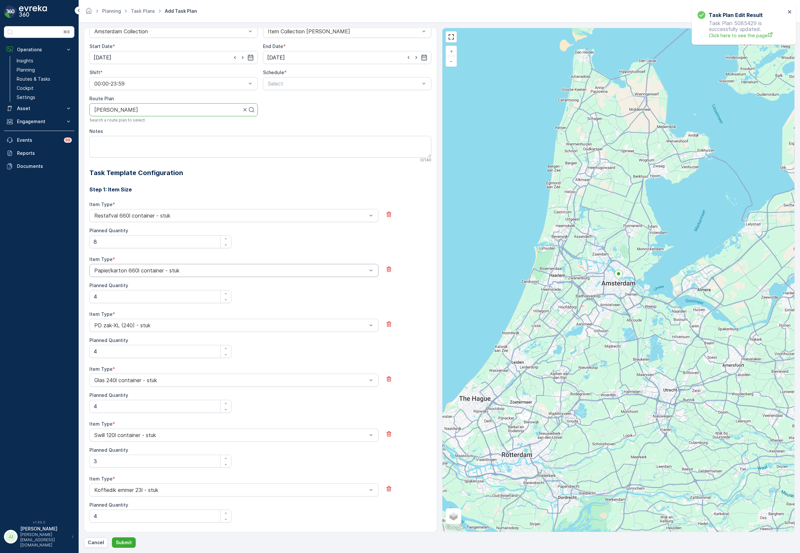
scroll to position [0, 0]
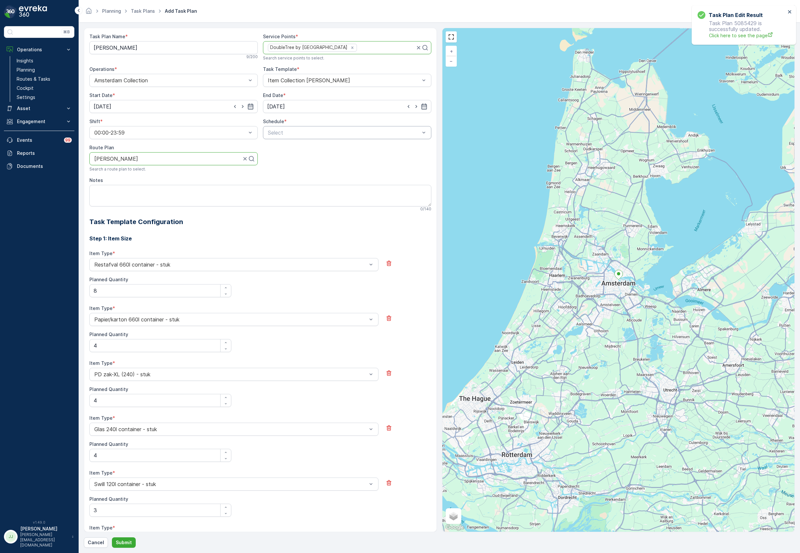
click at [288, 132] on div at bounding box center [343, 133] width 153 height 6
click at [278, 148] on span "Daily" at bounding box center [273, 149] width 12 height 6
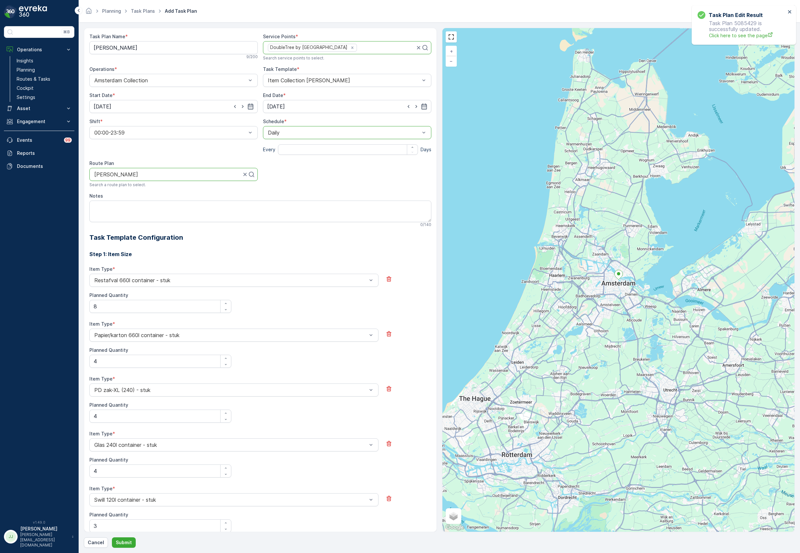
click at [287, 132] on div at bounding box center [343, 133] width 153 height 6
click at [281, 157] on span "Weekly" at bounding box center [275, 160] width 17 height 6
click at [272, 140] on label "Mon" at bounding box center [268, 147] width 11 height 16
click at [269, 139] on input "Mon" at bounding box center [269, 139] width 0 height 0
click at [282, 145] on div at bounding box center [284, 144] width 11 height 11
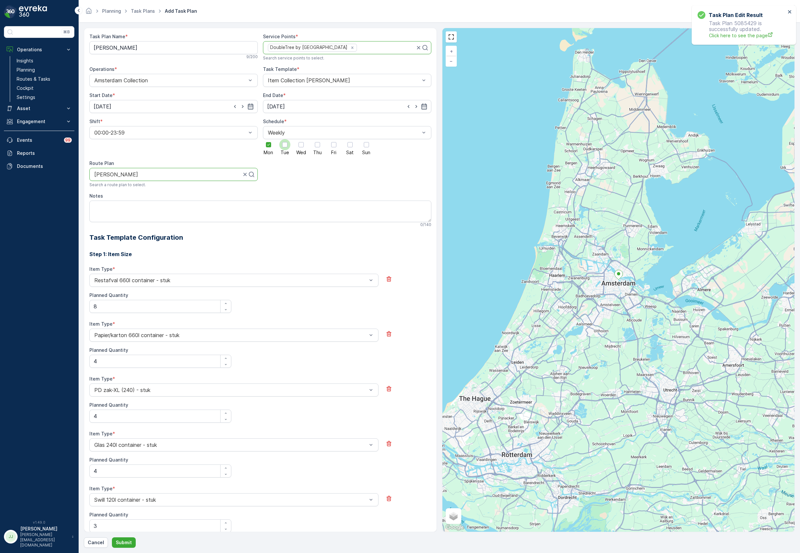
click at [285, 139] on input "Tue" at bounding box center [285, 139] width 0 height 0
click at [290, 144] on div "Mon Tue Wed Thu Fri Sat Sun" at bounding box center [347, 147] width 168 height 16
click at [299, 143] on div at bounding box center [301, 144] width 5 height 5
click at [301, 139] on input "Wed" at bounding box center [301, 139] width 0 height 0
click at [318, 147] on div at bounding box center [317, 144] width 5 height 5
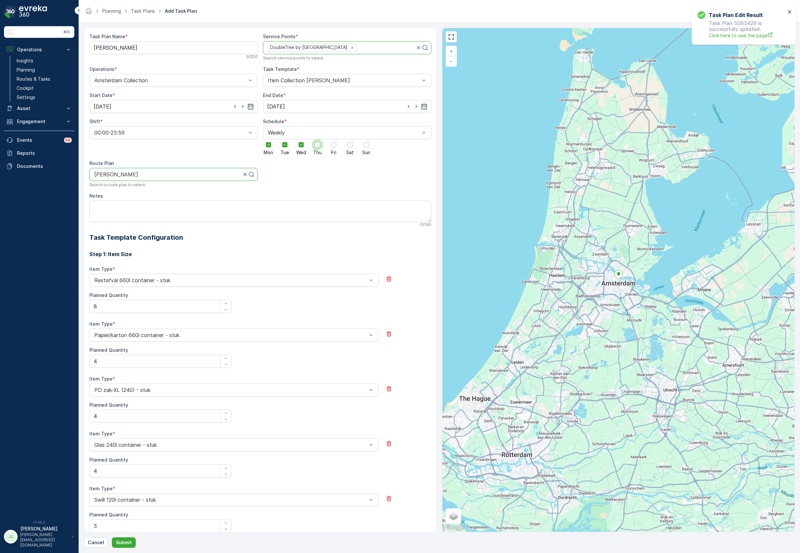
click at [318, 139] on input "Thu" at bounding box center [318, 139] width 0 height 0
click at [329, 145] on div at bounding box center [333, 144] width 11 height 11
click at [334, 139] on input "Fri" at bounding box center [334, 139] width 0 height 0
click at [353, 147] on div at bounding box center [350, 144] width 11 height 11
click at [350, 139] on input "Sat" at bounding box center [350, 139] width 0 height 0
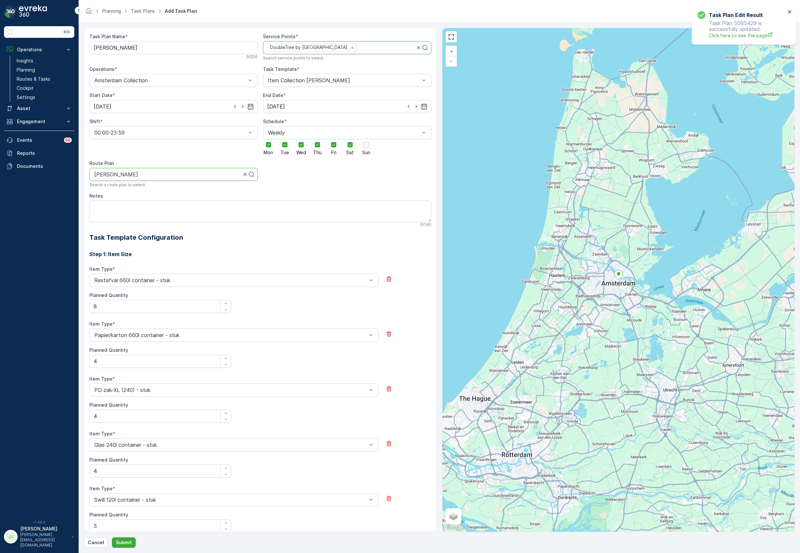
click at [371, 146] on div "Mon Tue Wed Thu Fri Sat Sun" at bounding box center [347, 147] width 168 height 16
click at [362, 148] on div at bounding box center [366, 144] width 11 height 11
click at [366, 139] on input "Sun" at bounding box center [366, 139] width 0 height 0
click at [121, 542] on p "Submit" at bounding box center [124, 542] width 16 height 7
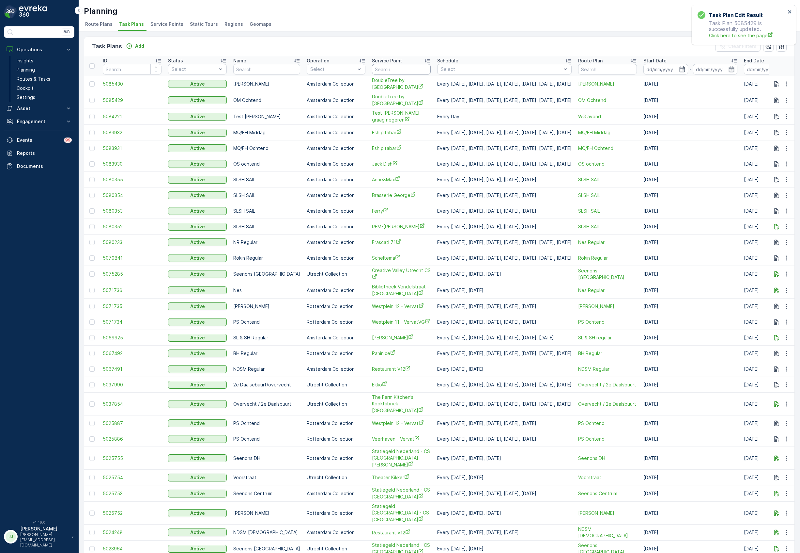
click at [382, 70] on input "text" at bounding box center [401, 69] width 59 height 10
type input "statie"
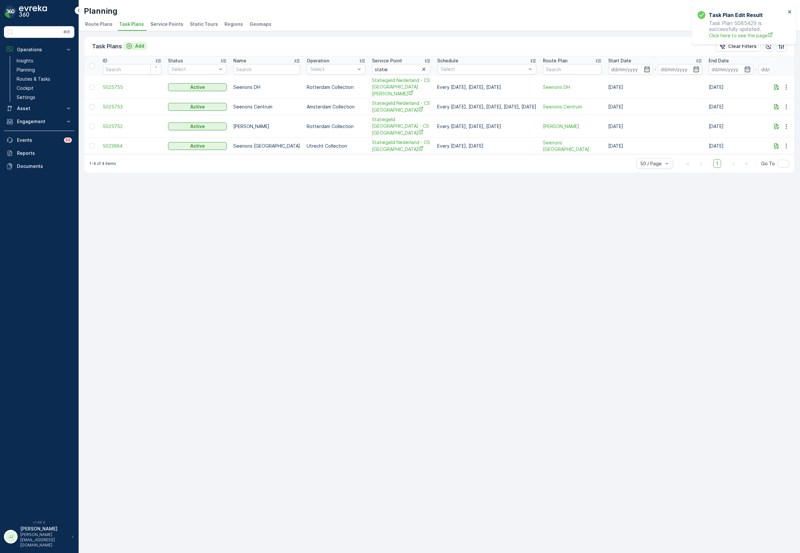
click at [134, 47] on div "Add" at bounding box center [135, 46] width 18 height 7
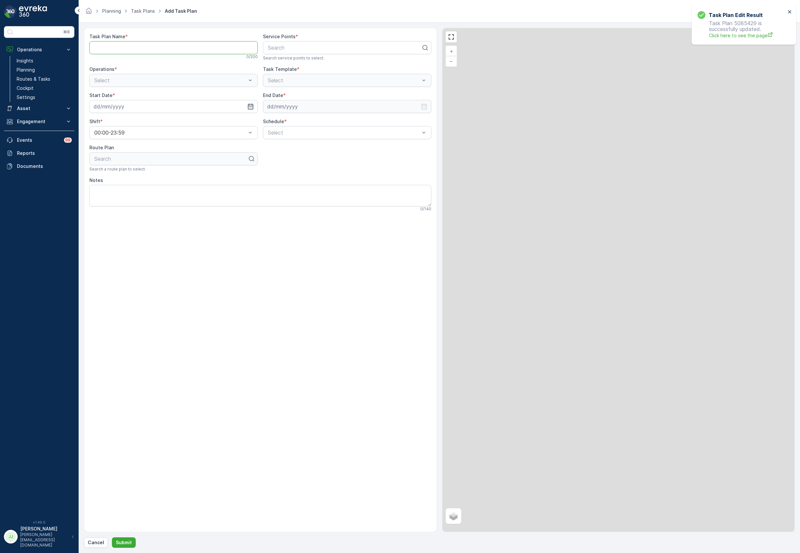
click at [128, 46] on Name "Task Plan Name" at bounding box center [173, 47] width 168 height 13
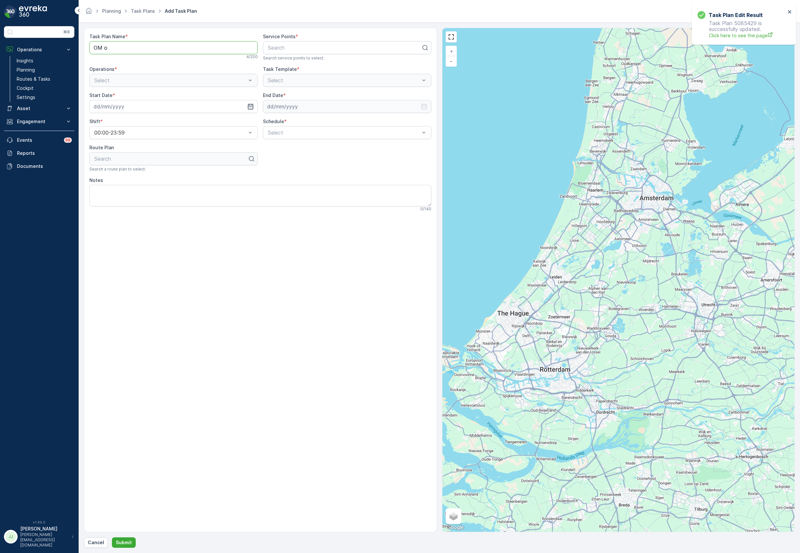
type Name "OM Ochtend"
click at [283, 45] on div at bounding box center [344, 48] width 155 height 6
type input "statiege"
click at [315, 75] on span "Statiegeld Nederland - CS [GEOGRAPHIC_DATA]" at bounding box center [327, 75] width 120 height 6
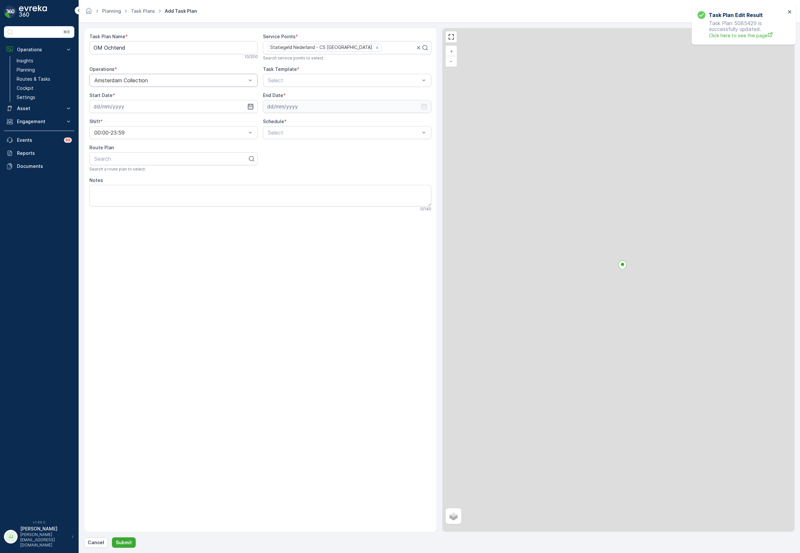
click at [194, 79] on div at bounding box center [170, 80] width 153 height 6
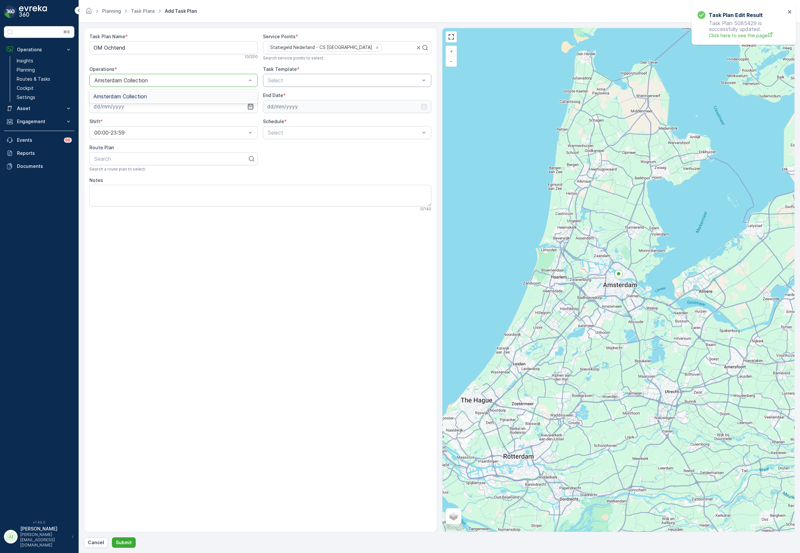
click at [305, 80] on div at bounding box center [343, 80] width 153 height 6
click at [290, 91] on div "Item Collection [PERSON_NAME]" at bounding box center [347, 96] width 168 height 11
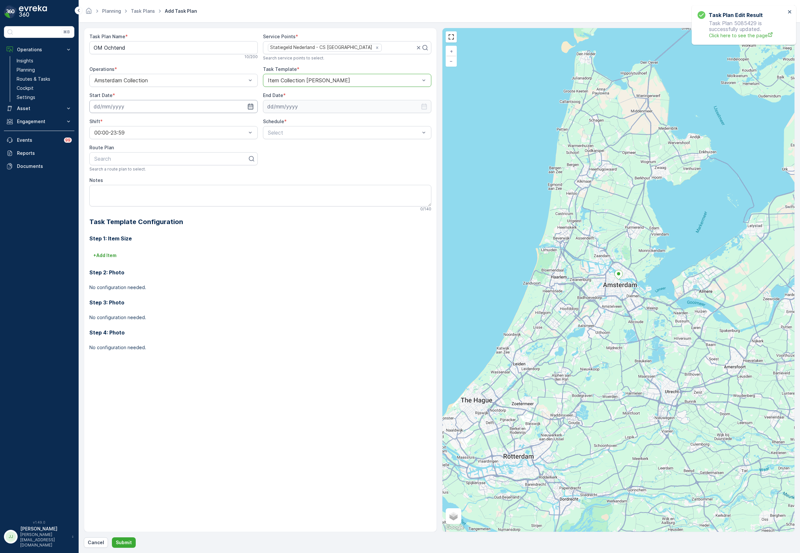
click at [213, 105] on input at bounding box center [173, 106] width 168 height 13
click at [171, 119] on icon "button" at bounding box center [171, 122] width 7 height 7
drag, startPoint x: 112, startPoint y: 149, endPoint x: 183, endPoint y: 132, distance: 72.9
click at [112, 149] on div "1" at bounding box center [112, 148] width 10 height 10
type input "[DATE]"
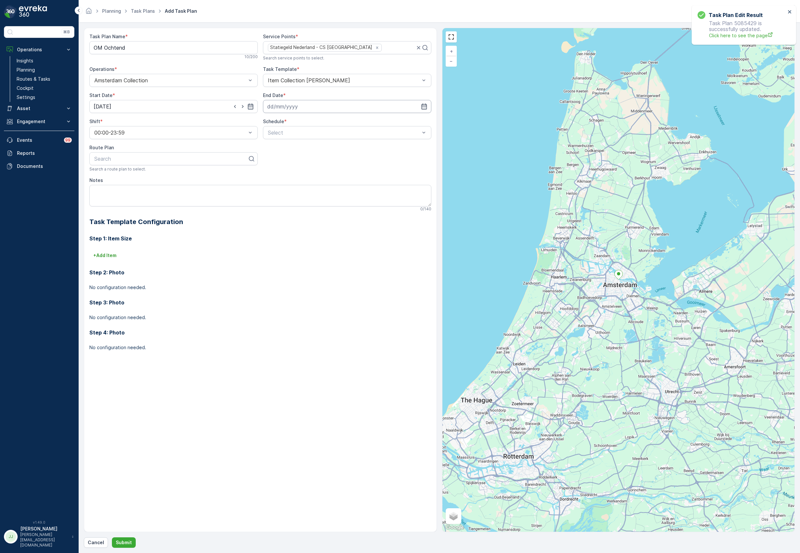
click at [320, 108] on input at bounding box center [347, 106] width 168 height 13
click at [296, 120] on p "2025" at bounding box center [301, 122] width 11 height 7
click at [306, 180] on span "2030" at bounding box center [305, 182] width 11 height 7
click at [281, 119] on p "August" at bounding box center [279, 122] width 17 height 7
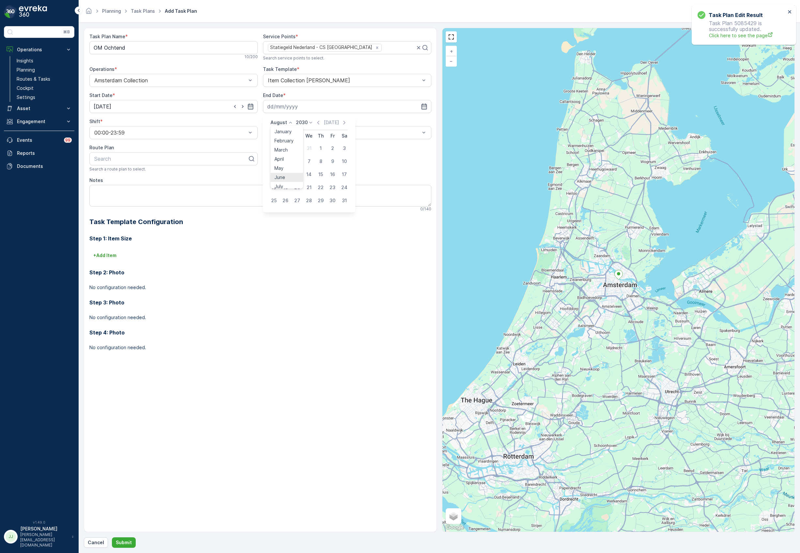
scroll to position [50, 0]
click at [288, 163] on span "October" at bounding box center [283, 164] width 19 height 7
click at [285, 175] on div "14" at bounding box center [285, 174] width 10 height 10
type input "[DATE]"
click at [283, 133] on div at bounding box center [343, 133] width 153 height 6
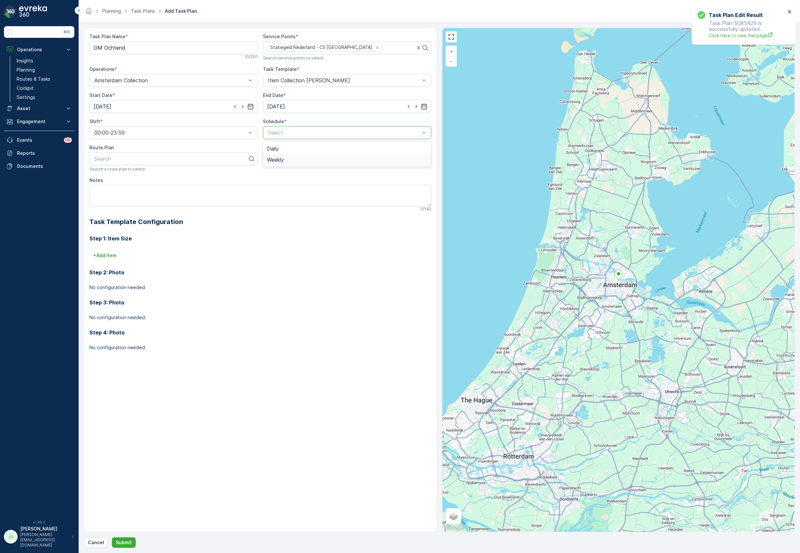
click at [280, 158] on span "Weekly" at bounding box center [275, 160] width 17 height 6
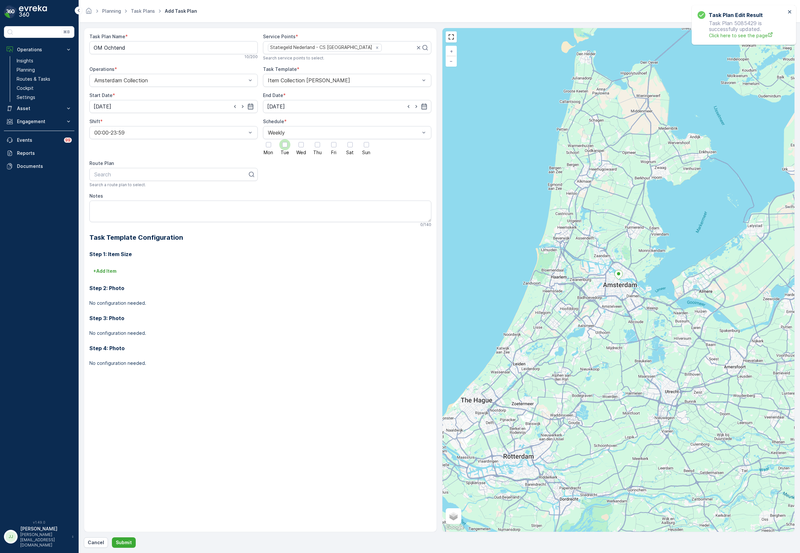
drag, startPoint x: 272, startPoint y: 144, endPoint x: 288, endPoint y: 146, distance: 16.7
click at [272, 145] on div at bounding box center [268, 144] width 11 height 11
click at [269, 139] on input "Mon" at bounding box center [269, 139] width 0 height 0
click at [288, 146] on div at bounding box center [284, 144] width 11 height 11
click at [285, 139] on input "Tue" at bounding box center [285, 139] width 0 height 0
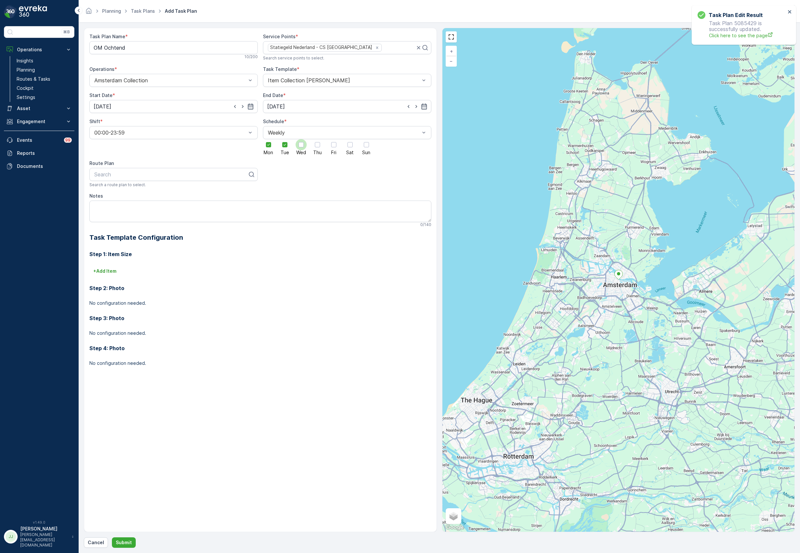
click at [303, 146] on div at bounding box center [301, 144] width 5 height 5
click at [301, 139] on input "Wed" at bounding box center [301, 139] width 0 height 0
click at [320, 147] on div at bounding box center [317, 144] width 11 height 11
click at [318, 139] on input "Thu" at bounding box center [318, 139] width 0 height 0
drag, startPoint x: 331, startPoint y: 148, endPoint x: 327, endPoint y: 151, distance: 5.3
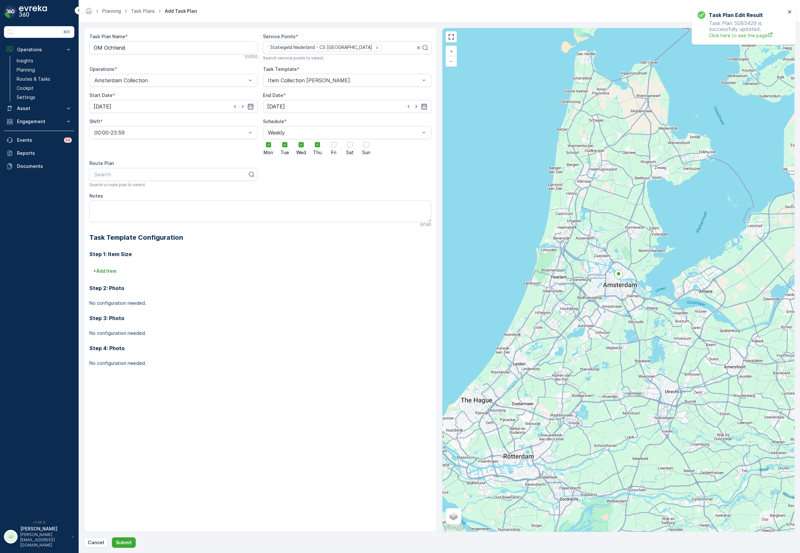
click at [332, 148] on div at bounding box center [333, 144] width 11 height 11
click at [334, 139] on input "Fri" at bounding box center [334, 139] width 0 height 0
click at [220, 173] on div at bounding box center [171, 174] width 155 height 6
type input "OM"
click at [120, 189] on span "OM Ochtend" at bounding box center [109, 190] width 32 height 6
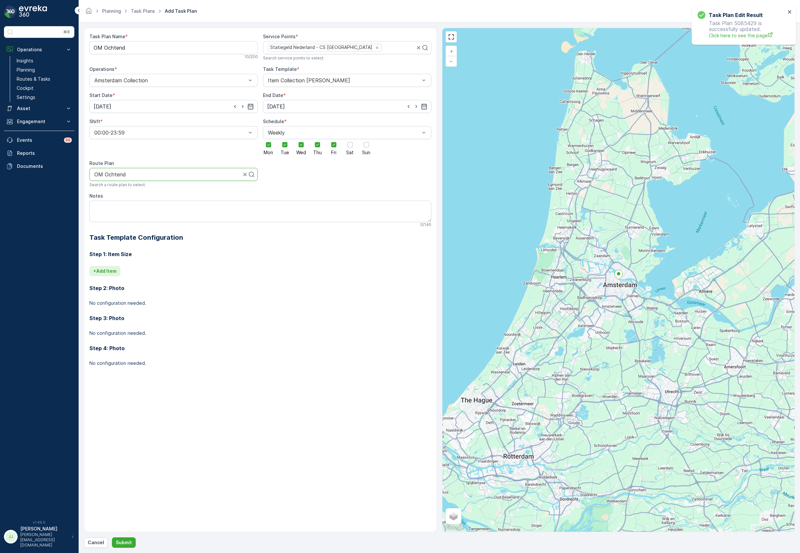
click at [115, 271] on p "+ Add Item" at bounding box center [104, 271] width 23 height 7
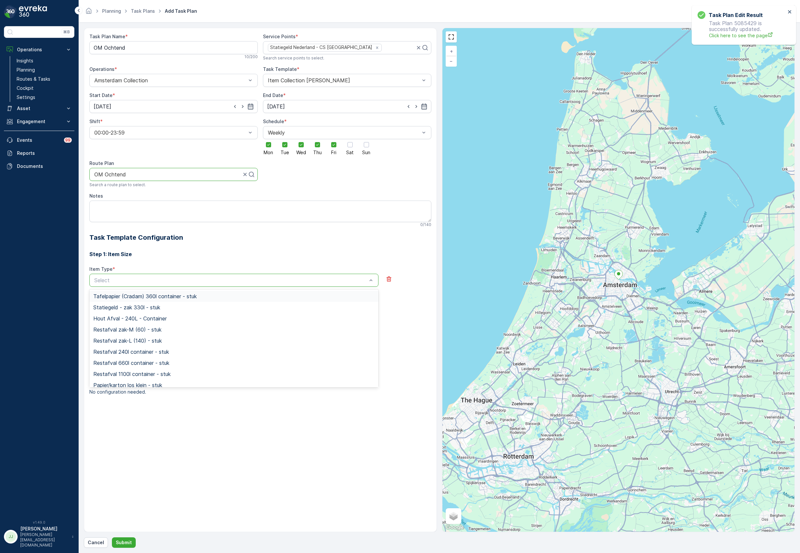
click at [112, 281] on div at bounding box center [231, 280] width 274 height 6
type input "stat"
click at [130, 298] on span "Statiegeld - zak 330l - stuk" at bounding box center [126, 296] width 67 height 6
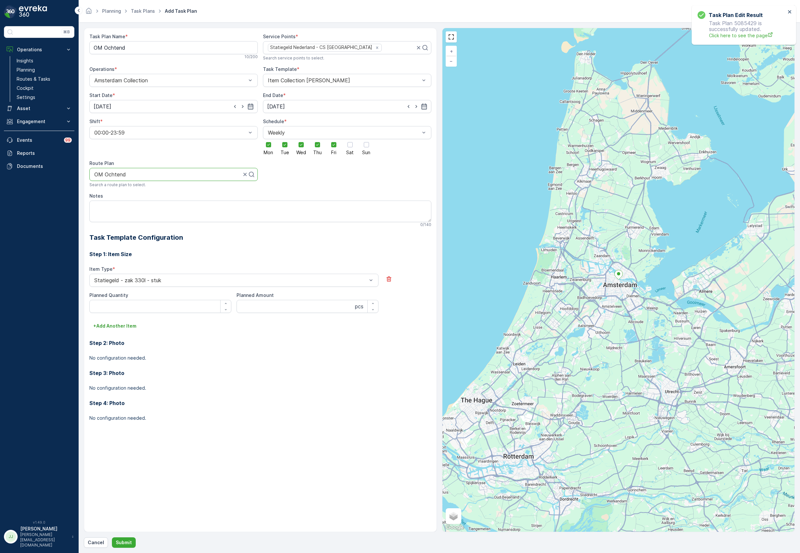
click at [127, 299] on div "Planned Quantity" at bounding box center [160, 302] width 142 height 21
click at [127, 304] on Quantity "Planned Quantity" at bounding box center [160, 306] width 142 height 13
type Quantity "8"
click at [309, 310] on Amount "Planned Amount" at bounding box center [308, 306] width 142 height 13
click at [375, 310] on icon "button" at bounding box center [373, 309] width 4 height 4
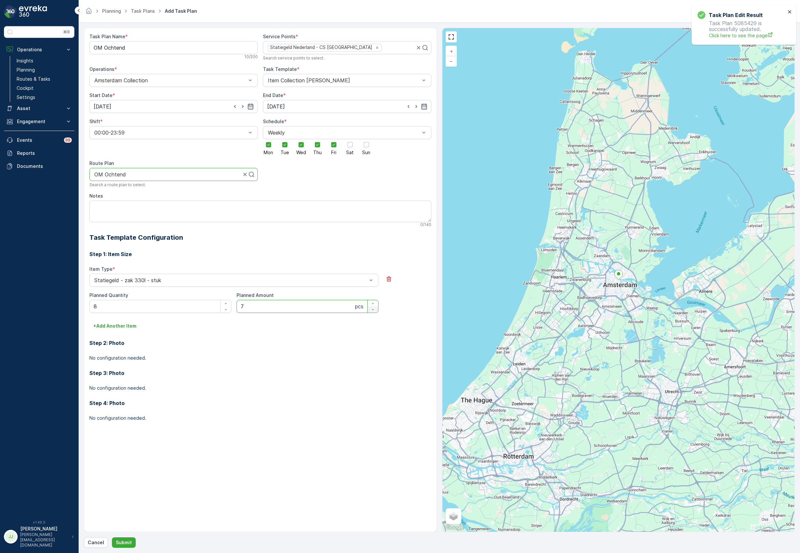
click at [375, 310] on icon "button" at bounding box center [373, 309] width 4 height 4
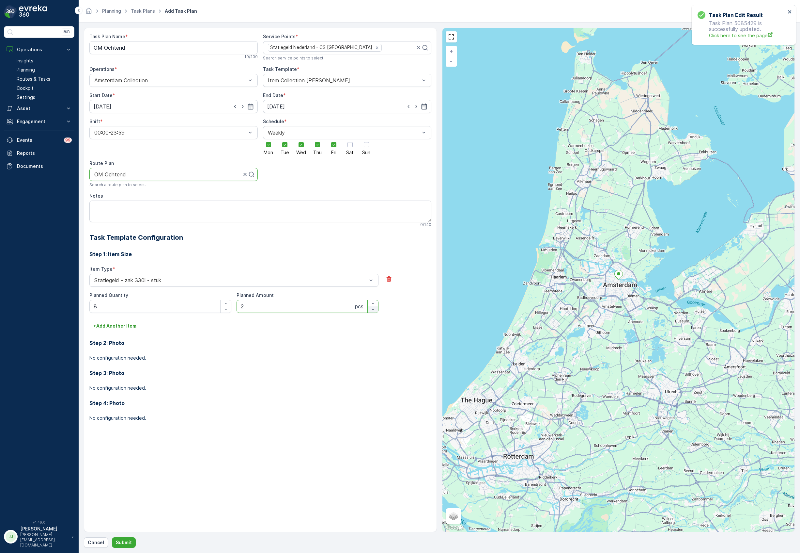
click at [375, 310] on icon "button" at bounding box center [373, 309] width 4 height 4
click at [371, 310] on icon "button" at bounding box center [373, 309] width 4 height 4
type Amount "0"
click at [366, 336] on div "Step 2: Photo No configuration needed." at bounding box center [260, 346] width 342 height 30
click at [128, 544] on p "Submit" at bounding box center [124, 542] width 16 height 7
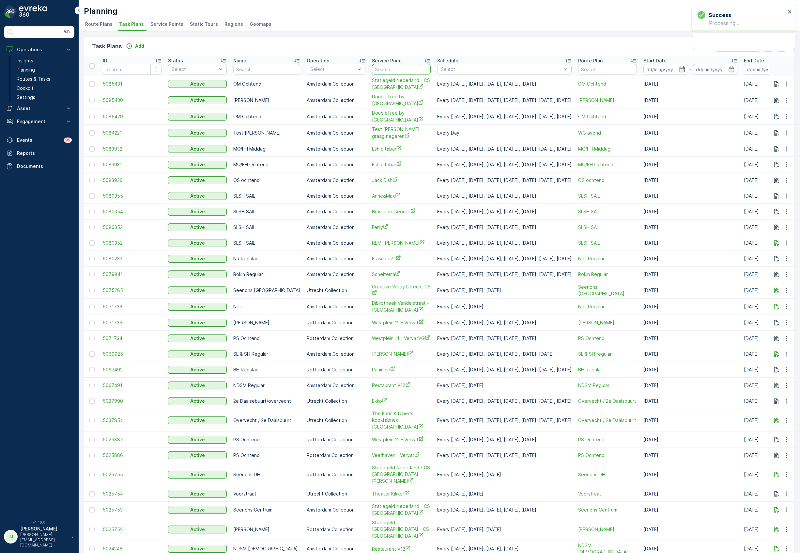
click at [387, 70] on input "text" at bounding box center [401, 69] width 59 height 10
type input "cs ams"
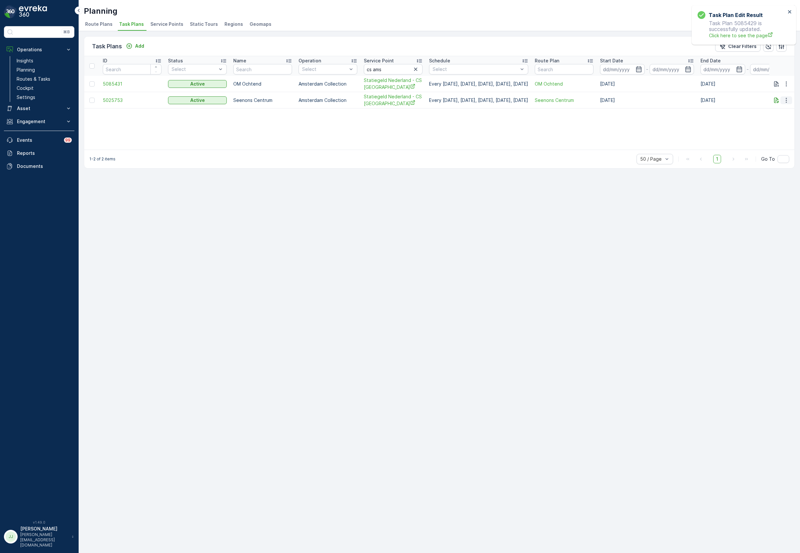
click at [786, 104] on button "button" at bounding box center [787, 100] width 12 height 8
click at [784, 117] on span "Edit Task Plan" at bounding box center [775, 119] width 30 height 7
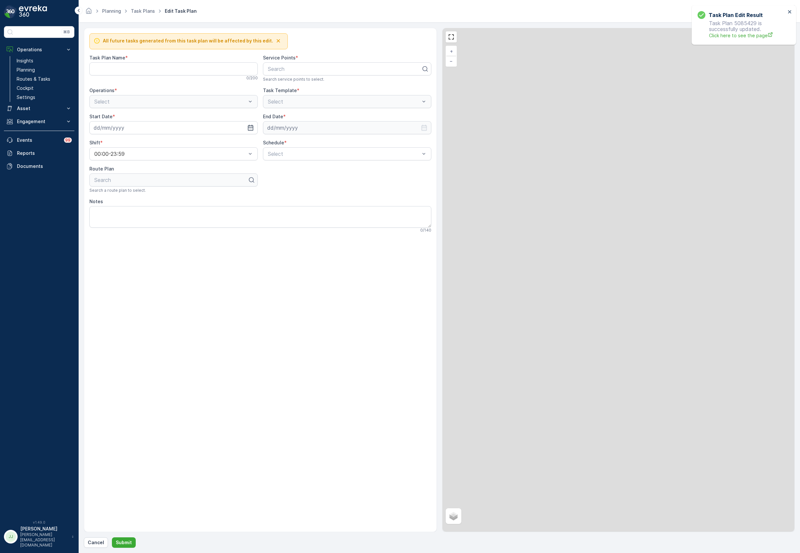
type Name "Seenons Centrum"
type textarea "Statiegeld inzamelen. Route naar de milieustraat: De Ruijterkade 46, 1012AB-Ams…"
type input "[DATE]"
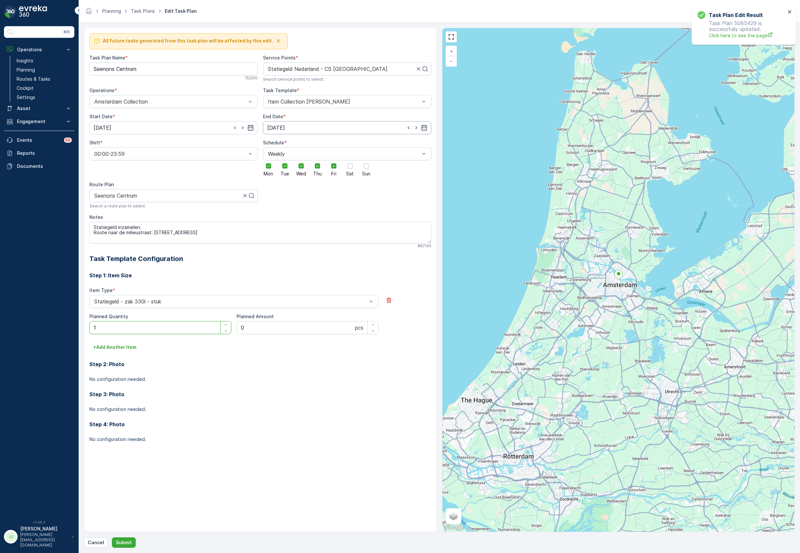
click at [305, 129] on input "[DATE]" at bounding box center [347, 127] width 168 height 13
click at [335, 144] on p "[DATE]" at bounding box center [332, 144] width 15 height 7
click at [343, 221] on div "30" at bounding box center [344, 222] width 10 height 10
type input "30.08.2025"
drag, startPoint x: 234, startPoint y: 232, endPoint x: 77, endPoint y: 226, distance: 156.7
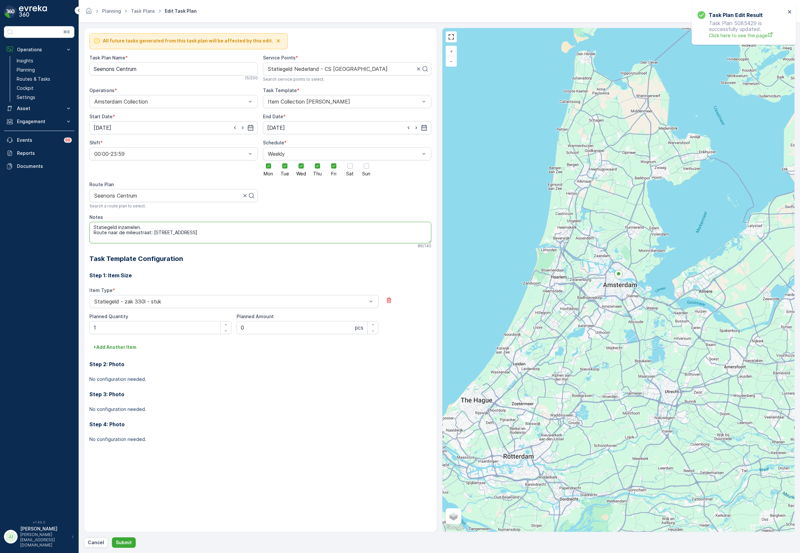
click at [77, 226] on div "⌘B Operations Insights Planning Routes & Tasks Cockpit Settings Asset Assets En…" at bounding box center [400, 276] width 800 height 553
click at [132, 539] on button "Submit" at bounding box center [124, 542] width 24 height 10
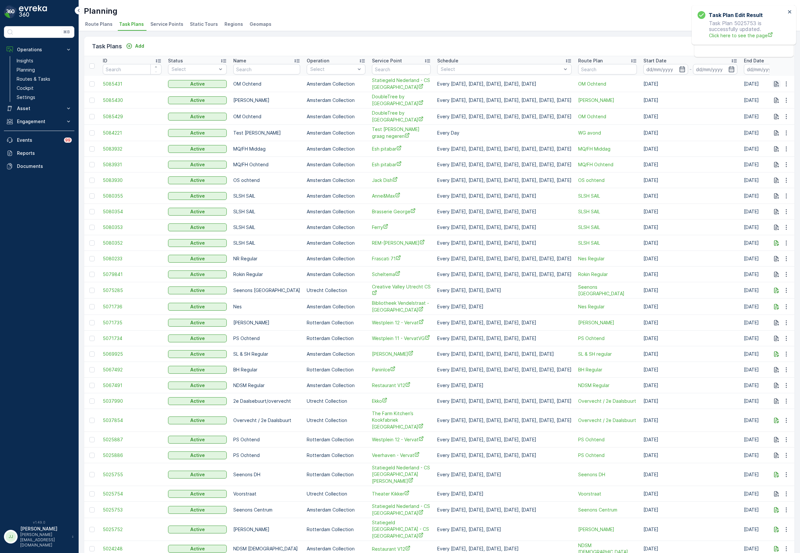
click at [777, 82] on icon "button" at bounding box center [776, 84] width 7 height 7
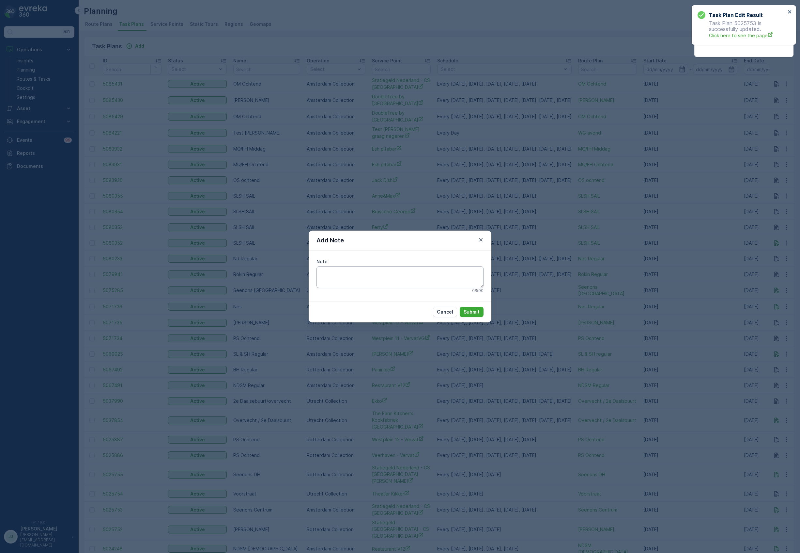
click at [359, 277] on textarea "Note" at bounding box center [400, 277] width 167 height 22
type textarea "Statiegeld inzamelen. Route naar de milieustraat: De Ruijterkade 46, 1012AB-Ams…"
click at [478, 310] on p "Submit" at bounding box center [472, 311] width 16 height 7
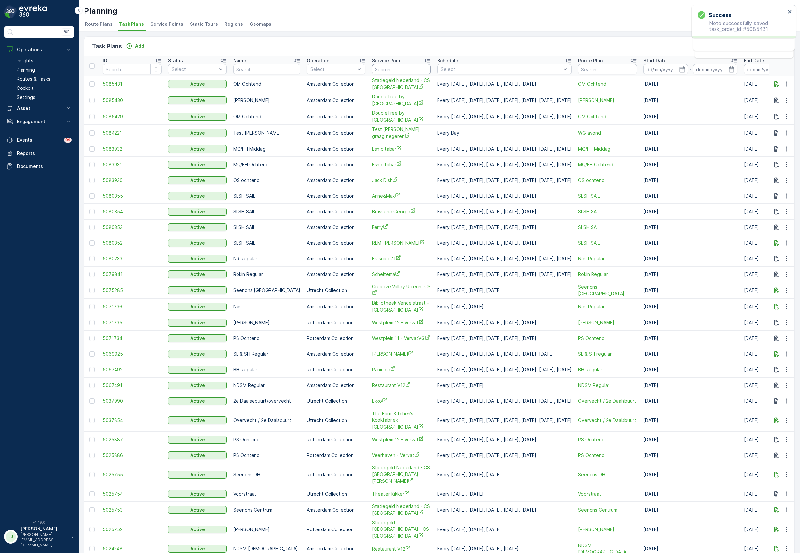
click at [375, 72] on input "text" at bounding box center [401, 69] width 59 height 10
type input "sea pal"
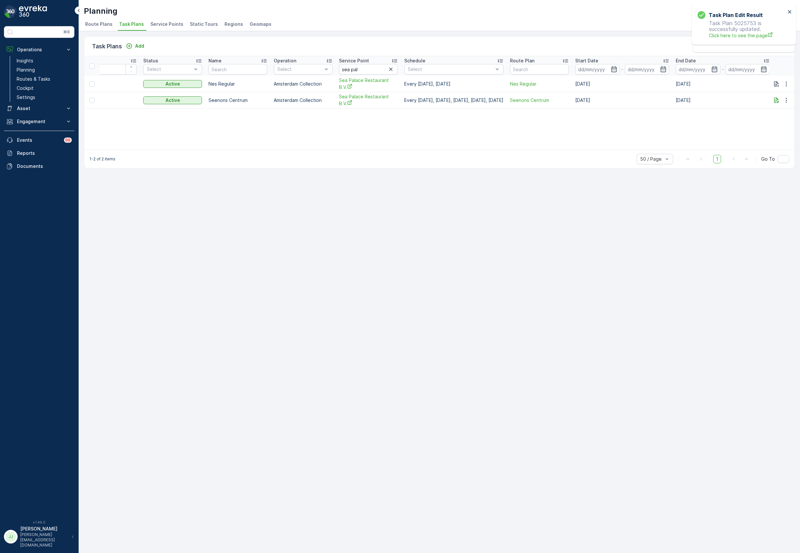
scroll to position [0, 47]
click at [139, 47] on p "Add" at bounding box center [139, 46] width 9 height 7
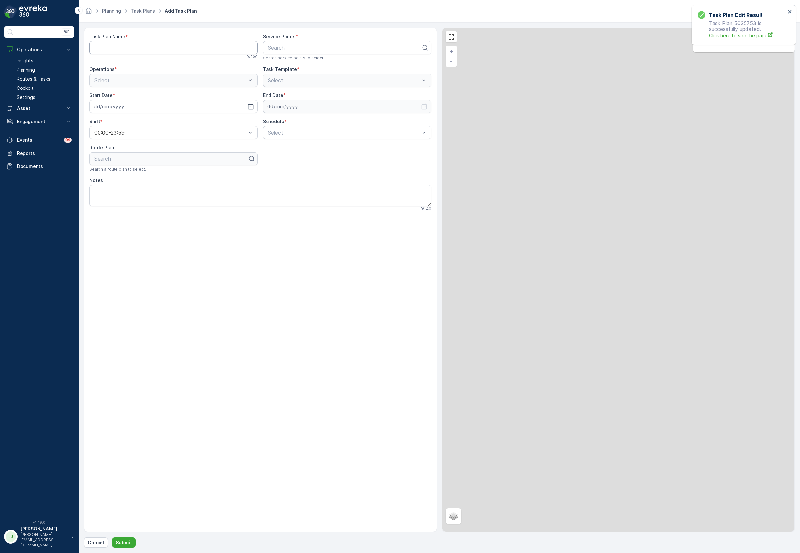
click at [138, 48] on Name "Task Plan Name" at bounding box center [173, 47] width 168 height 13
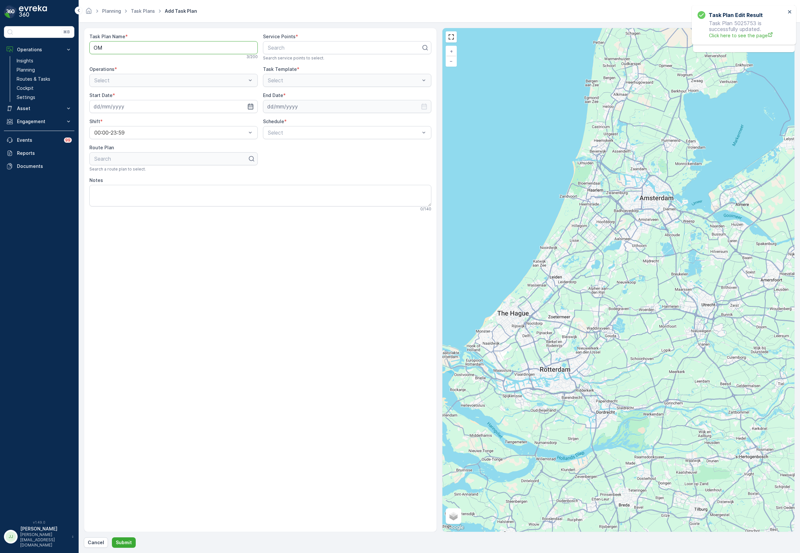
type Name "OM Ochtend"
click at [272, 50] on div at bounding box center [344, 48] width 155 height 6
type input "sea"
click at [282, 65] on span "Sea Palace Restaurant B.V." at bounding box center [300, 64] width 66 height 6
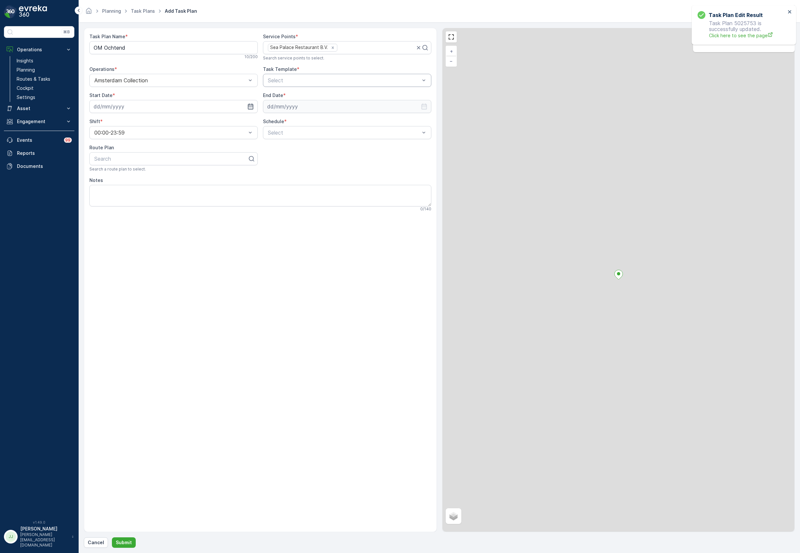
click at [314, 75] on div "Select" at bounding box center [347, 80] width 168 height 13
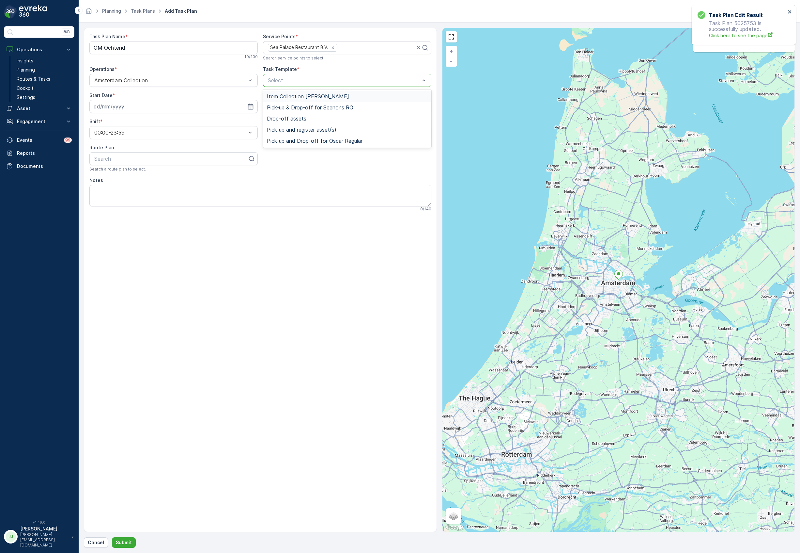
click at [293, 95] on span "Item Collection [PERSON_NAME]" at bounding box center [308, 96] width 82 height 6
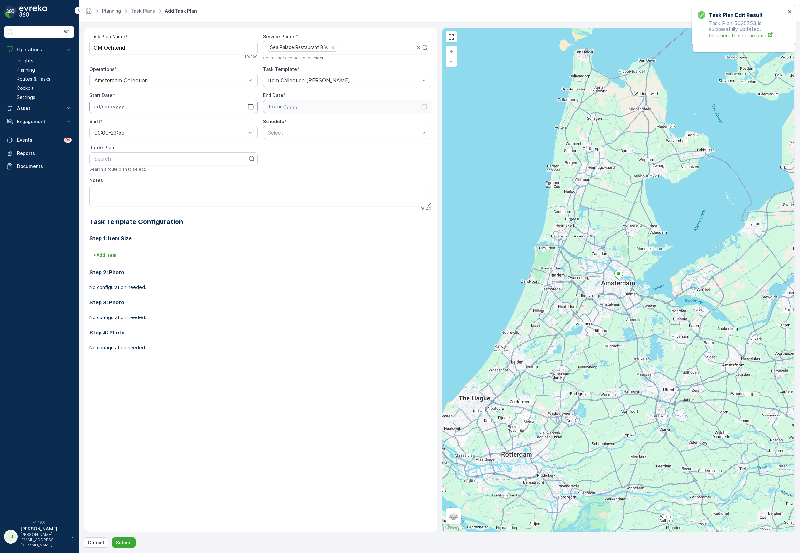
click at [211, 111] on input at bounding box center [173, 106] width 168 height 13
click at [172, 123] on icon "button" at bounding box center [171, 122] width 7 height 7
click at [112, 147] on div "1" at bounding box center [112, 148] width 10 height 10
type input "[DATE]"
click at [307, 106] on input at bounding box center [347, 106] width 168 height 13
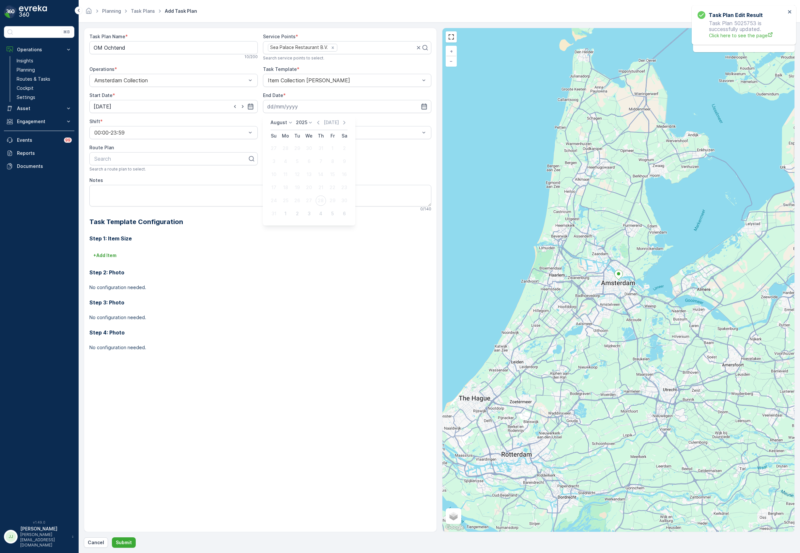
click at [303, 124] on p "2025" at bounding box center [301, 122] width 11 height 7
click at [307, 183] on span "2030" at bounding box center [305, 182] width 11 height 7
click at [287, 123] on icon at bounding box center [290, 122] width 7 height 7
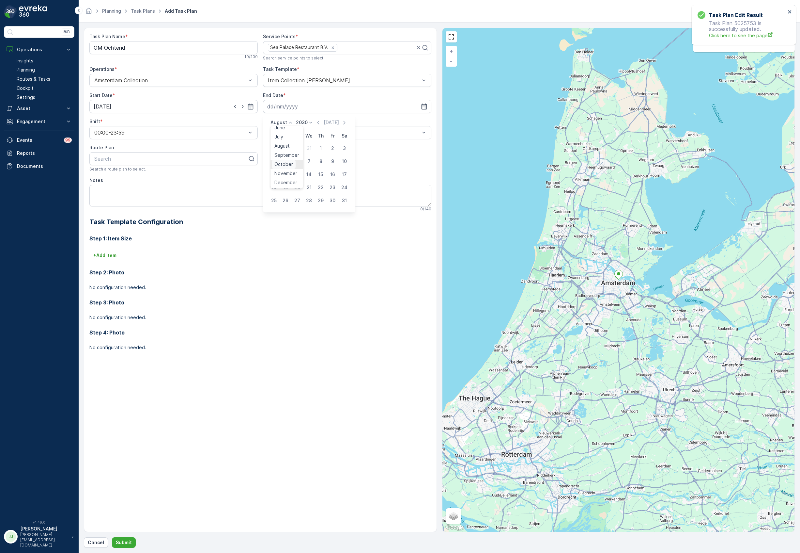
click at [287, 164] on span "October" at bounding box center [283, 164] width 19 height 7
click at [286, 175] on div "14" at bounding box center [285, 174] width 10 height 10
type input "[DATE]"
click at [183, 137] on div "00:00-23:59" at bounding box center [173, 132] width 168 height 13
click at [311, 132] on div at bounding box center [343, 133] width 153 height 6
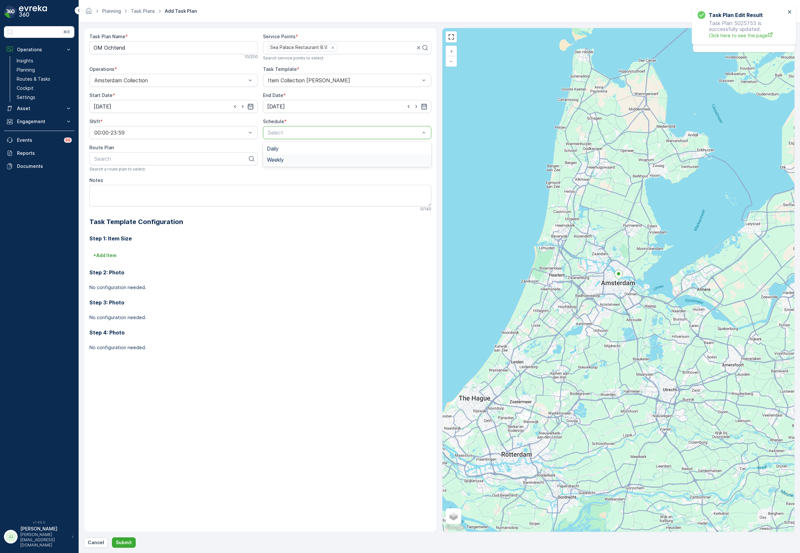
click at [282, 157] on span "Weekly" at bounding box center [275, 160] width 17 height 6
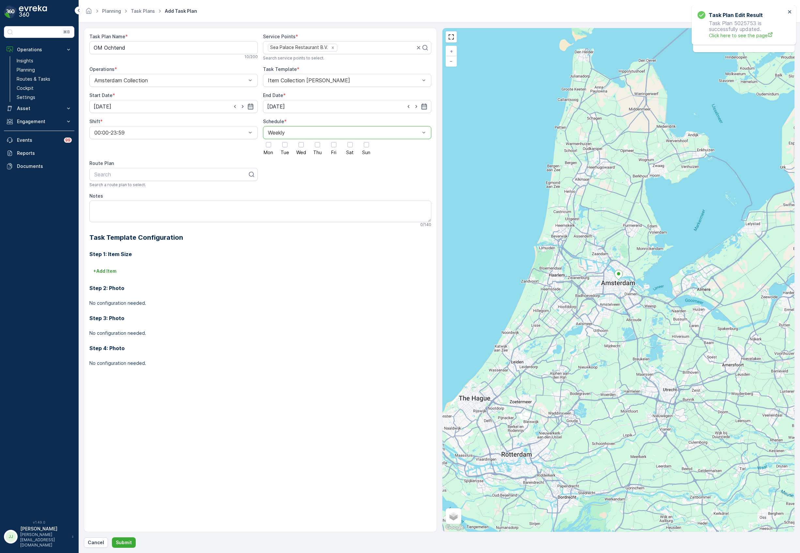
drag, startPoint x: 269, startPoint y: 144, endPoint x: 290, endPoint y: 144, distance: 21.2
click at [270, 144] on div at bounding box center [268, 144] width 5 height 5
click at [269, 139] on input "Mon" at bounding box center [269, 139] width 0 height 0
drag, startPoint x: 290, startPoint y: 144, endPoint x: 295, endPoint y: 144, distance: 4.9
click at [291, 144] on div "Mon Tue Wed Thu Fri Sat Sun" at bounding box center [347, 147] width 168 height 16
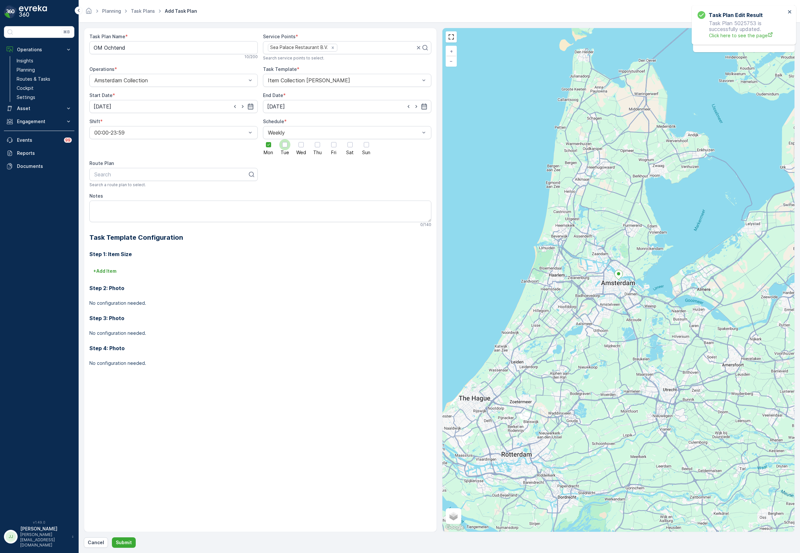
click at [288, 144] on div at bounding box center [284, 144] width 11 height 11
click at [285, 139] on input "Tue" at bounding box center [285, 139] width 0 height 0
drag, startPoint x: 301, startPoint y: 144, endPoint x: 308, endPoint y: 144, distance: 7.5
click at [301, 144] on div at bounding box center [301, 144] width 5 height 5
click at [301, 139] on input "Wed" at bounding box center [301, 139] width 0 height 0
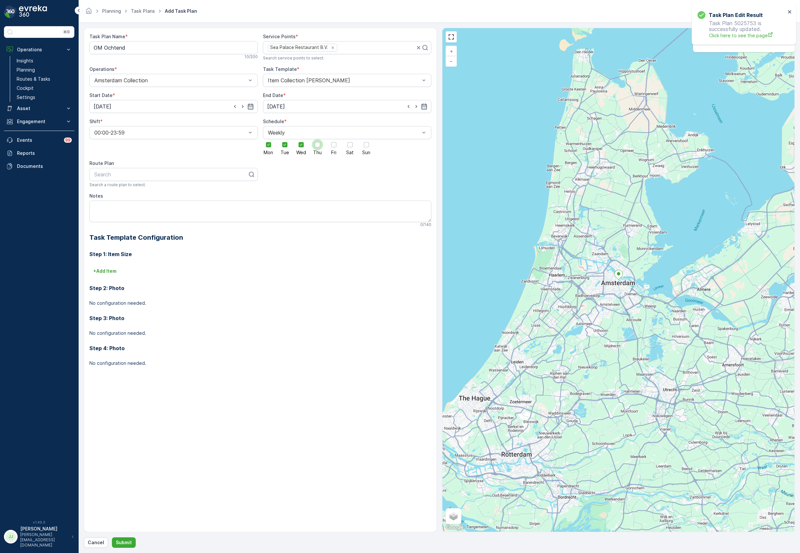
click at [317, 144] on div at bounding box center [317, 144] width 5 height 5
click at [318, 139] on input "Thu" at bounding box center [318, 139] width 0 height 0
drag, startPoint x: 341, startPoint y: 146, endPoint x: 335, endPoint y: 146, distance: 6.9
click at [341, 146] on div "Mon Tue Wed Thu Fri Sat Sun" at bounding box center [347, 147] width 168 height 16
click at [333, 145] on div at bounding box center [333, 144] width 5 height 5
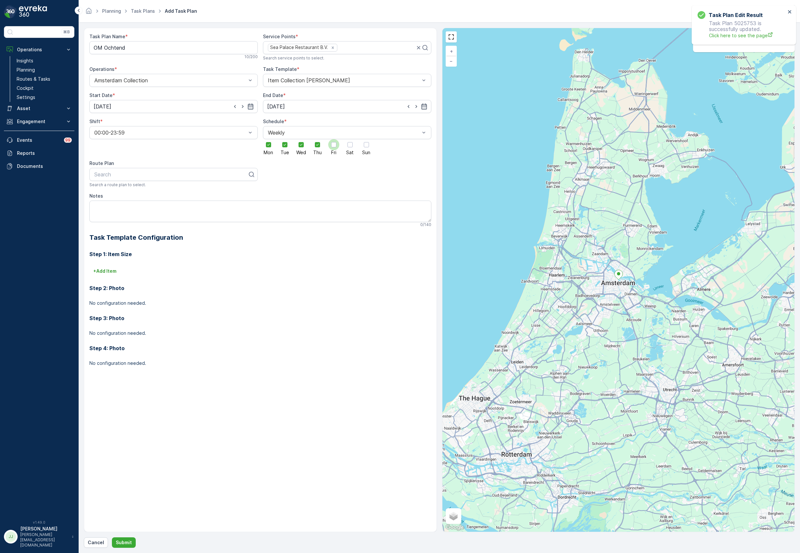
click at [334, 139] on input "Fri" at bounding box center [334, 139] width 0 height 0
drag, startPoint x: 351, startPoint y: 145, endPoint x: 366, endPoint y: 147, distance: 14.4
click at [352, 145] on div at bounding box center [350, 144] width 5 height 5
click at [350, 139] on input "Sat" at bounding box center [350, 139] width 0 height 0
drag, startPoint x: 368, startPoint y: 147, endPoint x: 345, endPoint y: 155, distance: 24.9
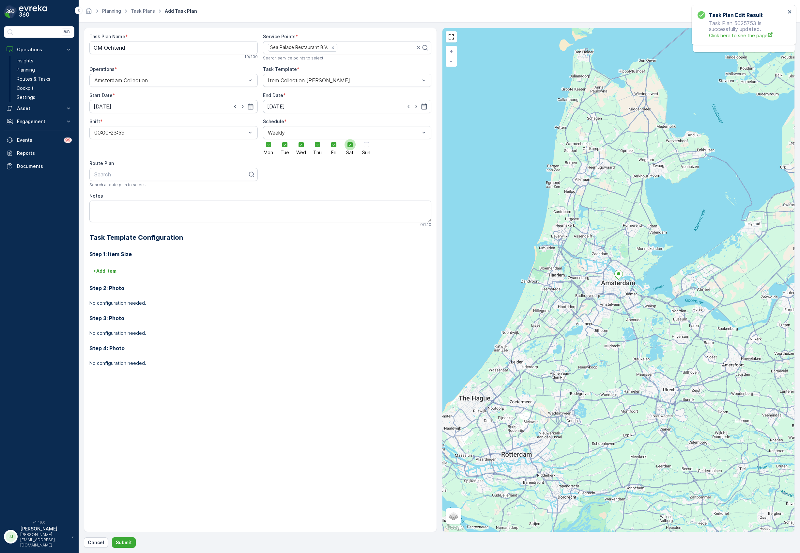
click at [367, 147] on div at bounding box center [366, 144] width 5 height 5
click at [366, 139] on input "Sun" at bounding box center [366, 139] width 0 height 0
click at [209, 174] on div at bounding box center [171, 174] width 155 height 6
type input "OM"
click at [118, 192] on span "OM Ochtend" at bounding box center [109, 190] width 32 height 6
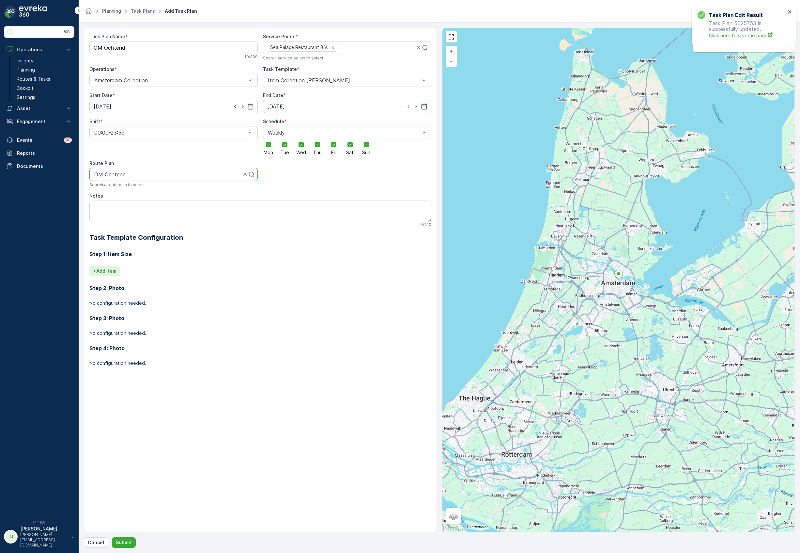
click at [114, 270] on p "+ Add Item" at bounding box center [104, 271] width 23 height 7
click at [115, 281] on div at bounding box center [231, 280] width 274 height 6
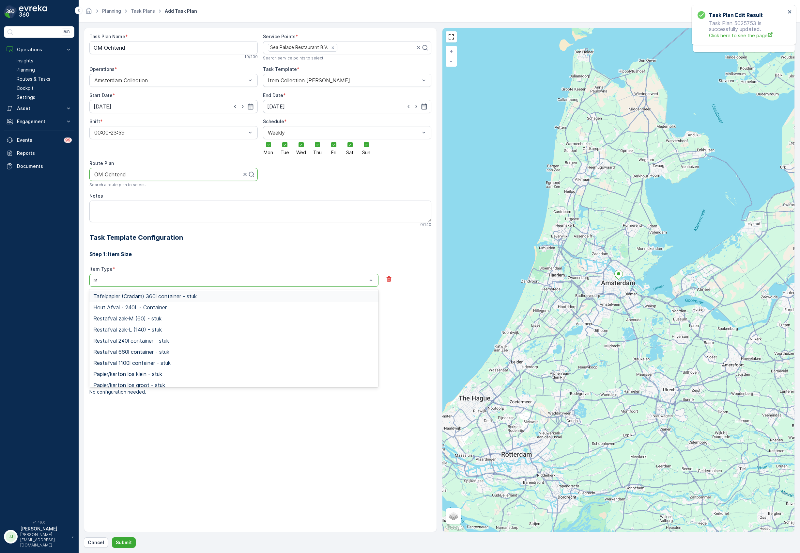
type input "rest"
click at [133, 319] on span "Restafval 240l container - stuk" at bounding box center [131, 318] width 76 height 6
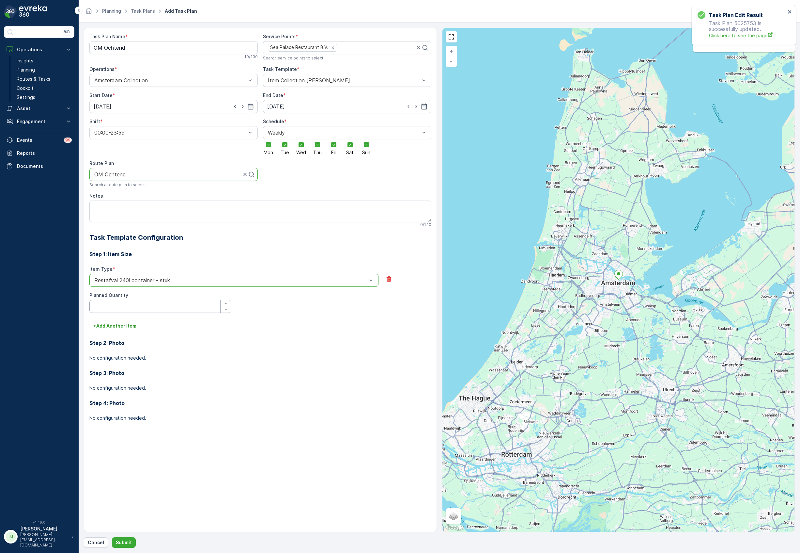
click at [124, 305] on Quantity "Planned Quantity" at bounding box center [160, 306] width 142 height 13
type Quantity "4"
click at [108, 324] on p "+ Add Another Item" at bounding box center [114, 325] width 43 height 7
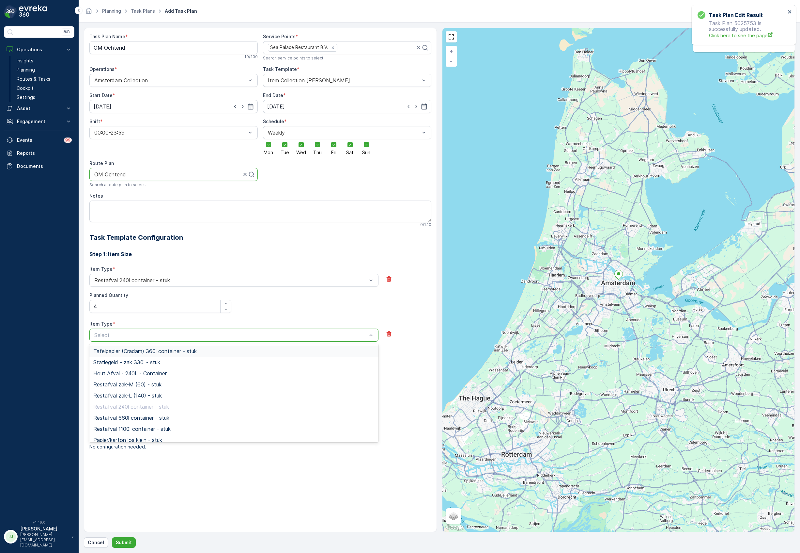
click at [115, 335] on div at bounding box center [231, 335] width 274 height 6
type input "pap"
click at [147, 409] on span "Papier/karton 660l container - stuk" at bounding box center [135, 406] width 85 height 6
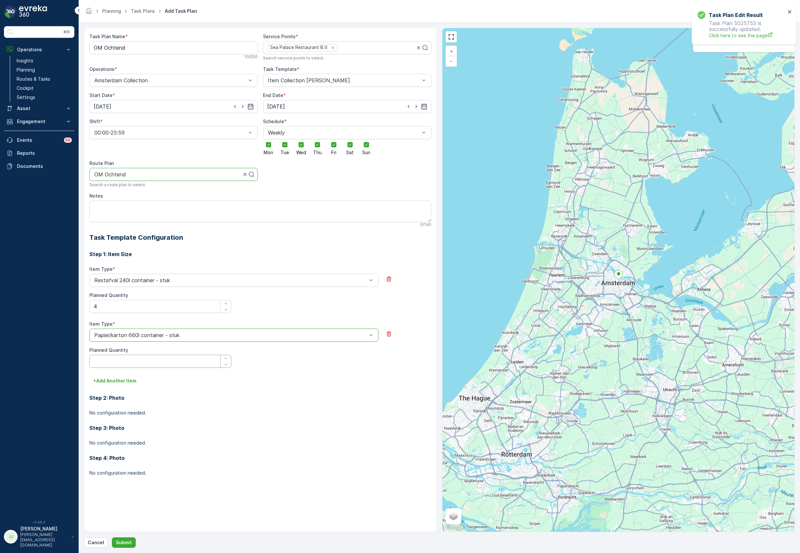
click at [118, 362] on Quantity "Planned Quantity" at bounding box center [160, 360] width 142 height 13
type Quantity "1"
click at [120, 380] on p "+ Add Another Item" at bounding box center [114, 380] width 43 height 7
click at [125, 389] on div at bounding box center [231, 390] width 274 height 6
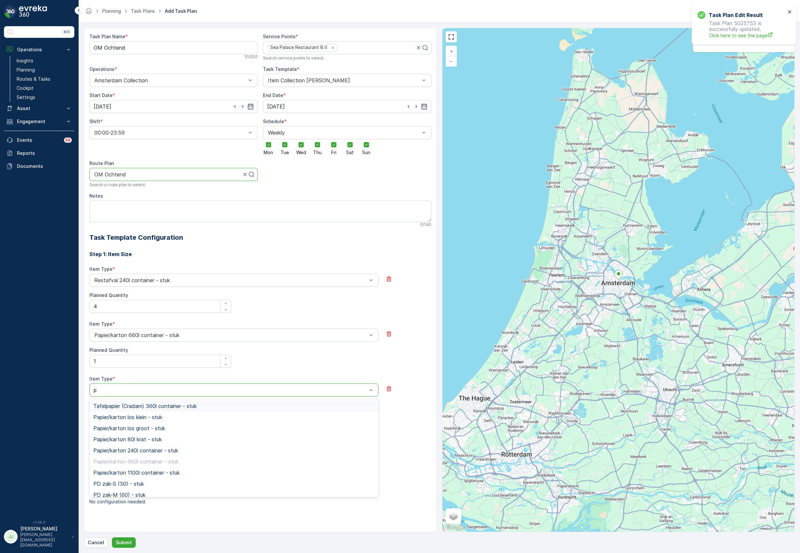
type input "pd"
click at [127, 437] on span "PD zak-XL (240) - stuk" at bounding box center [121, 439] width 56 height 6
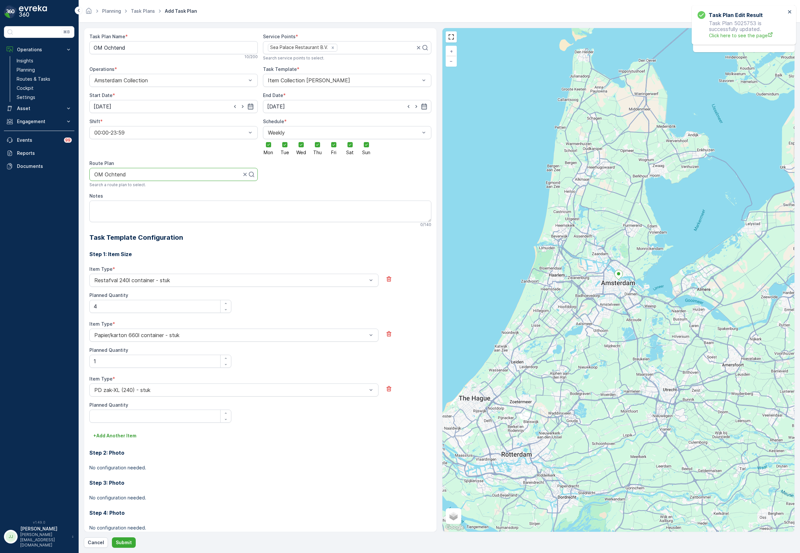
click at [129, 424] on div "Item Type * PD zak-XL (240) - stuk Planned Quantity" at bounding box center [260, 402] width 342 height 55
click at [129, 417] on Quantity "Planned Quantity" at bounding box center [160, 415] width 142 height 13
type Quantity "2"
click at [129, 437] on p "+ Add Another Item" at bounding box center [114, 435] width 43 height 7
click at [128, 443] on div at bounding box center [231, 445] width 274 height 6
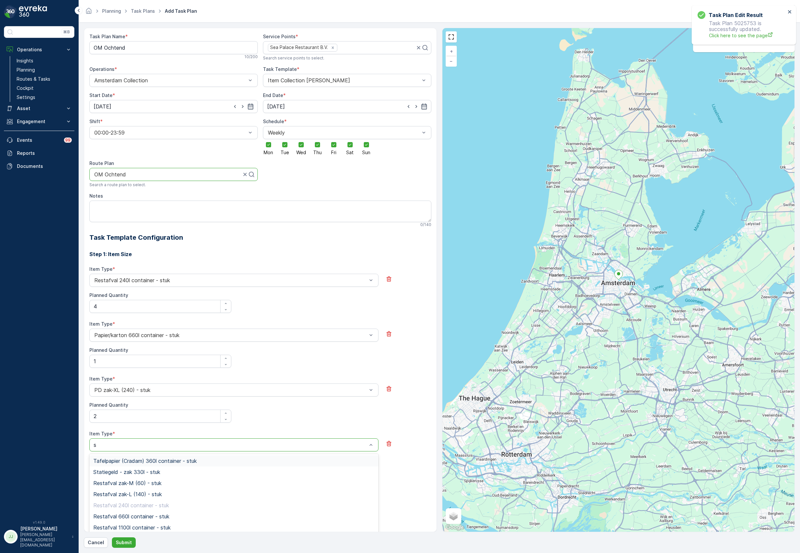
type input "sw"
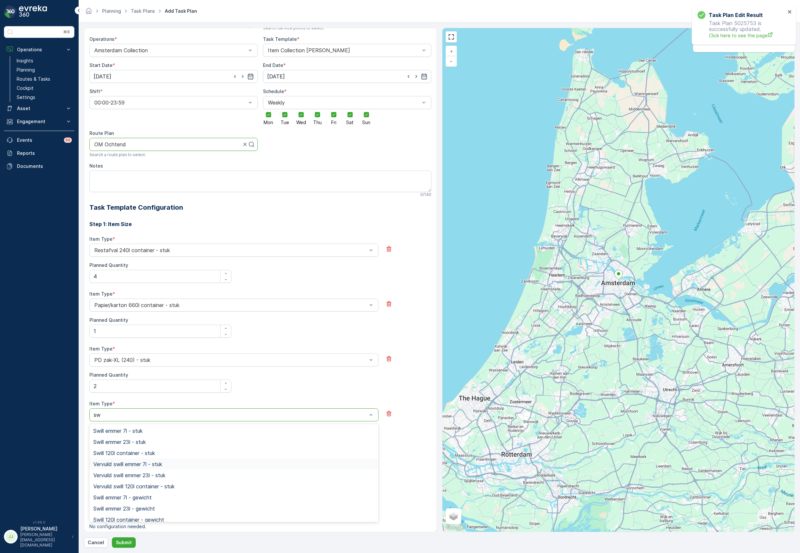
scroll to position [43, 0]
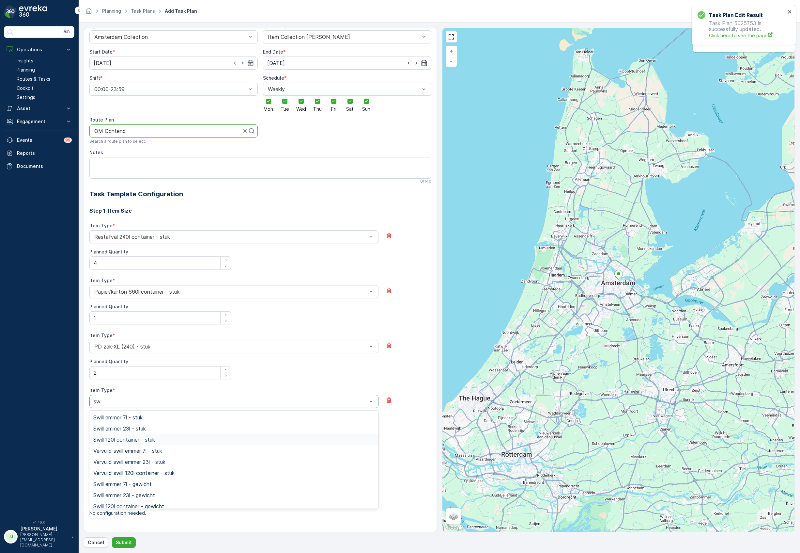
click at [140, 442] on span "Swill 120l container - stuk" at bounding box center [124, 439] width 62 height 6
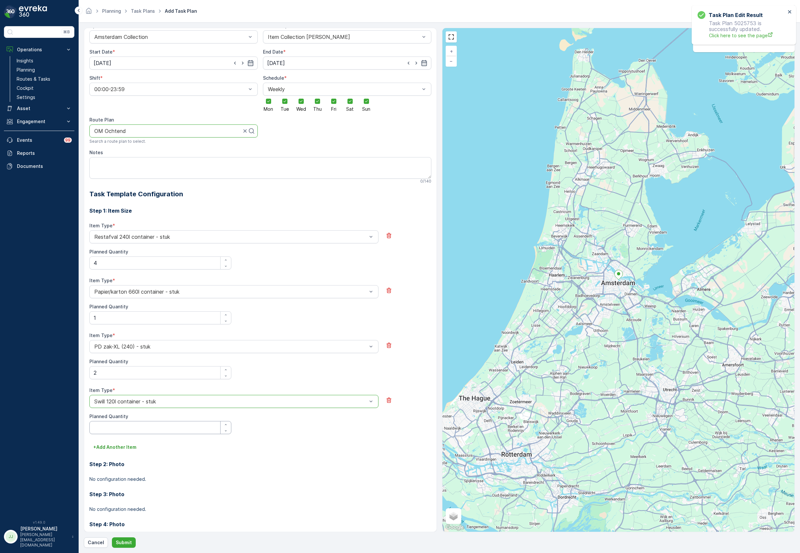
click at [132, 428] on Quantity "Planned Quantity" at bounding box center [160, 427] width 142 height 13
type Quantity "2"
click at [126, 447] on p "+ Add Another Item" at bounding box center [114, 447] width 43 height 7
type input "glas"
click at [137, 492] on span "Glas 240l container - stuk" at bounding box center [124, 494] width 63 height 6
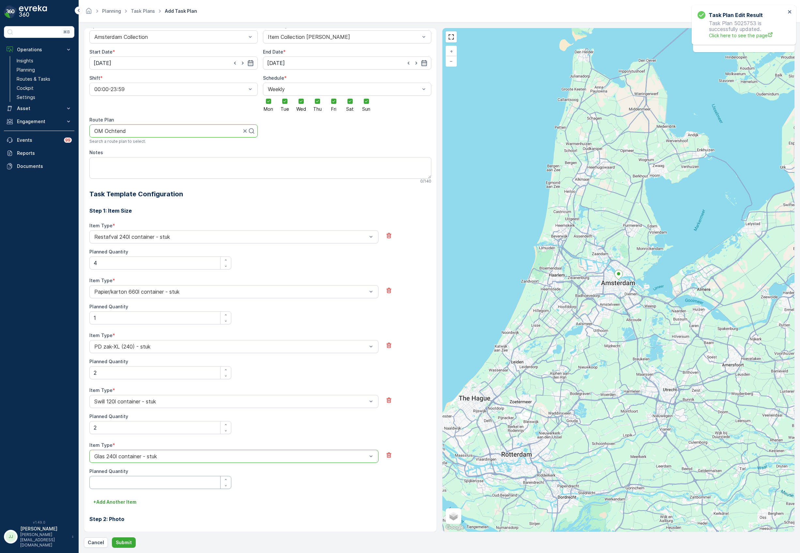
click at [136, 483] on Quantity "Planned Quantity" at bounding box center [160, 481] width 142 height 13
type Quantity "2"
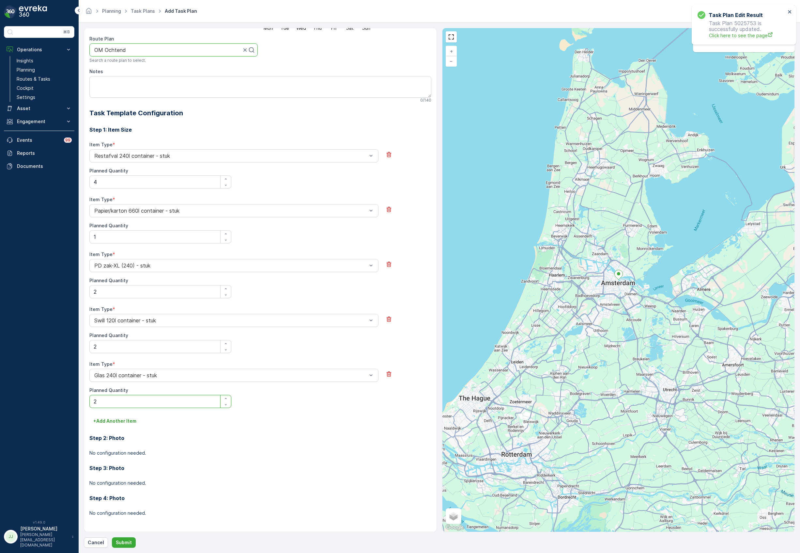
scroll to position [125, 0]
click at [119, 424] on button "+ Add Another Item" at bounding box center [114, 420] width 51 height 10
click at [116, 429] on div at bounding box center [231, 429] width 274 height 6
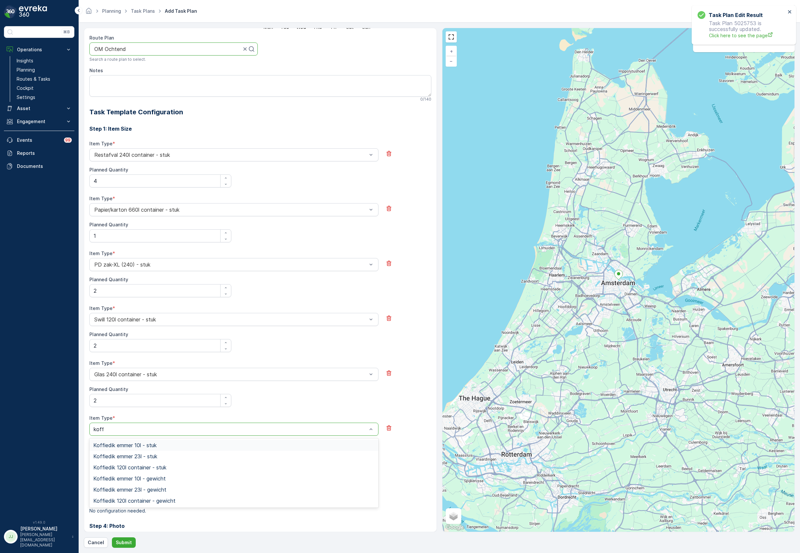
type input "koffie"
click at [110, 459] on span "Koffiedik emmer 23l - stuk" at bounding box center [125, 456] width 64 height 6
click at [110, 454] on Quantity "Planned Quantity" at bounding box center [160, 454] width 142 height 13
type Quantity "2"
drag, startPoint x: 101, startPoint y: 485, endPoint x: 104, endPoint y: 473, distance: 12.4
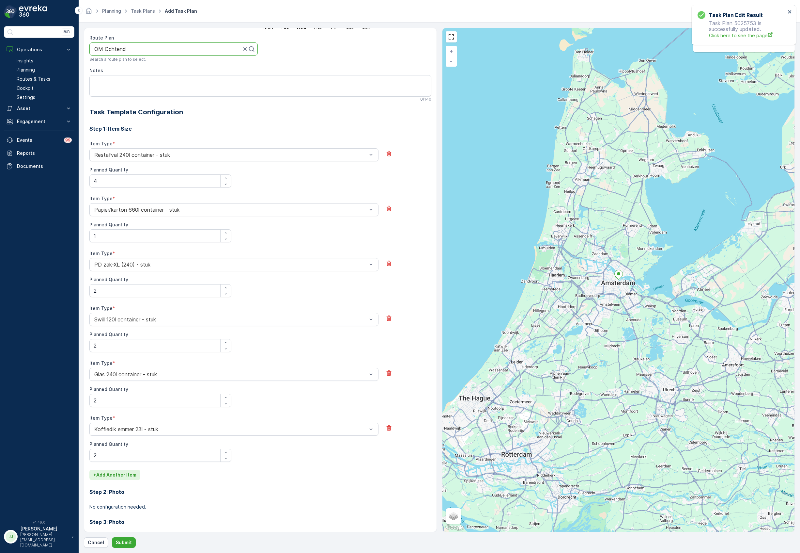
click at [101, 483] on div "Step 2: Photo No configuration needed." at bounding box center [260, 495] width 342 height 30
click at [104, 473] on p "+ Add Another Item" at bounding box center [114, 474] width 43 height 7
click at [107, 478] on div "Select" at bounding box center [233, 483] width 289 height 13
type input "metaa"
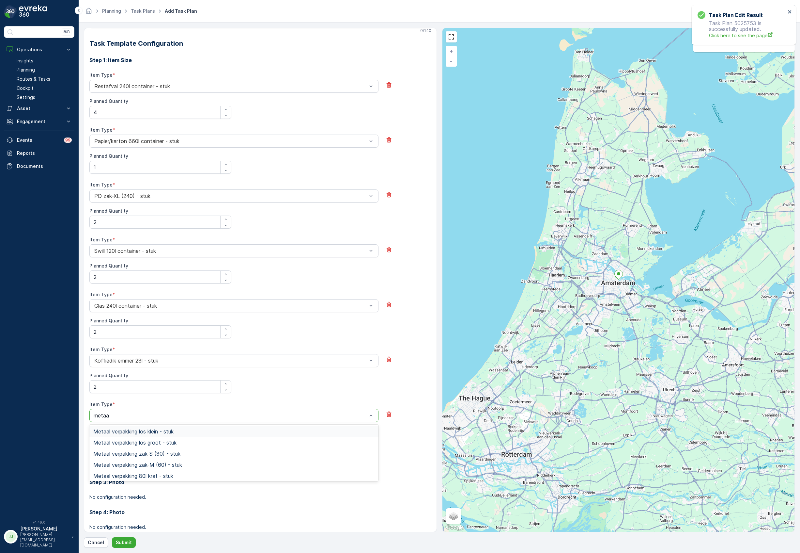
scroll to position [209, 0]
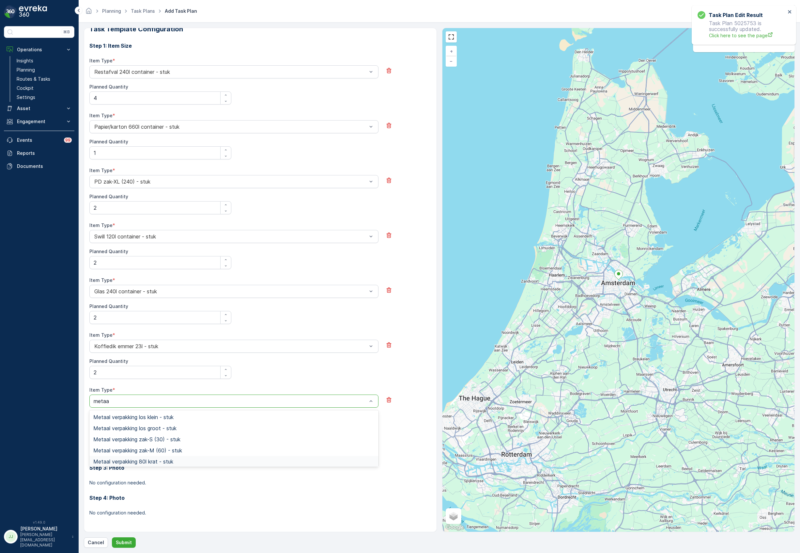
click at [142, 460] on span "Metaal verpakking 80l krat - stuk" at bounding box center [133, 461] width 80 height 6
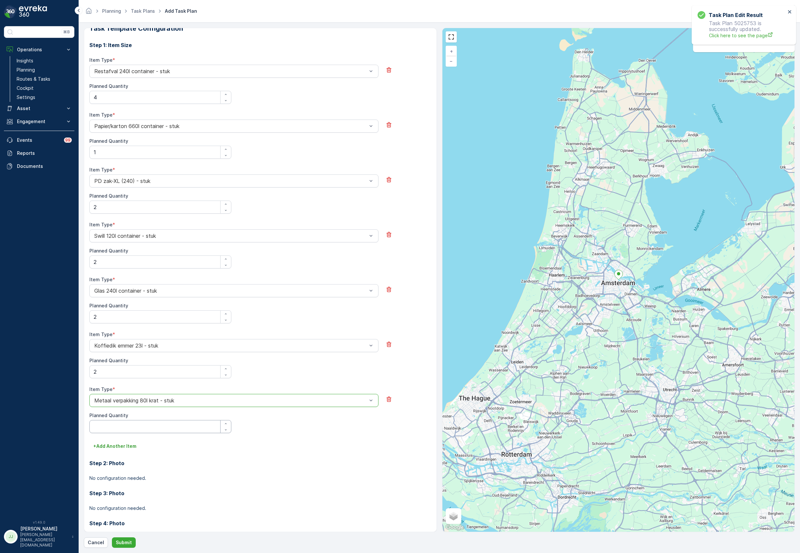
click at [124, 428] on Quantity "Planned Quantity" at bounding box center [160, 426] width 142 height 13
type Quantity "1"
click at [129, 541] on p "Submit" at bounding box center [124, 542] width 16 height 7
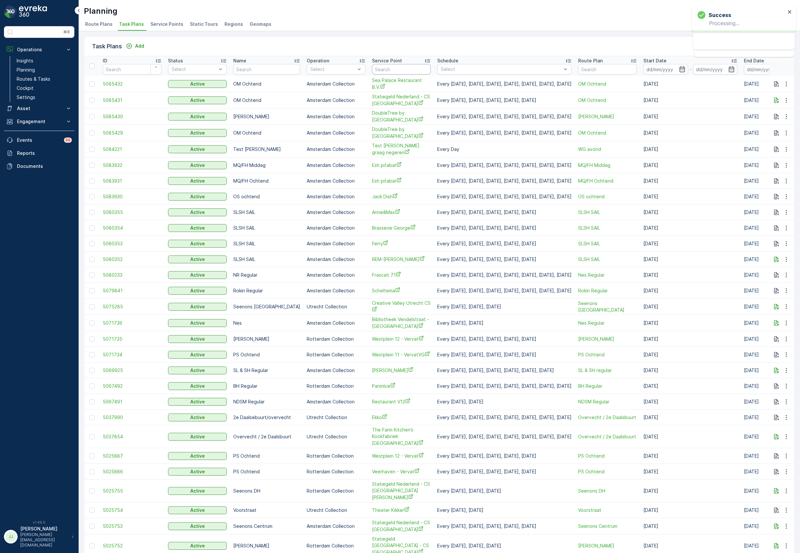
click at [386, 64] on input "text" at bounding box center [401, 69] width 59 height 10
type input "sea"
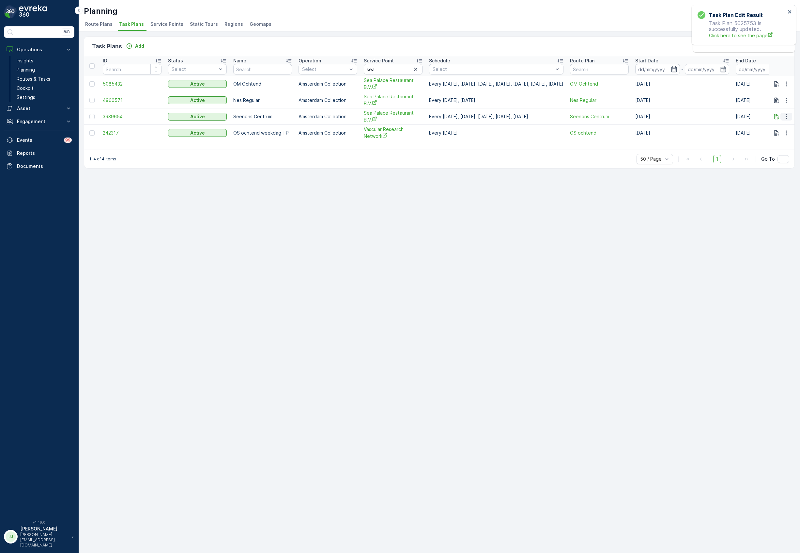
click at [786, 116] on icon "button" at bounding box center [786, 116] width 7 height 7
click at [774, 133] on span "Edit Task Plan" at bounding box center [775, 135] width 30 height 7
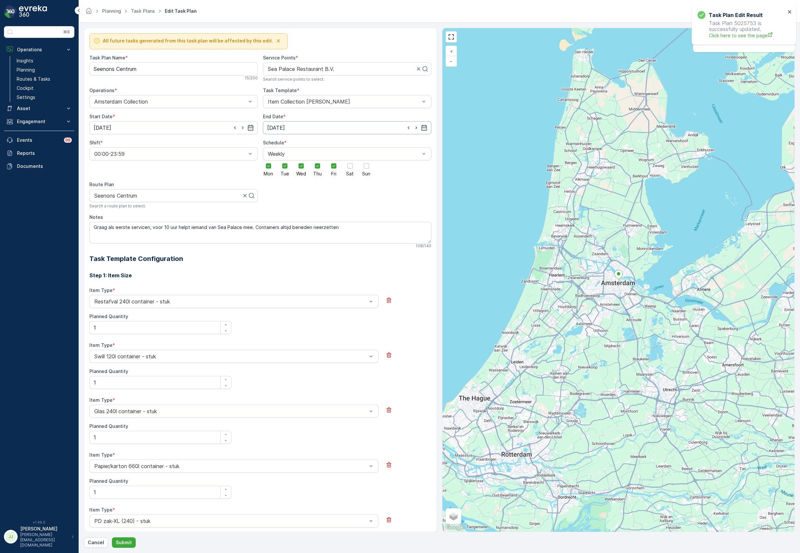
click at [364, 126] on input "[DATE]" at bounding box center [347, 127] width 168 height 13
click at [329, 145] on p "[DATE]" at bounding box center [331, 144] width 15 height 7
click at [272, 236] on div "31" at bounding box center [273, 235] width 10 height 10
type input "31.08.2025"
click at [131, 540] on button "Submit" at bounding box center [124, 542] width 24 height 10
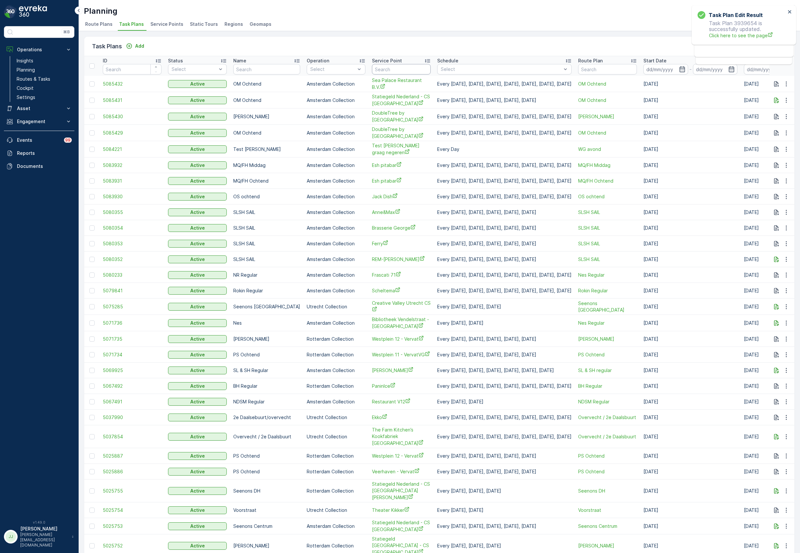
click at [408, 68] on input "text" at bounding box center [401, 69] width 59 height 10
type input "sea"
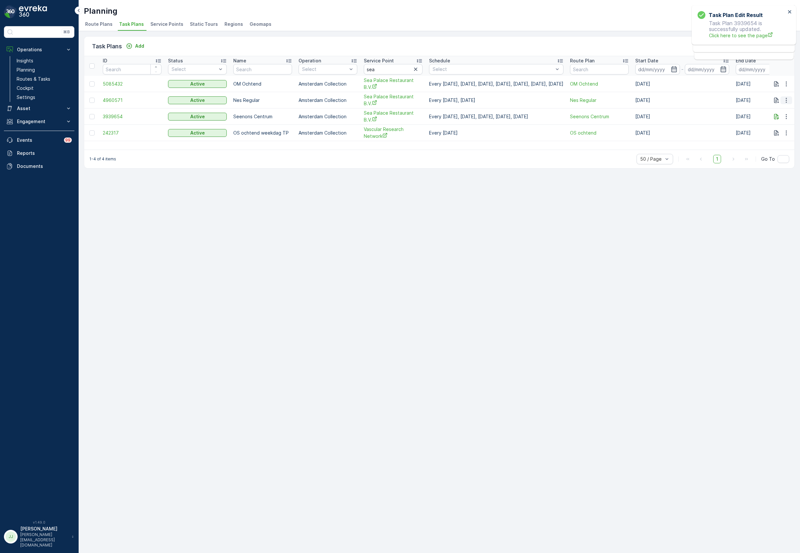
click at [786, 103] on icon "button" at bounding box center [786, 100] width 7 height 7
click at [769, 121] on span "Edit Task Plan" at bounding box center [775, 119] width 30 height 7
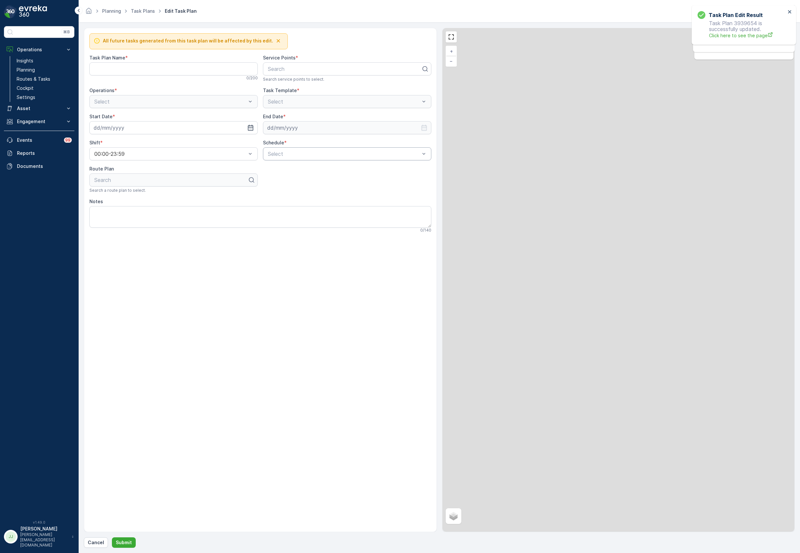
type Name "Nes Regular"
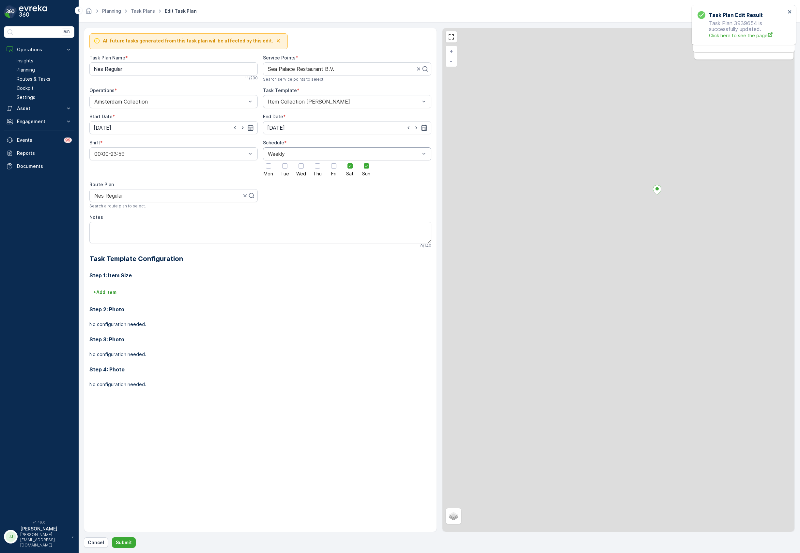
type input "16.07.2025"
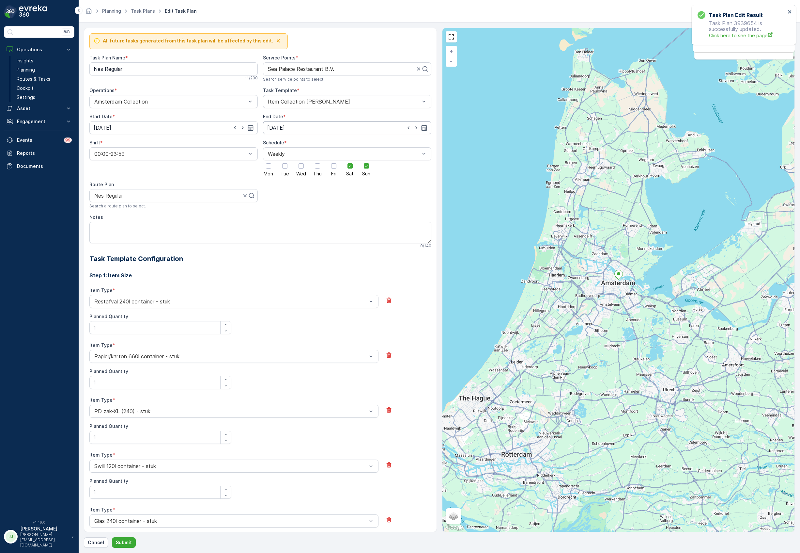
click at [332, 127] on input "[DATE]" at bounding box center [347, 127] width 168 height 13
click at [333, 141] on p "[DATE]" at bounding box center [331, 144] width 15 height 7
click at [272, 236] on div "31" at bounding box center [273, 235] width 10 height 10
type input "31.08.2025"
click at [129, 546] on button "Submit" at bounding box center [124, 542] width 24 height 10
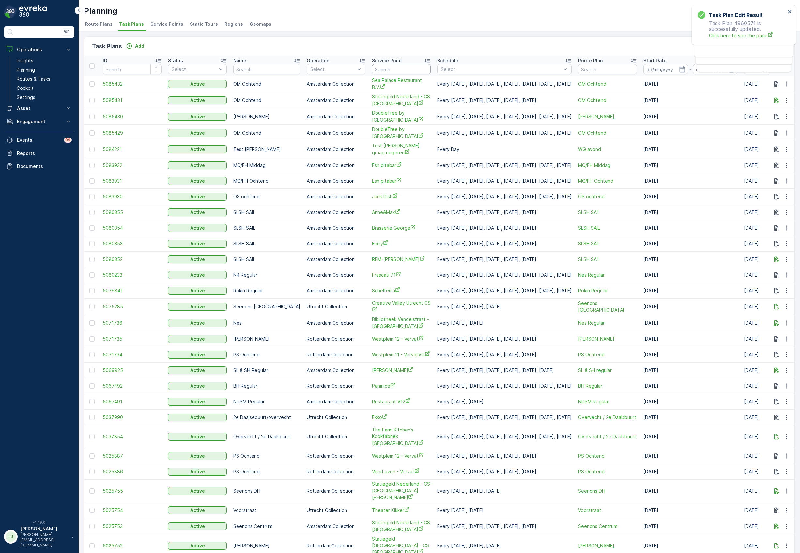
click at [391, 67] on input "text" at bounding box center [401, 69] width 59 height 10
type input "sea"
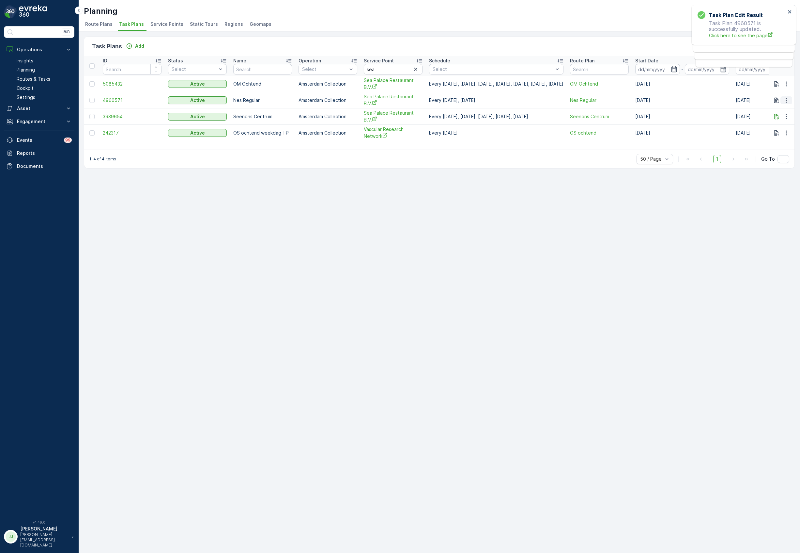
click at [790, 101] on button "button" at bounding box center [787, 100] width 12 height 8
click at [781, 115] on div "Edit Task Plan" at bounding box center [778, 119] width 43 height 9
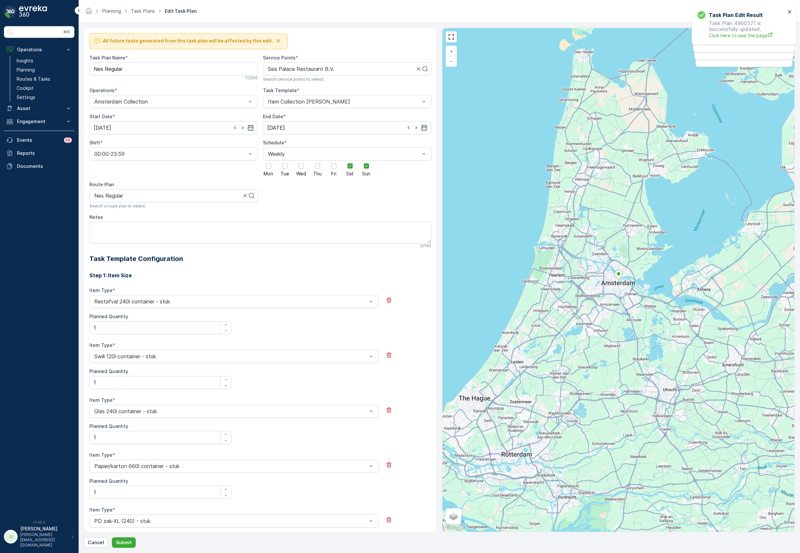
click at [355, 135] on div "All future tasks generated from this task plan will be affected by this edit. T…" at bounding box center [260, 407] width 342 height 748
click at [353, 129] on input "31.08.2025" at bounding box center [347, 127] width 168 height 13
click at [344, 146] on icon "button" at bounding box center [344, 144] width 7 height 7
click at [284, 168] on div "1" at bounding box center [285, 170] width 10 height 10
type input "[DATE]"
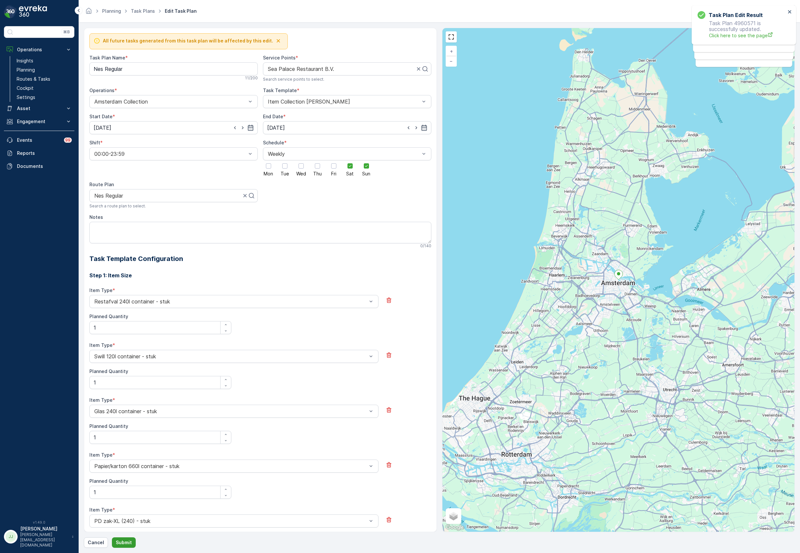
click at [131, 543] on button "Submit" at bounding box center [124, 542] width 24 height 10
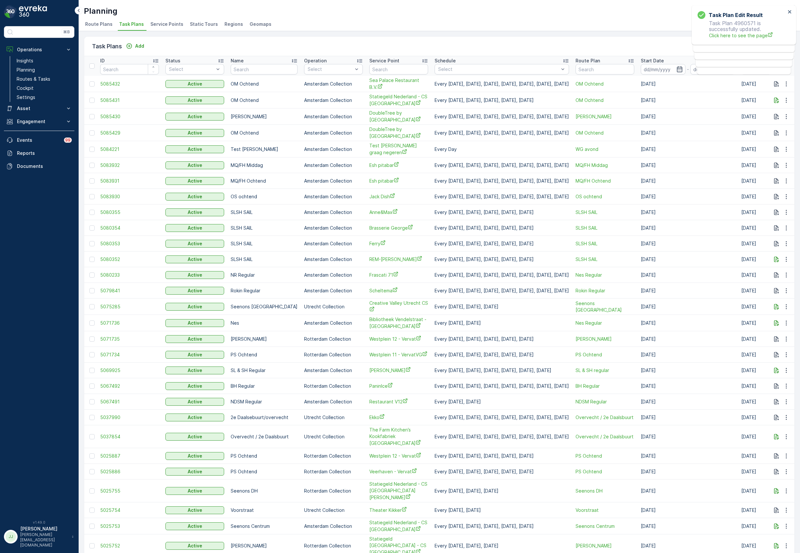
scroll to position [0, 2]
click at [381, 70] on input "text" at bounding box center [399, 69] width 59 height 10
type input "sea"
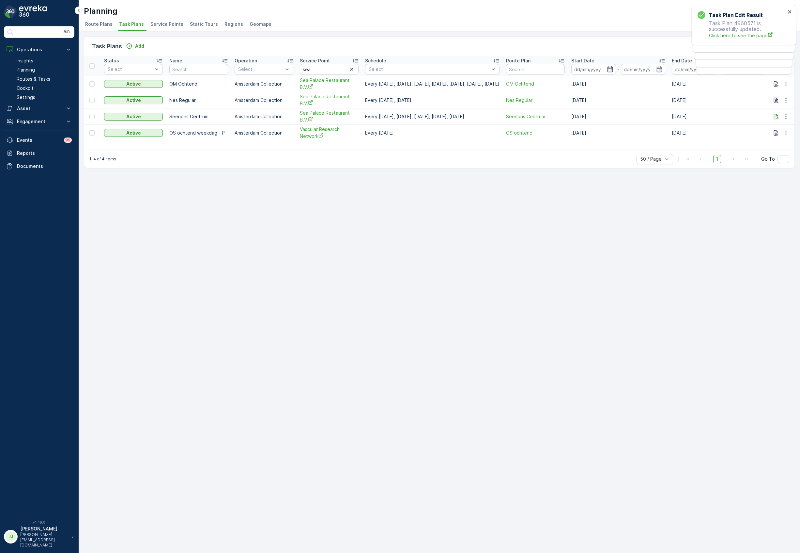
scroll to position [0, 87]
drag, startPoint x: 303, startPoint y: 70, endPoint x: 274, endPoint y: 69, distance: 28.7
click at [297, 69] on th "Service Point sea" at bounding box center [329, 66] width 65 height 20
type input "cs ams"
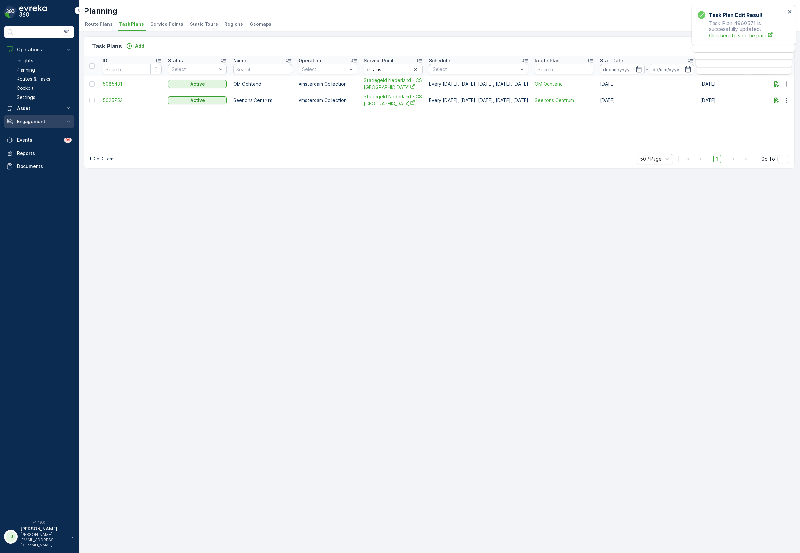
click at [41, 122] on p "Engagement" at bounding box center [39, 121] width 44 height 7
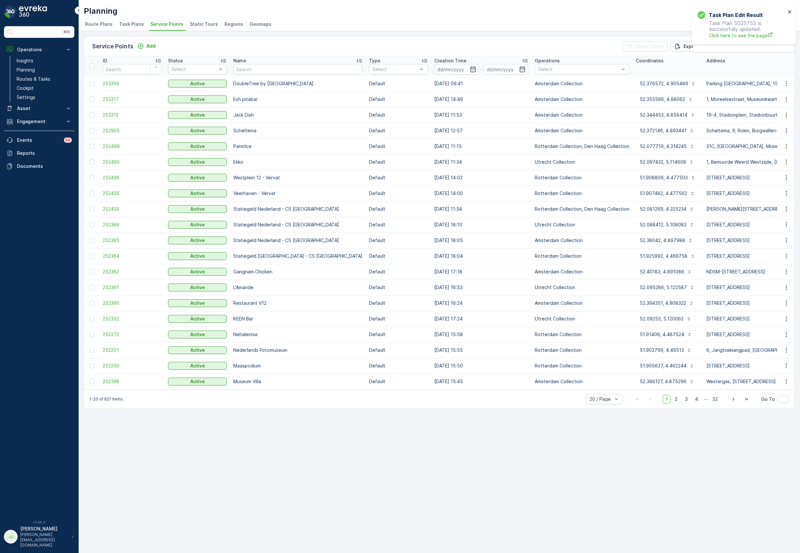
click at [132, 25] on span "Task Plans" at bounding box center [131, 24] width 25 height 7
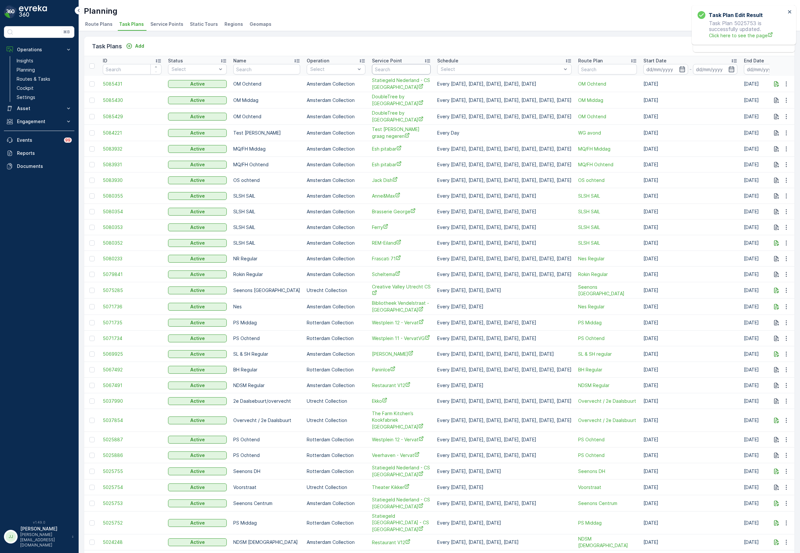
click at [378, 69] on input "text" at bounding box center [401, 69] width 59 height 10
type input "sea"
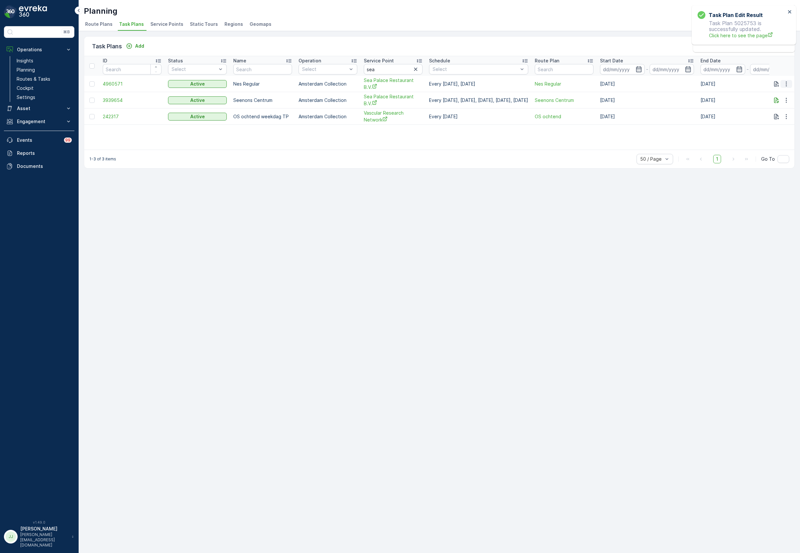
click at [785, 85] on button "button" at bounding box center [787, 84] width 12 height 8
click at [784, 102] on span "Edit Task Plan" at bounding box center [775, 103] width 30 height 7
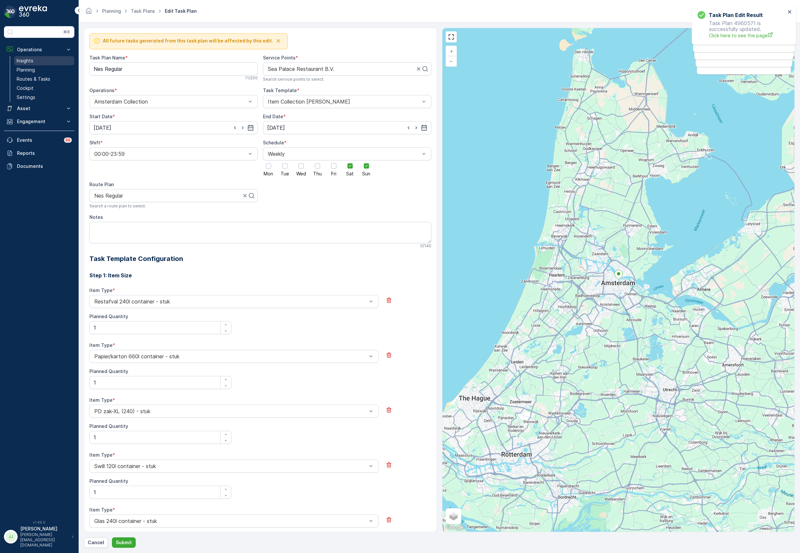
click at [44, 59] on link "Insights" at bounding box center [44, 60] width 60 height 9
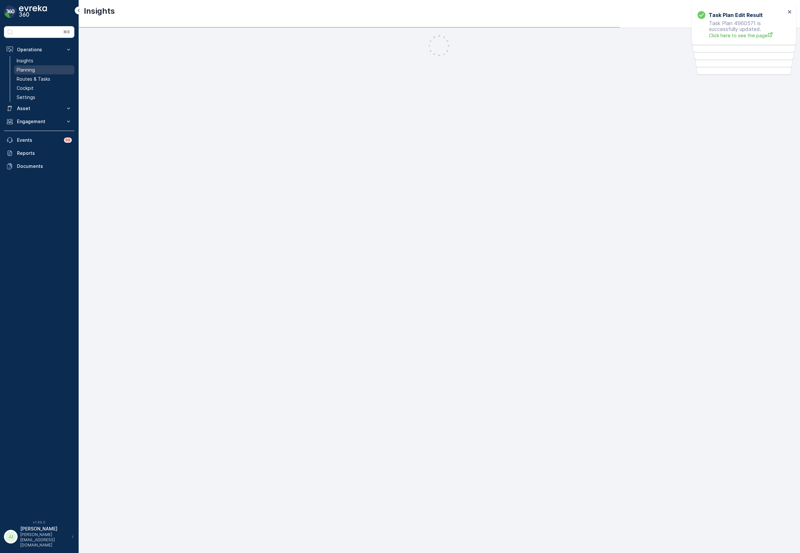
click at [50, 73] on link "Planning" at bounding box center [44, 69] width 60 height 9
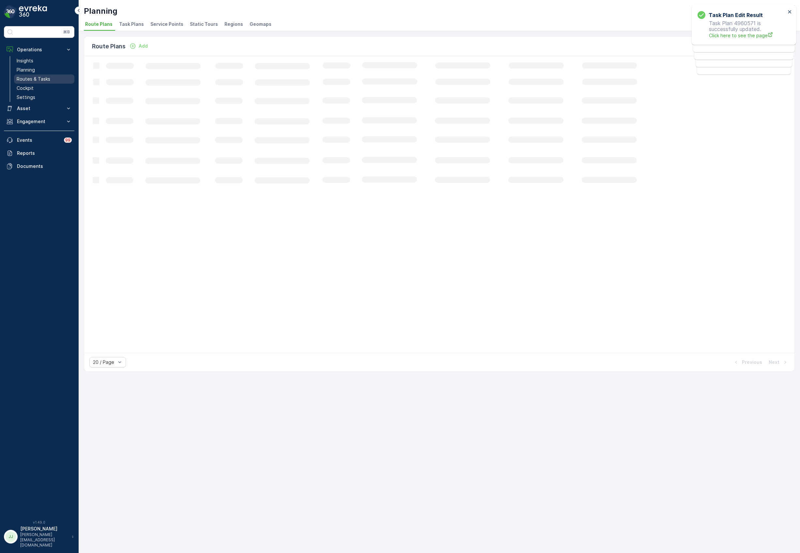
drag, startPoint x: 50, startPoint y: 85, endPoint x: 50, endPoint y: 80, distance: 4.9
click at [50, 84] on div "Insights Planning Routes & Tasks Cockpit Settings" at bounding box center [44, 79] width 60 height 46
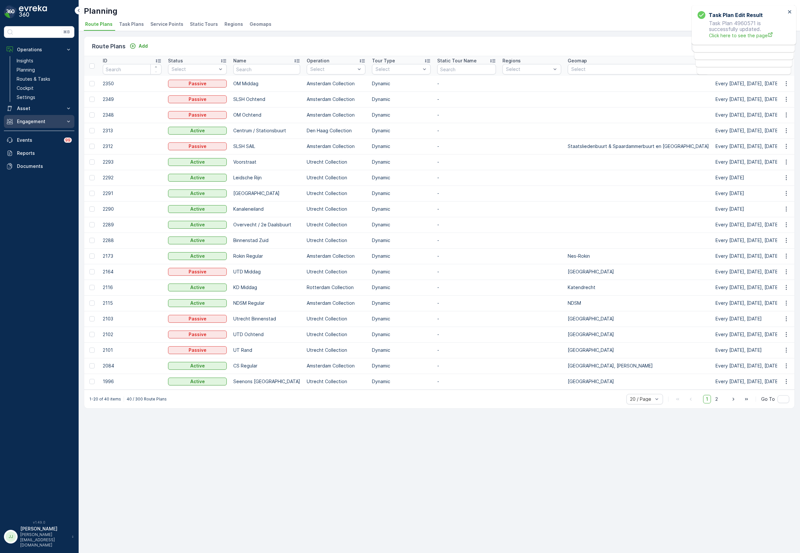
click at [27, 120] on p "Engagement" at bounding box center [39, 121] width 44 height 7
click at [32, 143] on p "Entities" at bounding box center [25, 141] width 16 height 7
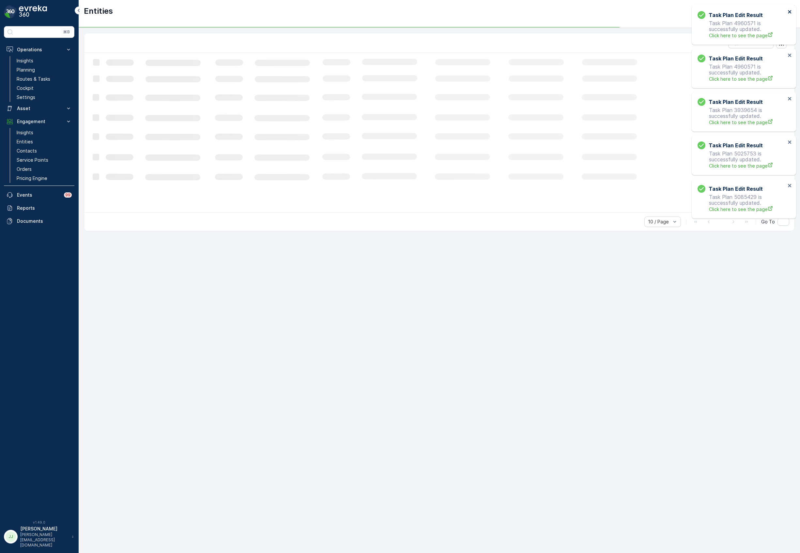
click at [790, 11] on icon "close" at bounding box center [790, 11] width 5 height 5
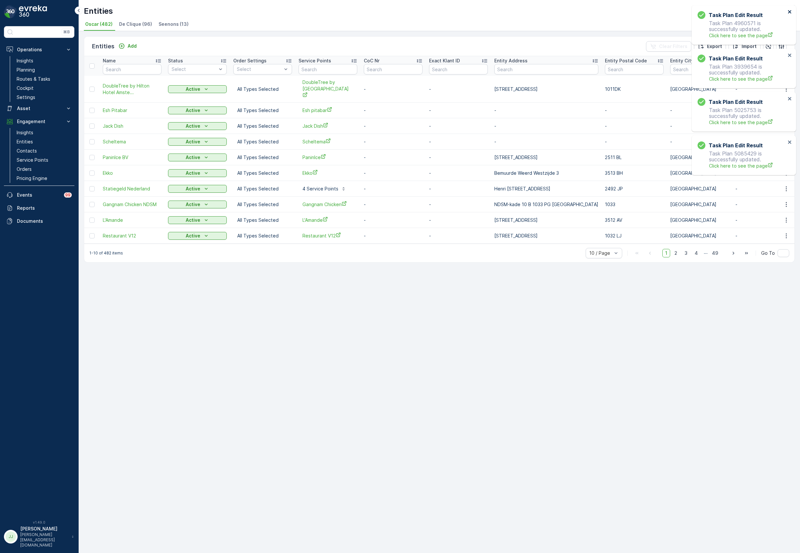
click at [790, 13] on icon "close" at bounding box center [790, 11] width 5 height 5
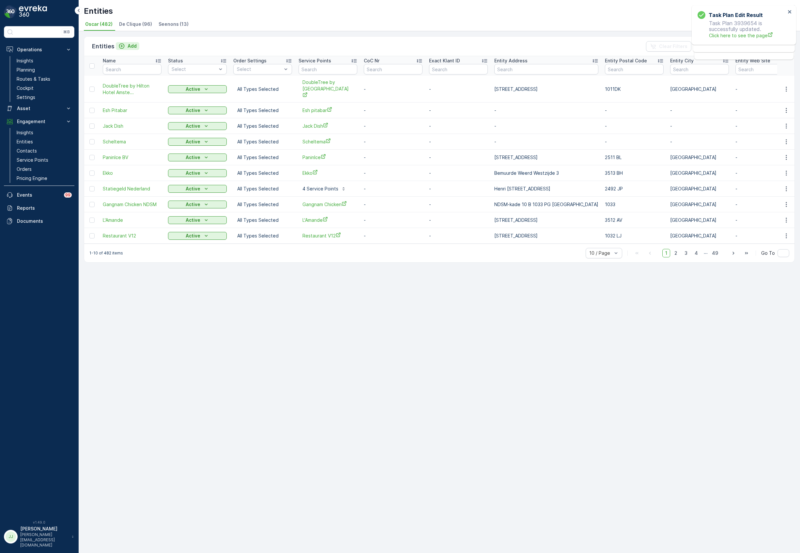
click at [119, 46] on icon "Add" at bounding box center [121, 46] width 7 height 7
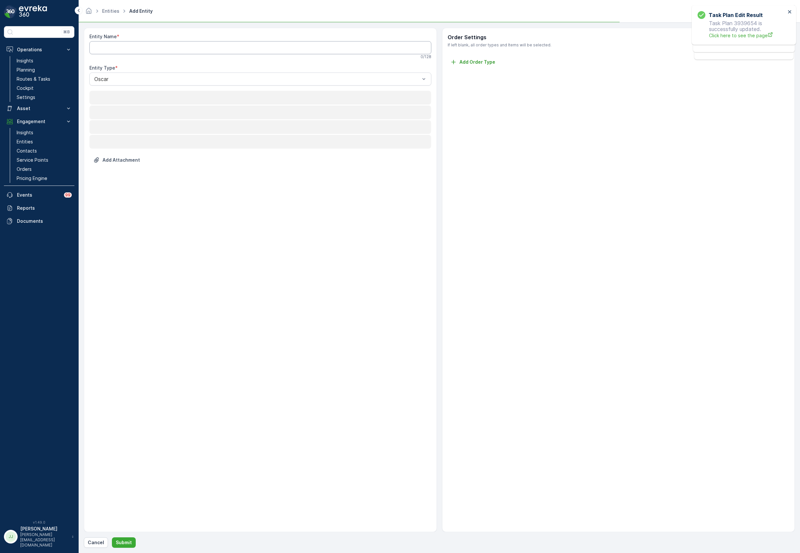
click at [125, 53] on Name "Entity Name" at bounding box center [260, 47] width 342 height 13
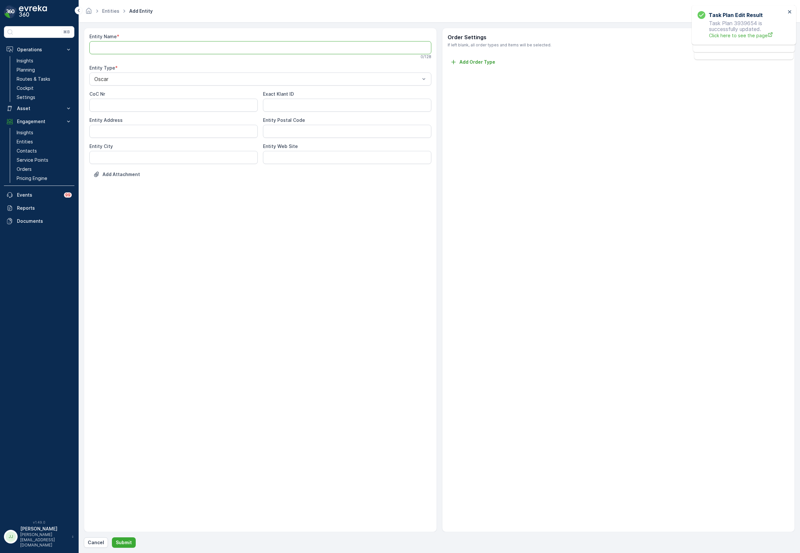
paste Name "Dolcetto Gelato & Specialty Coffee"
type Name "Dolcetto Gelato & Specialty Coffee"
click at [287, 132] on Code "Entity Postal Code" at bounding box center [347, 132] width 168 height 13
type Code "2526 BN"
type City "[GEOGRAPHIC_DATA][PERSON_NAME]"
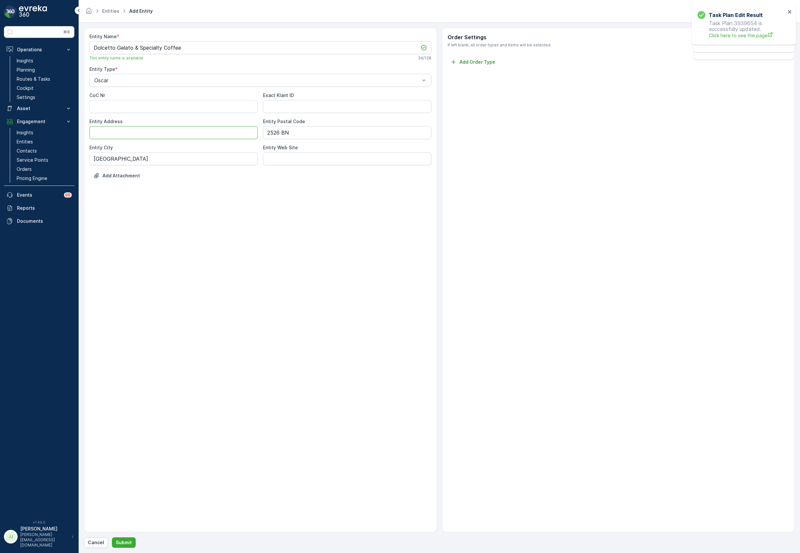
click at [131, 132] on Address "Entity Address" at bounding box center [173, 132] width 168 height 13
type Address "Hoefkade 5"
click at [127, 539] on p "Submit" at bounding box center [124, 542] width 16 height 7
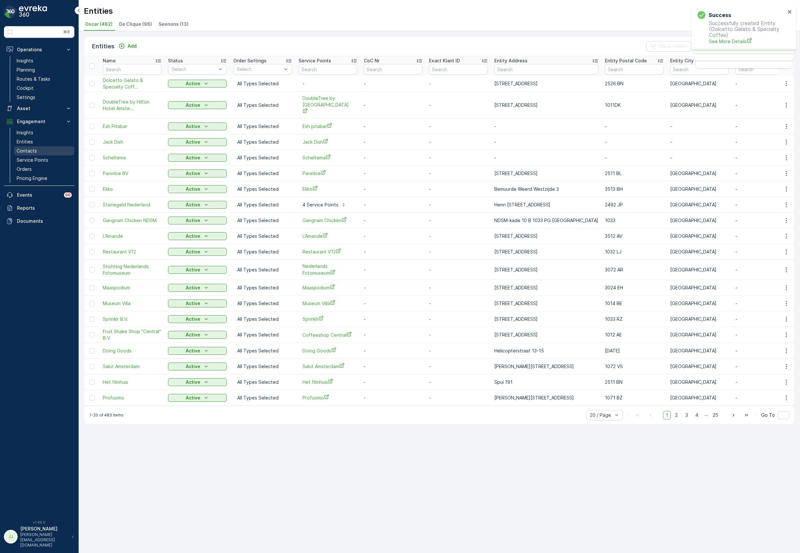
click at [39, 156] on link "Service Points" at bounding box center [44, 159] width 60 height 9
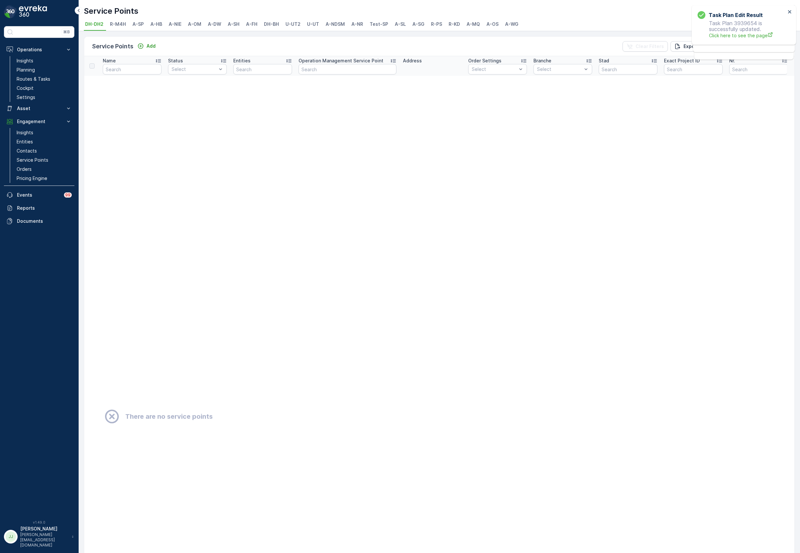
click at [271, 26] on span "DH-BH" at bounding box center [271, 24] width 15 height 7
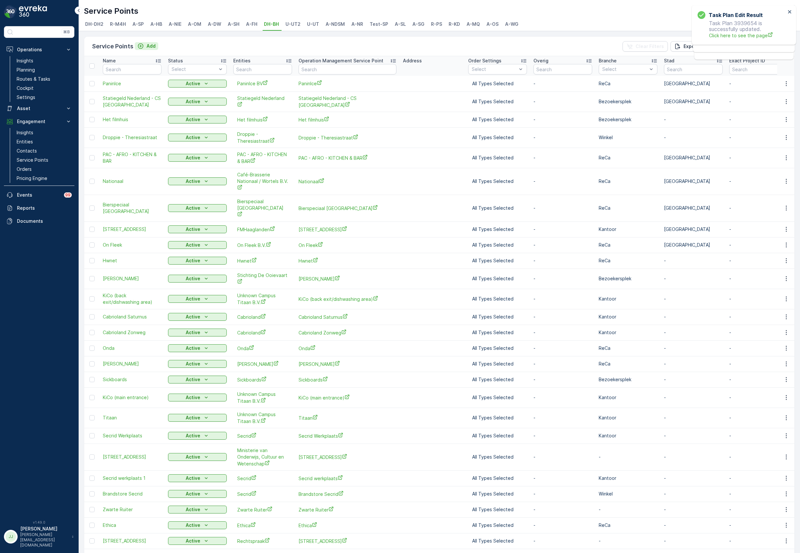
click at [147, 43] on p "Add" at bounding box center [151, 46] width 9 height 7
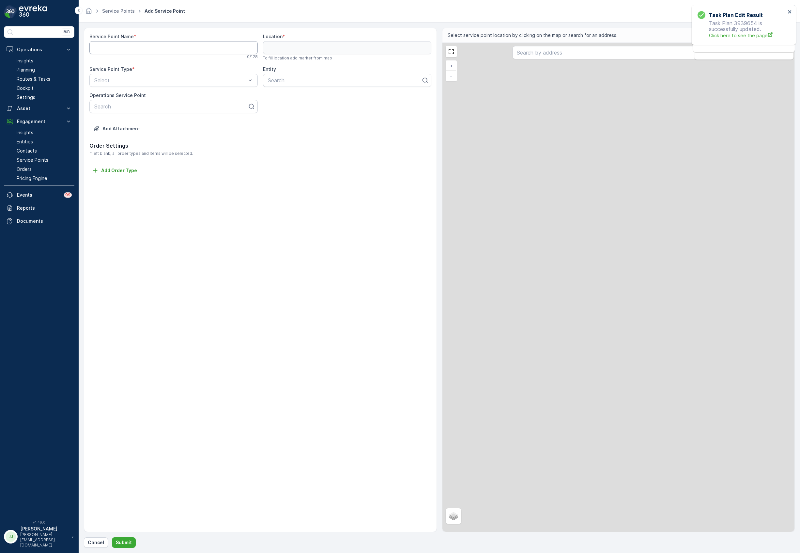
click at [138, 51] on Name "Service Point Name" at bounding box center [173, 47] width 168 height 13
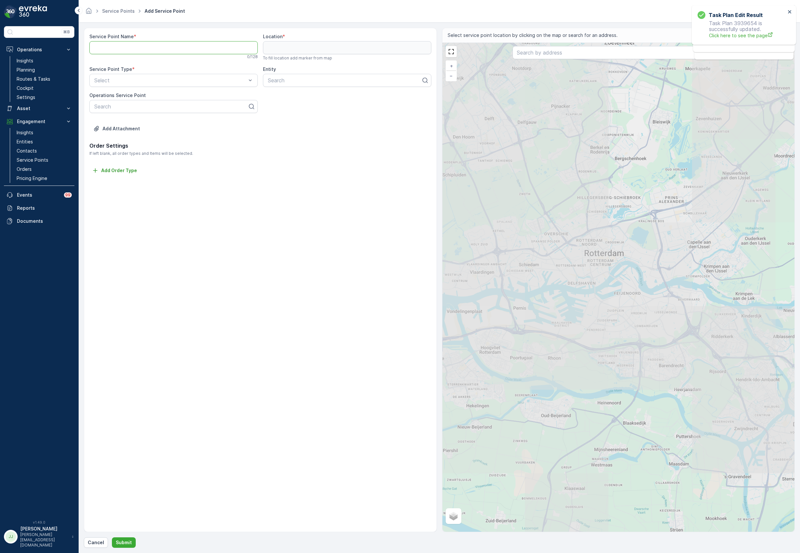
paste Name "Justin zegt vaak af zonder legitieme reden. Ik heb nu 3x geappt dat hij gewoon …"
type Name "Justin zegt vaak af zonder legitieme reden. Ik heb nu 3x geappt dat hij gewoon …"
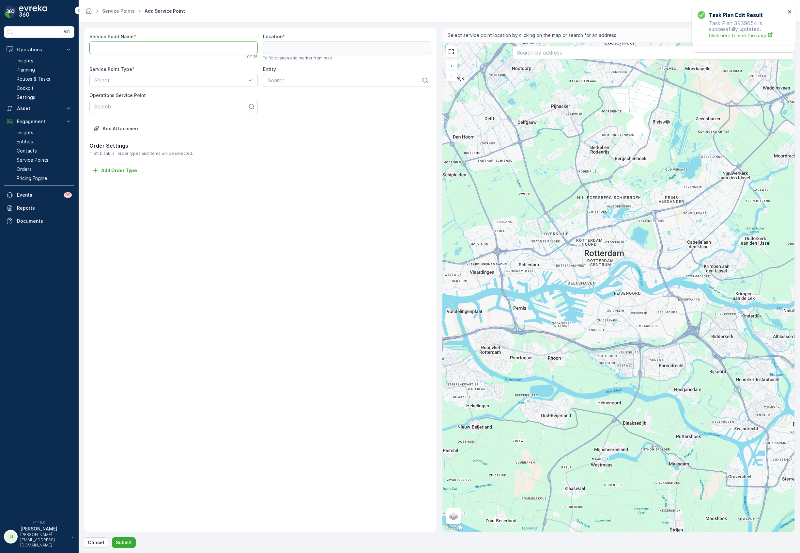
paste Name "Dolcetto Gelato"
type Name "Dolcetto Gelato - Winkel"
click at [525, 54] on input "text" at bounding box center [618, 52] width 211 height 13
type input "hoefkade 5"
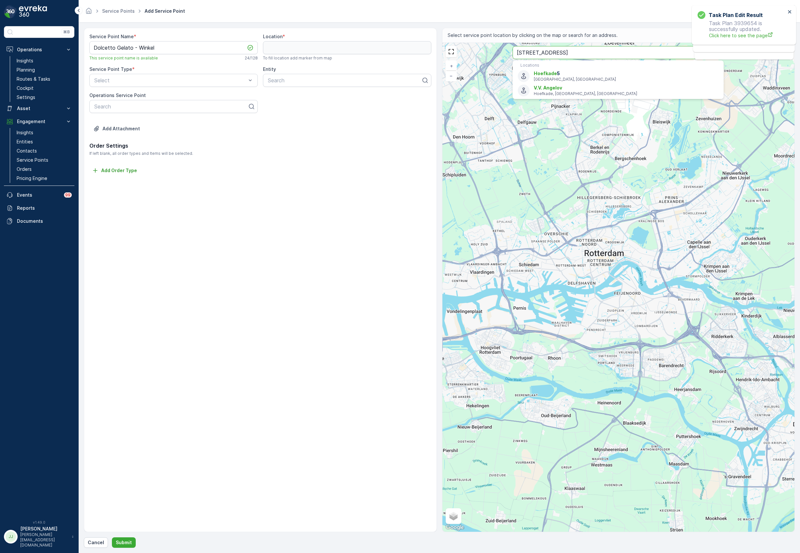
drag, startPoint x: 504, startPoint y: 51, endPoint x: 460, endPoint y: 49, distance: 44.4
click at [460, 49] on div "+ − Satellite Roadmap Terrain Hybrid Leaflet Keyboard shortcuts Map Data Map da…" at bounding box center [619, 287] width 352 height 489
type input "52.05685428128779,4.325926724934749"
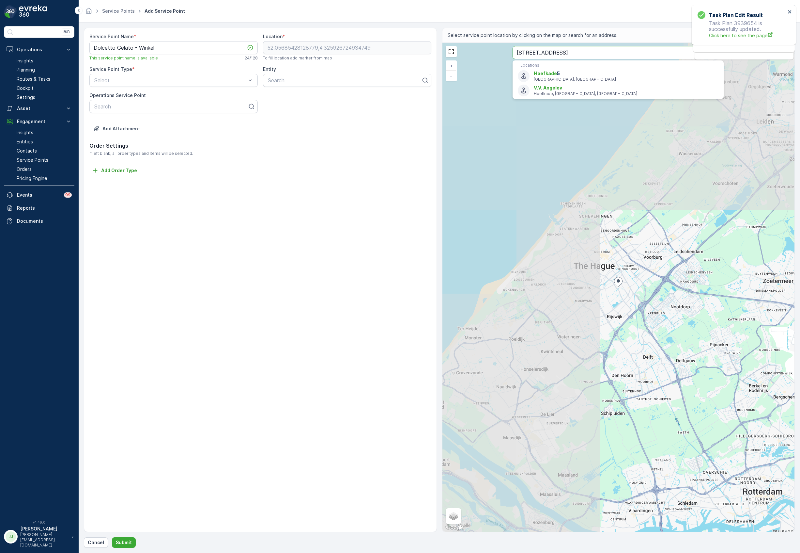
paste input "Hoefkade 5 2526 BN 's-Gravenhage"
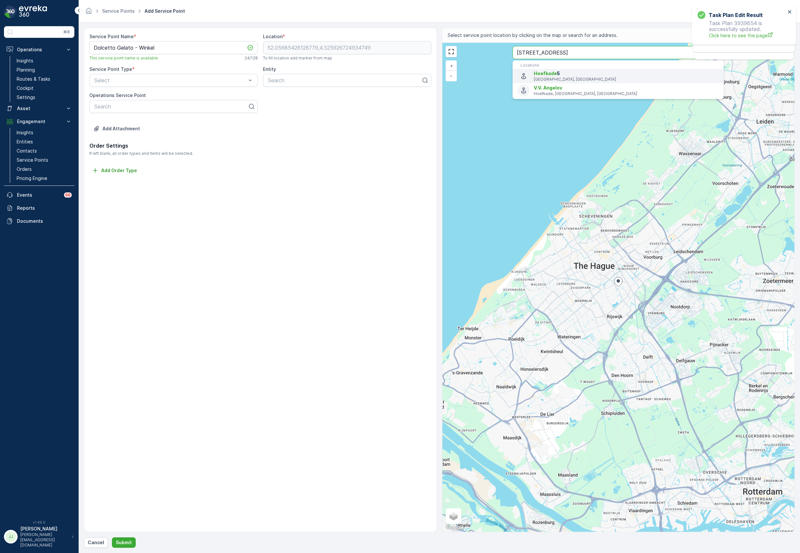
type input "Hoefkade 5 2526 BN 's-Gravenhage"
click at [576, 80] on p "2526 BN 's-Gravenhage, Netherlands" at bounding box center [626, 79] width 185 height 5
type input "52.0715245,4.3202973"
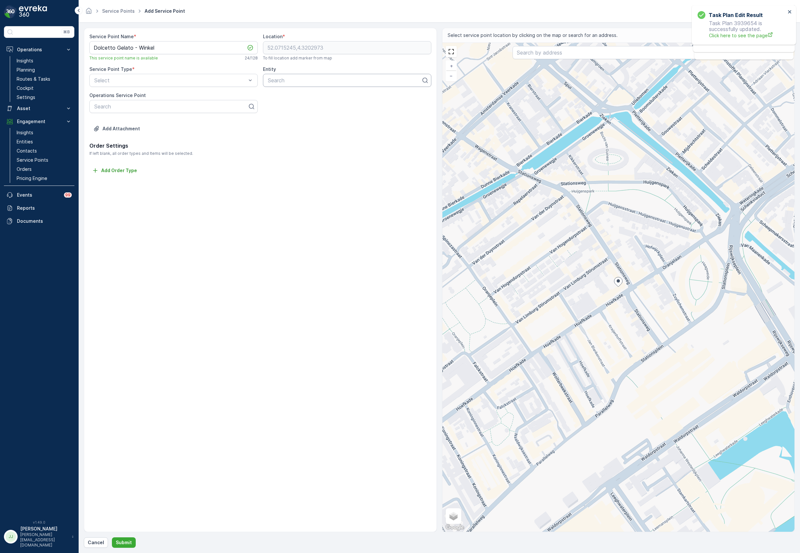
click at [280, 80] on div at bounding box center [344, 80] width 155 height 6
type input "dolce"
click at [294, 98] on span "Dolcetto Gelato & Specialty Coffee" at bounding box center [310, 96] width 87 height 6
click at [154, 75] on div "Select" at bounding box center [173, 80] width 168 height 13
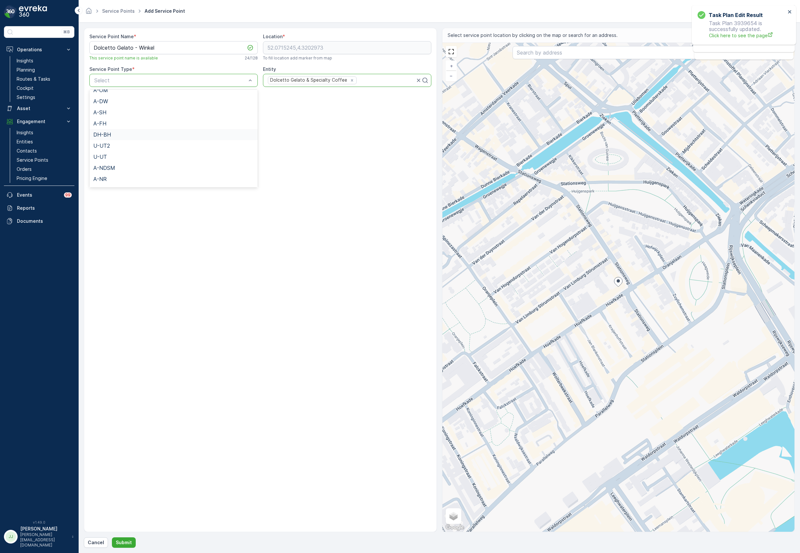
click at [106, 136] on span "DH-BH" at bounding box center [102, 135] width 18 height 6
click at [118, 107] on div at bounding box center [171, 106] width 155 height 6
click at [118, 132] on input "Overig" at bounding box center [173, 132] width 168 height 13
click at [119, 158] on input "Stad" at bounding box center [173, 158] width 168 height 13
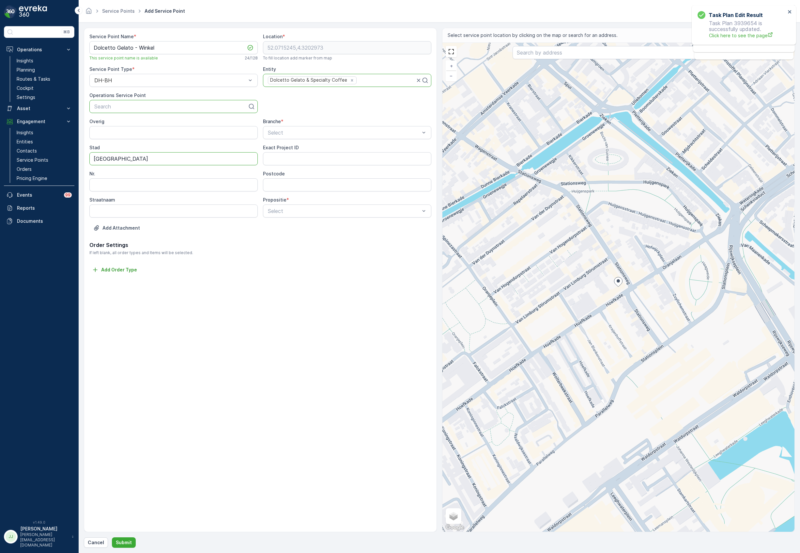
type input "[GEOGRAPHIC_DATA][PERSON_NAME]"
click at [348, 127] on div "Select" at bounding box center [347, 132] width 168 height 13
click at [284, 182] on div "Winkel" at bounding box center [347, 182] width 160 height 6
click at [280, 187] on input "Postcode" at bounding box center [347, 184] width 168 height 13
type input "2526BN"
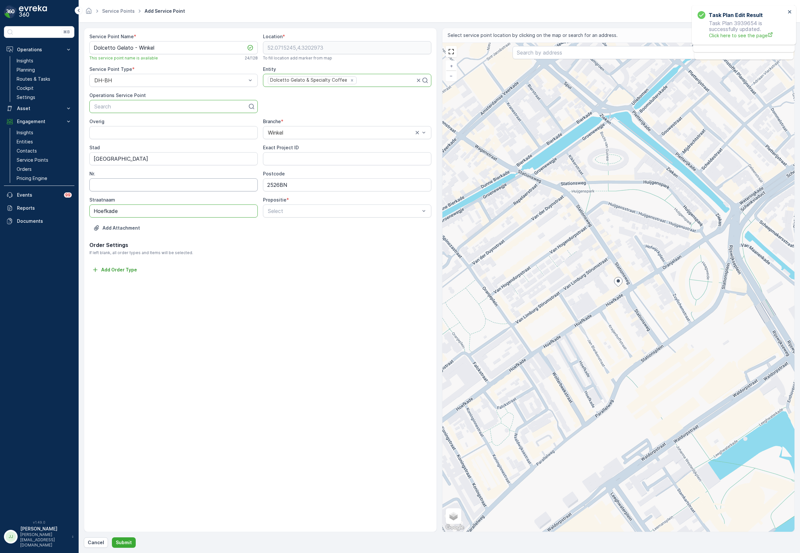
type input "Hoefkade"
click at [230, 186] on input "Nr." at bounding box center [173, 184] width 168 height 13
type input "5"
click at [336, 213] on div at bounding box center [343, 211] width 153 height 6
drag, startPoint x: 307, startPoint y: 238, endPoint x: 295, endPoint y: 227, distance: 16.6
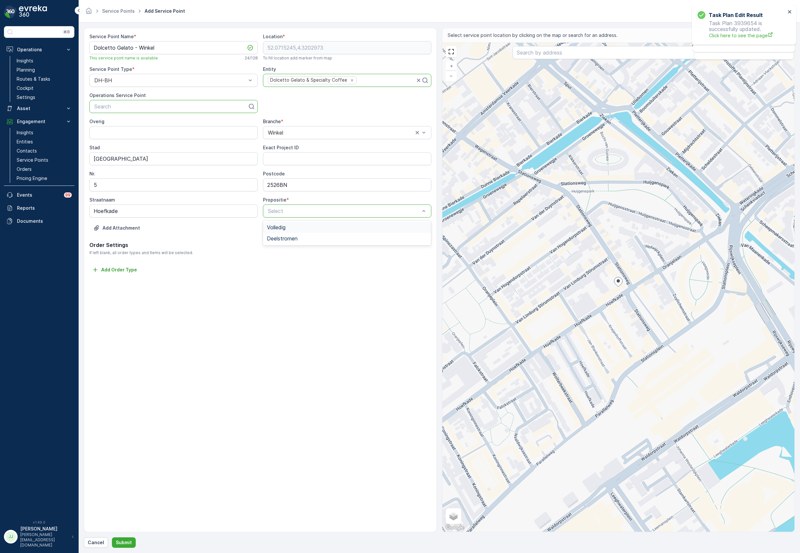
click at [295, 227] on div "Volledig Deelstromen" at bounding box center [347, 232] width 168 height 25
click at [295, 227] on div "Volledig" at bounding box center [347, 227] width 160 height 6
click at [124, 545] on p "Submit" at bounding box center [124, 542] width 16 height 7
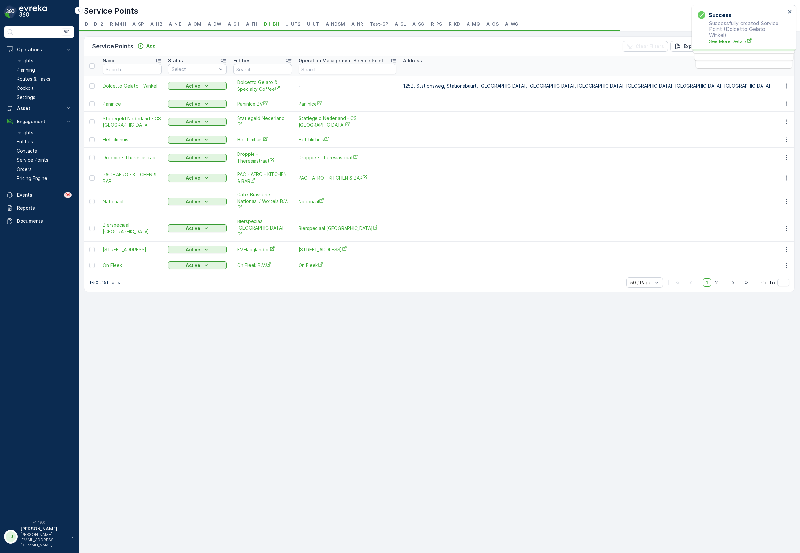
click at [785, 89] on icon "button" at bounding box center [786, 86] width 7 height 7
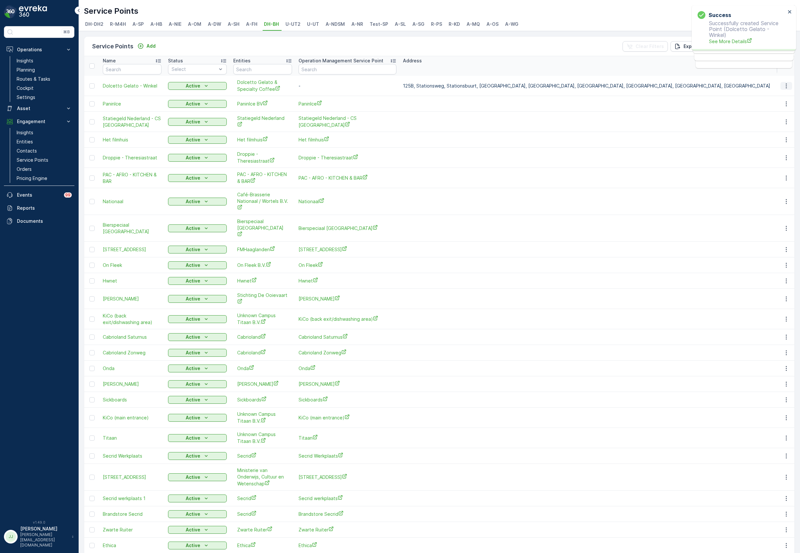
click at [787, 88] on icon "button" at bounding box center [786, 86] width 7 height 7
click at [773, 172] on span "Duplicate to Operations" at bounding box center [771, 171] width 53 height 7
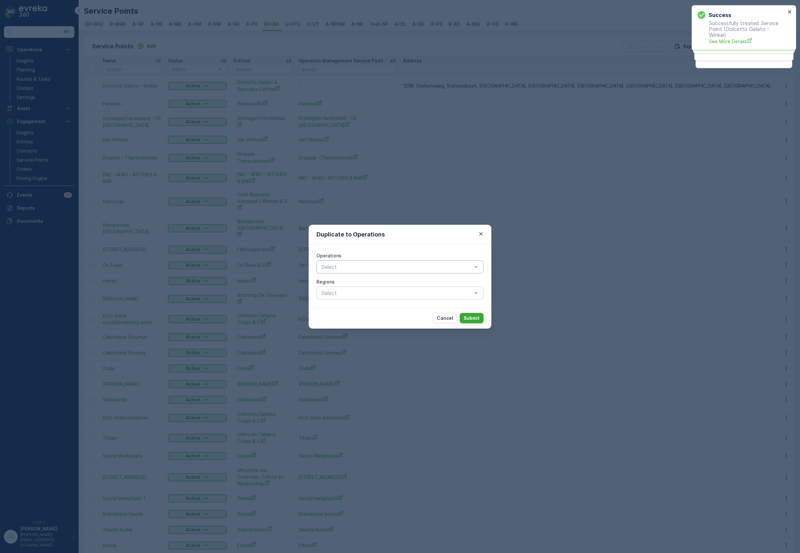
click at [383, 267] on div at bounding box center [397, 267] width 152 height 6
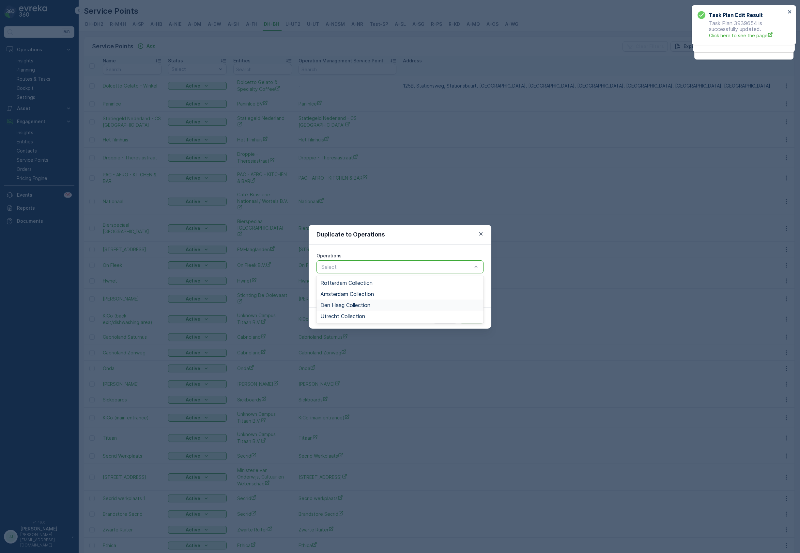
click at [351, 305] on span "Den Haag Collection" at bounding box center [345, 305] width 50 height 6
click at [403, 268] on div at bounding box center [422, 267] width 88 height 6
click at [345, 285] on span "Rotterdam Collection" at bounding box center [346, 283] width 52 height 6
click at [469, 318] on p "Submit" at bounding box center [472, 318] width 16 height 7
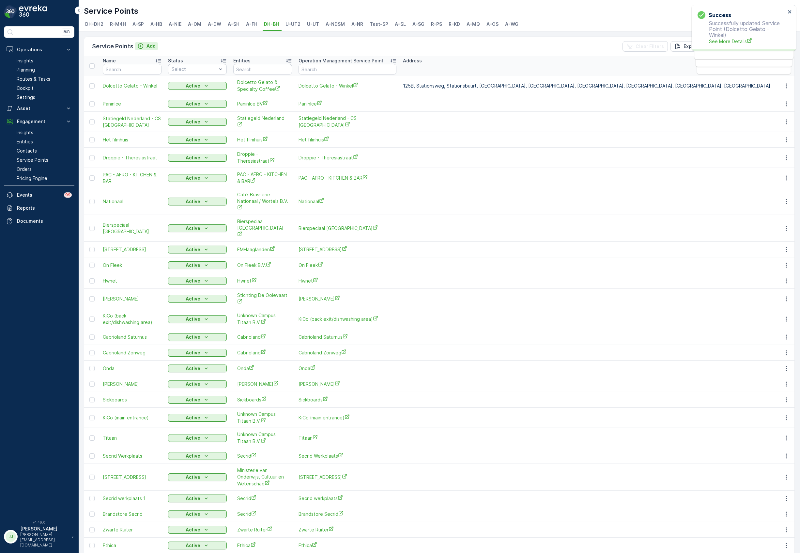
click at [141, 43] on icon "Add" at bounding box center [140, 46] width 7 height 7
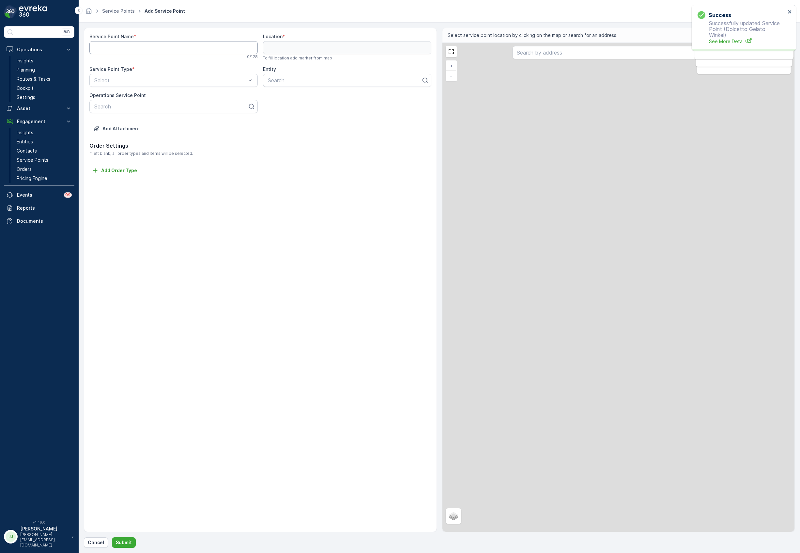
click at [119, 50] on Name "Service Point Name" at bounding box center [173, 47] width 168 height 13
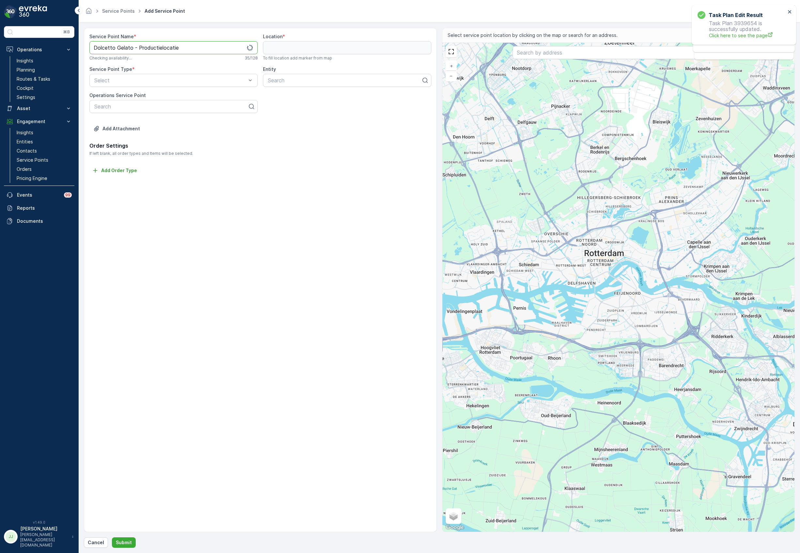
type Name "Dolcetto Gelato - Productielocatie"
click at [524, 55] on input "text" at bounding box center [618, 52] width 211 height 13
paste input "Parallelweg 42/43"
type input "Parallelweg 42/43"
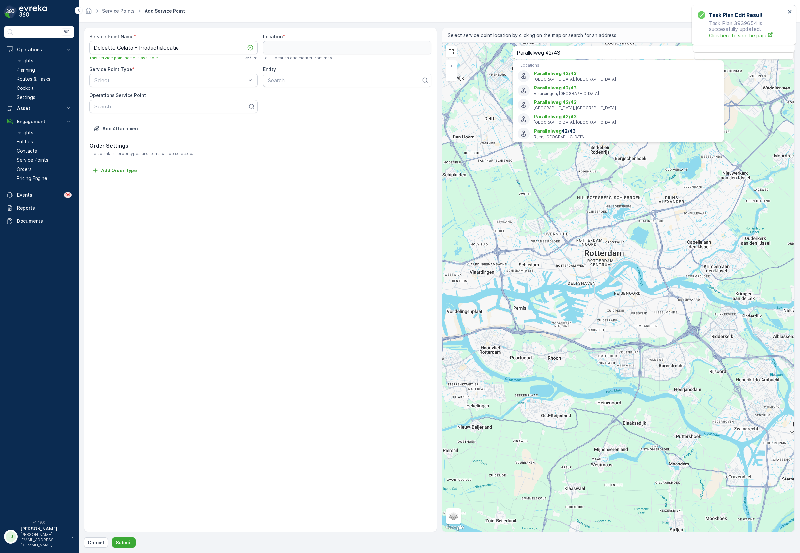
click at [563, 51] on input "Parallelweg 42/43" at bounding box center [618, 52] width 211 height 13
type input "Parallelweg 42 den"
click at [569, 77] on p "Den Haag, Netherlands" at bounding box center [626, 79] width 185 height 5
type input "52.0683214,4.3180716"
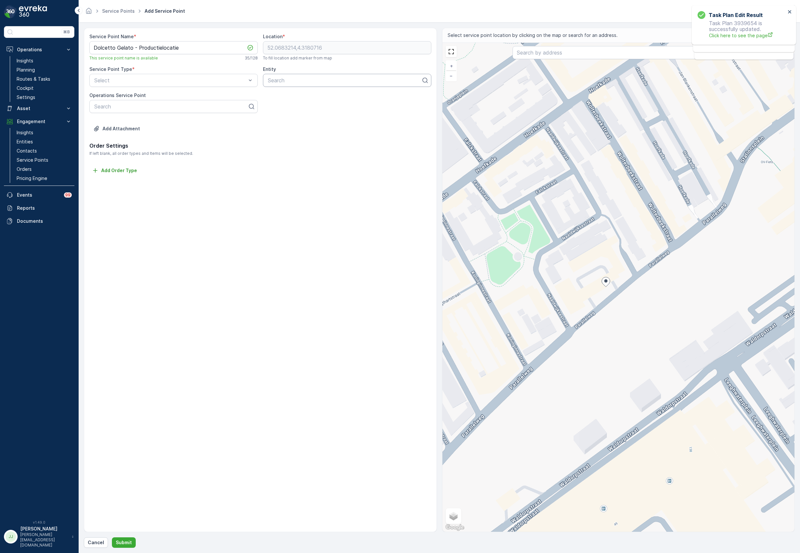
click at [278, 85] on div "Search" at bounding box center [347, 80] width 168 height 13
type input "dolc"
click at [284, 97] on span "Dolcetto Gelato & Specialty Coffee" at bounding box center [310, 96] width 87 height 6
click at [170, 85] on div "Select" at bounding box center [173, 80] width 168 height 13
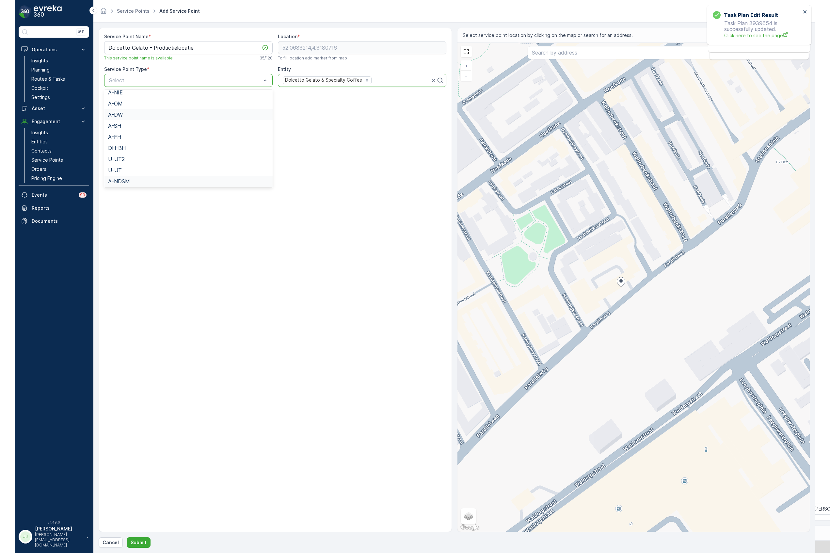
scroll to position [43, 0]
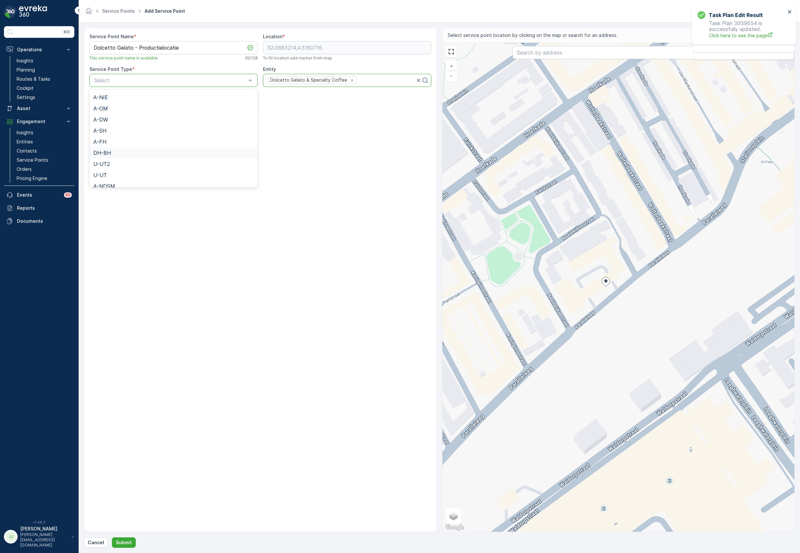
click at [109, 152] on span "DH-BH" at bounding box center [102, 153] width 18 height 6
click at [108, 185] on input "Nr." at bounding box center [173, 184] width 168 height 13
type input "42/43"
click at [278, 186] on input "Postcode" at bounding box center [347, 184] width 168 height 13
click at [281, 186] on input "Postcode" at bounding box center [347, 184] width 168 height 13
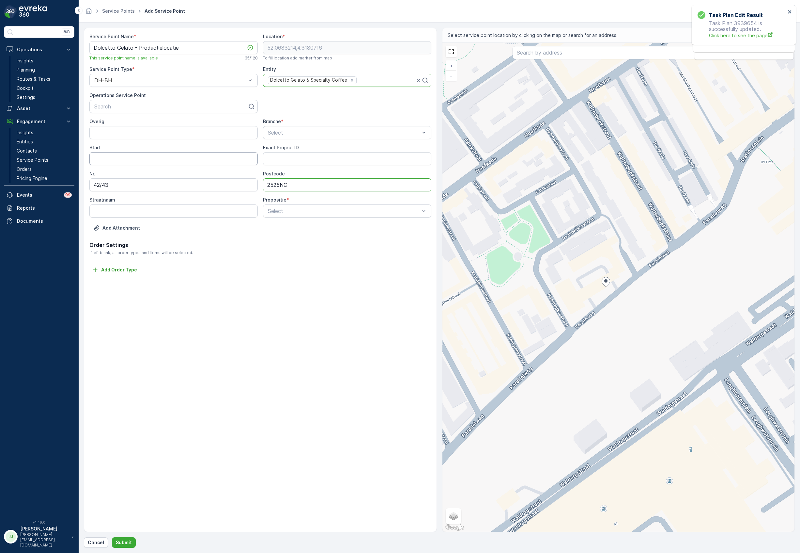
type input "2525NC"
click at [124, 159] on input "Stad" at bounding box center [173, 158] width 168 height 13
type input "[GEOGRAPHIC_DATA][PERSON_NAME]"
click at [289, 132] on div at bounding box center [343, 133] width 153 height 6
click at [298, 170] on span "Bezoekersplek" at bounding box center [284, 171] width 35 height 6
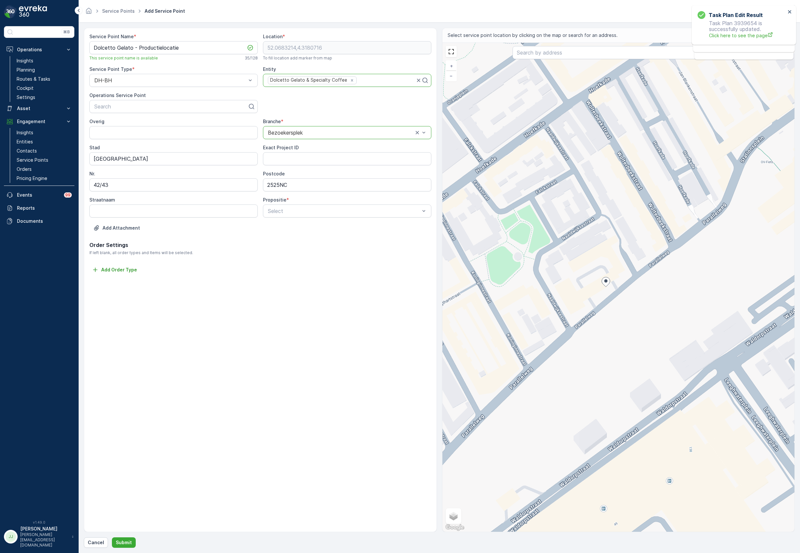
click at [285, 132] on div at bounding box center [340, 133] width 147 height 6
drag, startPoint x: 199, startPoint y: 338, endPoint x: 211, endPoint y: 319, distance: 23.2
click at [200, 337] on div "Service Point Name * Dolcetto Gelato - Productielocatie This service point name…" at bounding box center [260, 280] width 353 height 504
click at [126, 213] on input "Straatnaam" at bounding box center [173, 210] width 168 height 13
type input "Parallelweg"
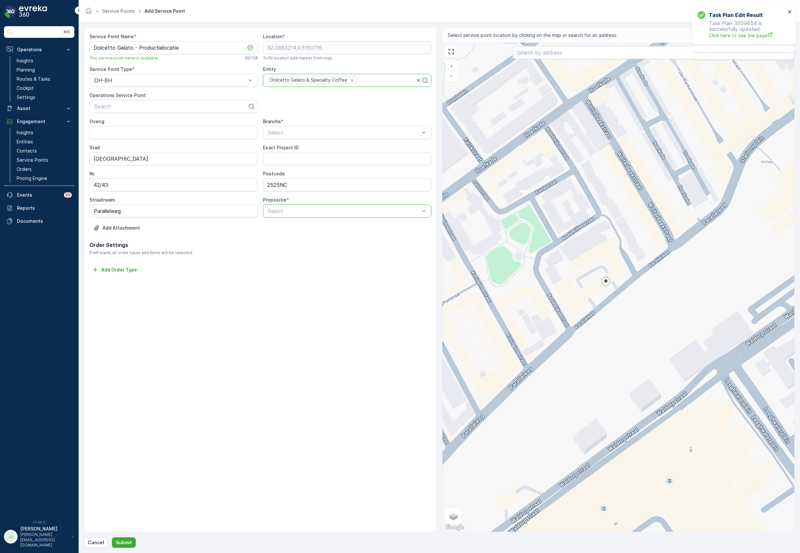
click at [326, 211] on div at bounding box center [343, 211] width 153 height 6
click at [290, 236] on span "Deelstromen" at bounding box center [282, 238] width 31 height 6
click at [283, 131] on div at bounding box center [343, 133] width 153 height 6
click at [284, 158] on span "Kantoor" at bounding box center [277, 160] width 20 height 6
click at [308, 133] on div at bounding box center [340, 133] width 147 height 6
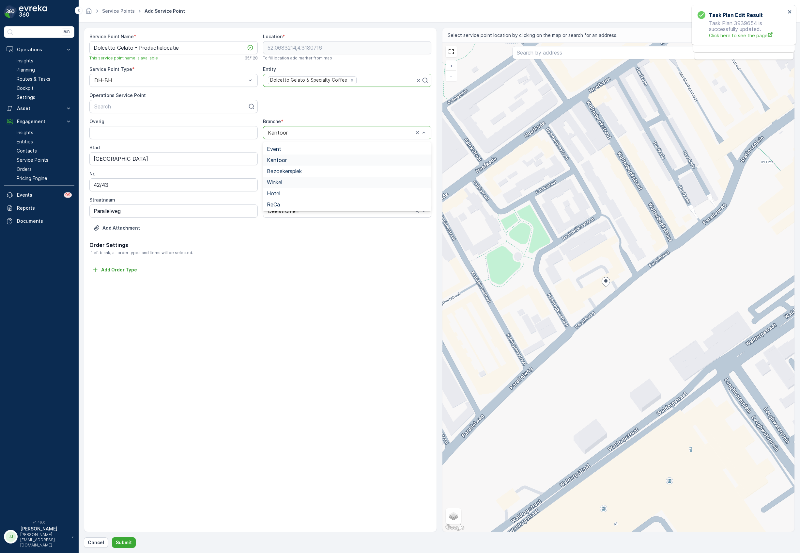
click at [291, 182] on div "Winkel" at bounding box center [347, 182] width 160 height 6
click at [123, 541] on p "Submit" at bounding box center [124, 542] width 16 height 7
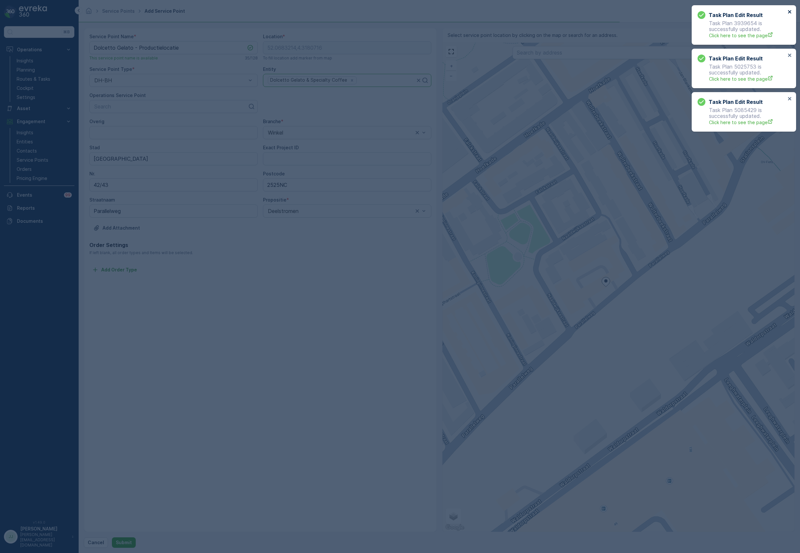
click at [791, 10] on icon "close" at bounding box center [790, 11] width 5 height 5
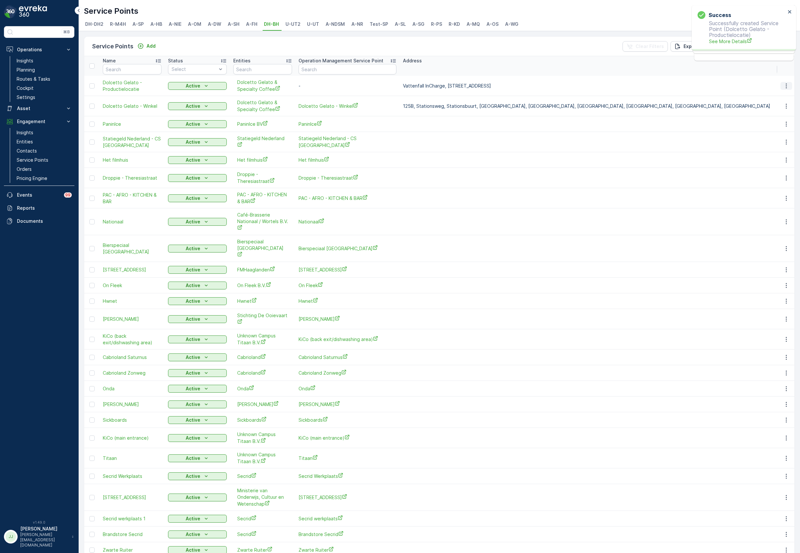
click at [787, 85] on icon "button" at bounding box center [786, 86] width 7 height 7
click at [757, 171] on span "Duplicate to Operations" at bounding box center [771, 171] width 53 height 7
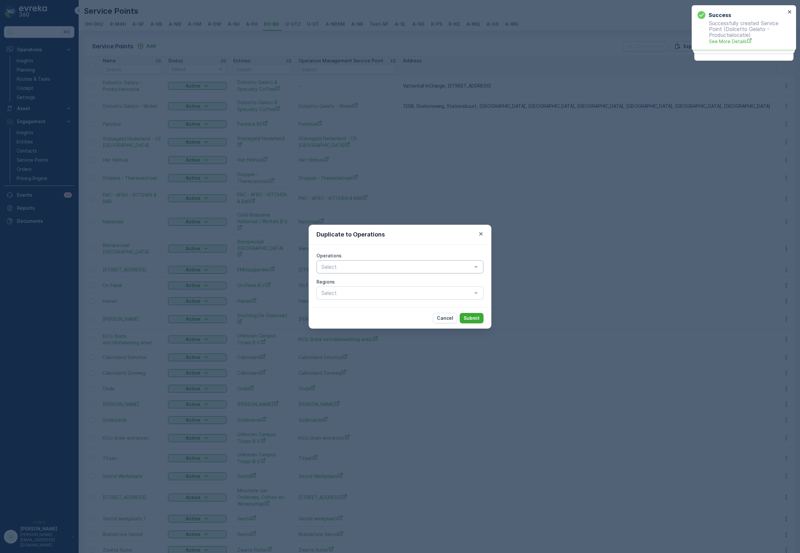
click at [338, 265] on div at bounding box center [397, 267] width 152 height 6
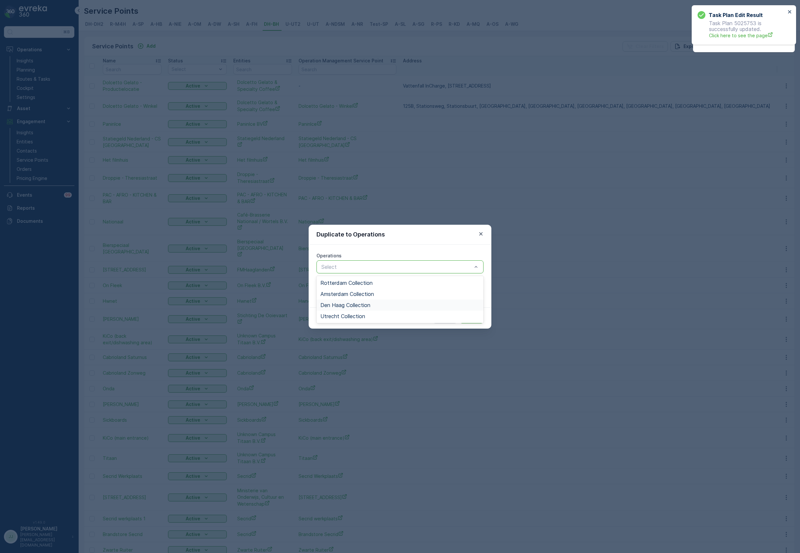
click at [342, 303] on span "Den Haag Collection" at bounding box center [345, 305] width 50 height 6
click at [388, 268] on div at bounding box center [422, 267] width 88 height 6
click at [350, 283] on span "Rotterdam Collection" at bounding box center [346, 283] width 52 height 6
click at [470, 315] on p "Submit" at bounding box center [472, 318] width 16 height 7
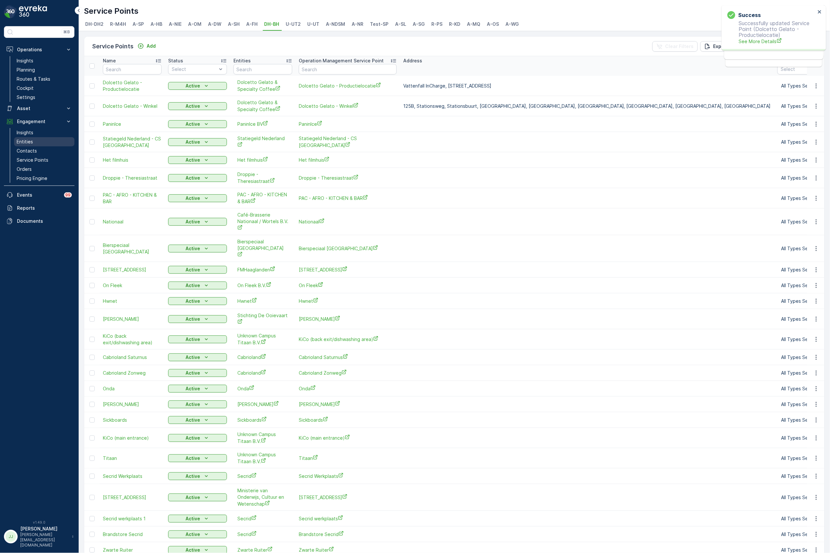
click at [30, 143] on p "Entities" at bounding box center [25, 141] width 16 height 7
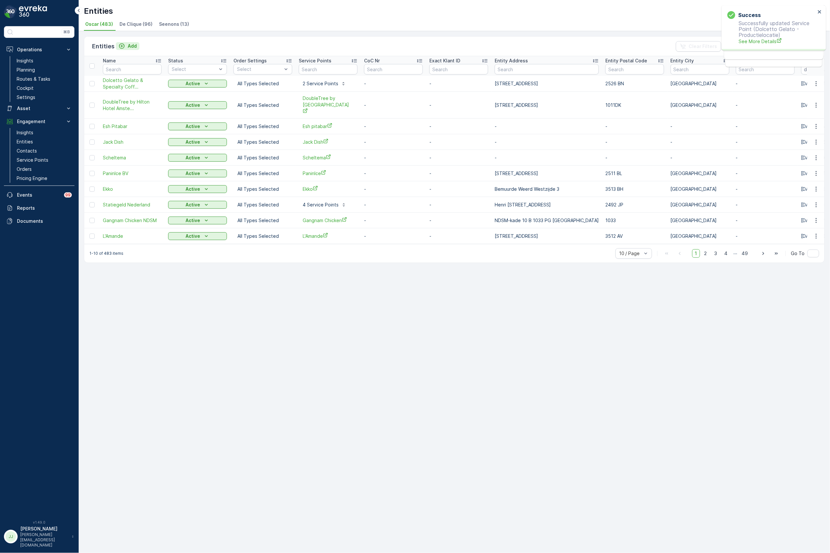
click at [130, 42] on button "Add" at bounding box center [127, 46] width 23 height 8
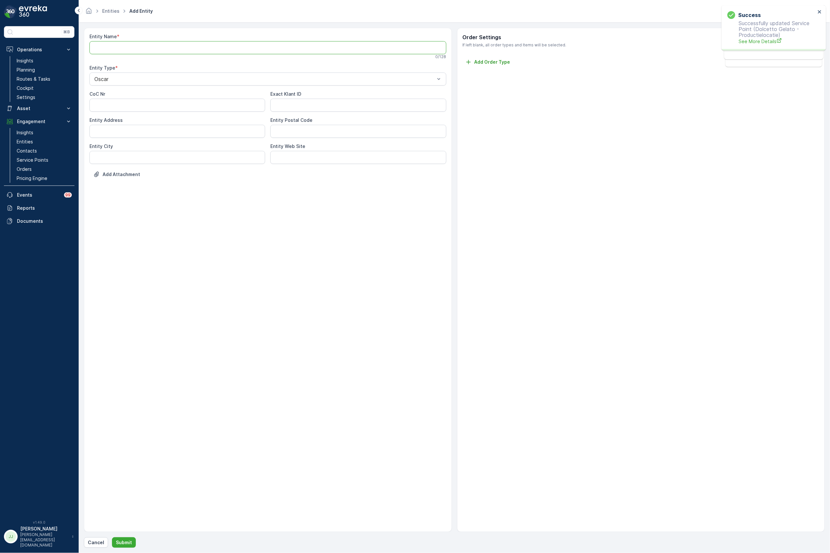
click at [128, 45] on Name "Entity Name" at bounding box center [267, 47] width 357 height 13
paste Name "ONO Fusion"
type Name "ONO Fusion"
click at [138, 132] on Address "Entity Address" at bounding box center [177, 132] width 176 height 13
paste Address "Antoine Platekade 1005 3072 ME Rotterdam"
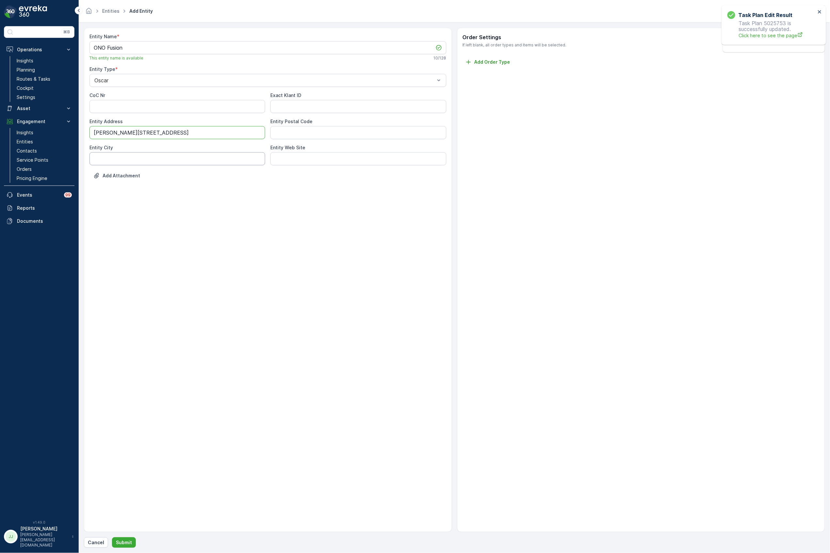
type Address "Antoine Platekade 1005 3072 ME Rotterdam"
click at [152, 158] on City "Entity City" at bounding box center [177, 158] width 176 height 13
type City "[GEOGRAPHIC_DATA]"
click at [285, 131] on Code "Entity Postal Code" at bounding box center [358, 132] width 176 height 13
type Code "3072 ME"
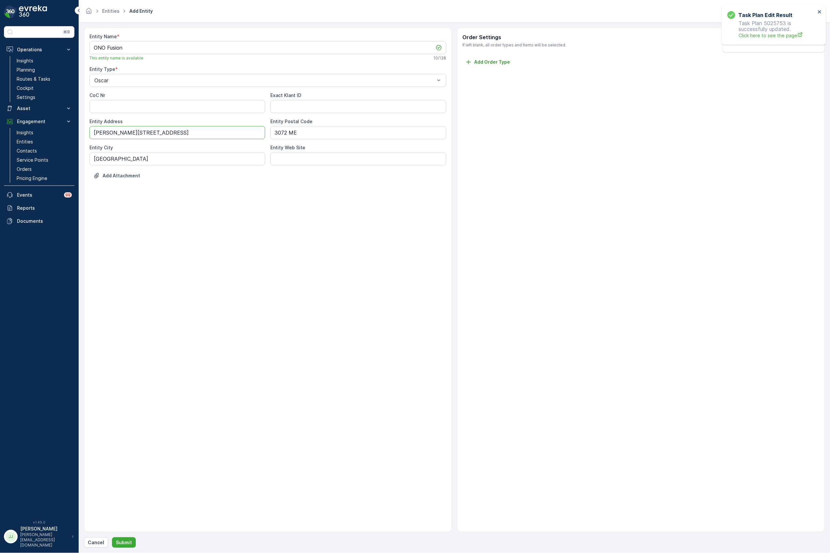
drag, startPoint x: 220, startPoint y: 132, endPoint x: 162, endPoint y: 134, distance: 57.8
click at [162, 134] on Address "Antoine Platekade 1005 3072 ME Rotterdam" at bounding box center [177, 132] width 176 height 13
click at [132, 537] on button "Submit" at bounding box center [124, 542] width 24 height 10
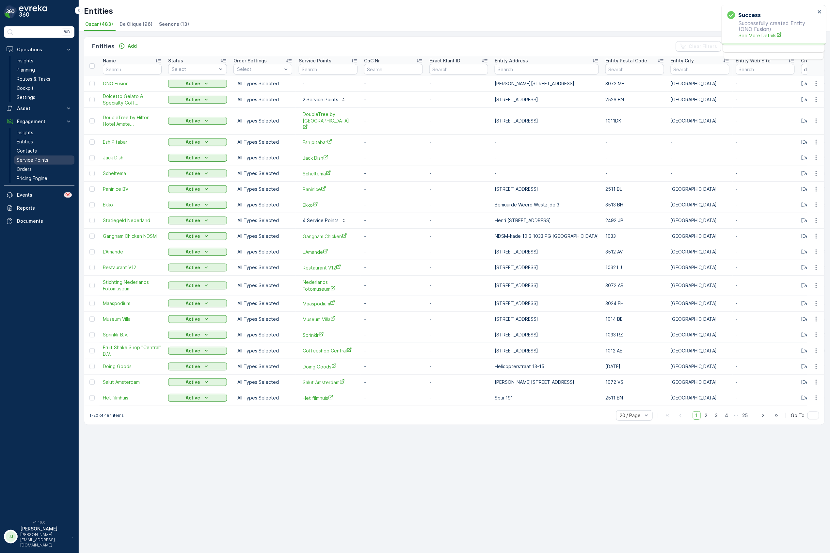
click at [46, 161] on p "Service Points" at bounding box center [33, 160] width 32 height 7
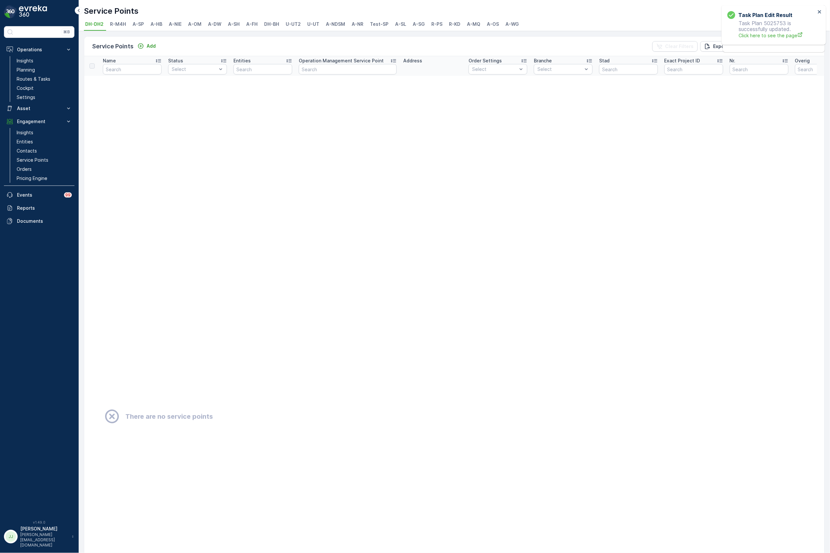
click at [456, 24] on span "R-KD" at bounding box center [454, 24] width 11 height 7
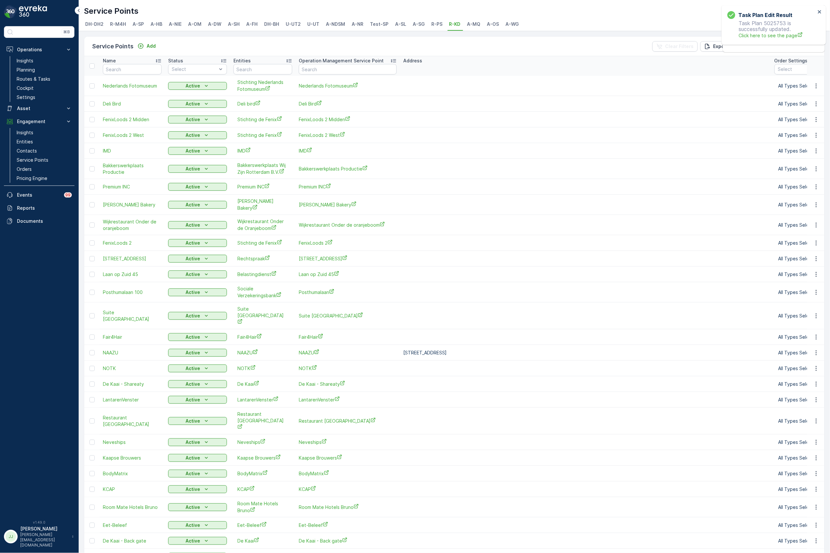
click at [133, 43] on div "Service Points Add" at bounding box center [125, 46] width 66 height 9
click at [139, 46] on icon "Add" at bounding box center [140, 46] width 7 height 7
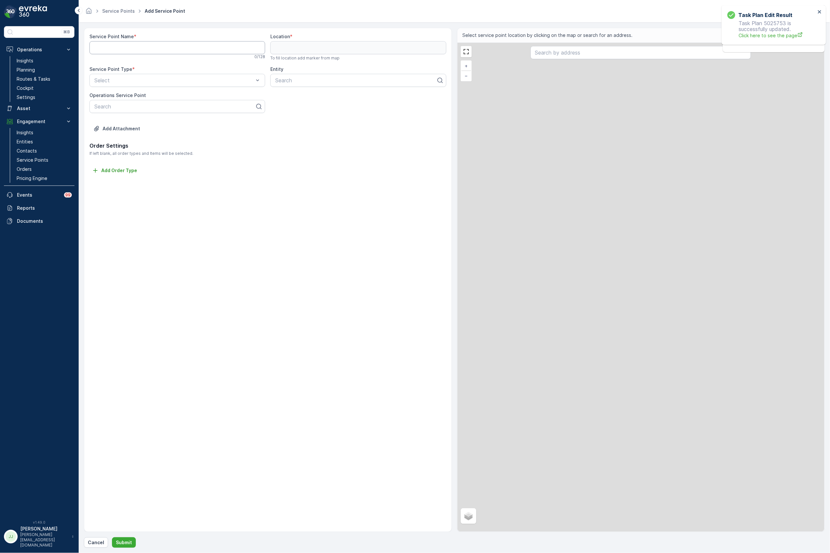
click at [122, 49] on Name "Service Point Name" at bounding box center [177, 47] width 176 height 13
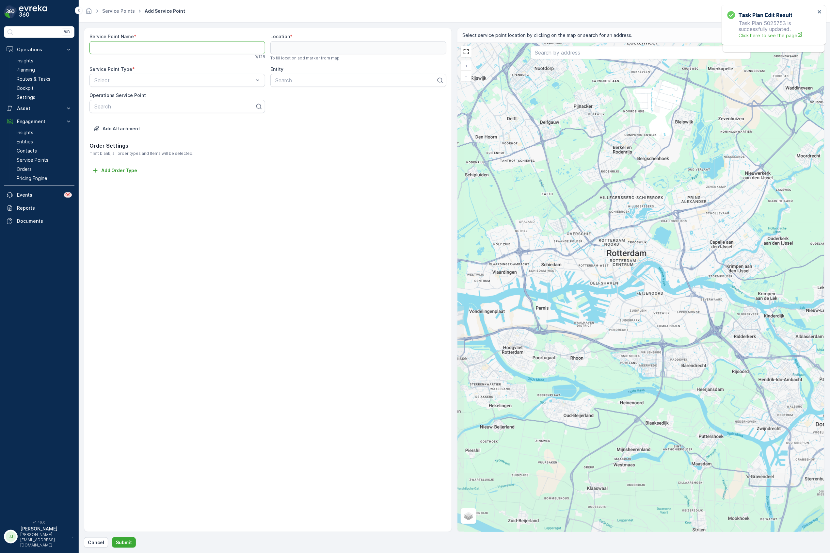
paste Name "Antoine Platekade 1005 3072 ME Rotterdam"
drag, startPoint x: 157, startPoint y: 47, endPoint x: 89, endPoint y: 44, distance: 68.0
click at [89, 44] on Name "Antoine Platekade 1005 3072 ME Rotterdam" at bounding box center [177, 47] width 176 height 13
type Name "o"
type Name "ONO Fusion"
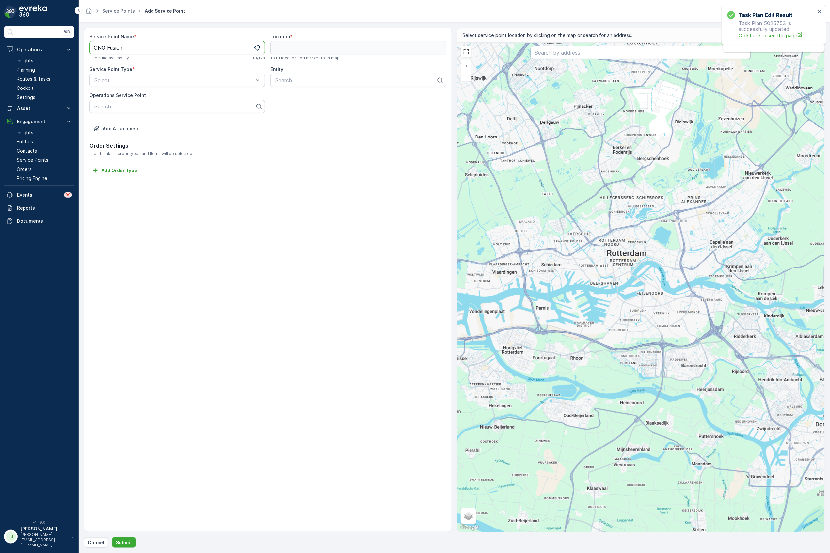
click at [568, 52] on input "text" at bounding box center [640, 52] width 220 height 13
paste input "Antoine Platekade 1005 3072 ME Rotterdam"
type input "Antoine Platekade 1005 3072 ME Rotterdam"
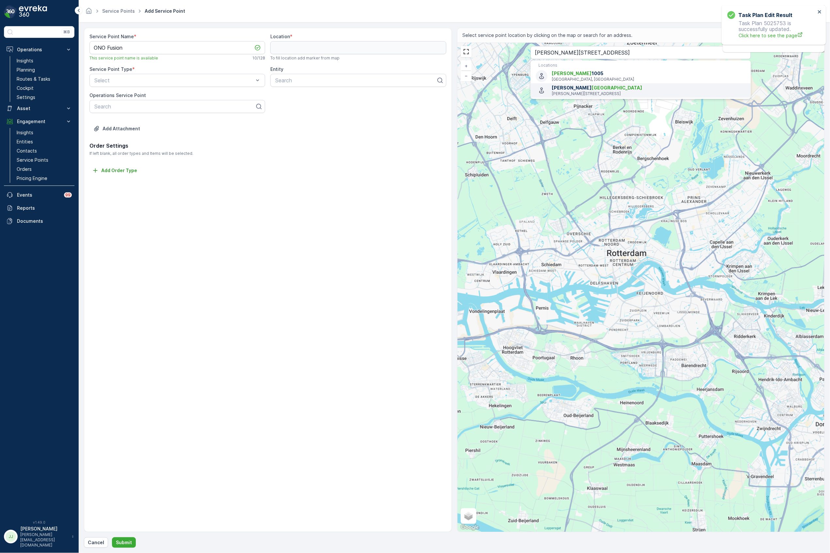
click at [571, 92] on p "Antoine Platekade 1005, 3072 ME Rotterdam, Netherlands" at bounding box center [649, 93] width 194 height 5
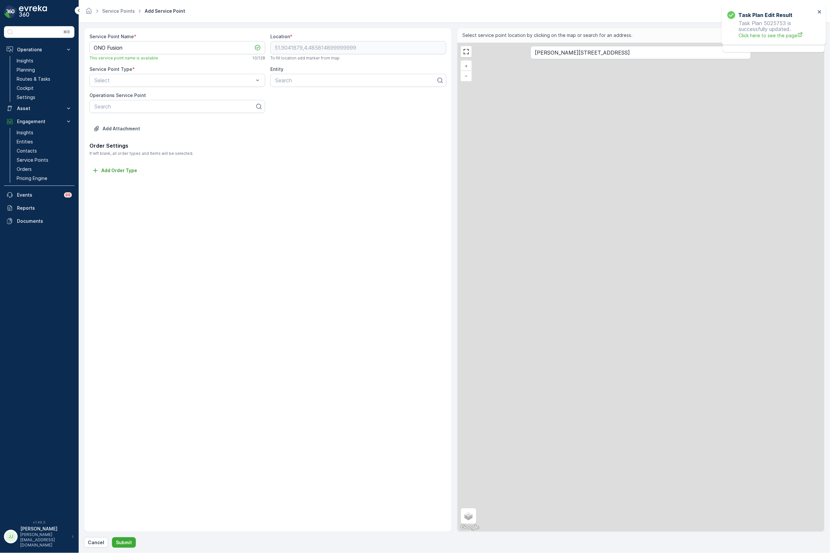
type input "51.9041879,4.485814899999999"
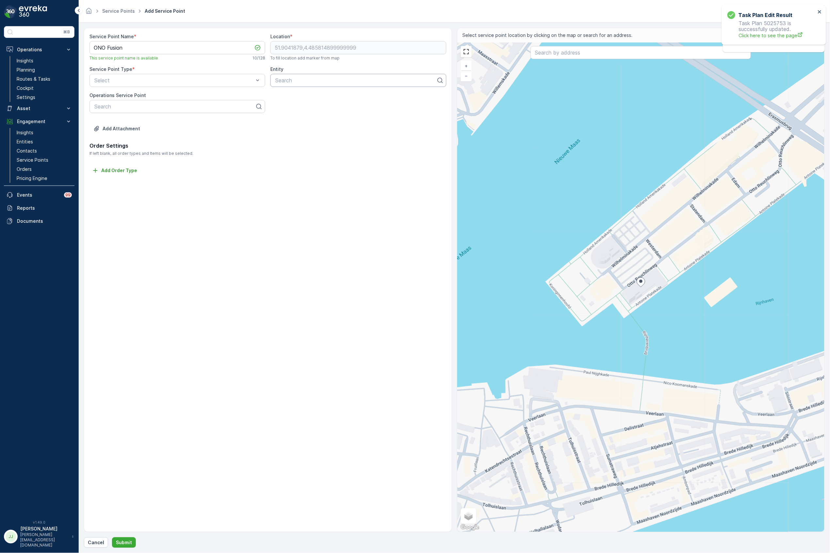
click at [298, 82] on div at bounding box center [355, 80] width 162 height 6
type input "ono"
drag, startPoint x: 307, startPoint y: 98, endPoint x: 264, endPoint y: 93, distance: 43.1
click at [307, 98] on div "ONO Fusion" at bounding box center [358, 96] width 168 height 6
click at [149, 80] on div at bounding box center [174, 80] width 161 height 6
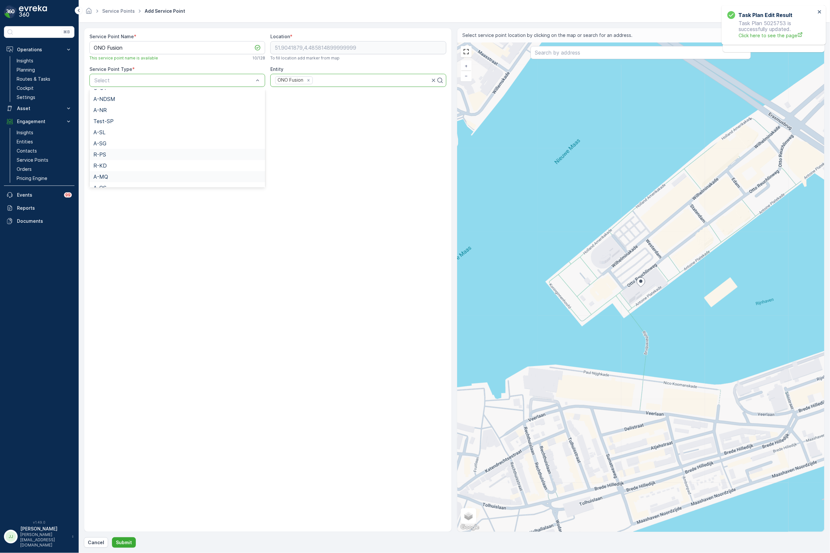
scroll to position [149, 0]
click at [104, 146] on span "R-KD" at bounding box center [99, 147] width 13 height 6
click at [113, 136] on input "Overig" at bounding box center [177, 132] width 176 height 13
click at [117, 159] on input "Stad" at bounding box center [177, 158] width 176 height 13
type input "[GEOGRAPHIC_DATA]"
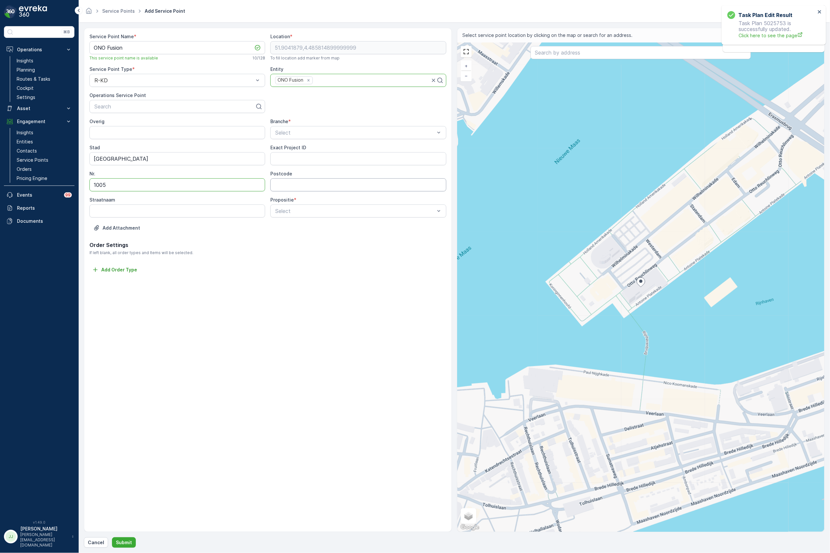
type input "1005"
click at [319, 184] on input "Postcode" at bounding box center [358, 184] width 176 height 13
click at [546, 57] on input "text" at bounding box center [640, 52] width 220 height 13
paste input "Antoine Platekade 1005 3072 ME Rotterdam"
type input "Antoine Platekade 1005 3072 ME Rotterdam"
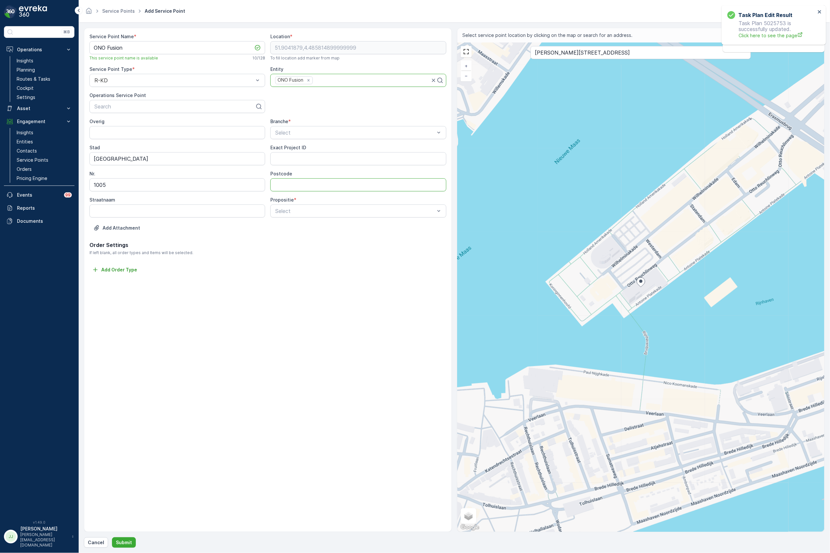
click at [321, 183] on input "Postcode" at bounding box center [358, 184] width 176 height 13
type input "3072 ME"
type input "Antoine Platekade"
click at [311, 209] on div at bounding box center [354, 211] width 161 height 6
click at [300, 226] on div "Volledig" at bounding box center [358, 227] width 168 height 6
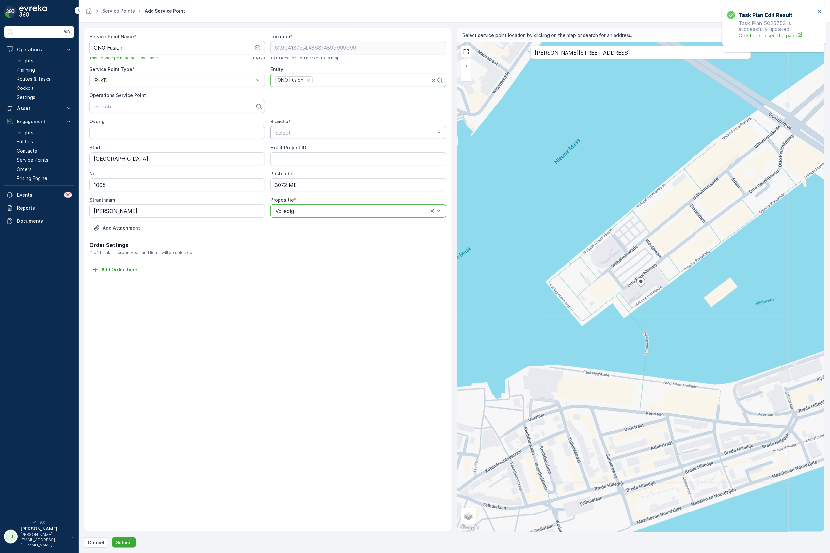
click at [291, 131] on div at bounding box center [354, 133] width 161 height 6
click at [288, 200] on div "ReCa" at bounding box center [358, 204] width 176 height 11
drag, startPoint x: 664, startPoint y: 54, endPoint x: 521, endPoint y: 54, distance: 142.9
click at [521, 54] on div "+ − Satellite Roadmap Terrain Hybrid Leaflet Keyboard shortcuts Map Data Map da…" at bounding box center [640, 287] width 367 height 489
type input "51.908919211718306,4.481894059777832"
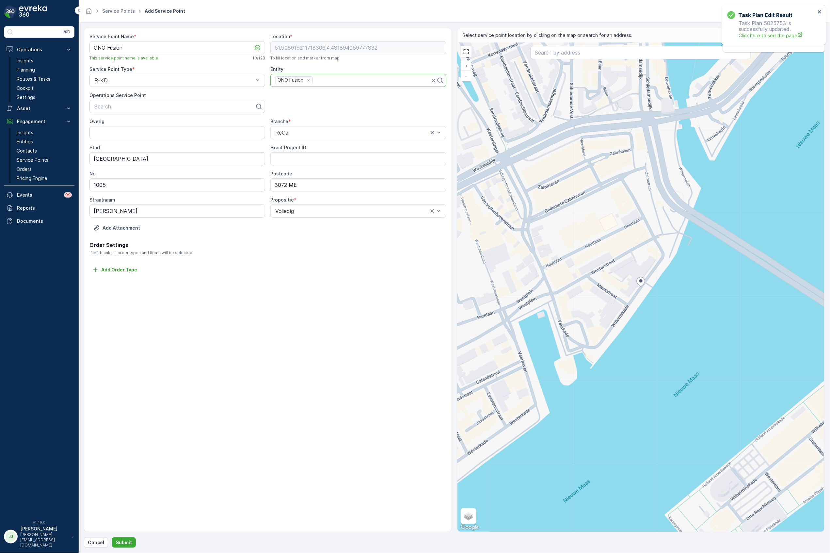
click at [304, 285] on div "Service Point Name * ONO Fusion This service point name is available 10 / 128 L…" at bounding box center [268, 280] width 368 height 504
click at [121, 542] on p "Submit" at bounding box center [124, 542] width 16 height 7
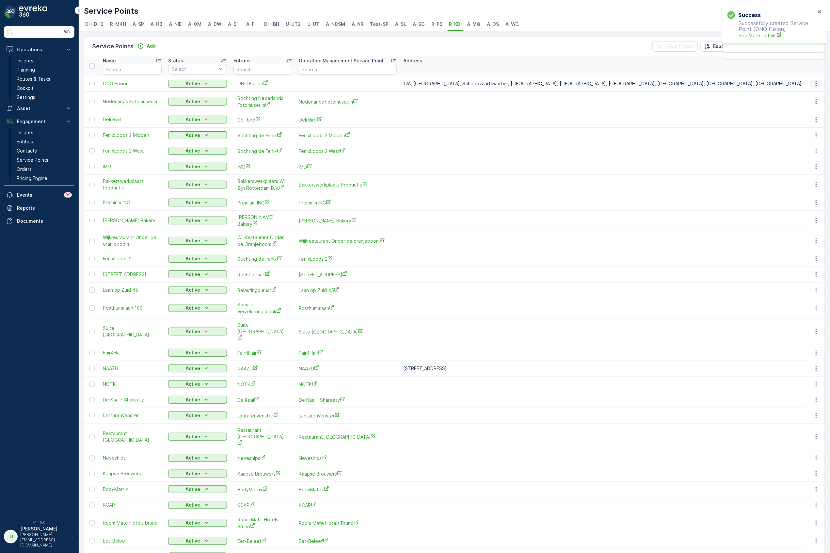
click at [800, 83] on icon "button" at bounding box center [816, 83] width 7 height 7
click at [790, 166] on span "Duplicate to Operations" at bounding box center [801, 169] width 53 height 7
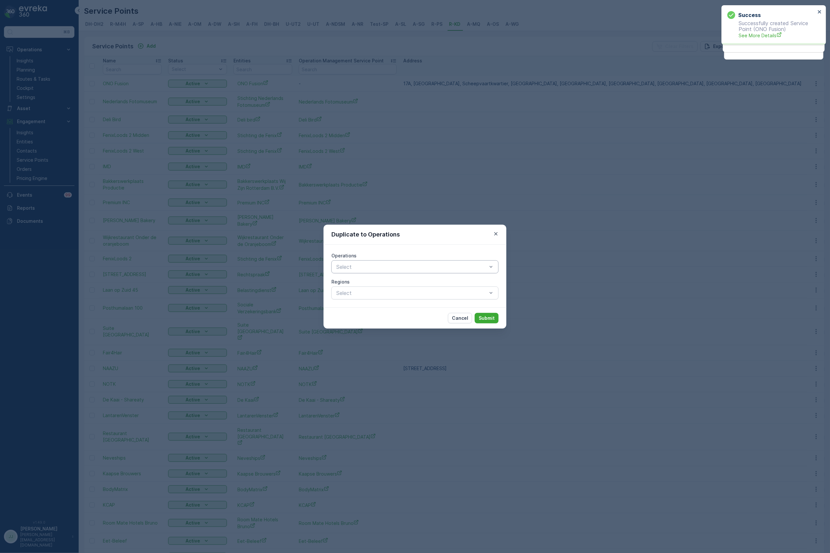
click at [412, 268] on div at bounding box center [411, 267] width 152 height 6
click at [353, 284] on span "Rotterdam Collection" at bounding box center [361, 283] width 52 height 6
click at [489, 319] on p "Submit" at bounding box center [486, 318] width 16 height 7
